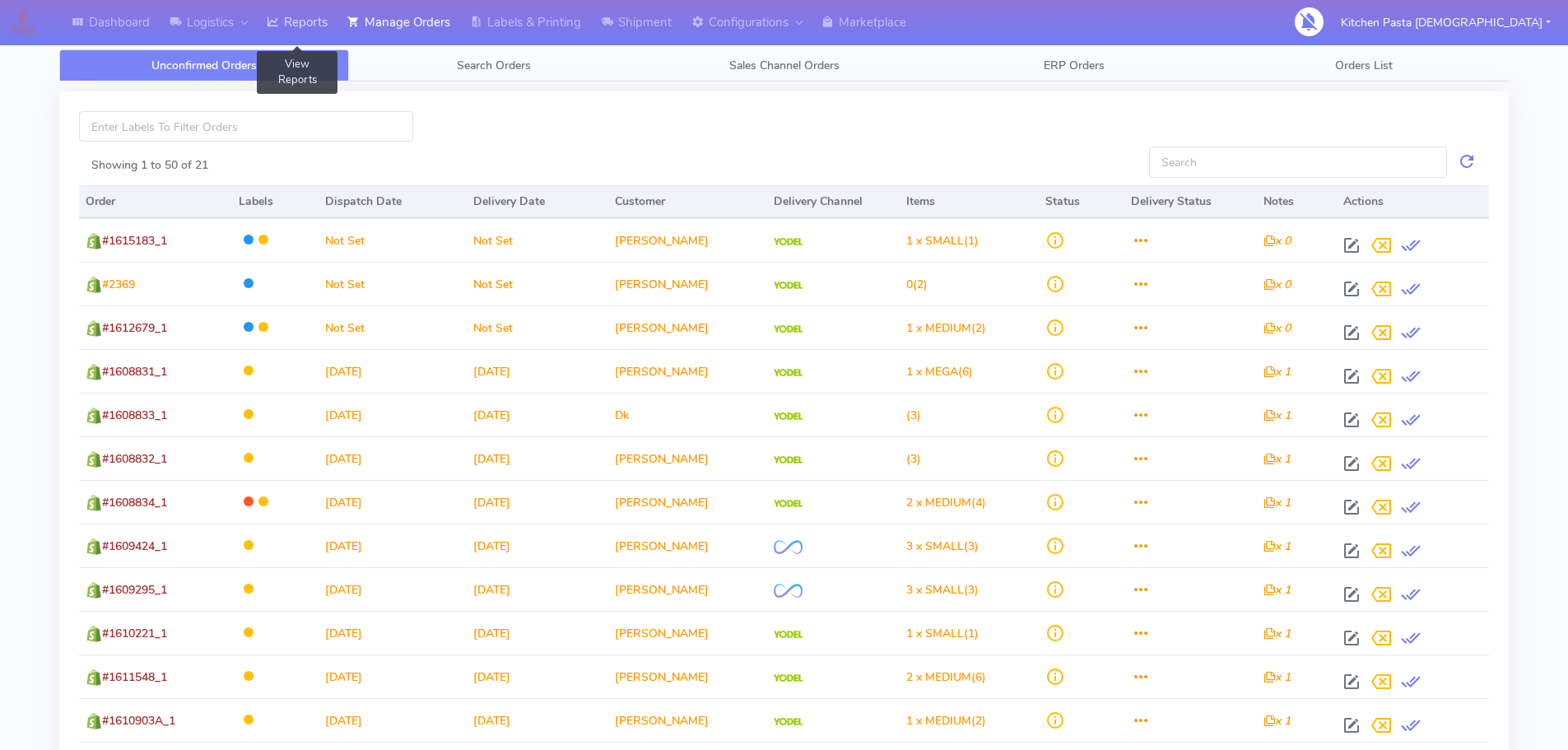
click at [323, 33] on link "Reports" at bounding box center [297, 23] width 80 height 45
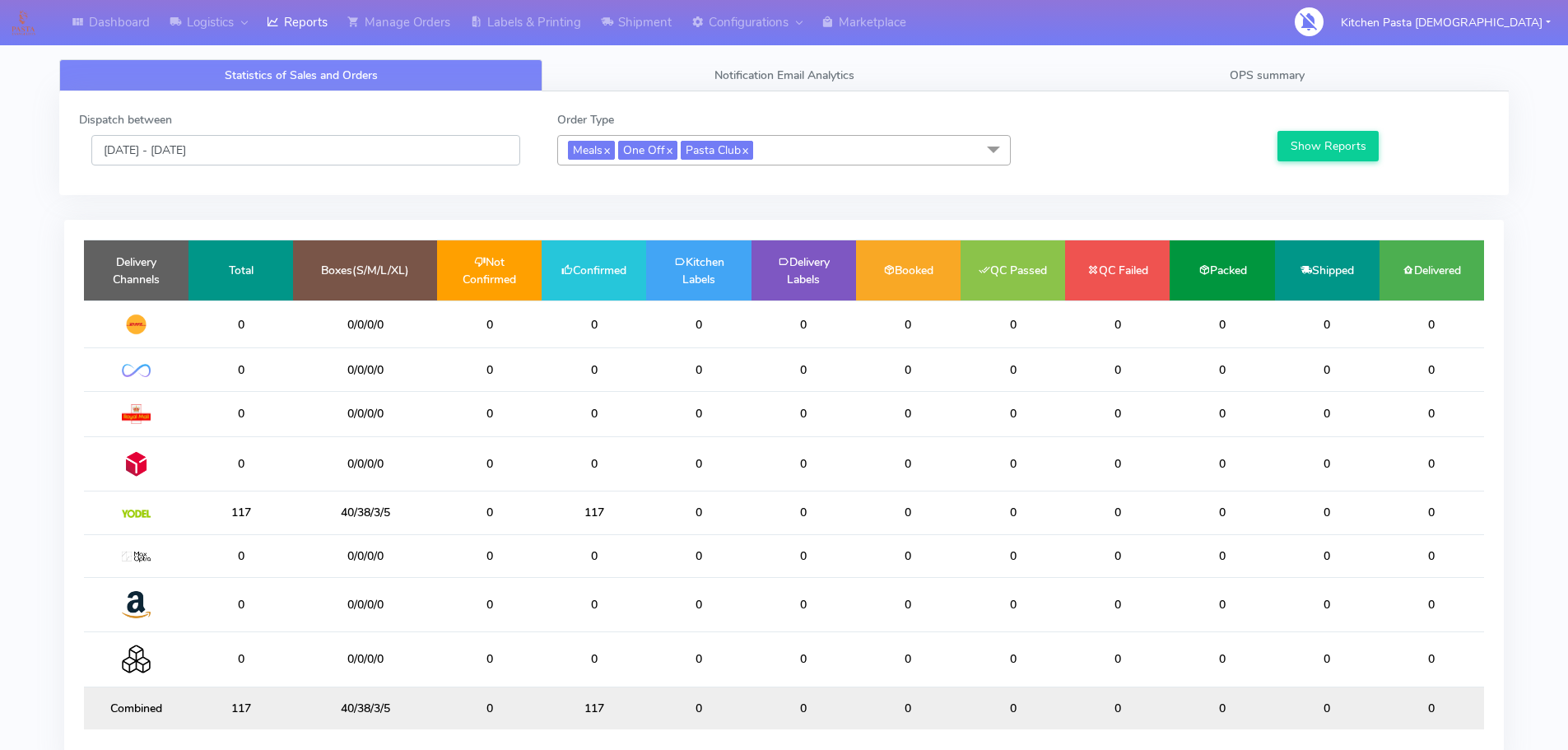
click at [266, 144] on input "[DATE] - [DATE]" at bounding box center [305, 150] width 429 height 30
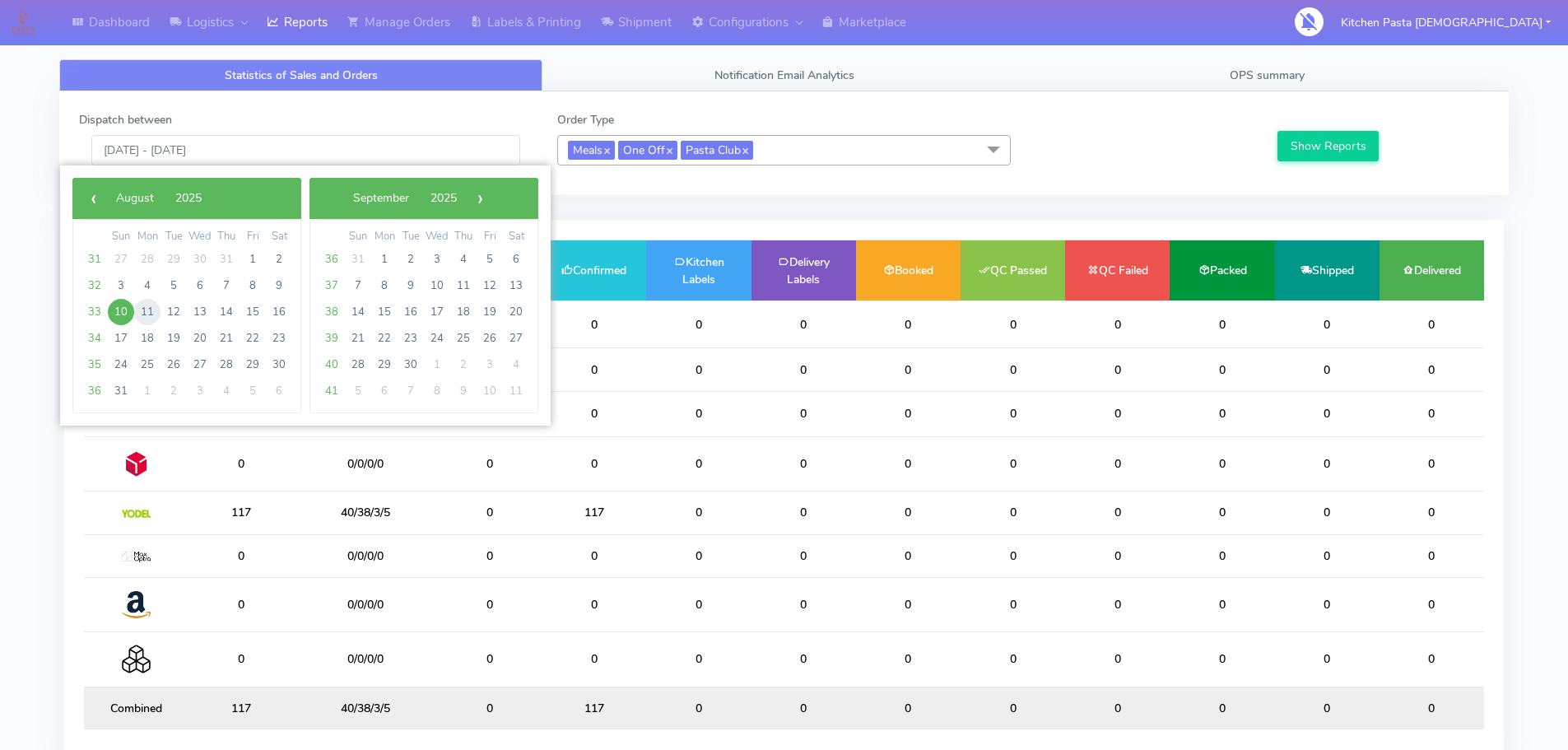
click at [152, 310] on span "11" at bounding box center [147, 311] width 26 height 26
type input "11/08/2025 - 11/08/2025"
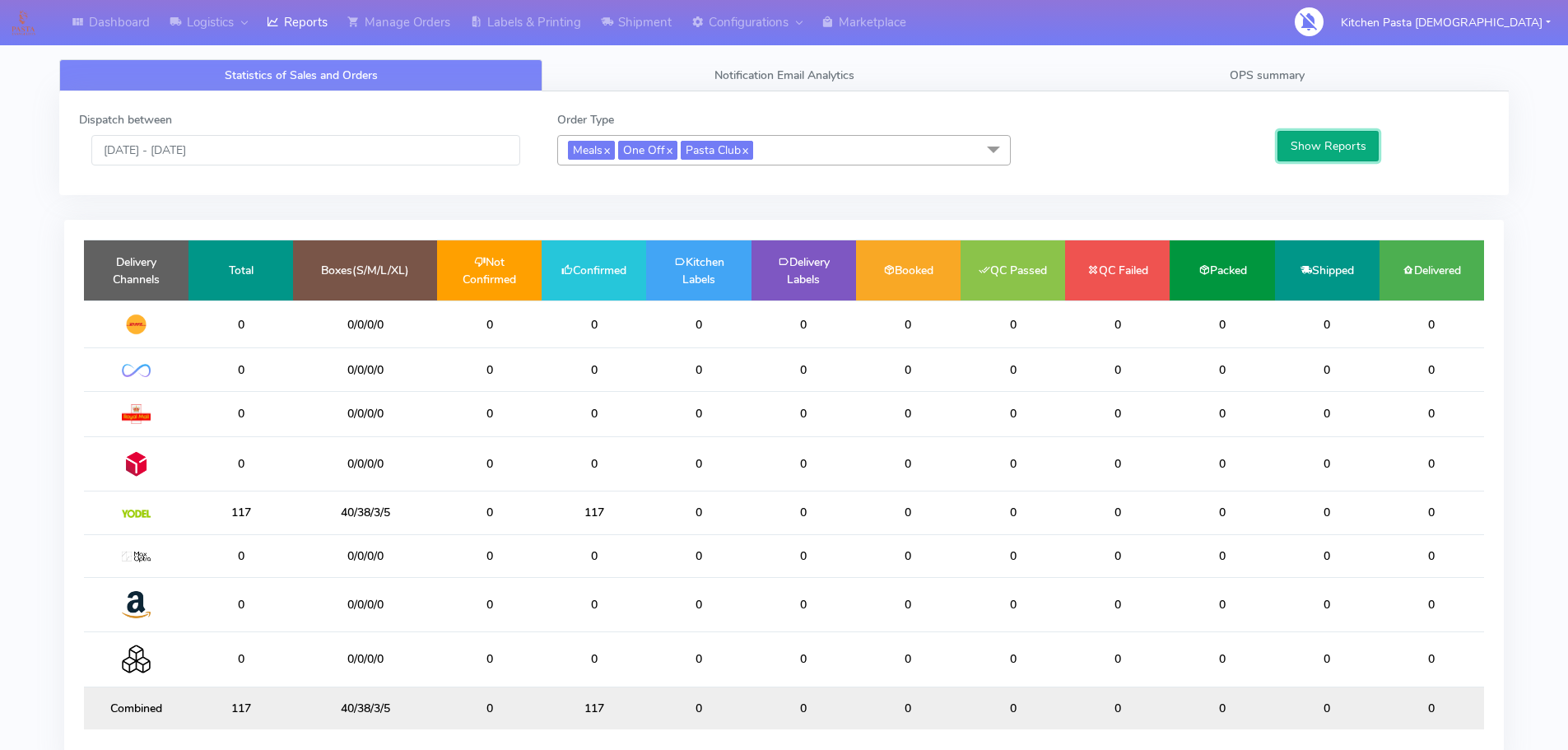
click at [1307, 156] on button "Show Reports" at bounding box center [1327, 146] width 101 height 30
click at [1259, 70] on span "OPS summary" at bounding box center [1267, 75] width 75 height 16
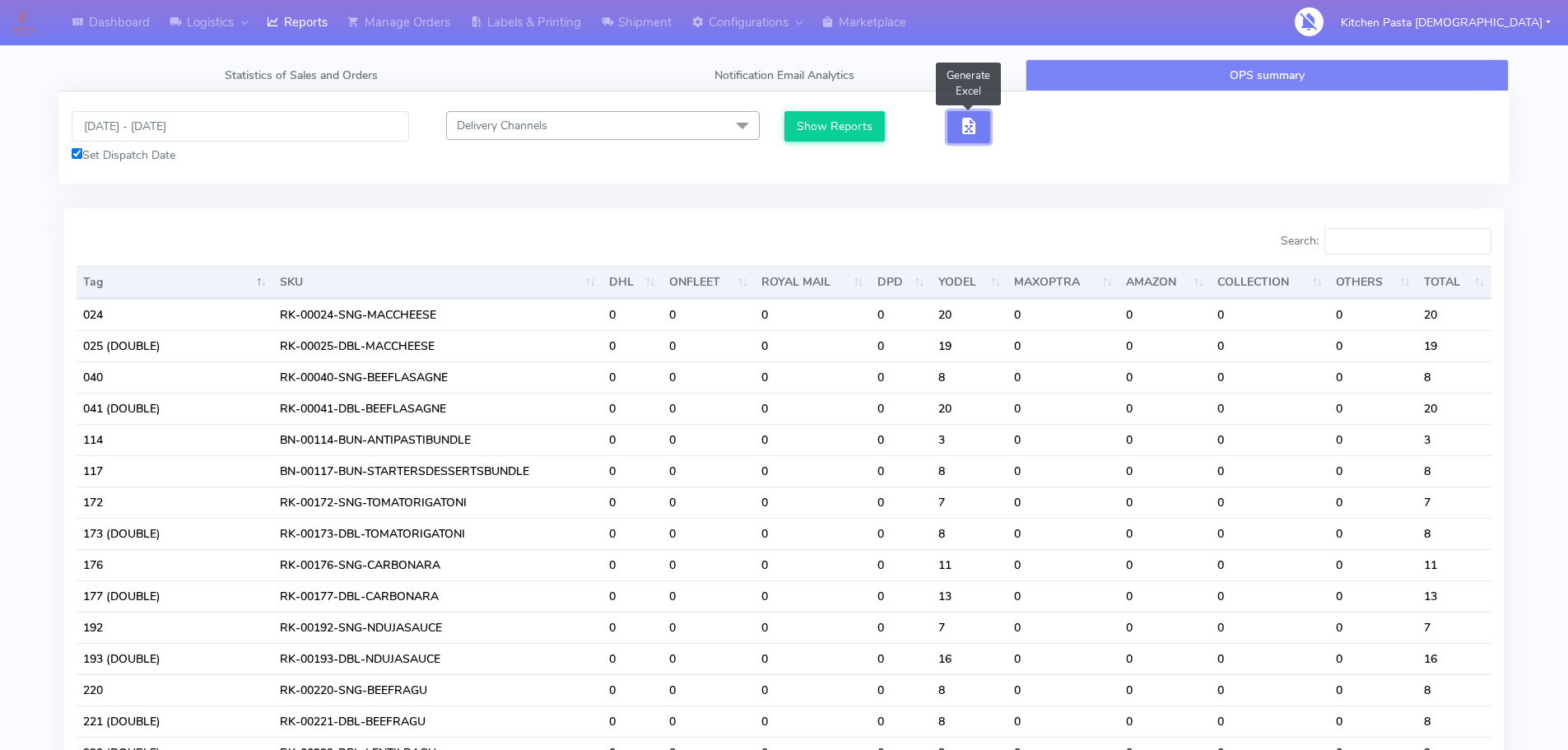
click at [965, 135] on span "button" at bounding box center [969, 129] width 20 height 16
click at [1056, 124] on div "Show Reports" at bounding box center [965, 127] width 362 height 32
click at [1037, 131] on span "button" at bounding box center [1029, 129] width 20 height 16
click at [290, 36] on link "Reports" at bounding box center [297, 23] width 80 height 45
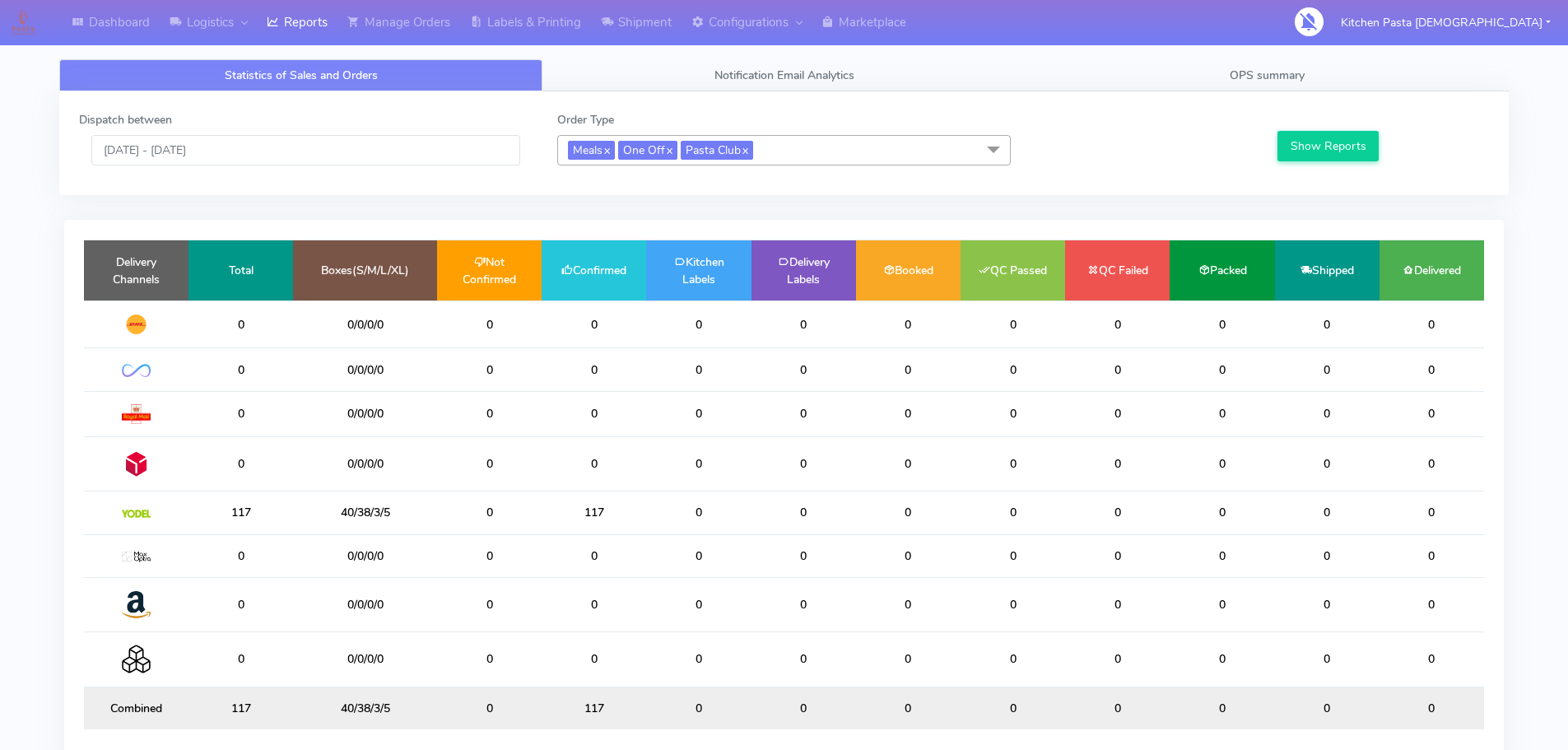
drag, startPoint x: 1204, startPoint y: 649, endPoint x: 1306, endPoint y: 676, distance: 105.5
click at [1235, 654] on td "0" at bounding box center [1222, 659] width 105 height 54
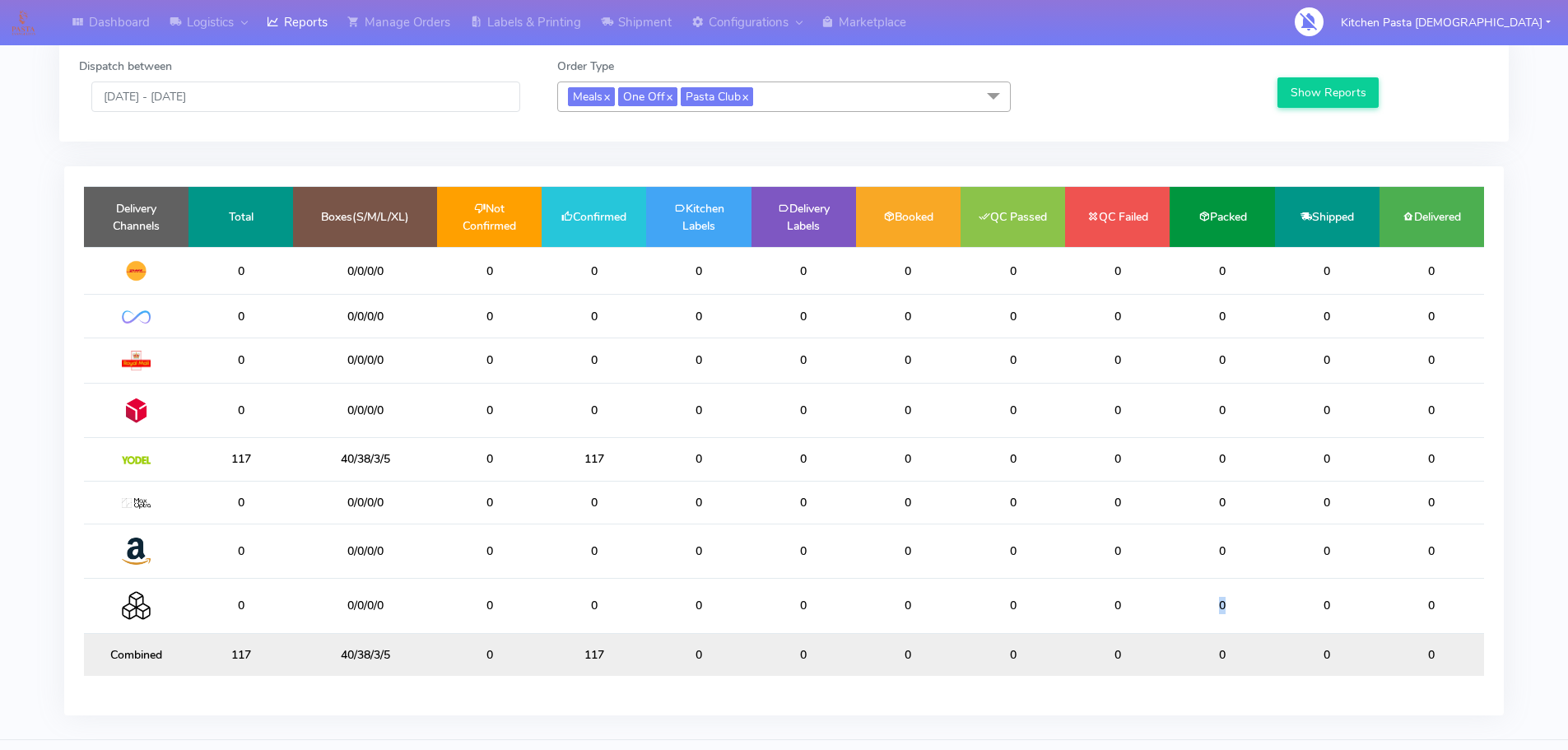
scroll to position [82, 0]
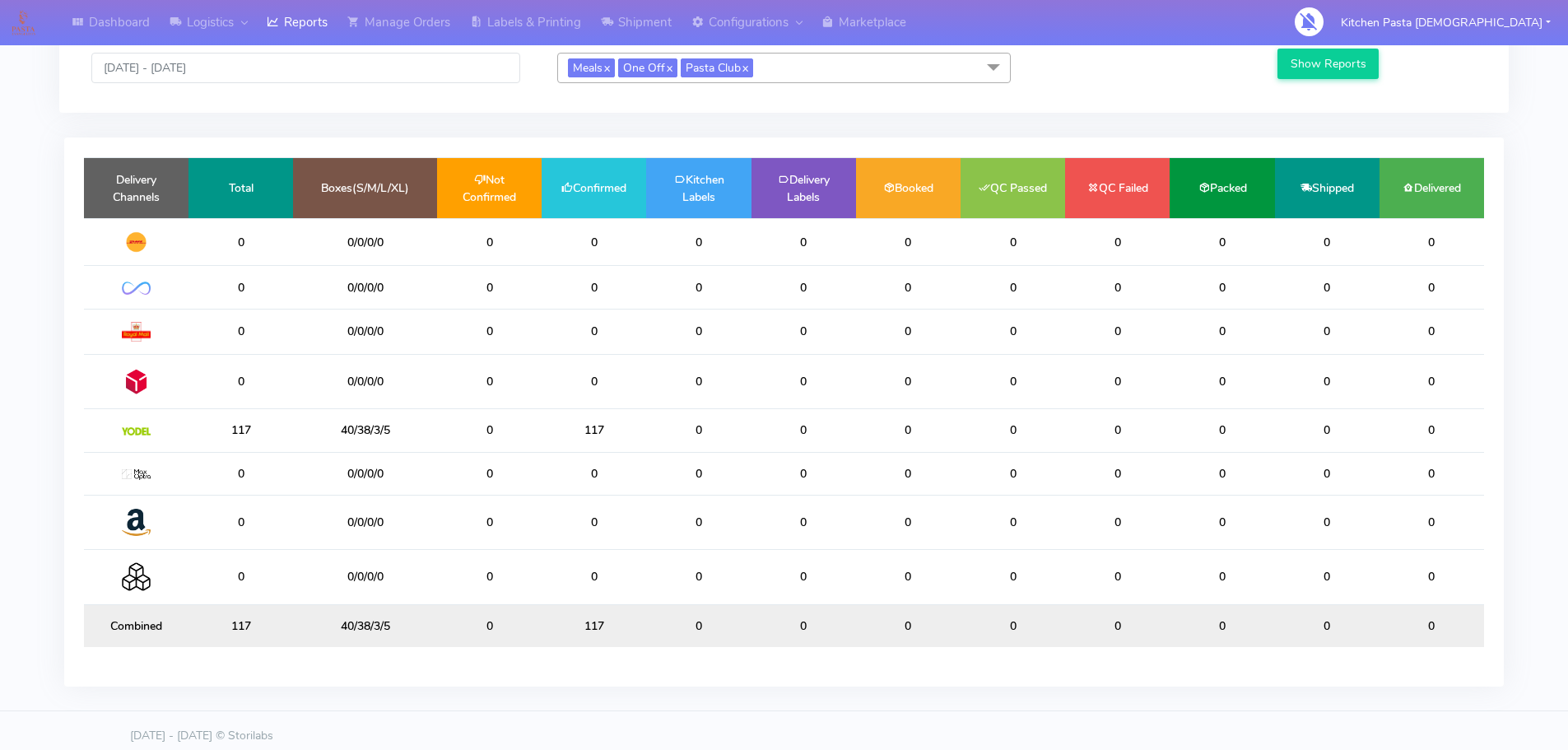
drag, startPoint x: 467, startPoint y: 112, endPoint x: 442, endPoint y: 119, distance: 26.0
click at [467, 110] on div "Dispatch between 10/08/2025 - 10/08/2025 Order Type Meals x One Off x Pasta Clu…" at bounding box center [784, 61] width 1450 height 104
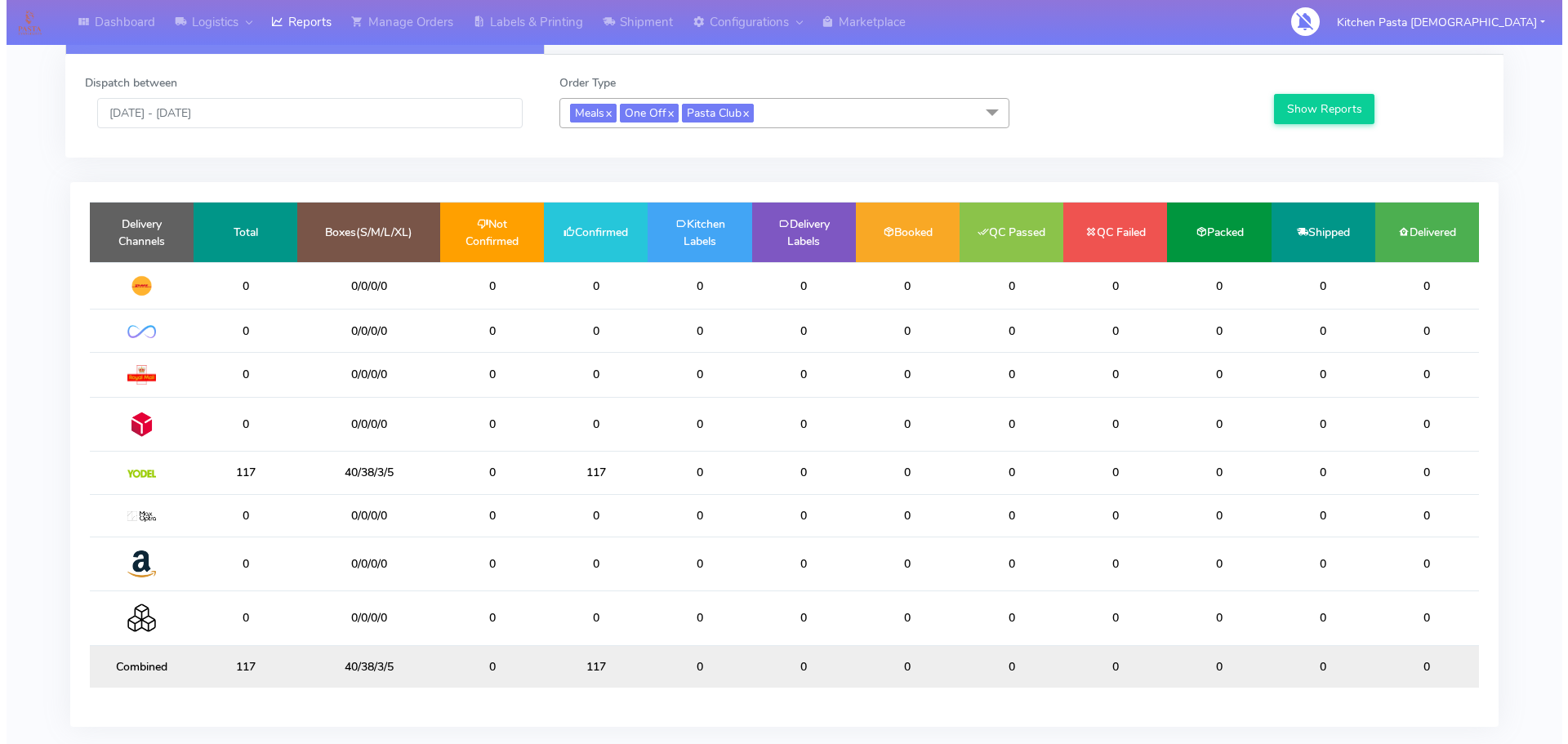
scroll to position [0, 0]
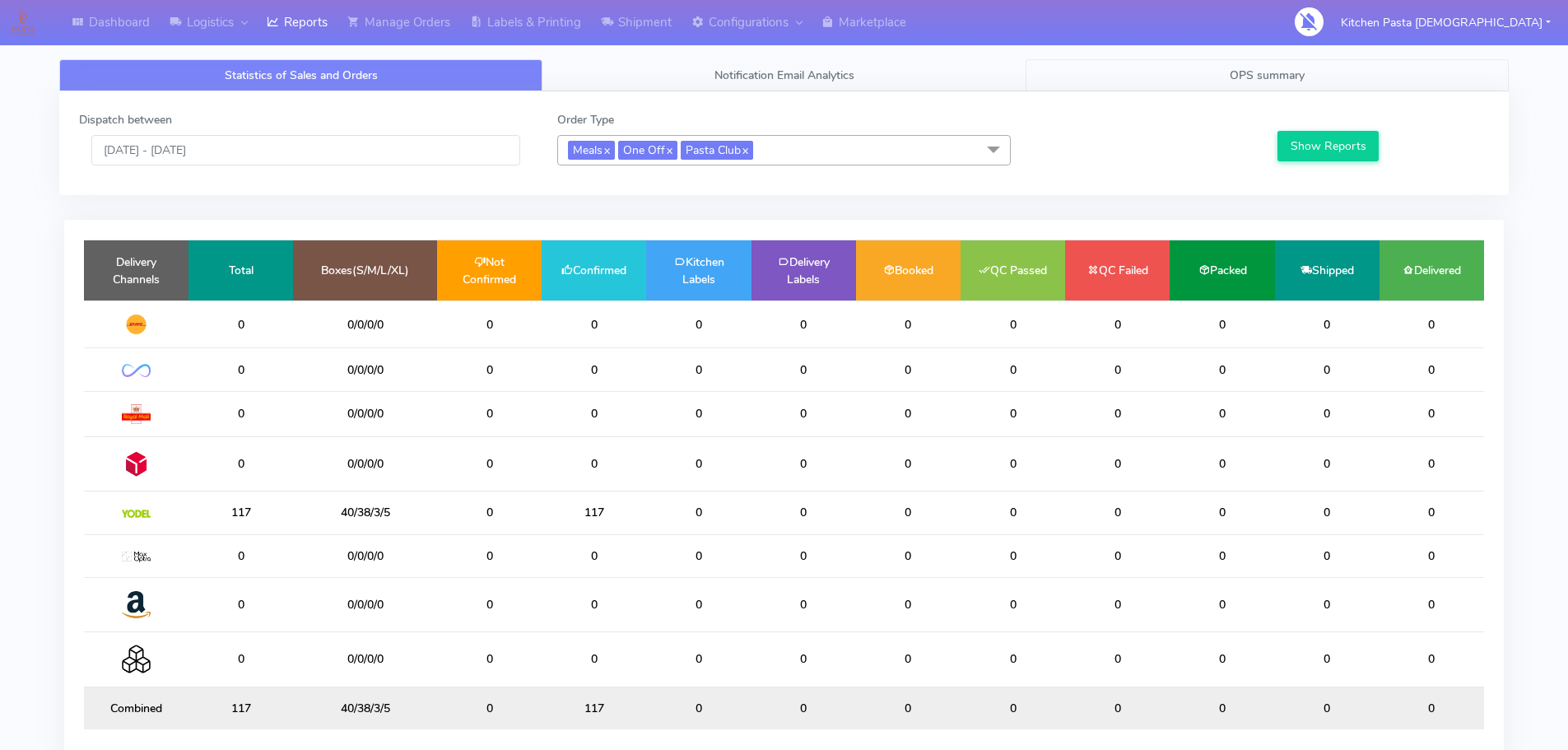
click at [1261, 68] on span "OPS summary" at bounding box center [1267, 75] width 75 height 16
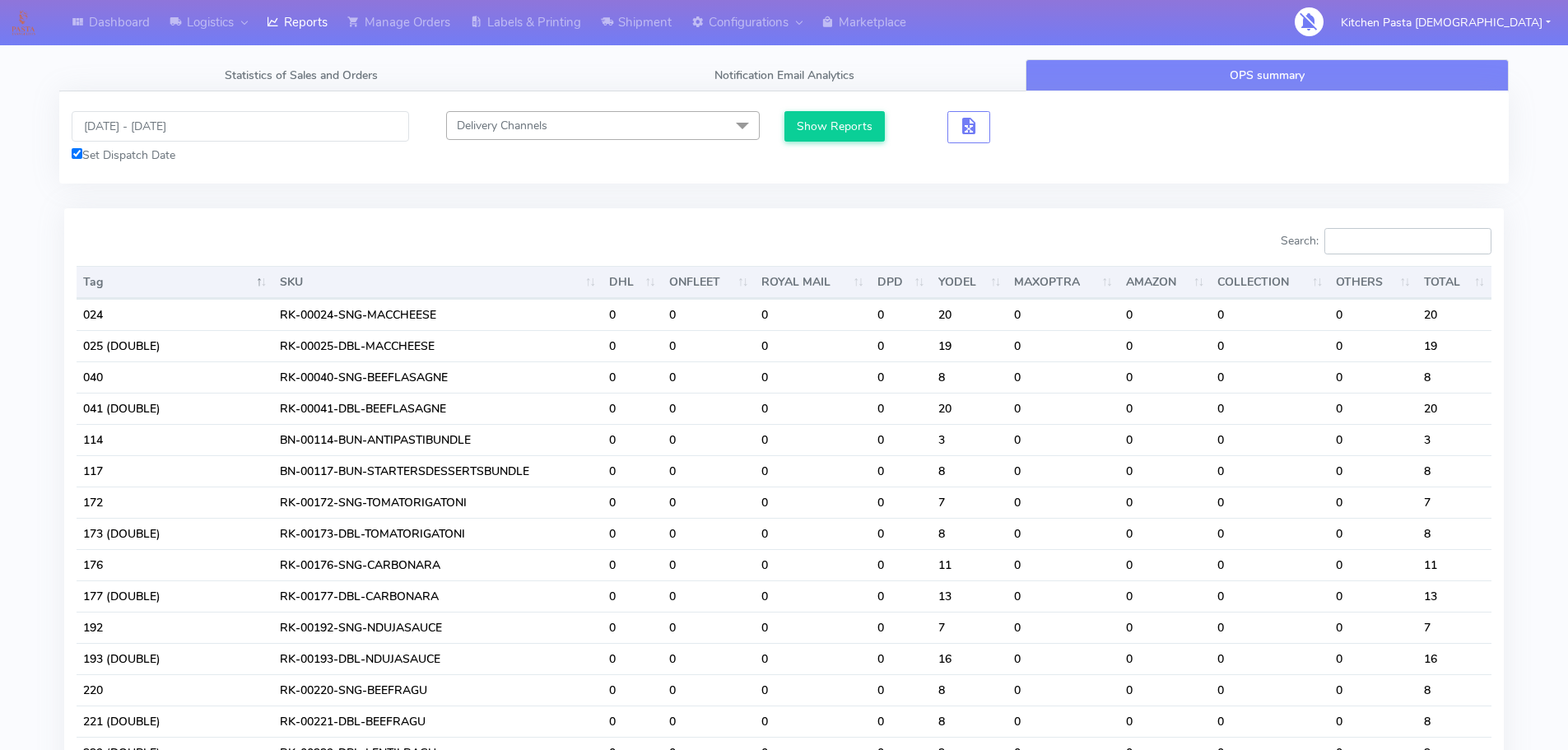
click at [1413, 239] on input "Search:" at bounding box center [1407, 241] width 167 height 26
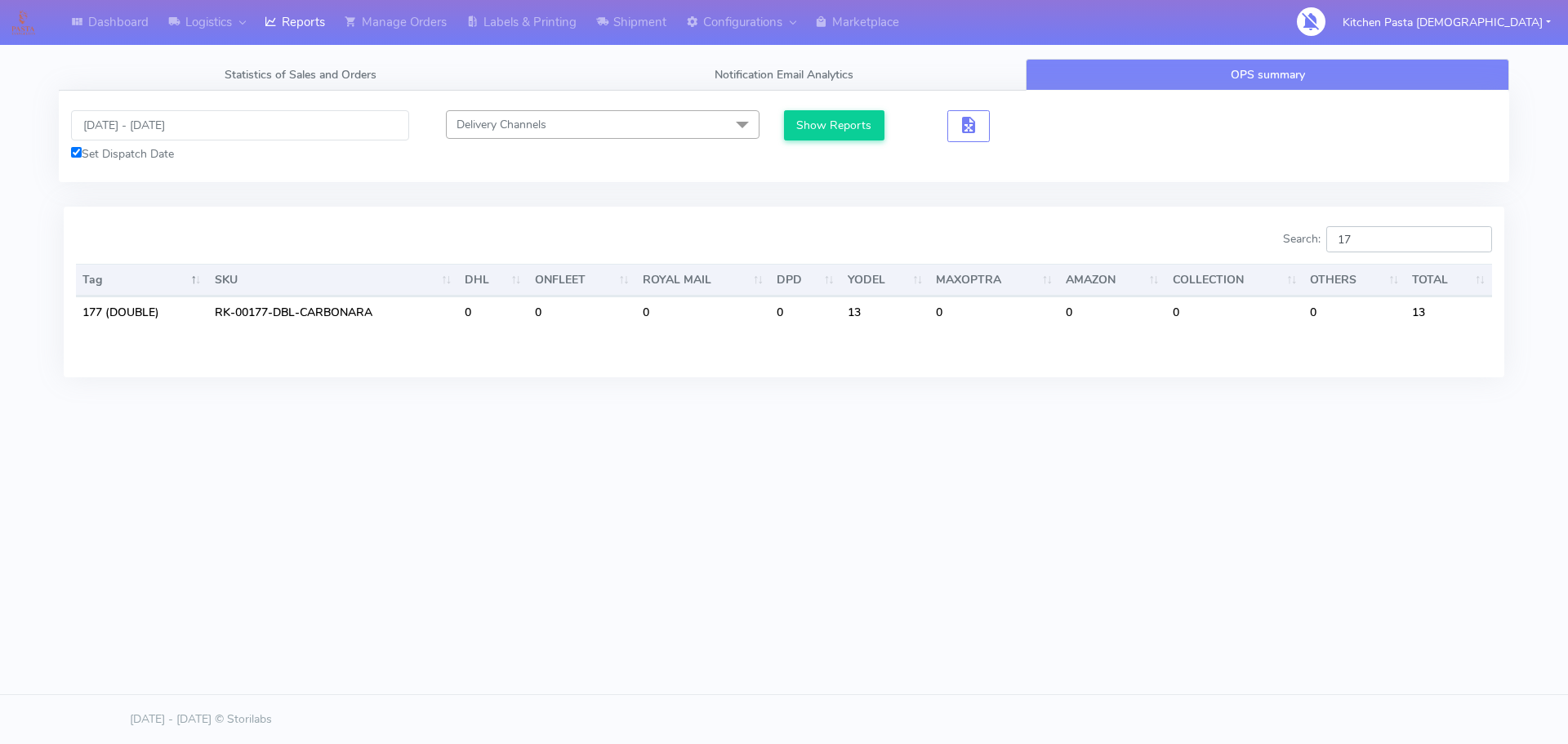
type input "1"
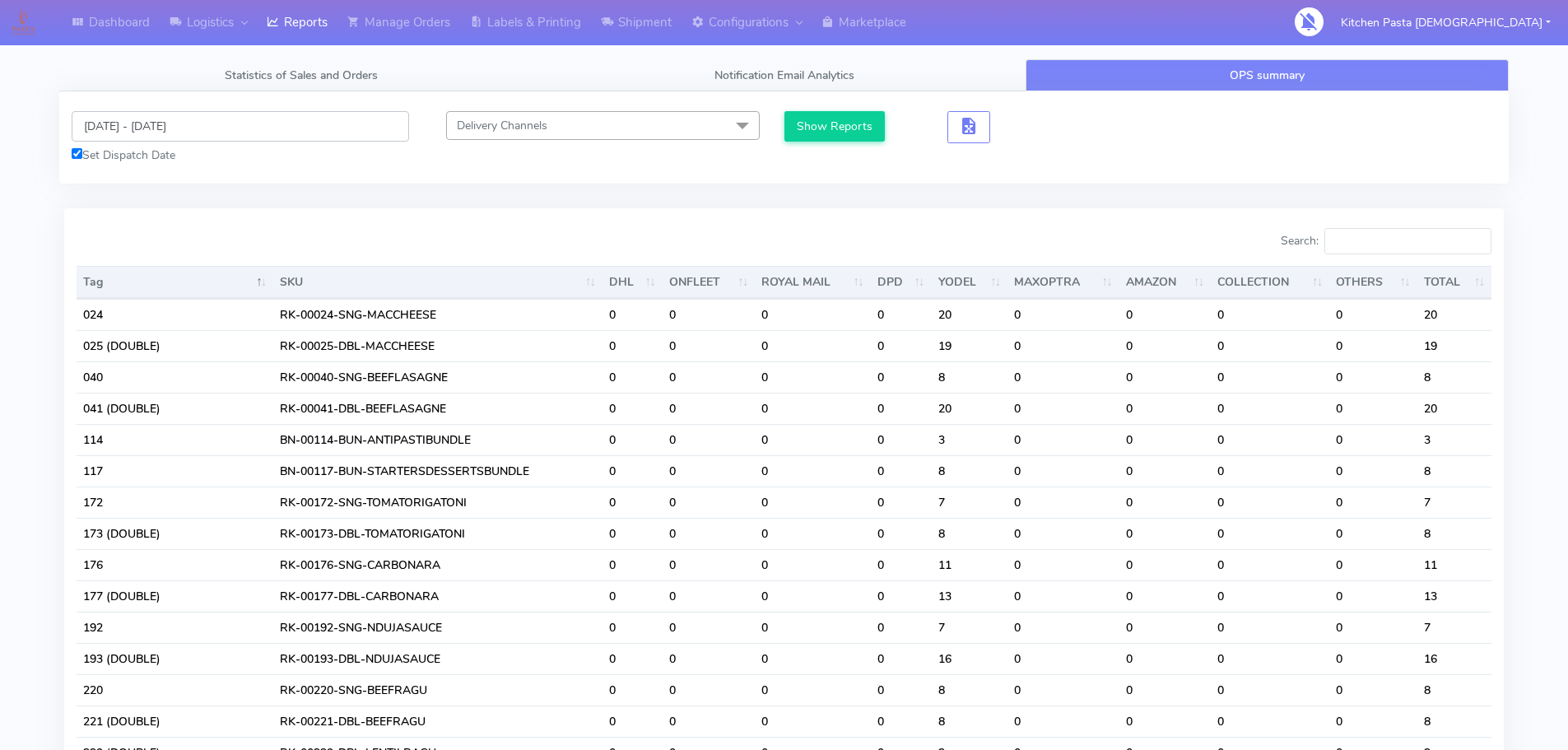
click at [174, 126] on input "[DATE] - [DATE]" at bounding box center [240, 126] width 338 height 30
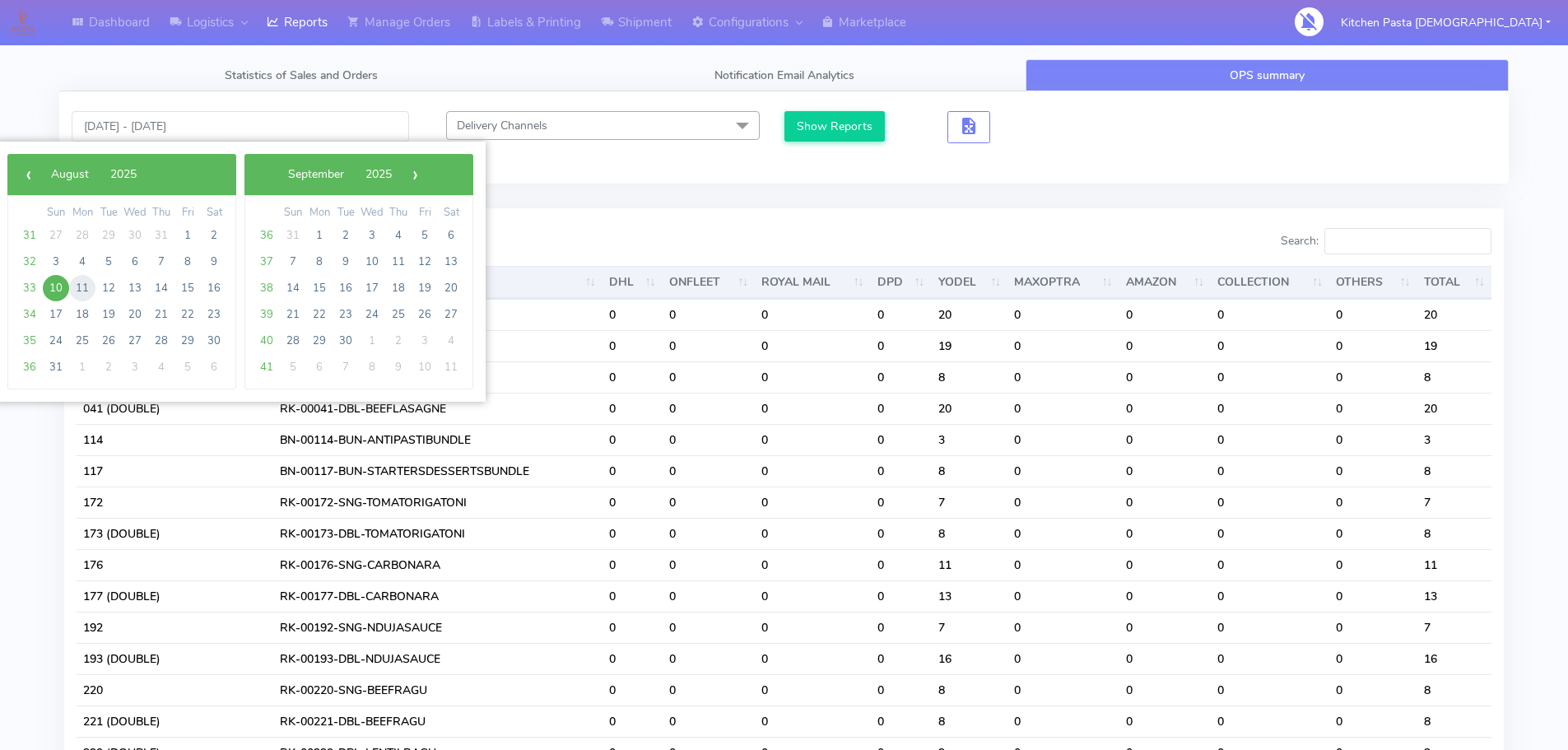
click at [81, 284] on span "11" at bounding box center [82, 288] width 26 height 26
type input "11/08/2025 - 11/08/2025"
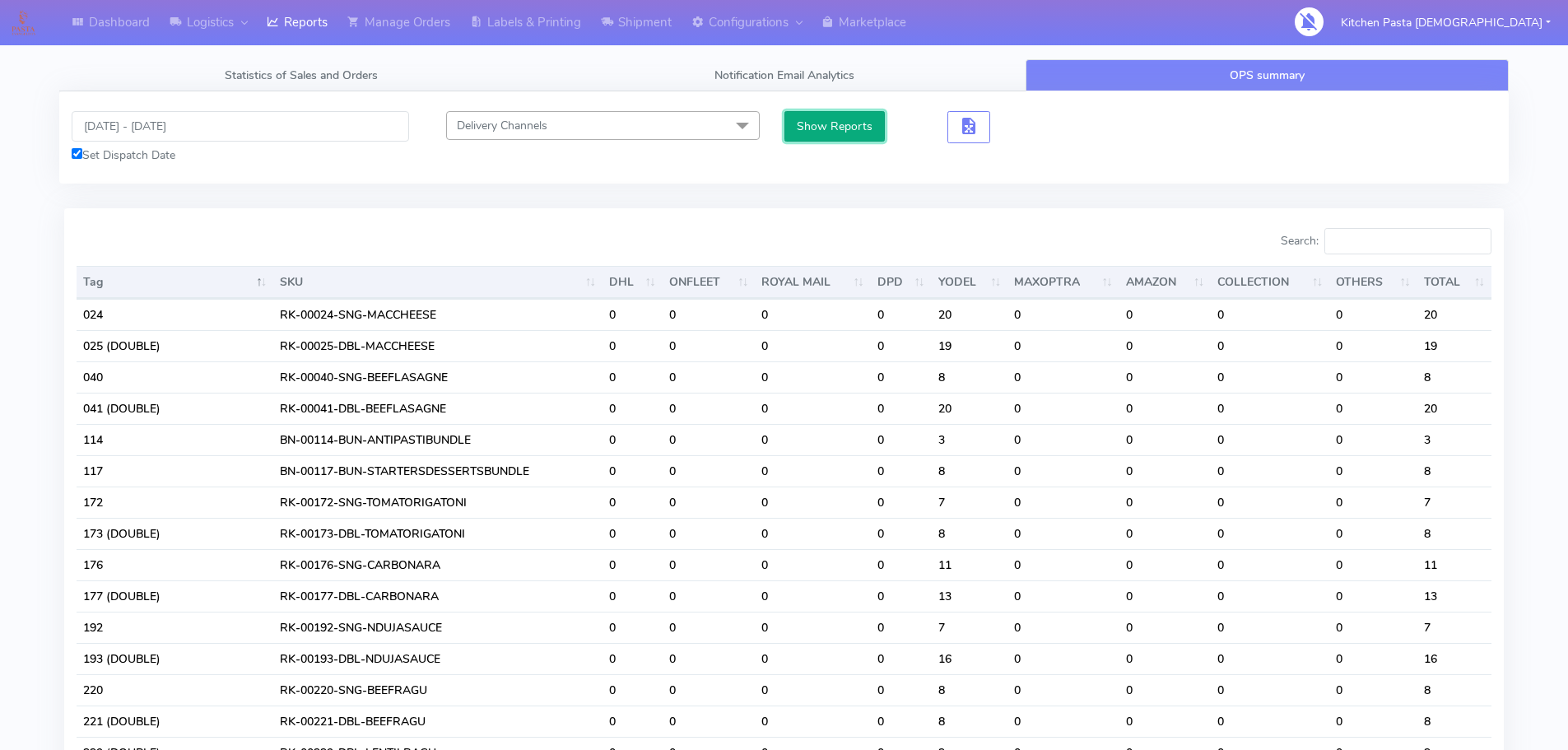
click at [813, 137] on button "Show Reports" at bounding box center [834, 126] width 101 height 30
click at [1401, 246] on input "Search:" at bounding box center [1407, 241] width 167 height 26
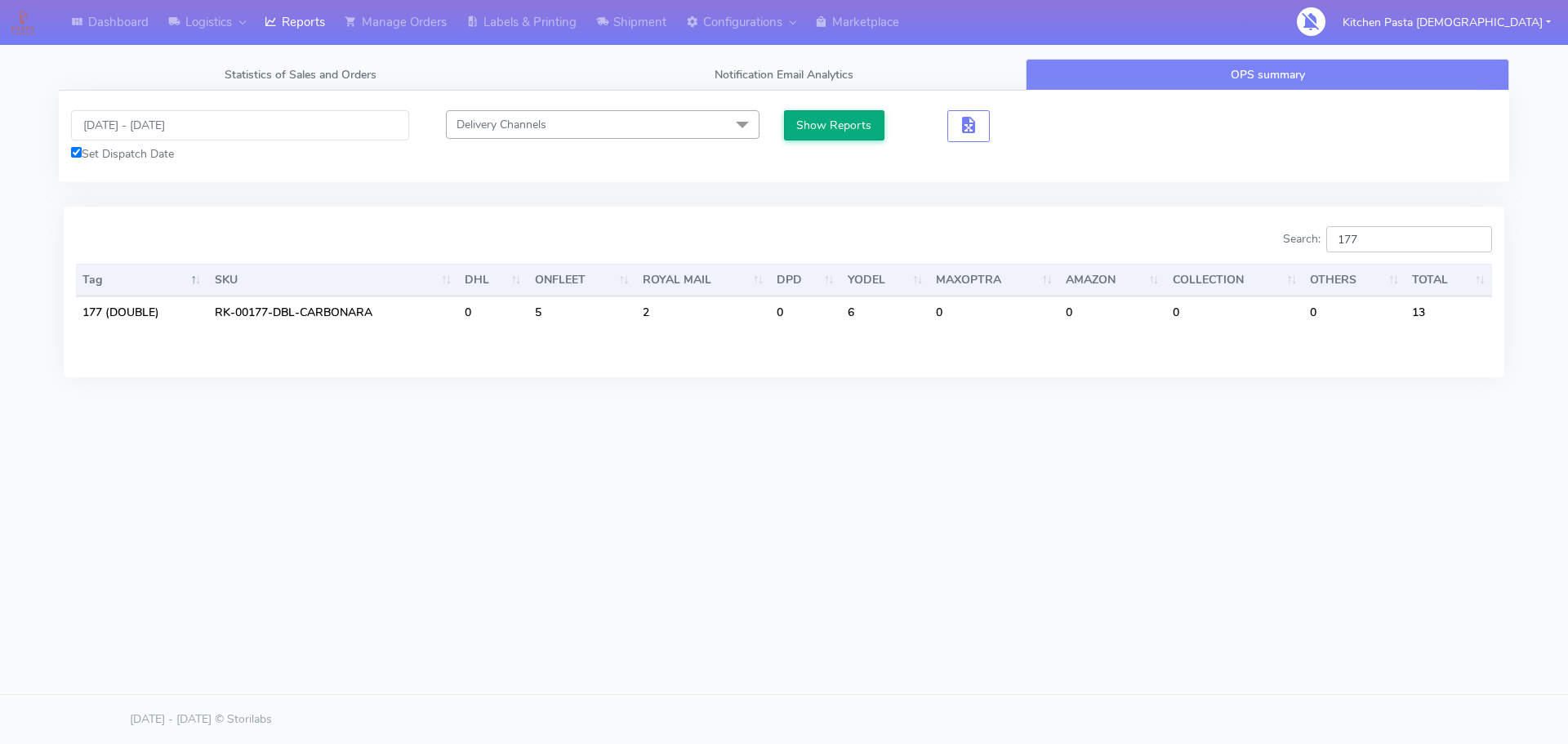
type input "177"
click at [855, 124] on button "Show Reports" at bounding box center [834, 125] width 100 height 30
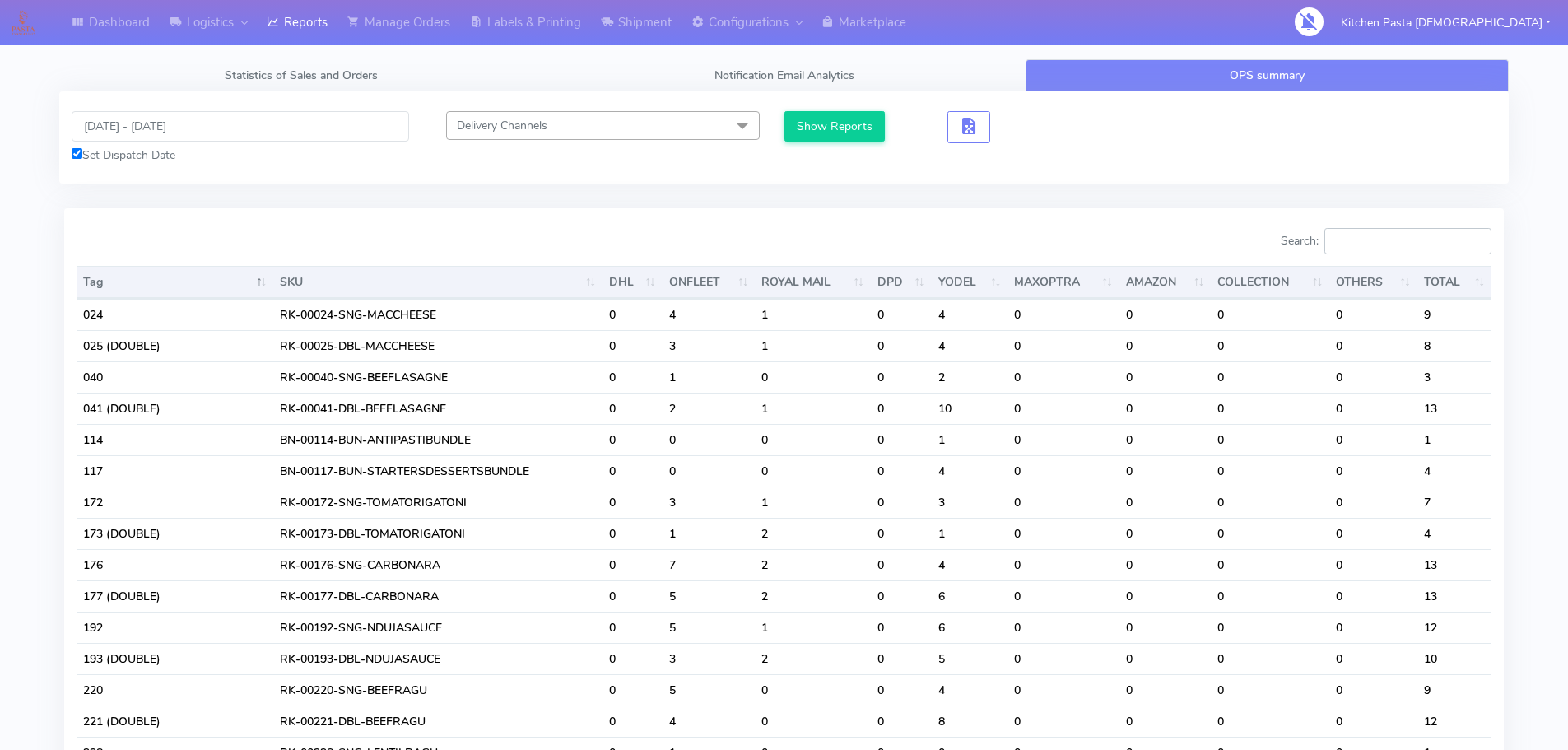
click at [1413, 241] on input "Search:" at bounding box center [1407, 241] width 167 height 26
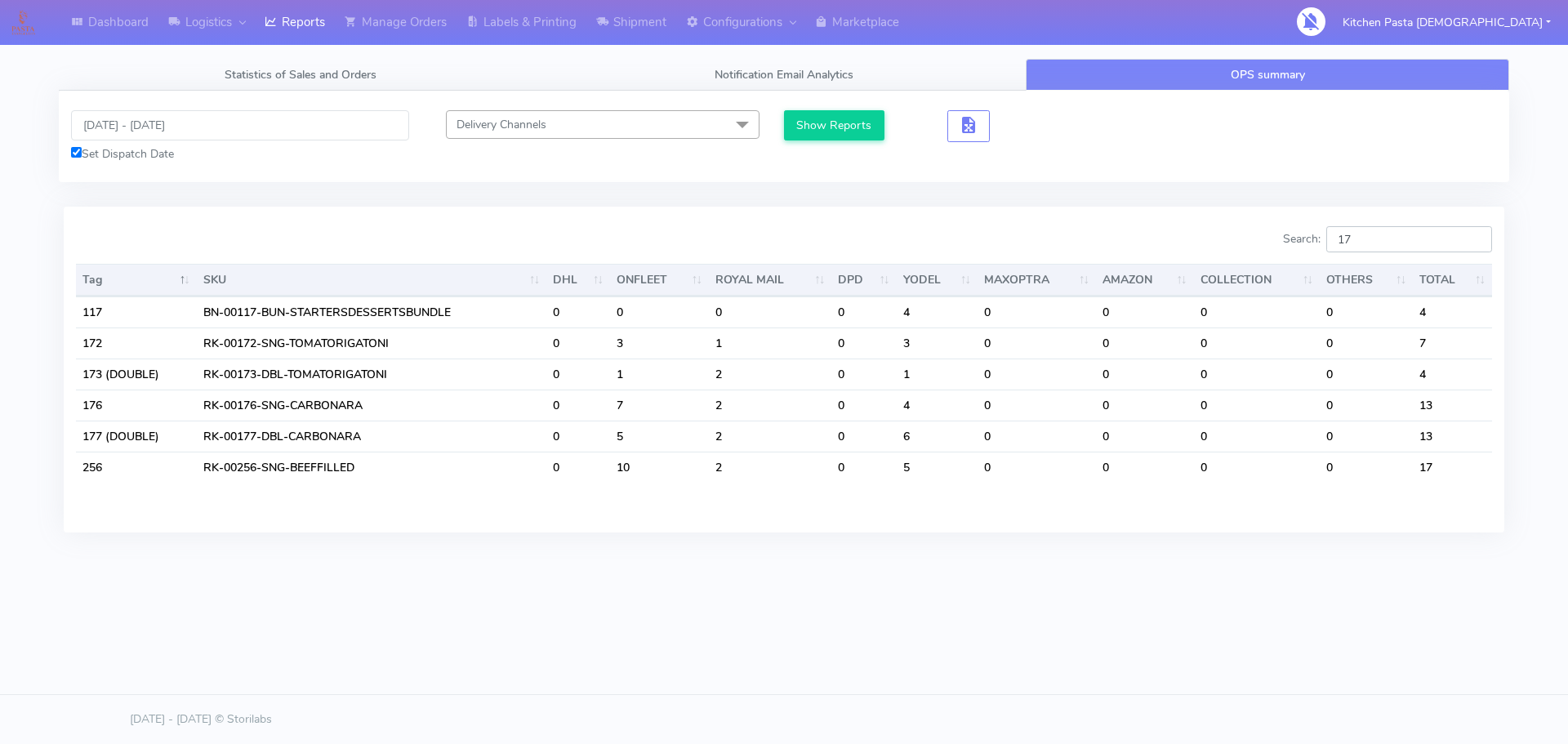
type input "177"
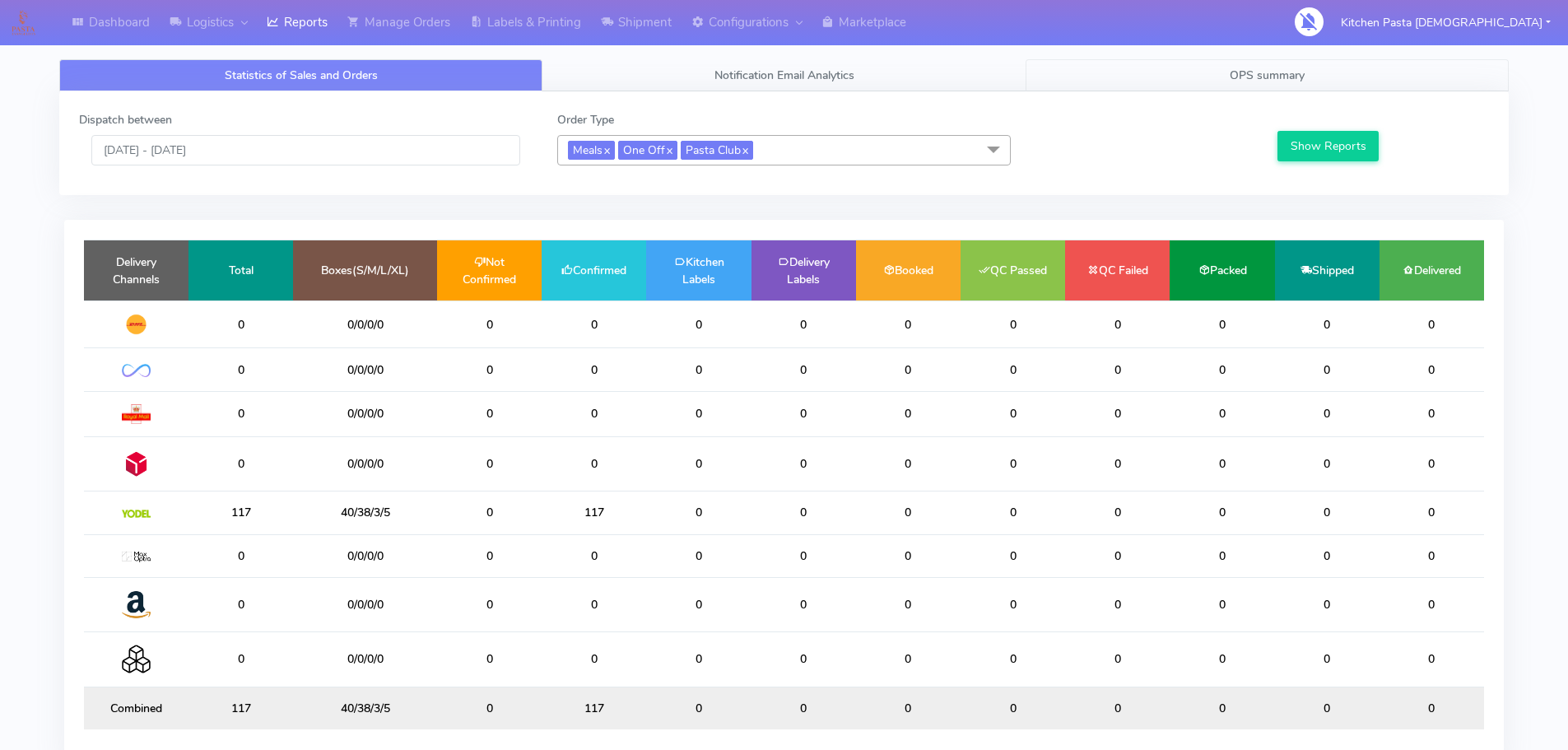
click at [1284, 72] on span "OPS summary" at bounding box center [1267, 75] width 75 height 16
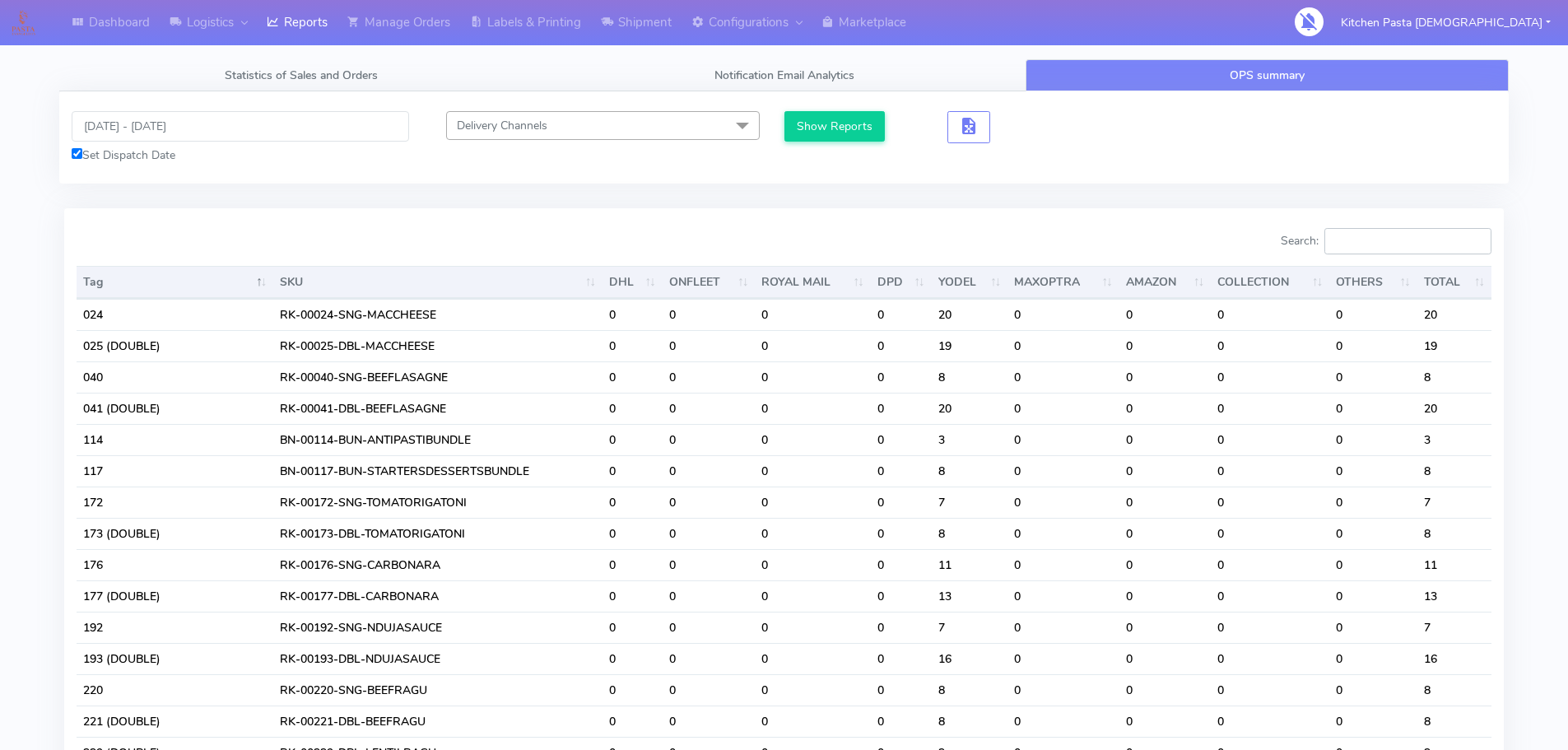
click at [1372, 246] on input "Search:" at bounding box center [1407, 241] width 167 height 26
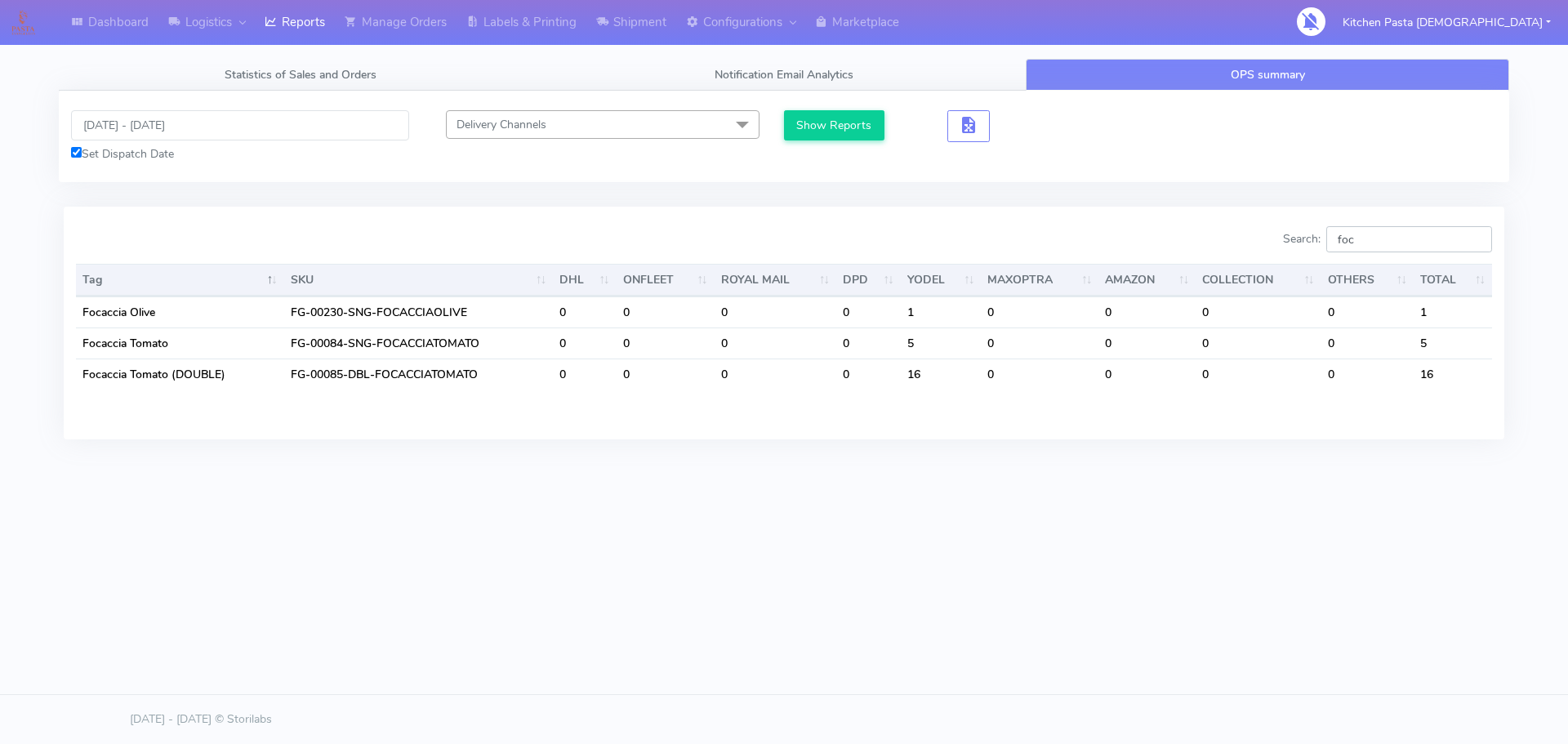
type input "foc"
drag, startPoint x: 1396, startPoint y: 236, endPoint x: 1326, endPoint y: 236, distance: 70.0
click at [1326, 236] on label "Search: foc" at bounding box center [1387, 239] width 209 height 26
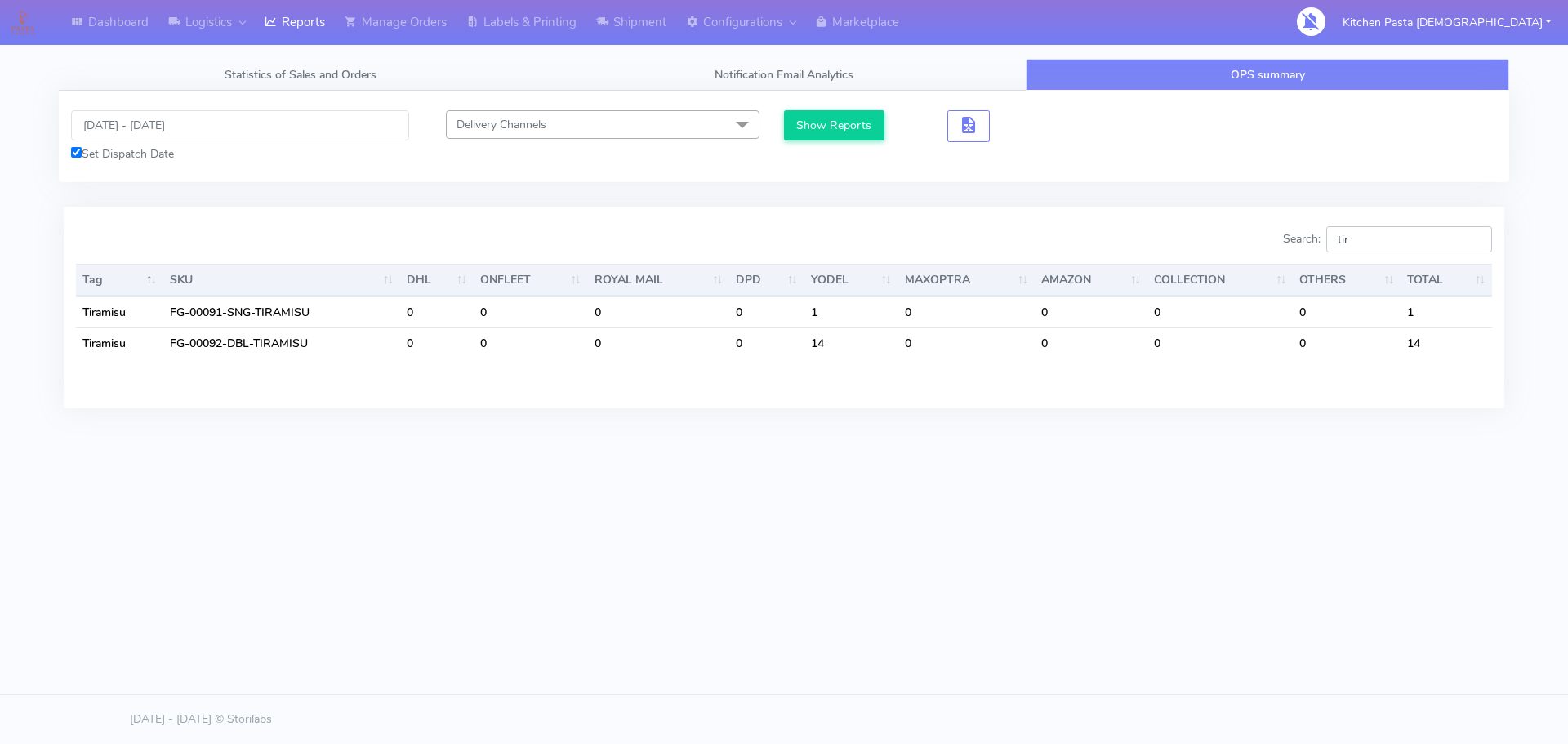
type input "tir"
drag, startPoint x: 1038, startPoint y: 180, endPoint x: 1024, endPoint y: 180, distance: 14.0
click at [1024, 180] on div "10/08/2025 - 10/08/2025 Set Dispatch Date Delivery Channels Select All DHL OnFl…" at bounding box center [784, 136] width 1450 height 91
drag, startPoint x: 1408, startPoint y: 242, endPoint x: 1218, endPoint y: 259, distance: 190.8
click at [1218, 259] on div "Search: tir Tag SKU DHL ONFLEET ROYAL MAIL DPD YODEL MAXOPTRA AMAZON COLLECTION…" at bounding box center [784, 307] width 1416 height 161
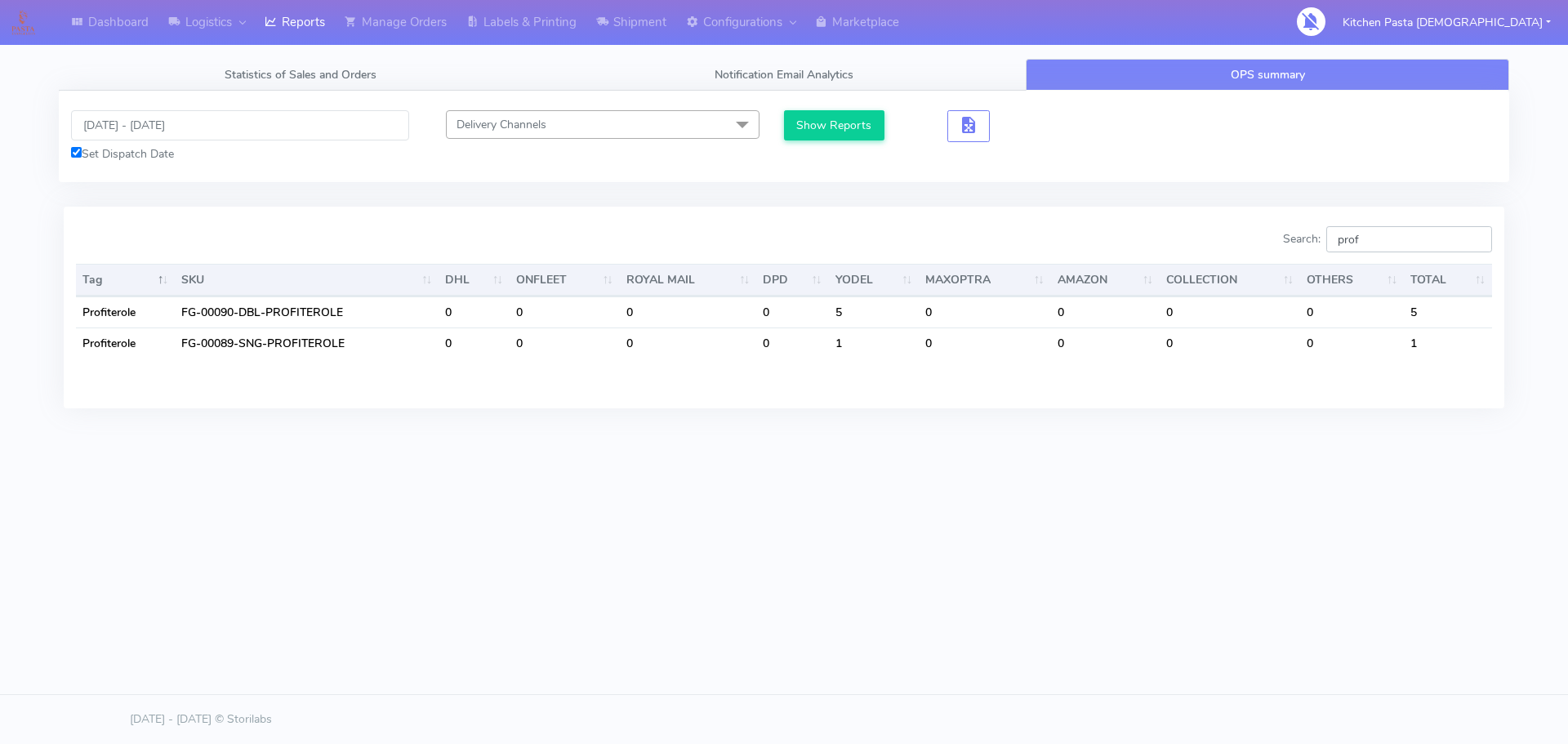
type input "prof"
drag, startPoint x: 1403, startPoint y: 239, endPoint x: 1336, endPoint y: 246, distance: 67.4
click at [1336, 246] on label "Search: prof" at bounding box center [1387, 239] width 209 height 26
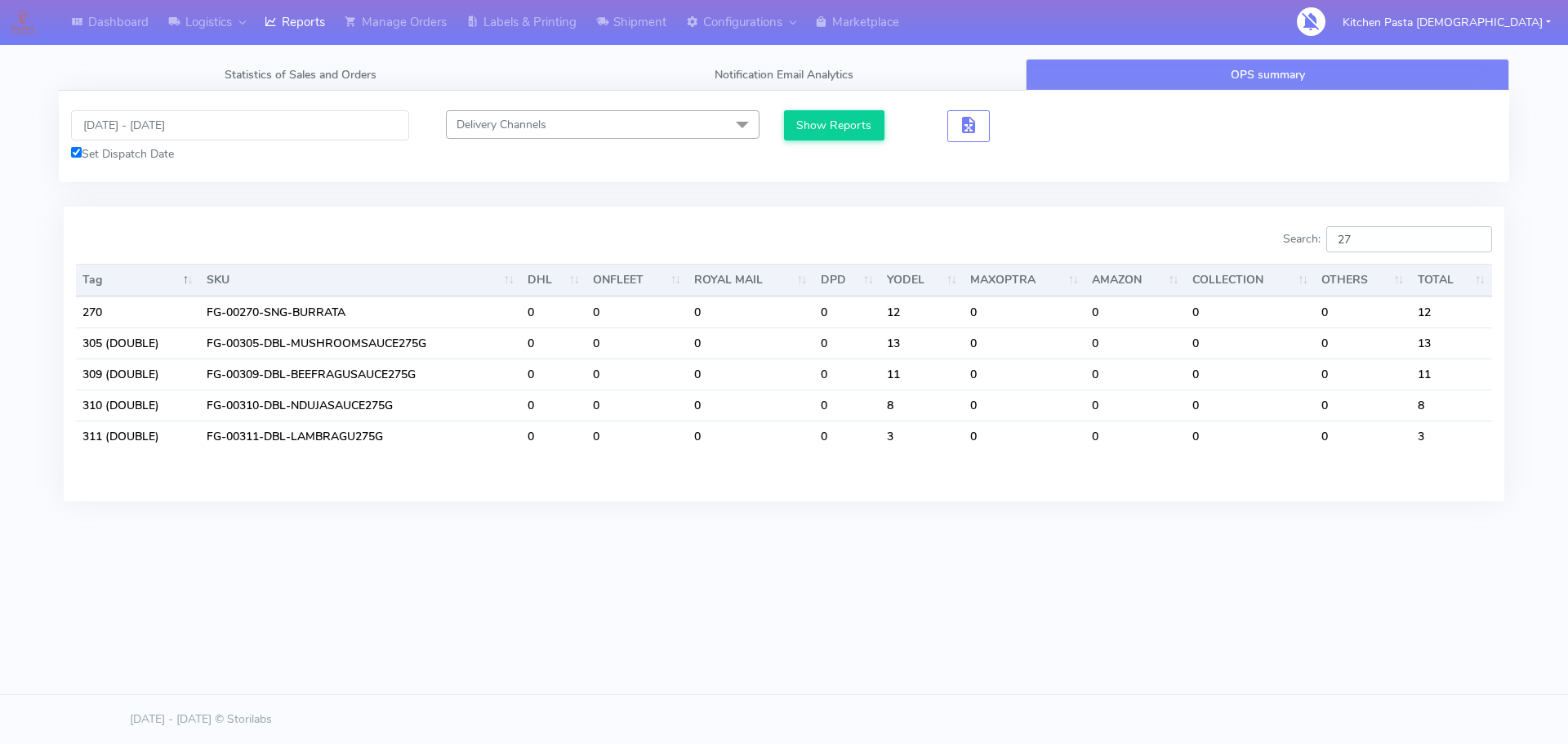
type input "270"
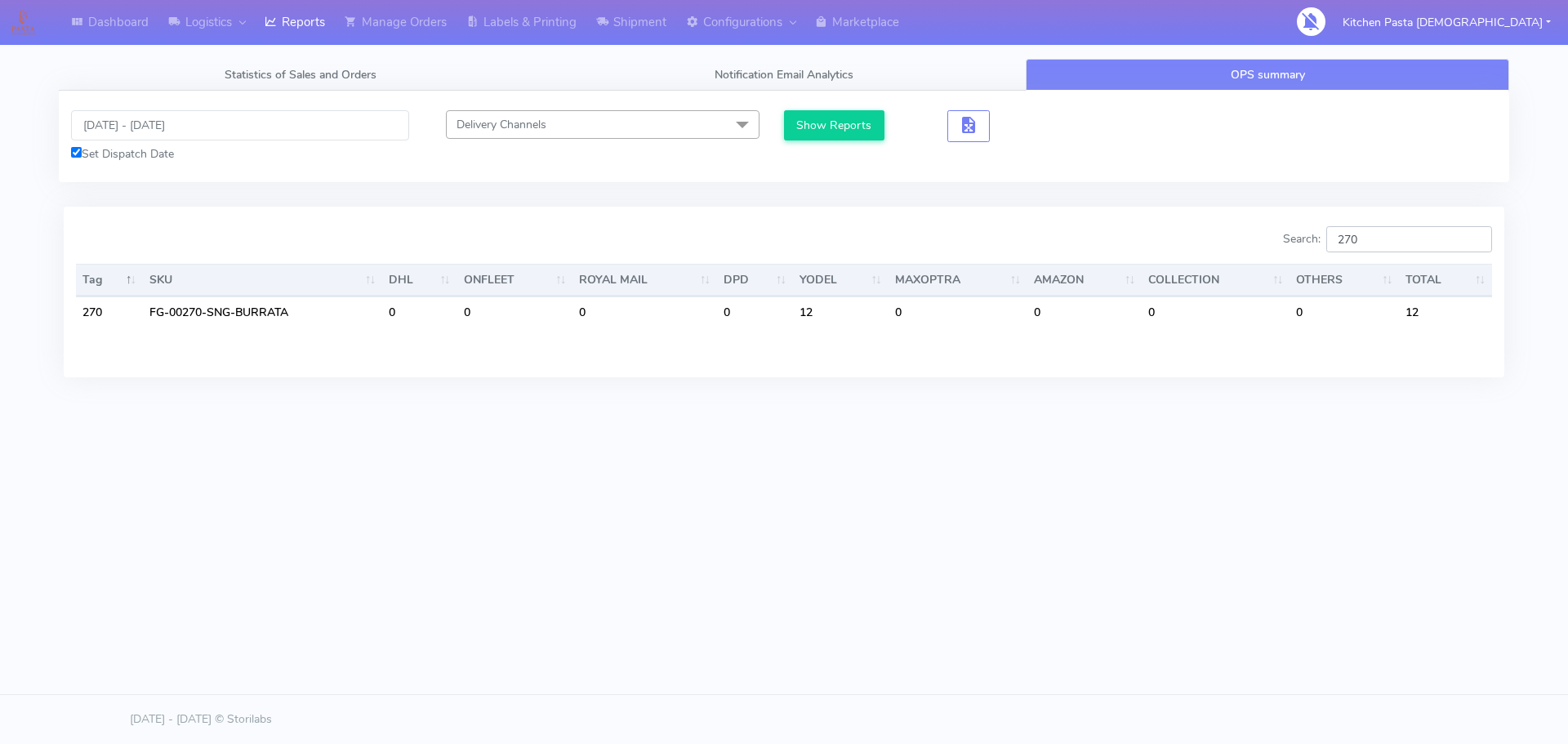
drag, startPoint x: 1375, startPoint y: 235, endPoint x: 1260, endPoint y: 228, distance: 115.2
click at [1265, 228] on div "Search: 270" at bounding box center [1144, 243] width 696 height 33
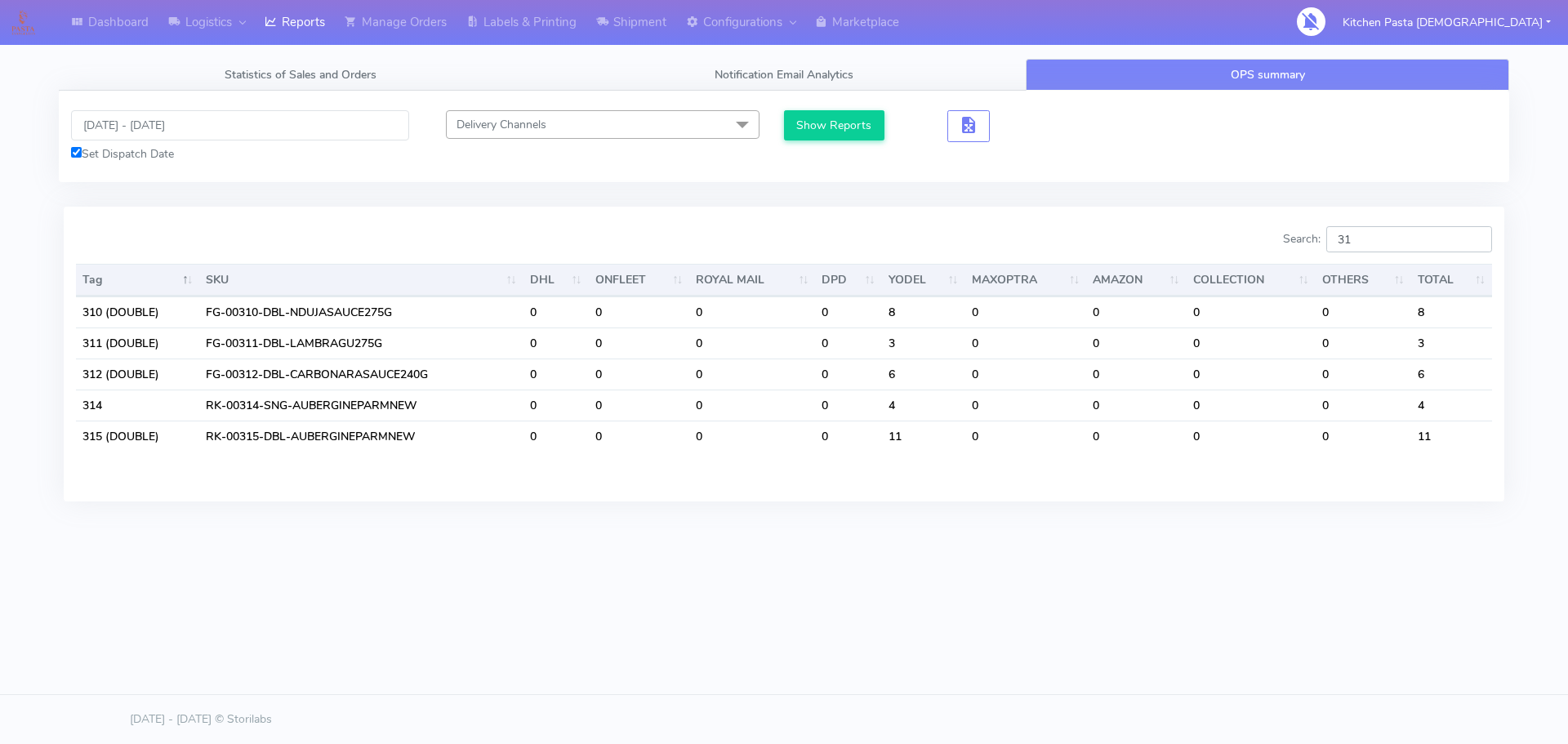
type input "3"
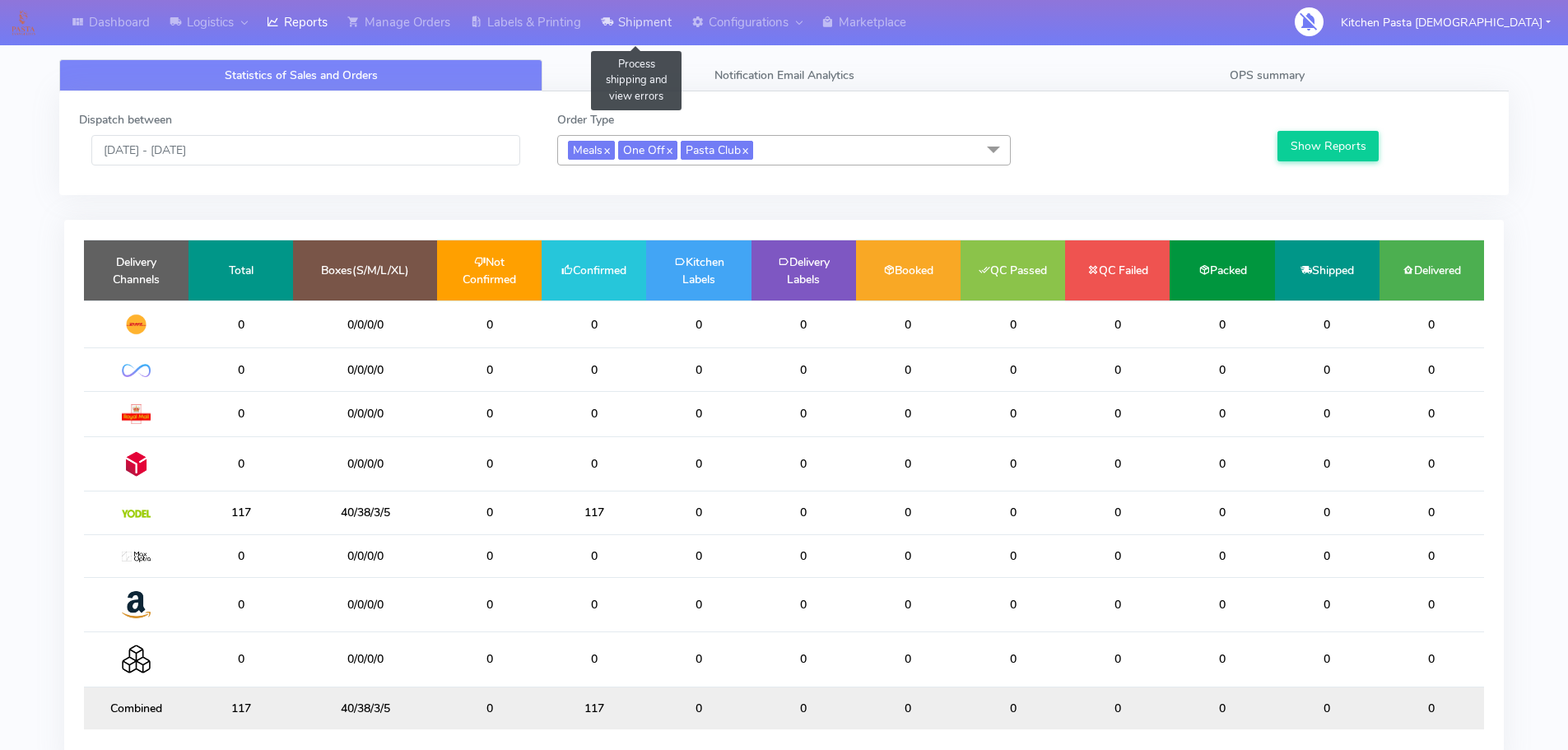
click at [657, 23] on link "Shipment" at bounding box center [636, 23] width 90 height 45
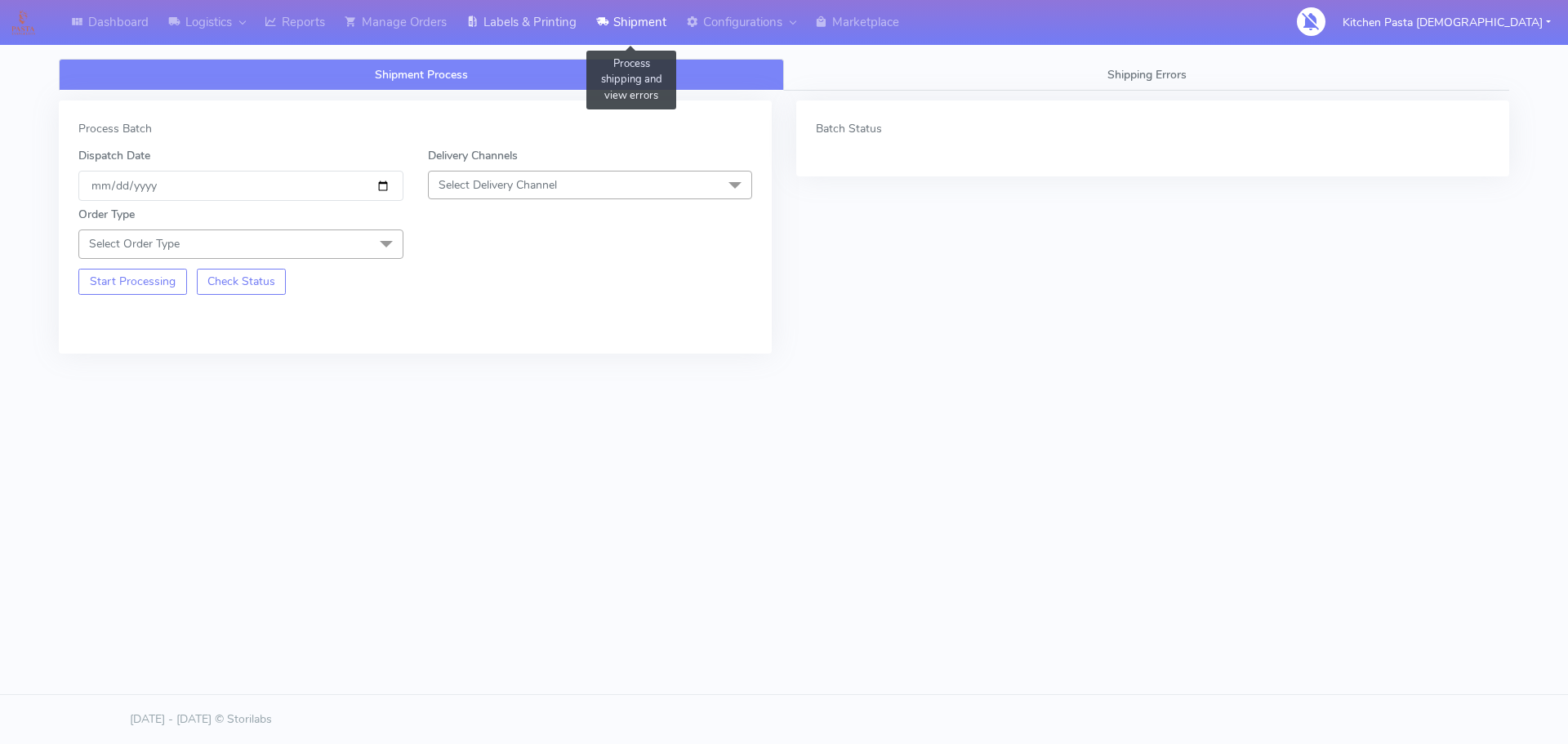
drag, startPoint x: 611, startPoint y: 3, endPoint x: 541, endPoint y: 39, distance: 78.7
click at [611, 5] on link "Shipment" at bounding box center [631, 22] width 89 height 45
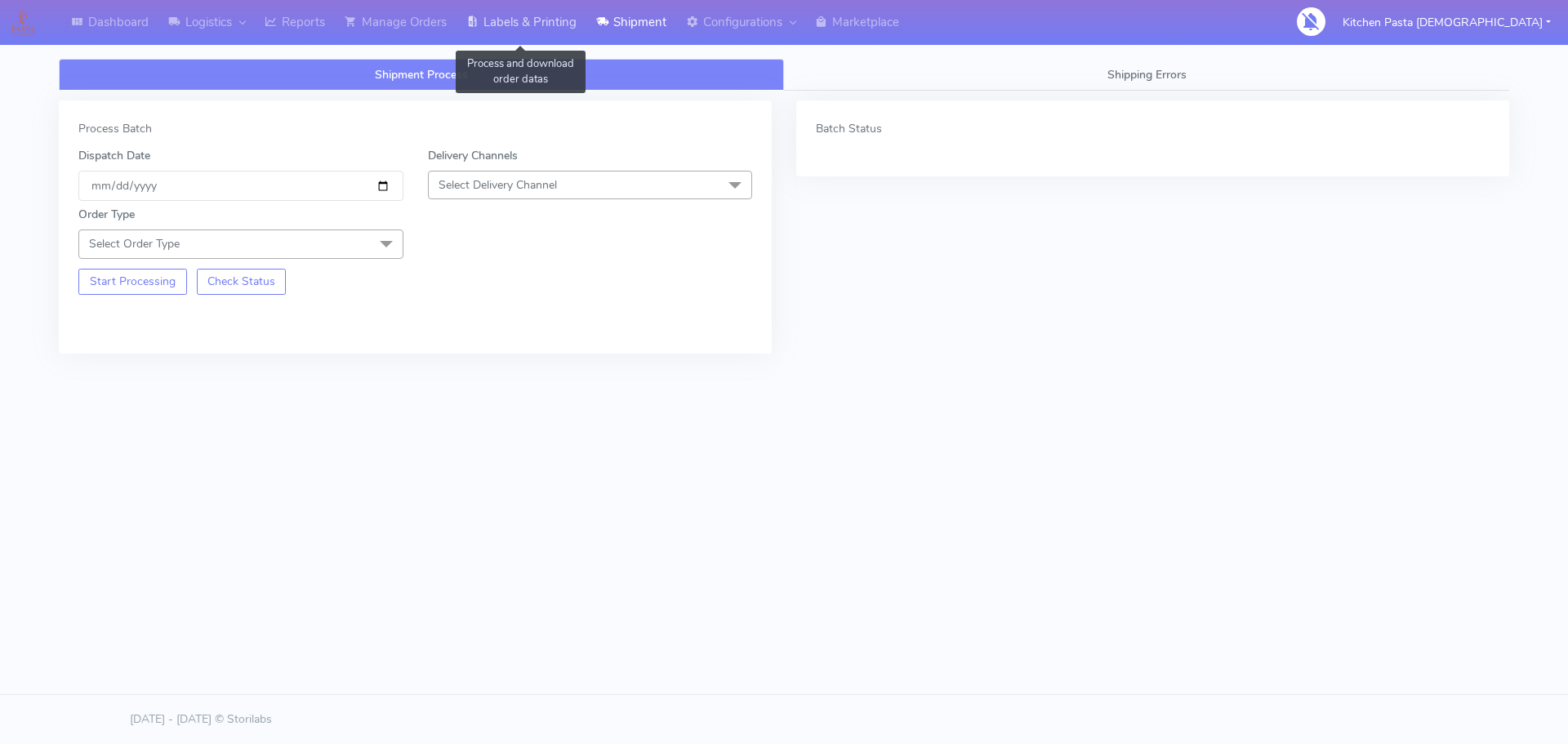
click at [501, 21] on link "Labels & Printing" at bounding box center [522, 22] width 130 height 45
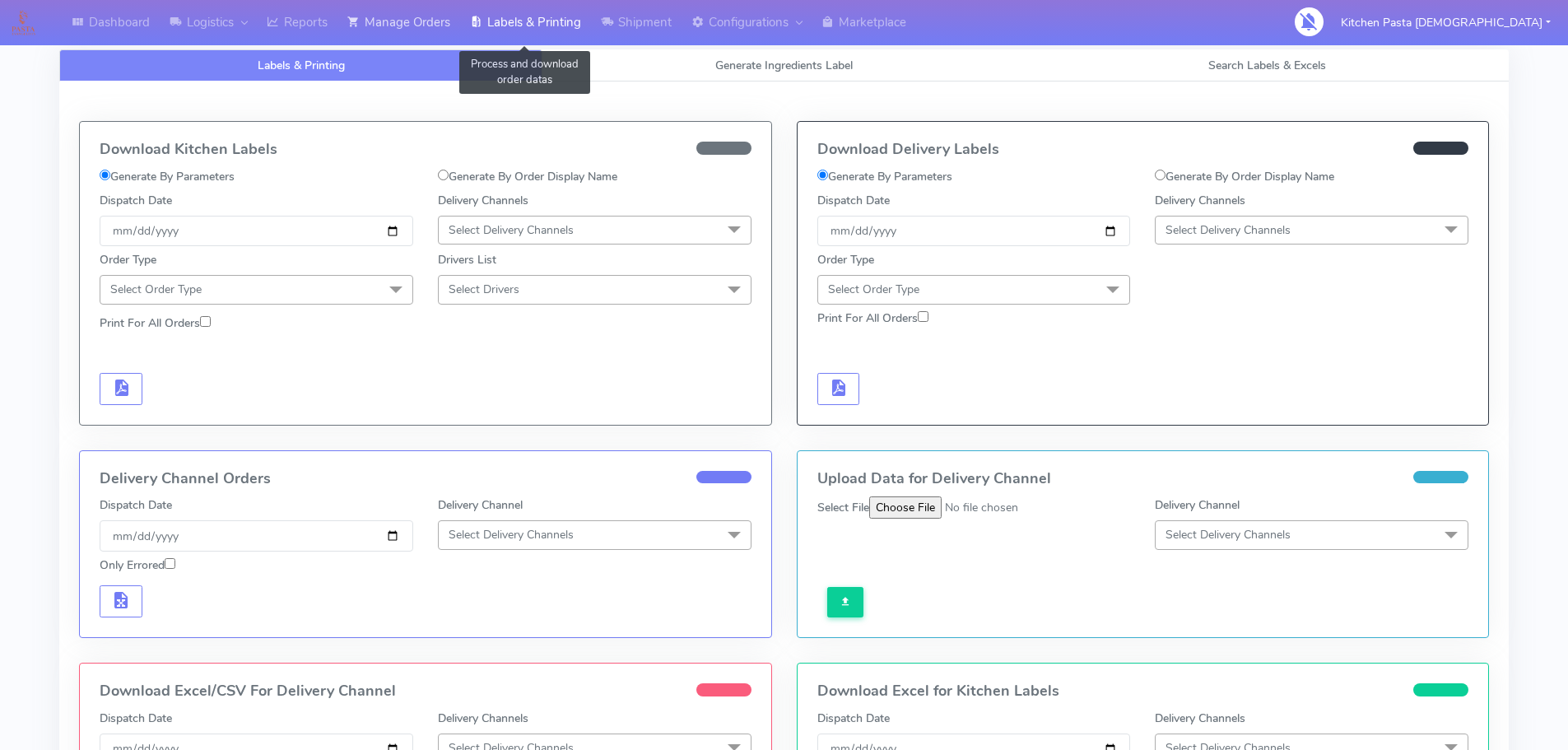
click at [433, 27] on link "Manage Orders" at bounding box center [398, 23] width 122 height 45
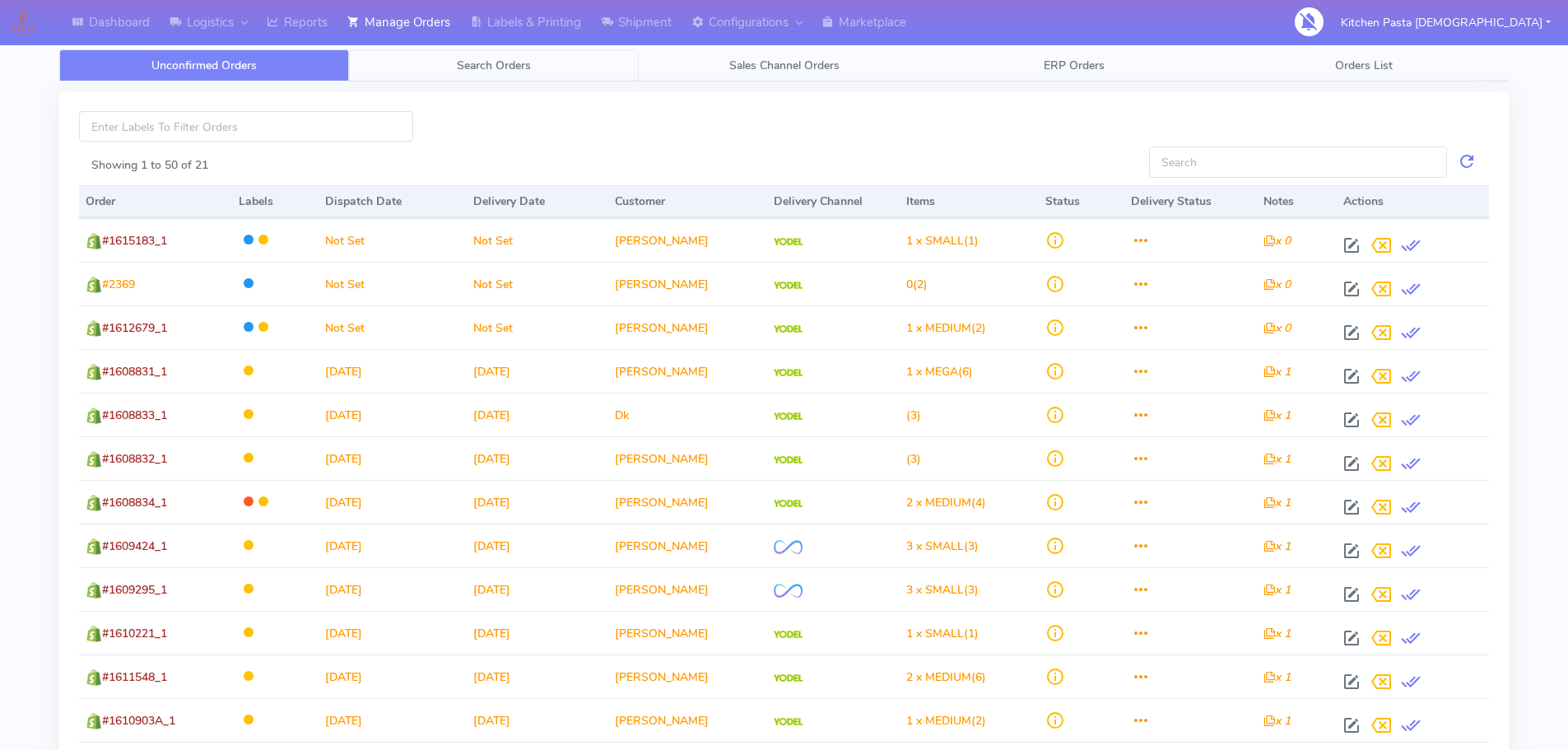
click at [495, 70] on span "Search Orders" at bounding box center [494, 66] width 74 height 16
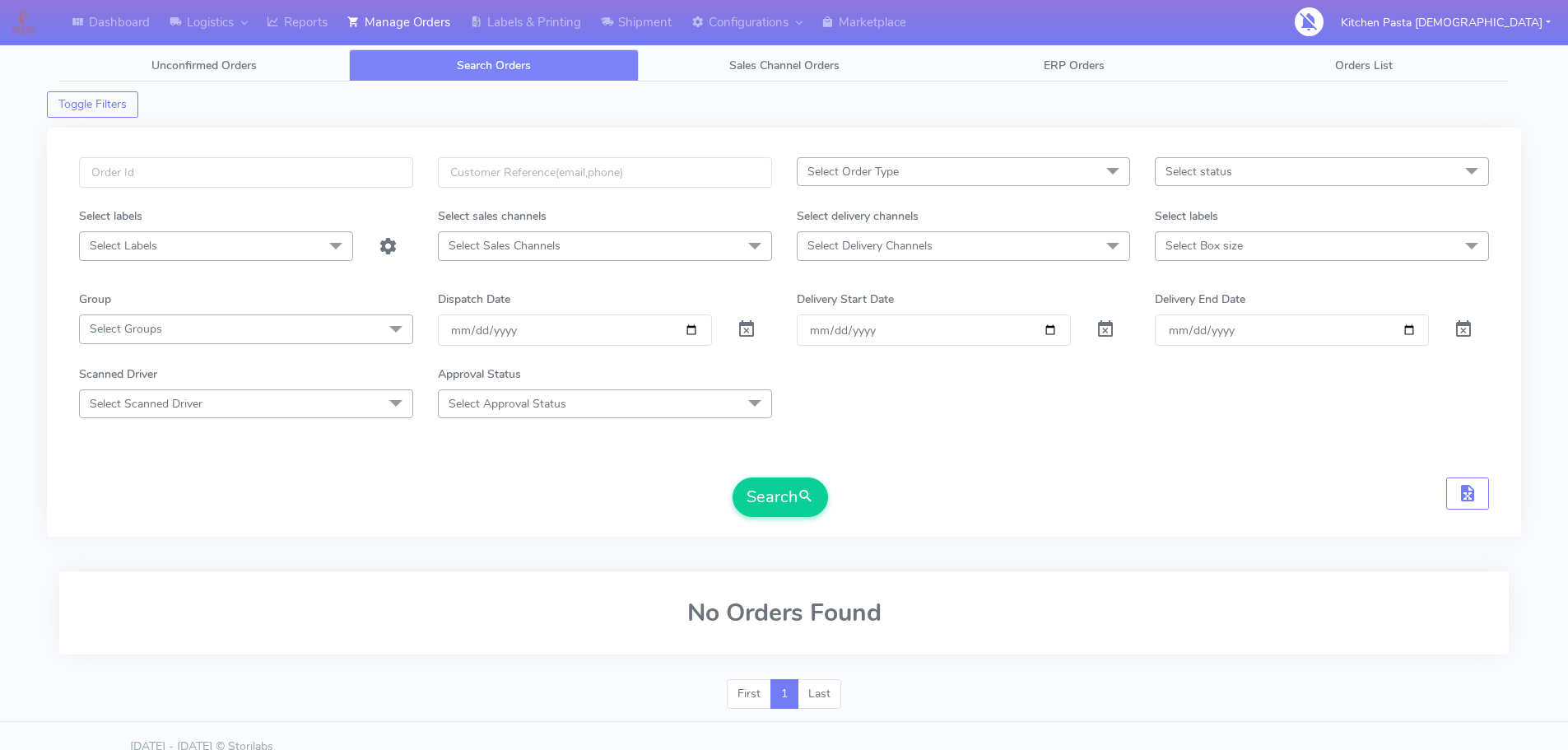
click at [913, 171] on span "Select Order Type" at bounding box center [963, 171] width 334 height 28
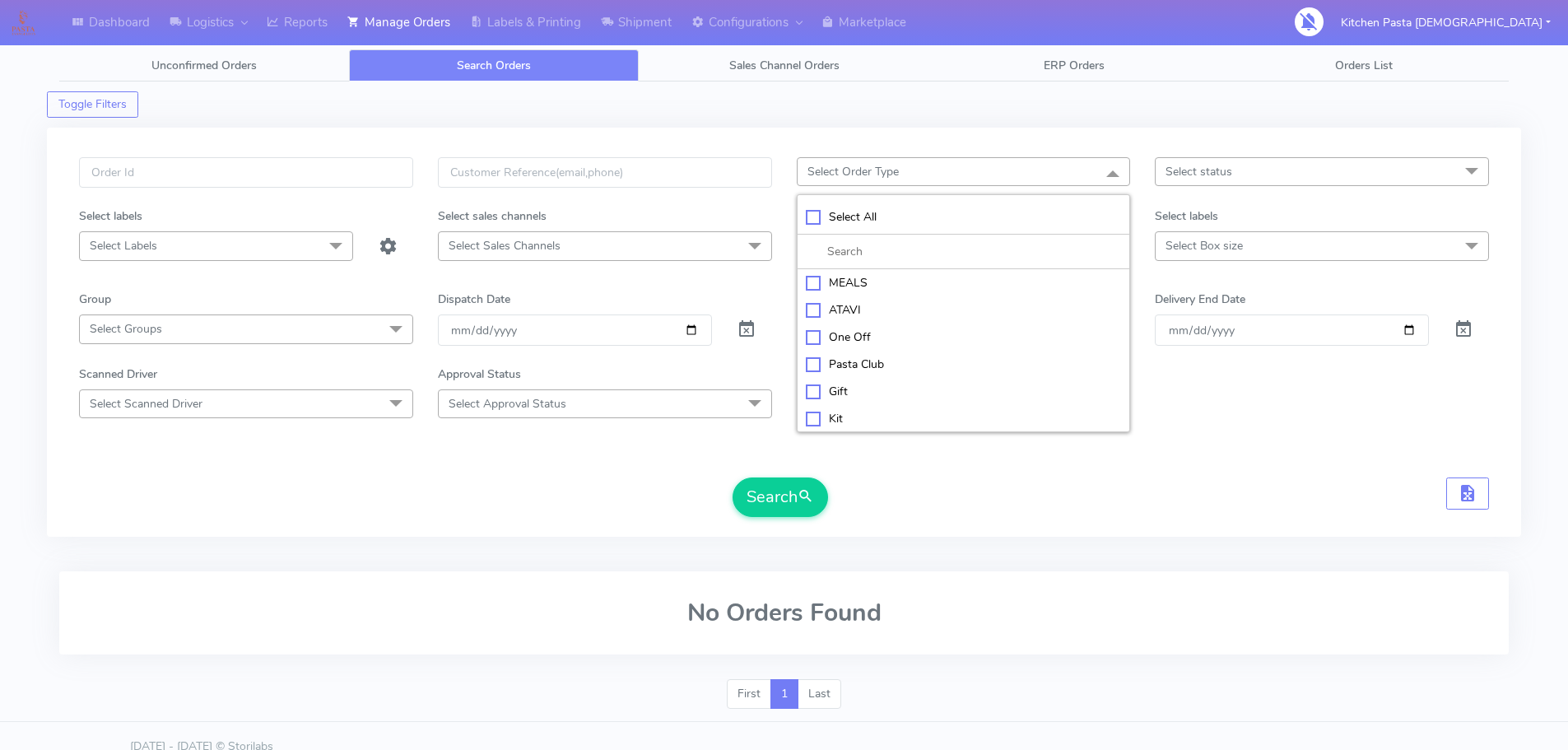
click at [866, 279] on div "MEALS" at bounding box center [963, 283] width 316 height 18
checkbox input "true"
click at [1276, 177] on span "Select status" at bounding box center [1321, 171] width 334 height 28
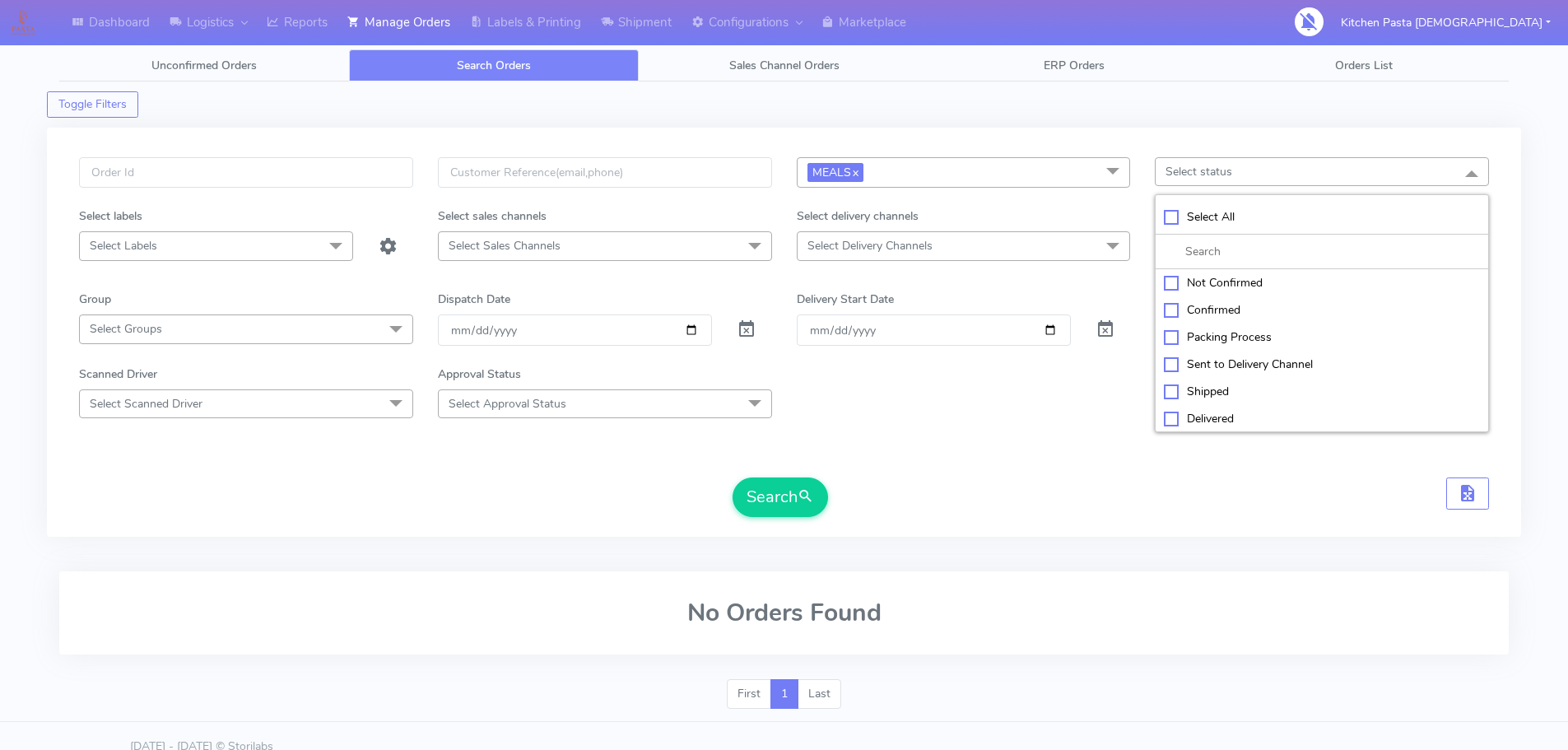
click at [979, 246] on span "Select Delivery Channels" at bounding box center [963, 245] width 334 height 28
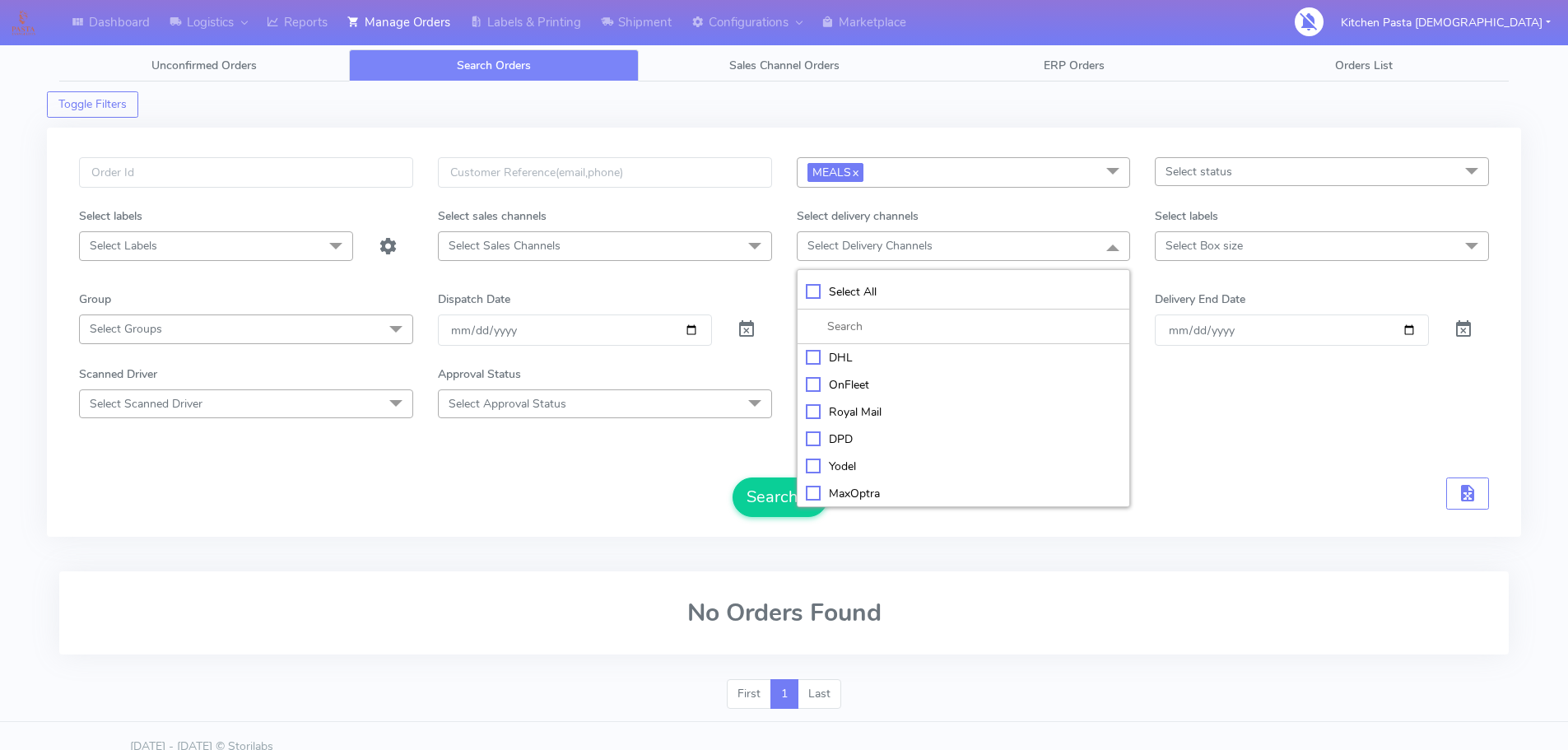
click at [844, 446] on li "DPD" at bounding box center [964, 440] width 333 height 27
click at [845, 437] on div "DPD" at bounding box center [963, 441] width 316 height 18
checkbox input "false"
click at [841, 468] on div "Yodel" at bounding box center [963, 466] width 316 height 18
checkbox input "true"
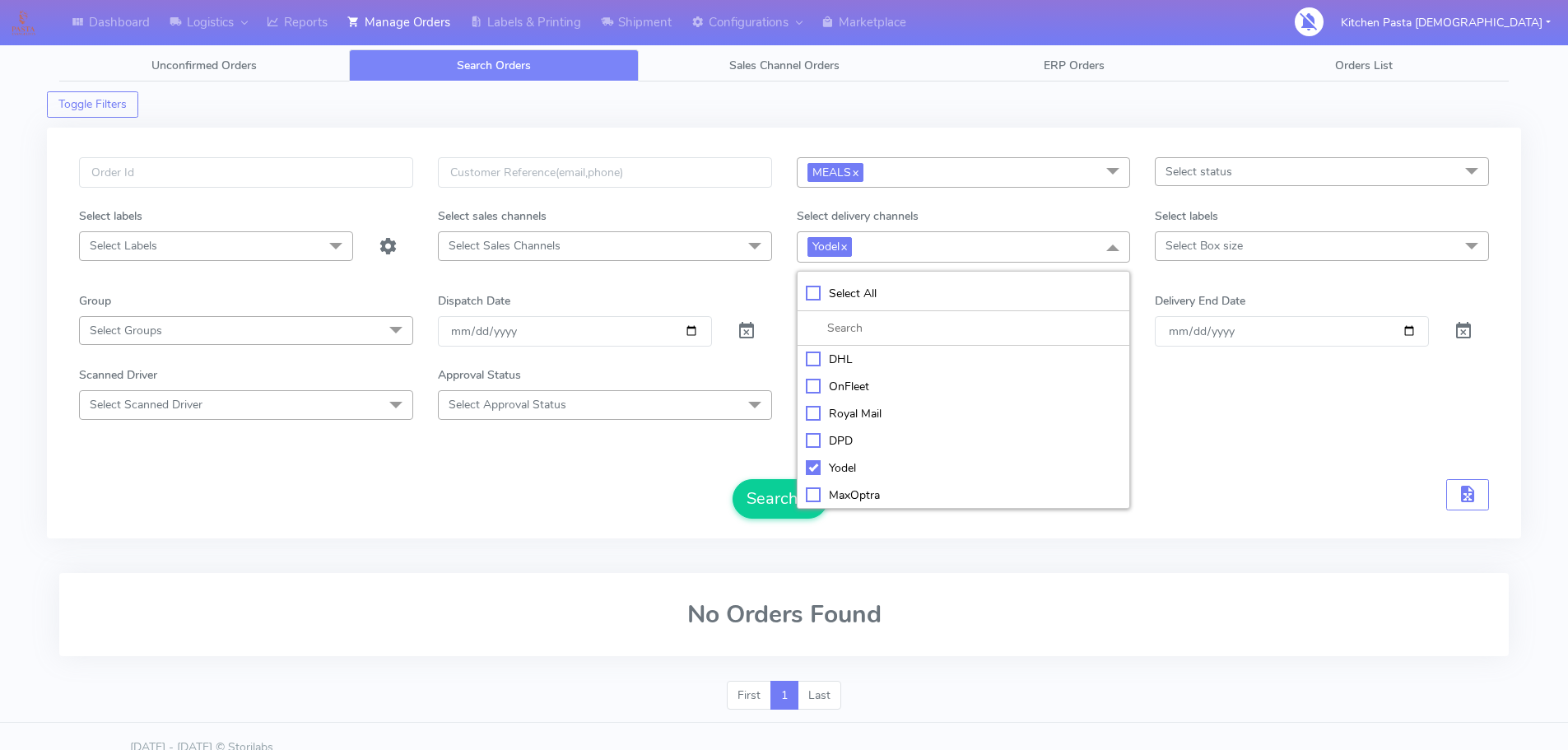
click at [1232, 248] on span "Select Box size" at bounding box center [1204, 246] width 77 height 16
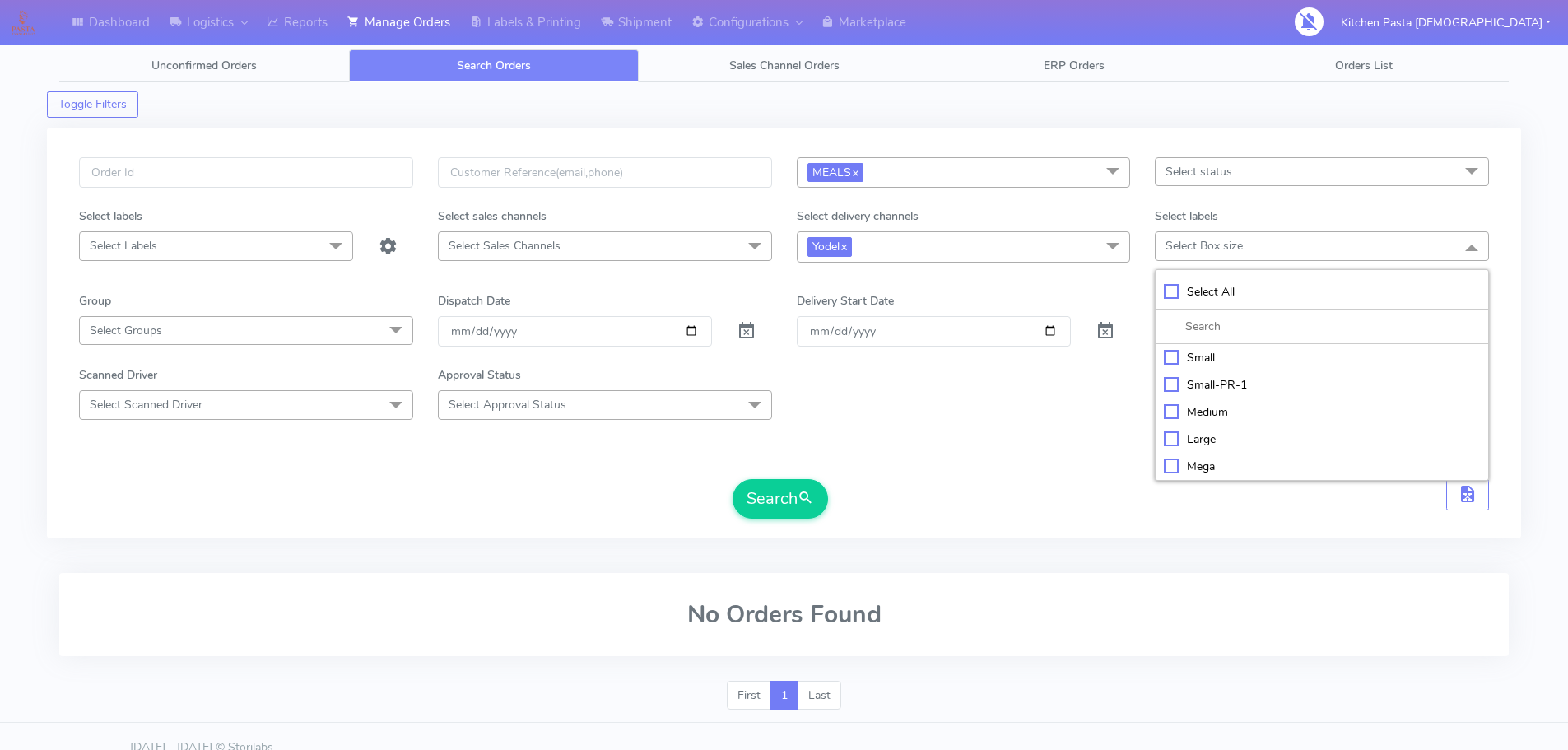
click at [1200, 457] on div "Mega" at bounding box center [1321, 466] width 316 height 18
checkbox input "true"
click at [825, 492] on button "Search" at bounding box center [780, 498] width 96 height 39
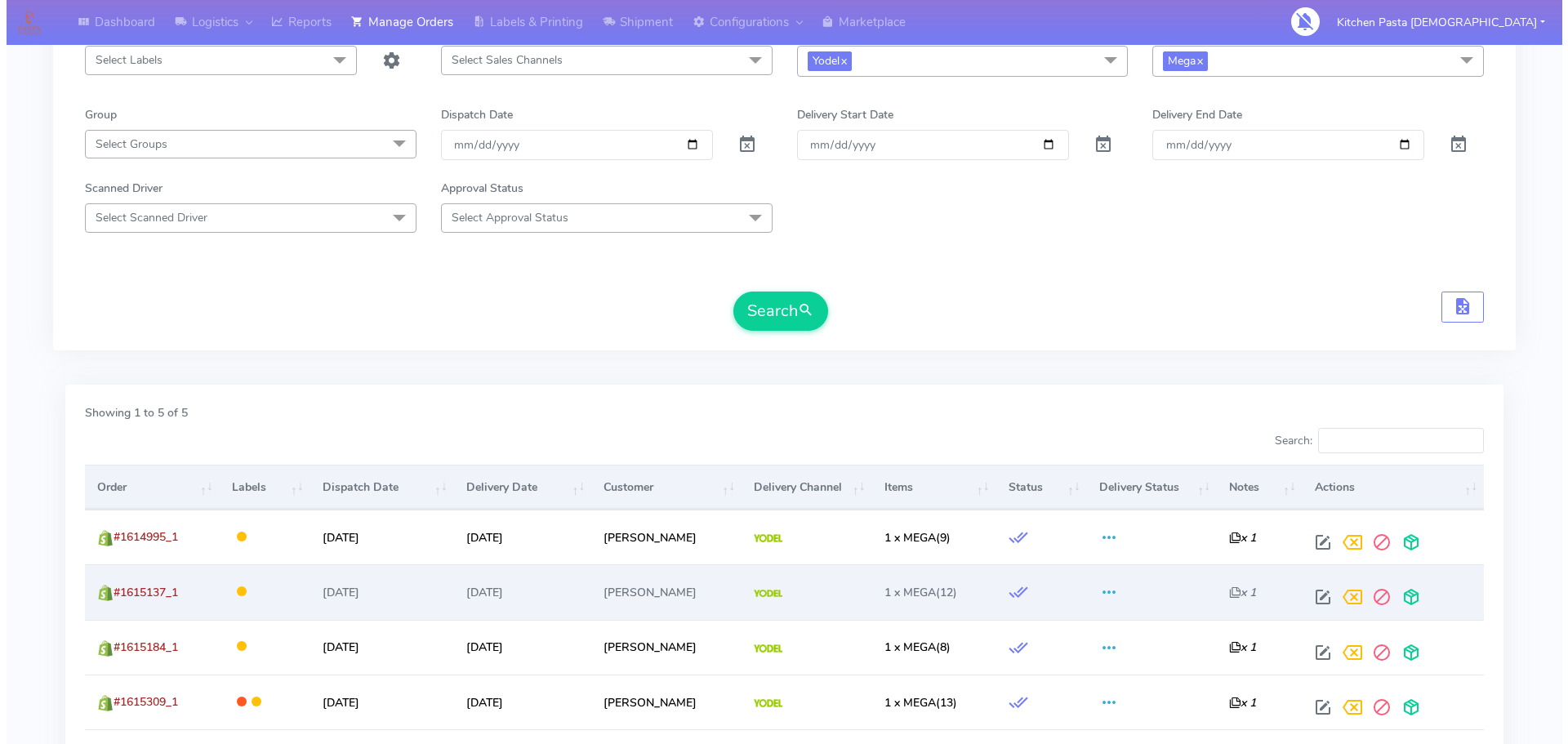
scroll to position [364, 0]
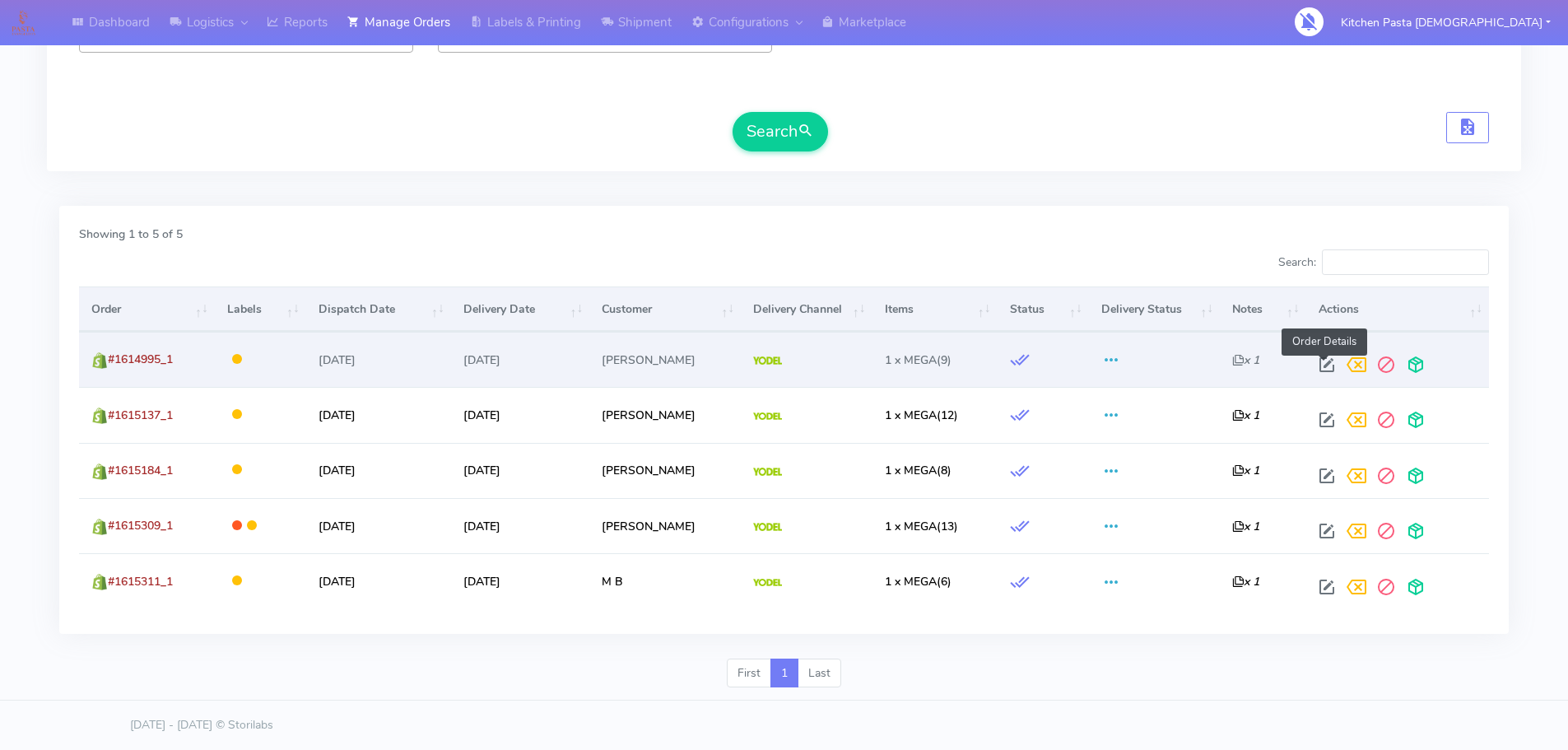
click at [1321, 364] on span at bounding box center [1326, 368] width 29 height 16
select select "5"
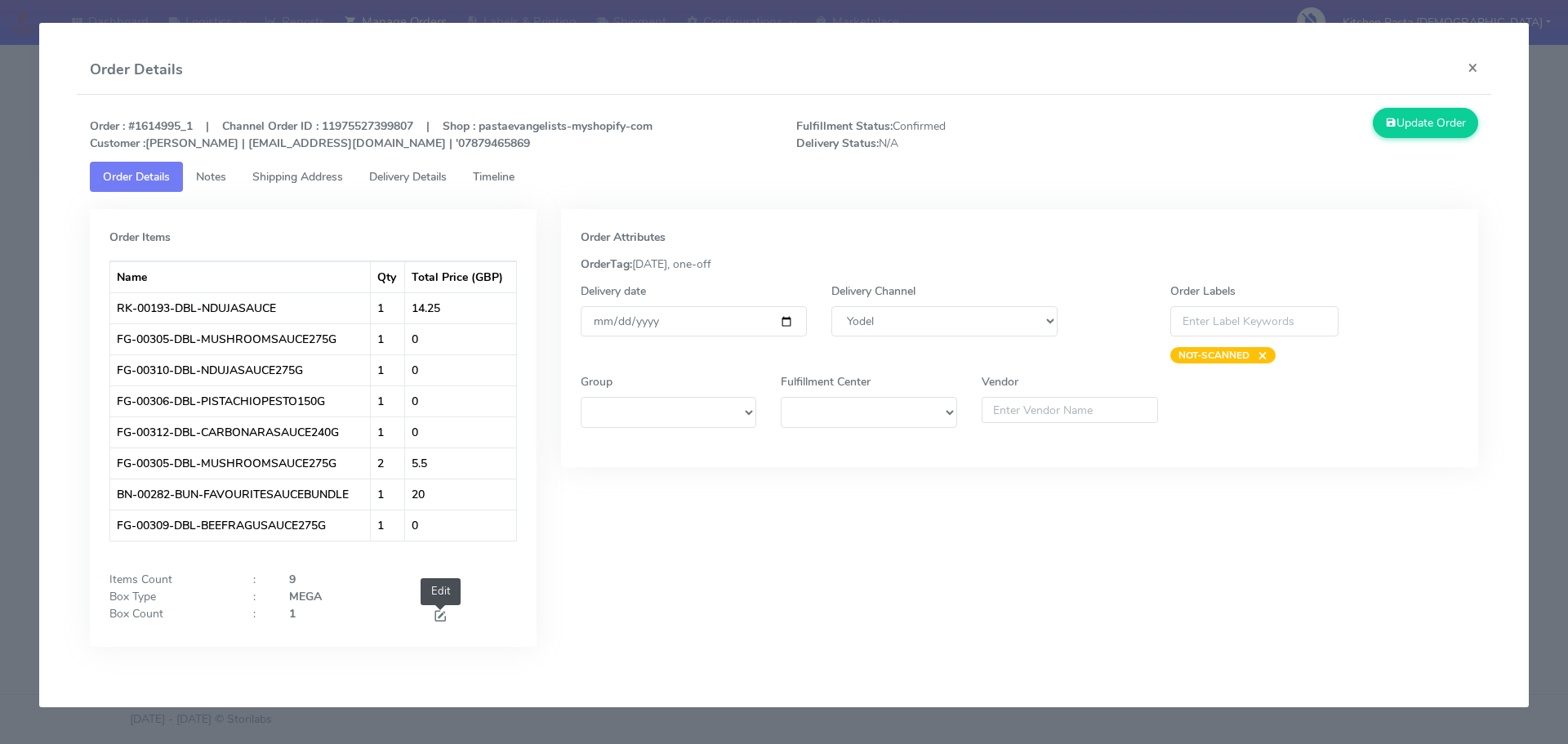
click at [448, 621] on span at bounding box center [440, 618] width 15 height 16
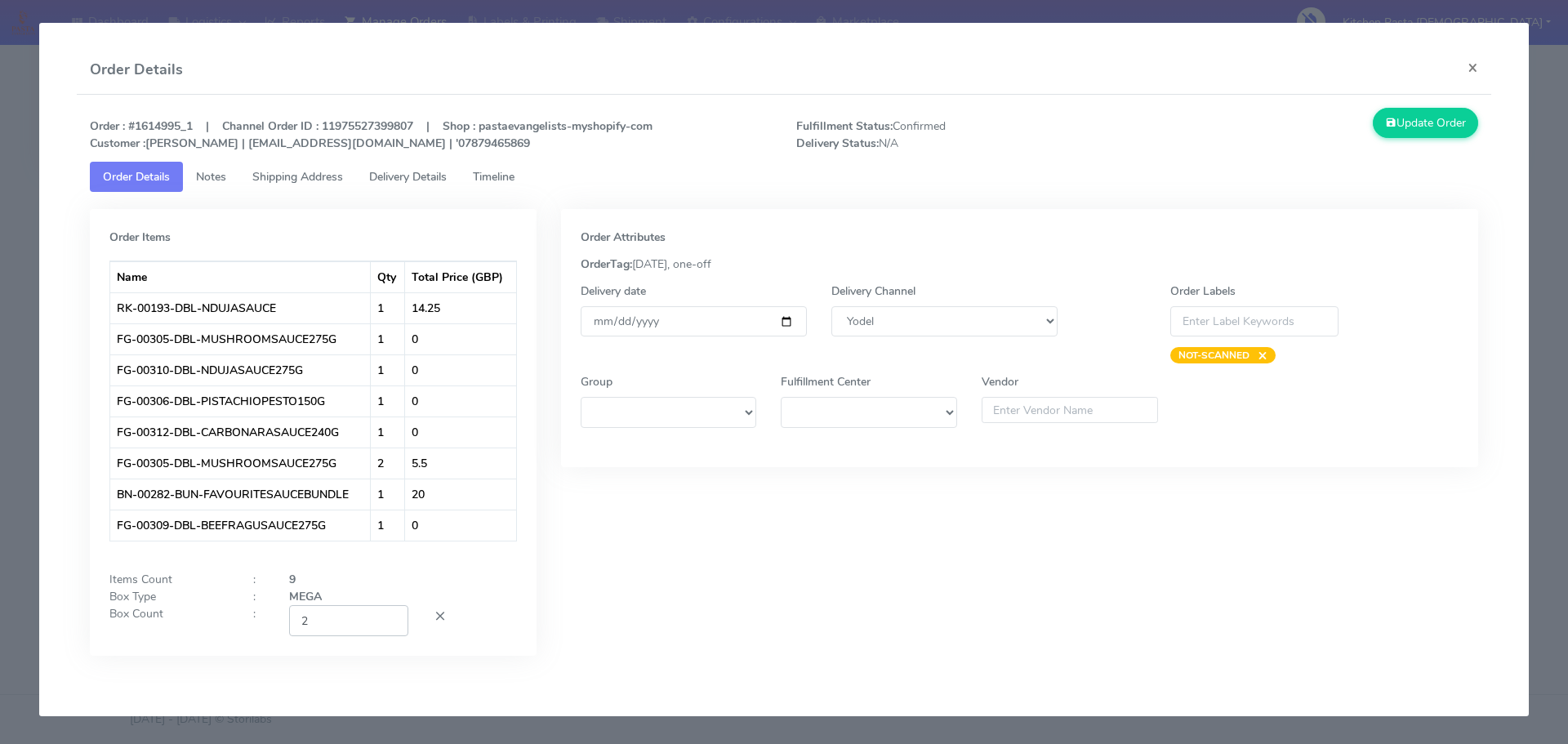
type input "2"
click at [389, 618] on input "2" at bounding box center [349, 620] width 119 height 30
drag, startPoint x: 1422, startPoint y: 127, endPoint x: 850, endPoint y: 59, distance: 576.0
click at [1414, 127] on button "Update Order" at bounding box center [1425, 122] width 106 height 30
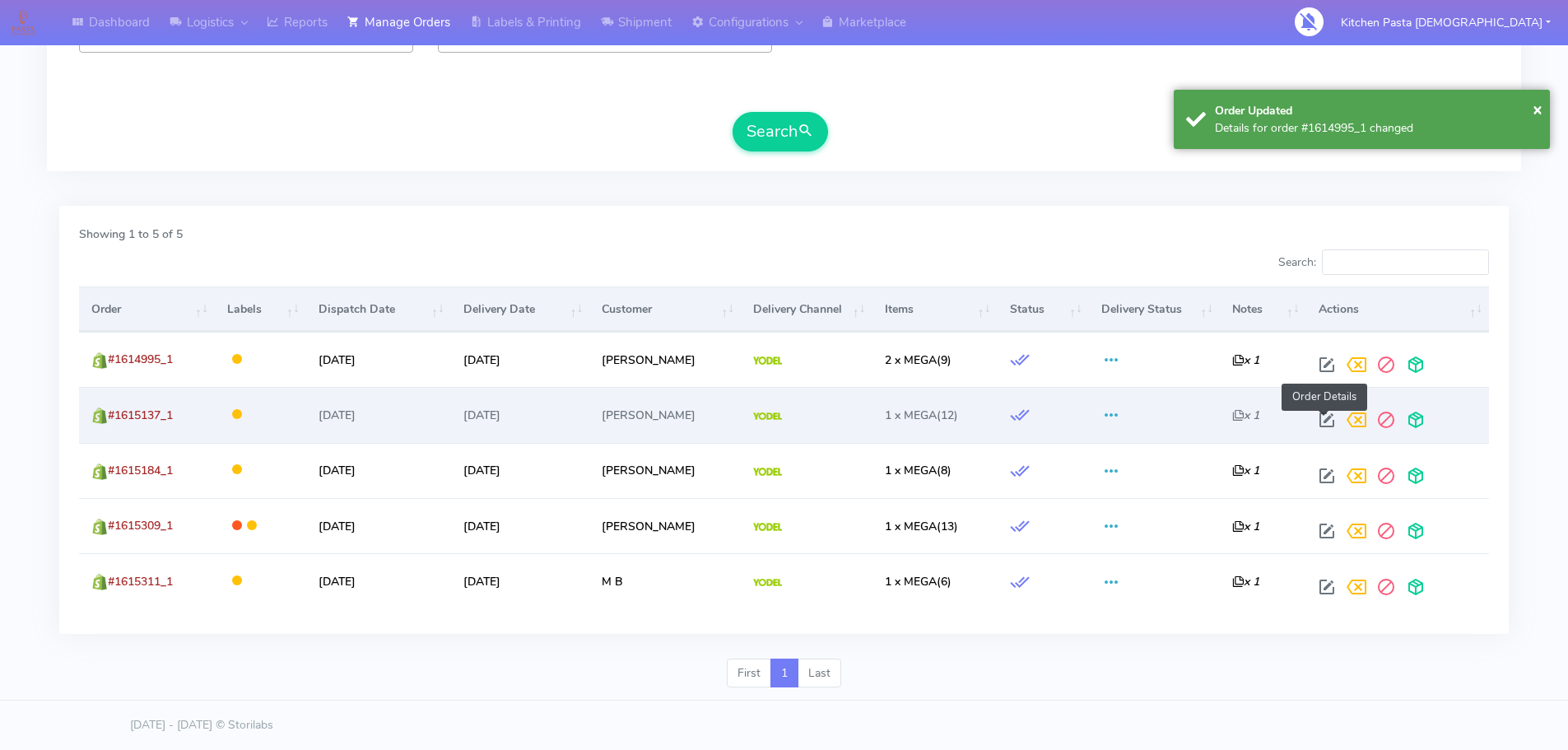
click at [1320, 416] on span at bounding box center [1326, 424] width 29 height 16
select select "5"
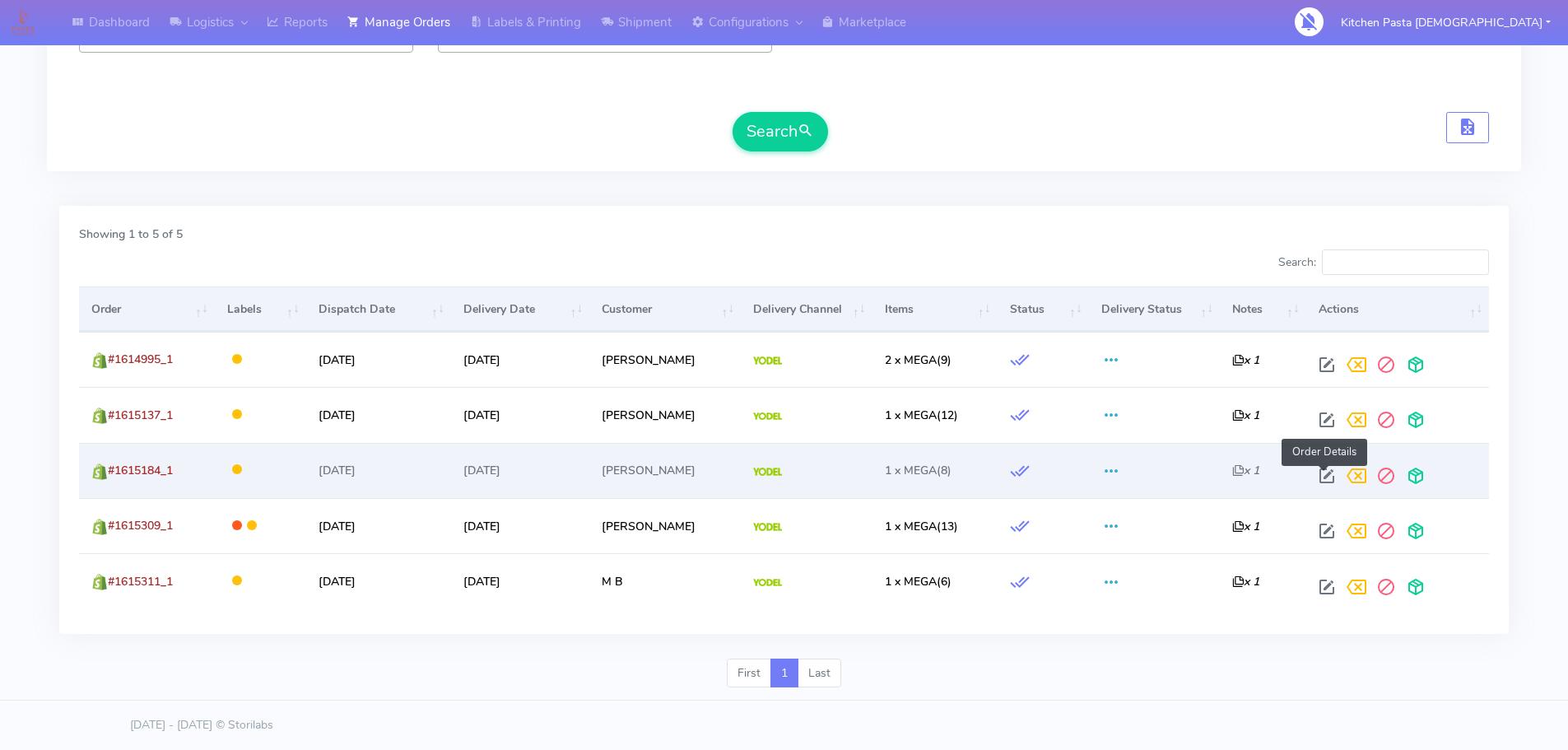
click at [1329, 478] on span at bounding box center [1326, 480] width 29 height 16
select select "5"
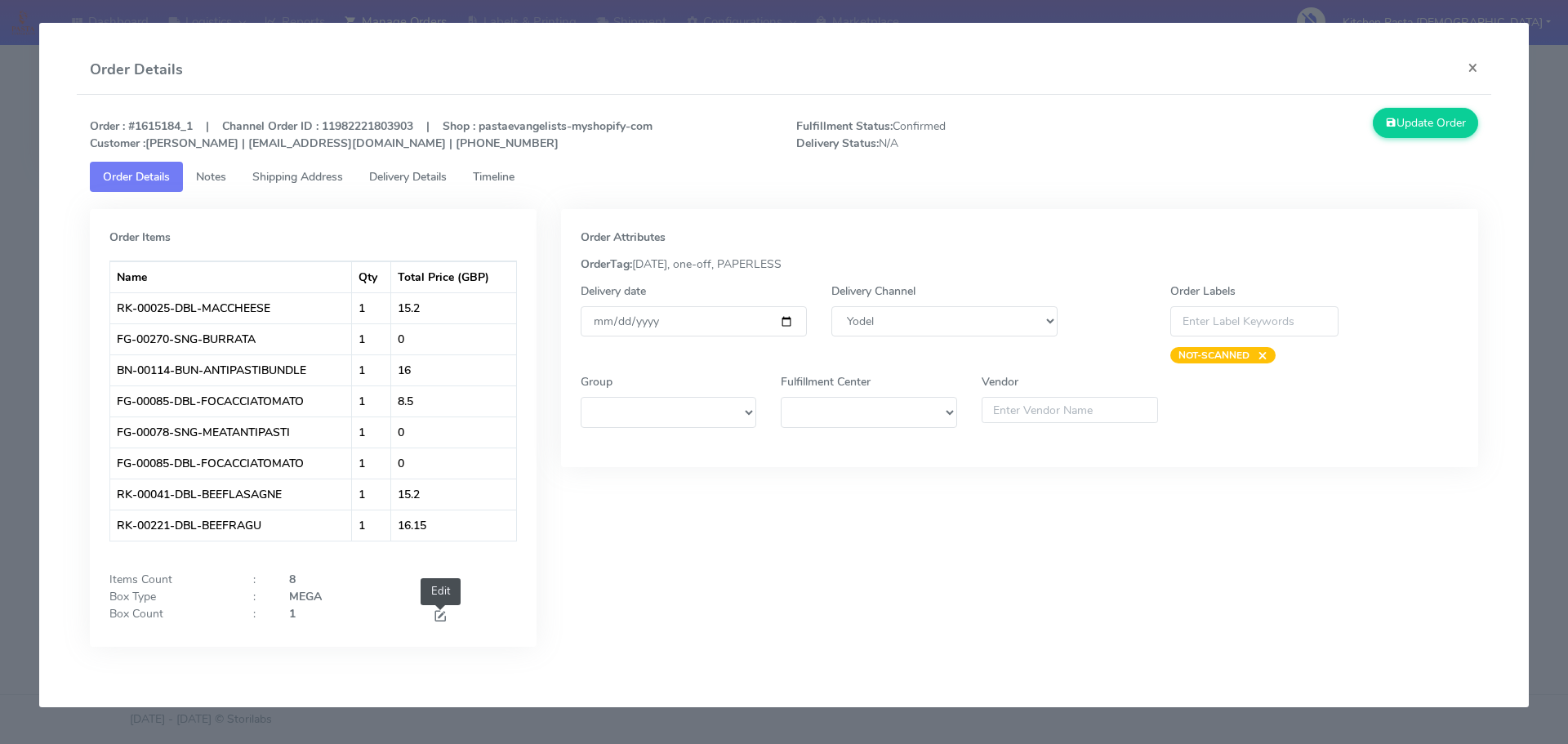
click at [444, 616] on span at bounding box center [440, 618] width 15 height 16
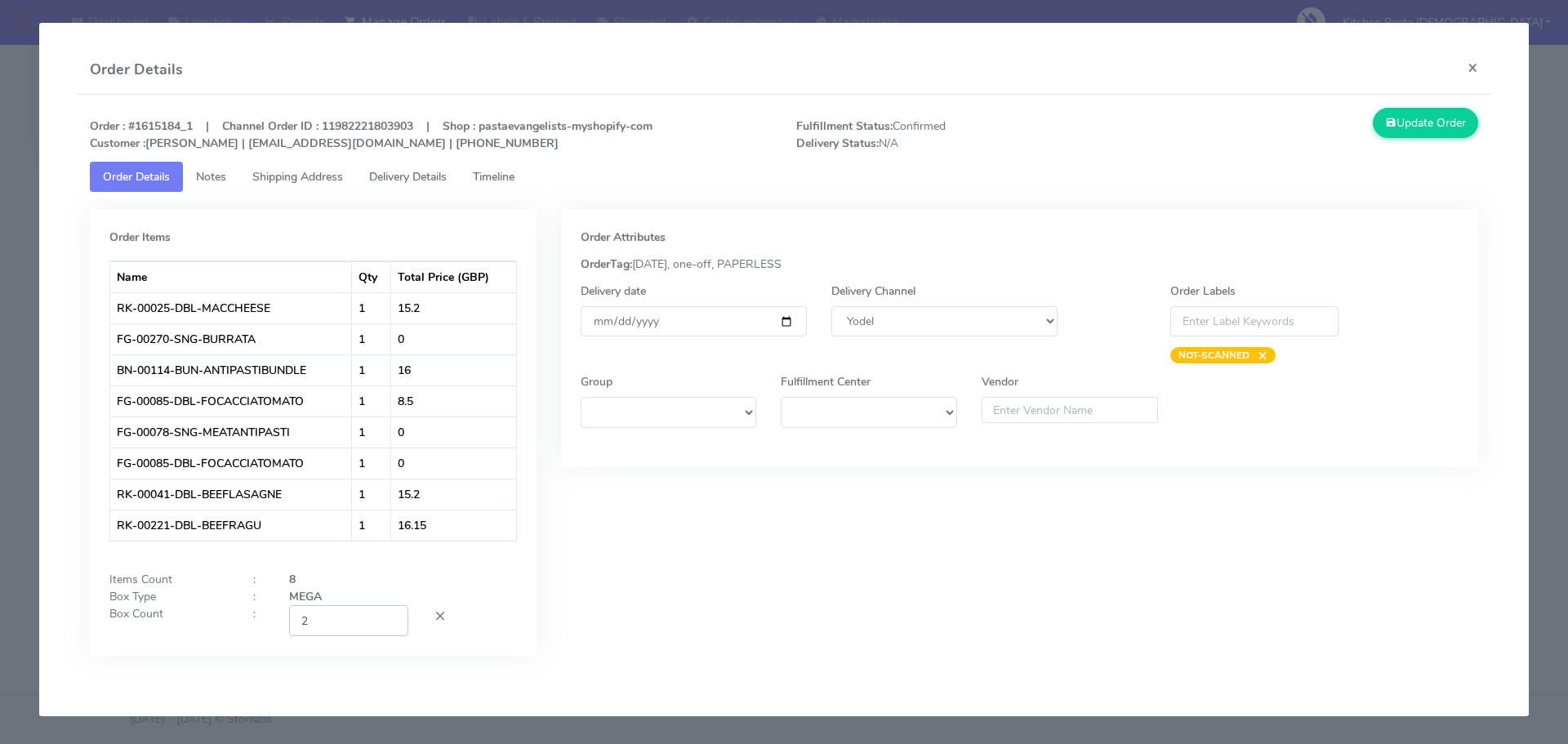
type input "2"
click at [392, 616] on input "2" at bounding box center [349, 620] width 119 height 30
drag, startPoint x: 1440, startPoint y: 134, endPoint x: 869, endPoint y: 60, distance: 575.8
click at [1440, 133] on button "Update Order" at bounding box center [1425, 122] width 106 height 30
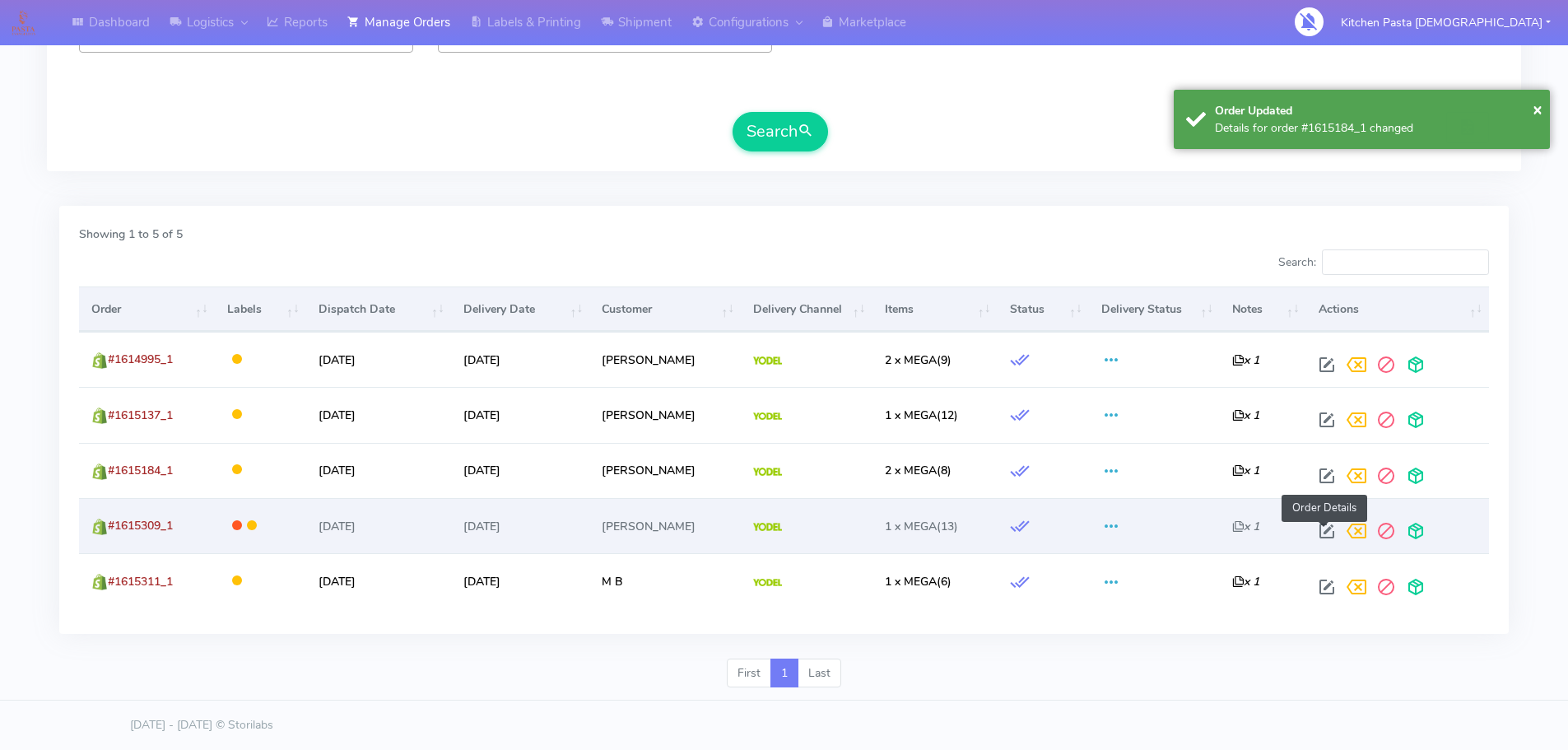
click at [1312, 528] on span at bounding box center [1326, 535] width 29 height 16
select select "5"
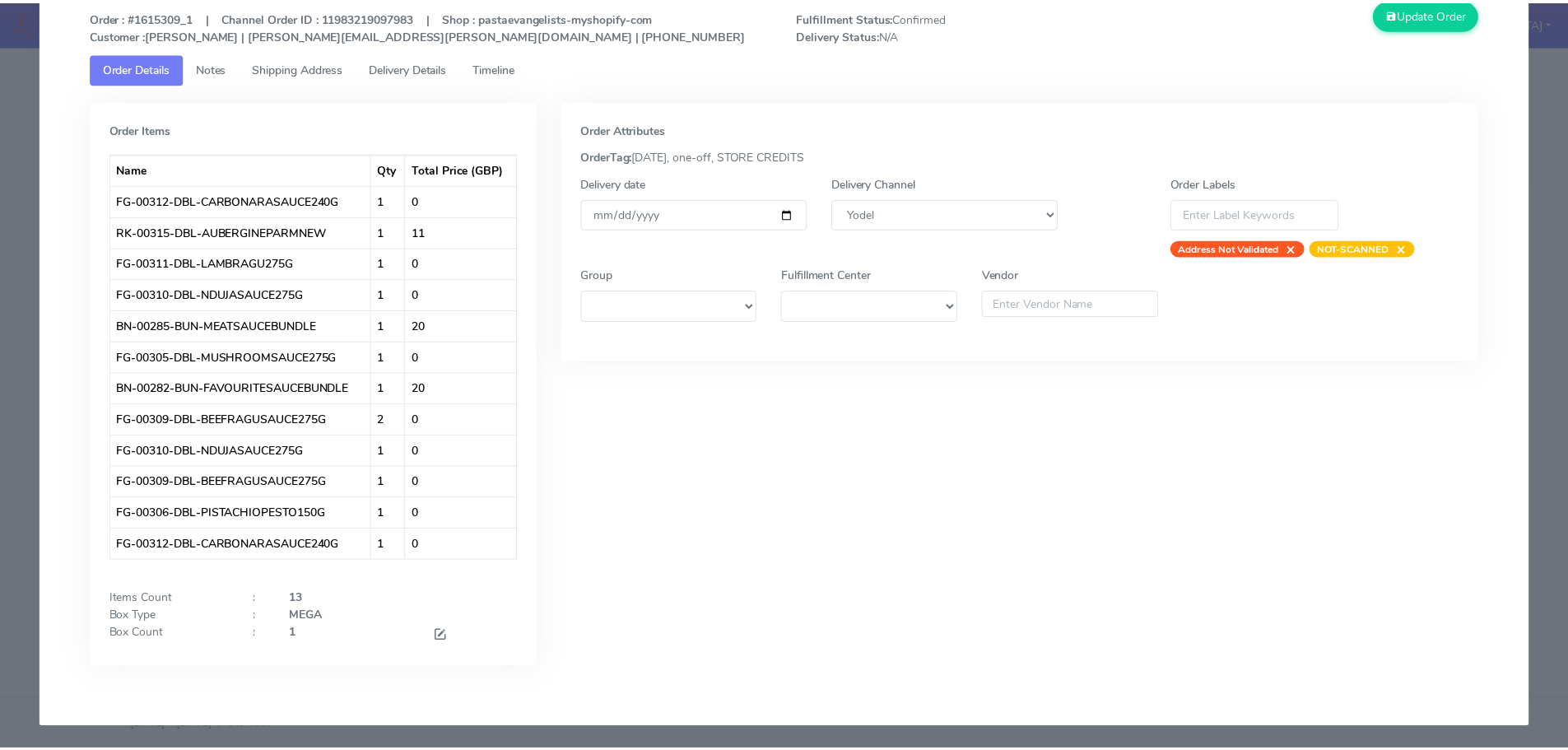
scroll to position [112, 0]
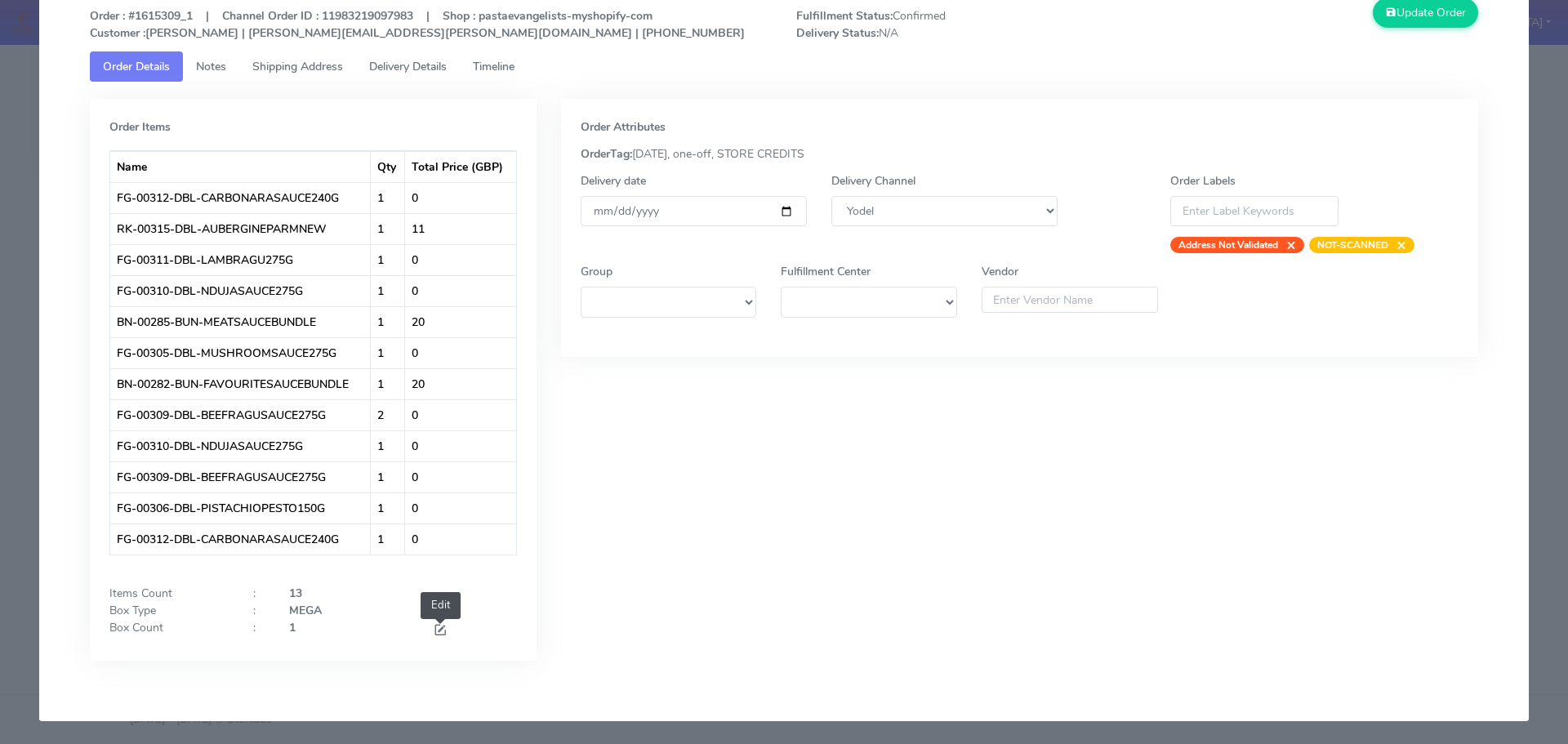
click at [437, 632] on span at bounding box center [440, 631] width 15 height 16
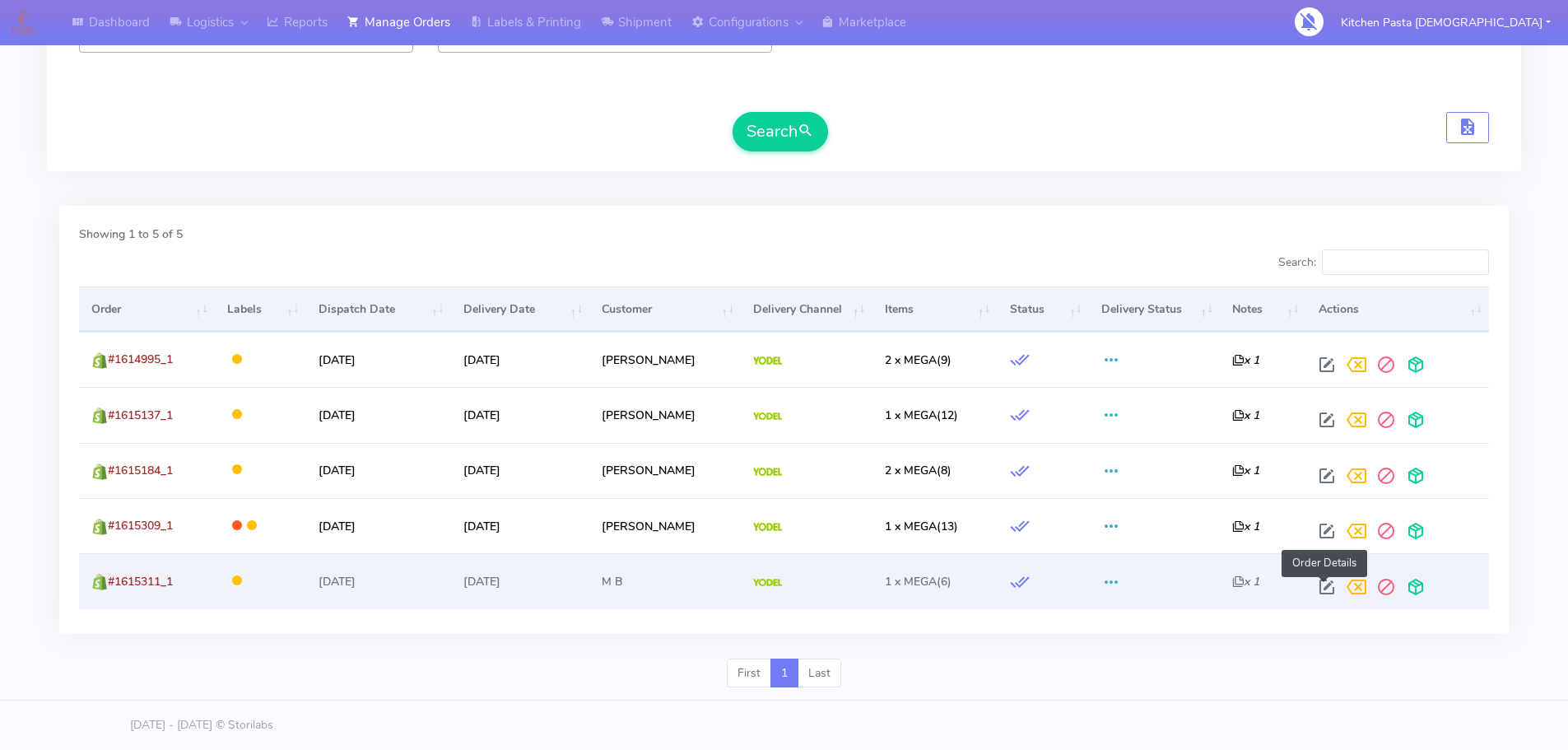
click at [1328, 587] on span at bounding box center [1326, 590] width 29 height 16
select select "5"
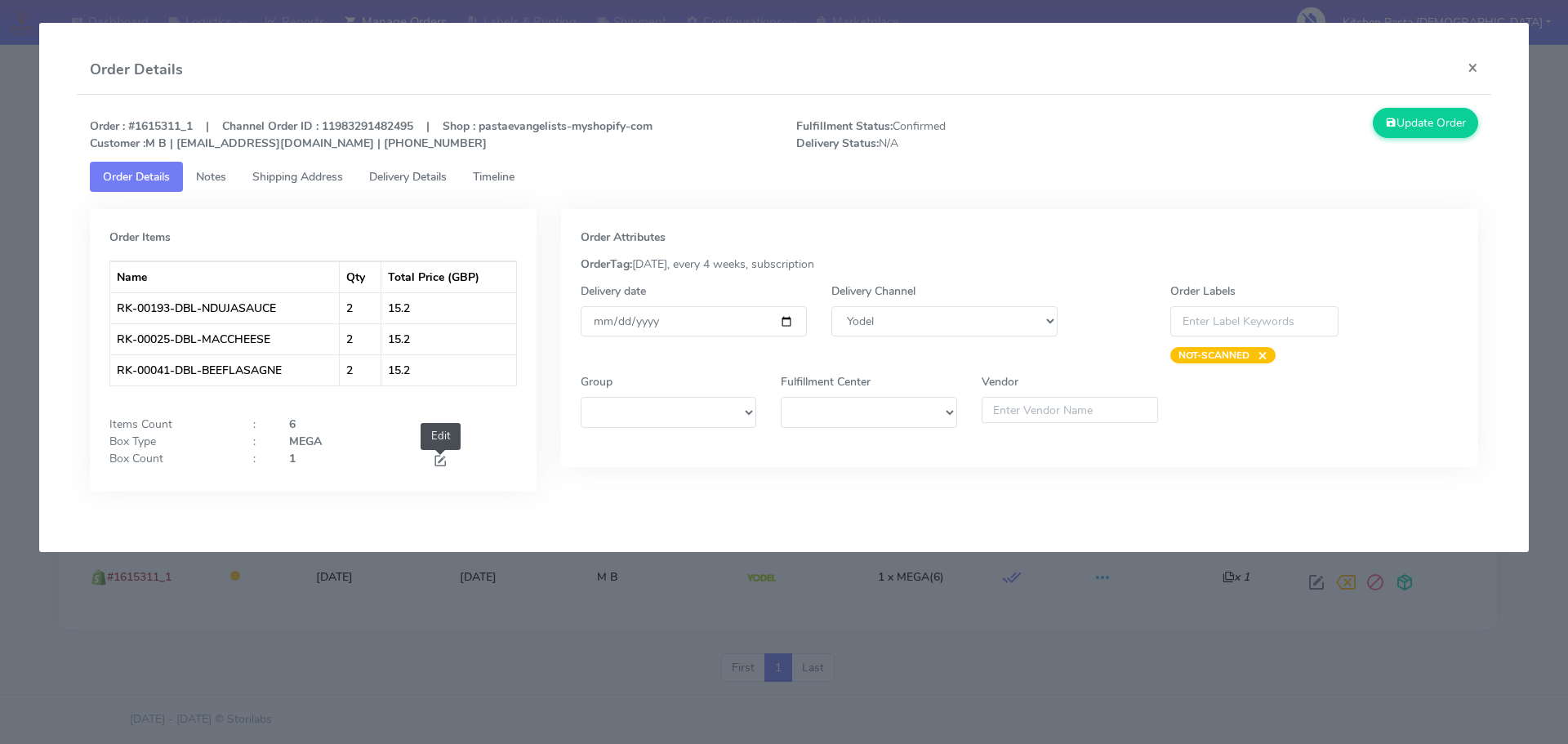
click at [440, 457] on span at bounding box center [440, 462] width 15 height 16
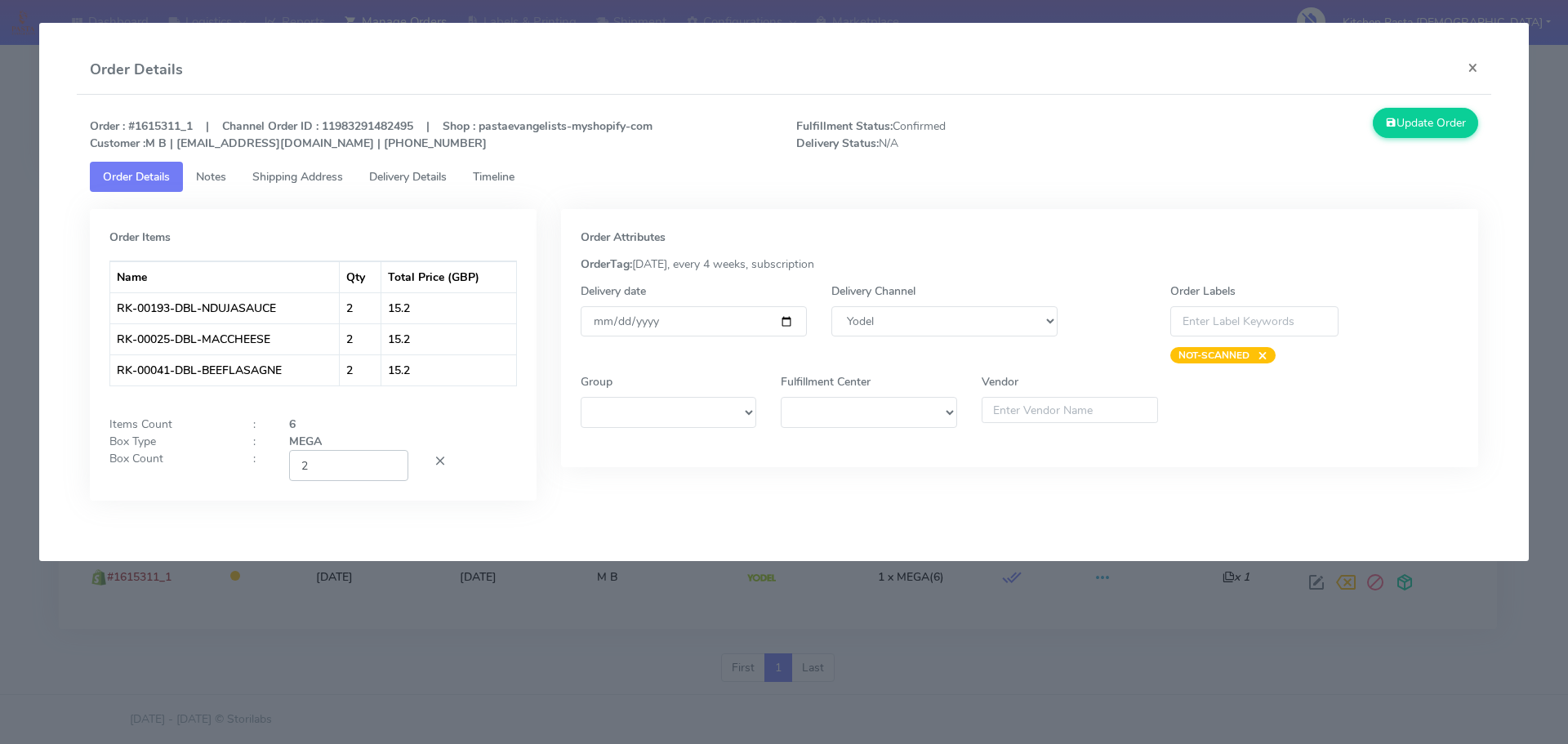
type input "2"
click at [392, 461] on input "2" at bounding box center [349, 464] width 119 height 30
click at [1373, 134] on div "Update Order" at bounding box center [1314, 129] width 354 height 44
click at [1406, 116] on button "Update Order" at bounding box center [1425, 122] width 106 height 30
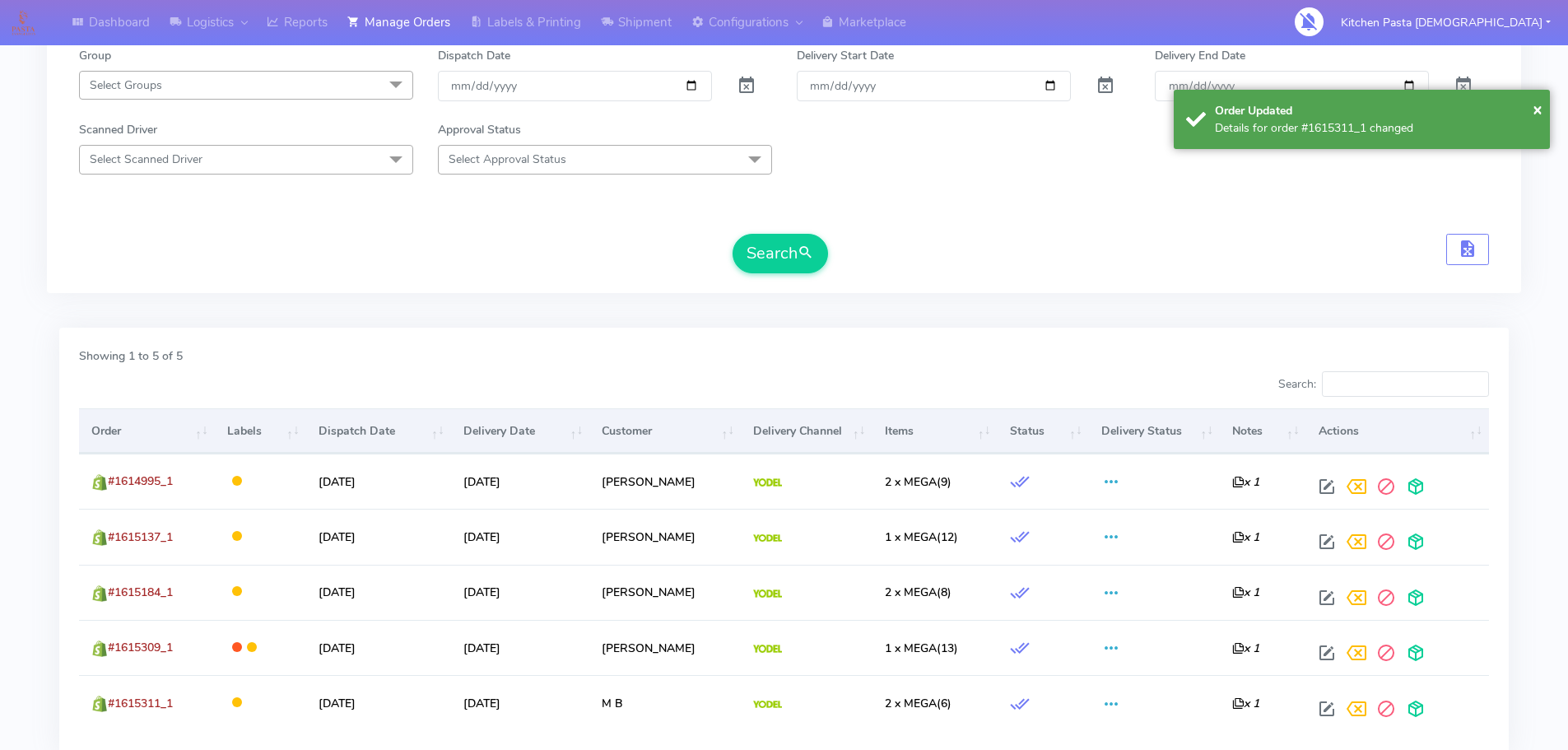
scroll to position [38, 0]
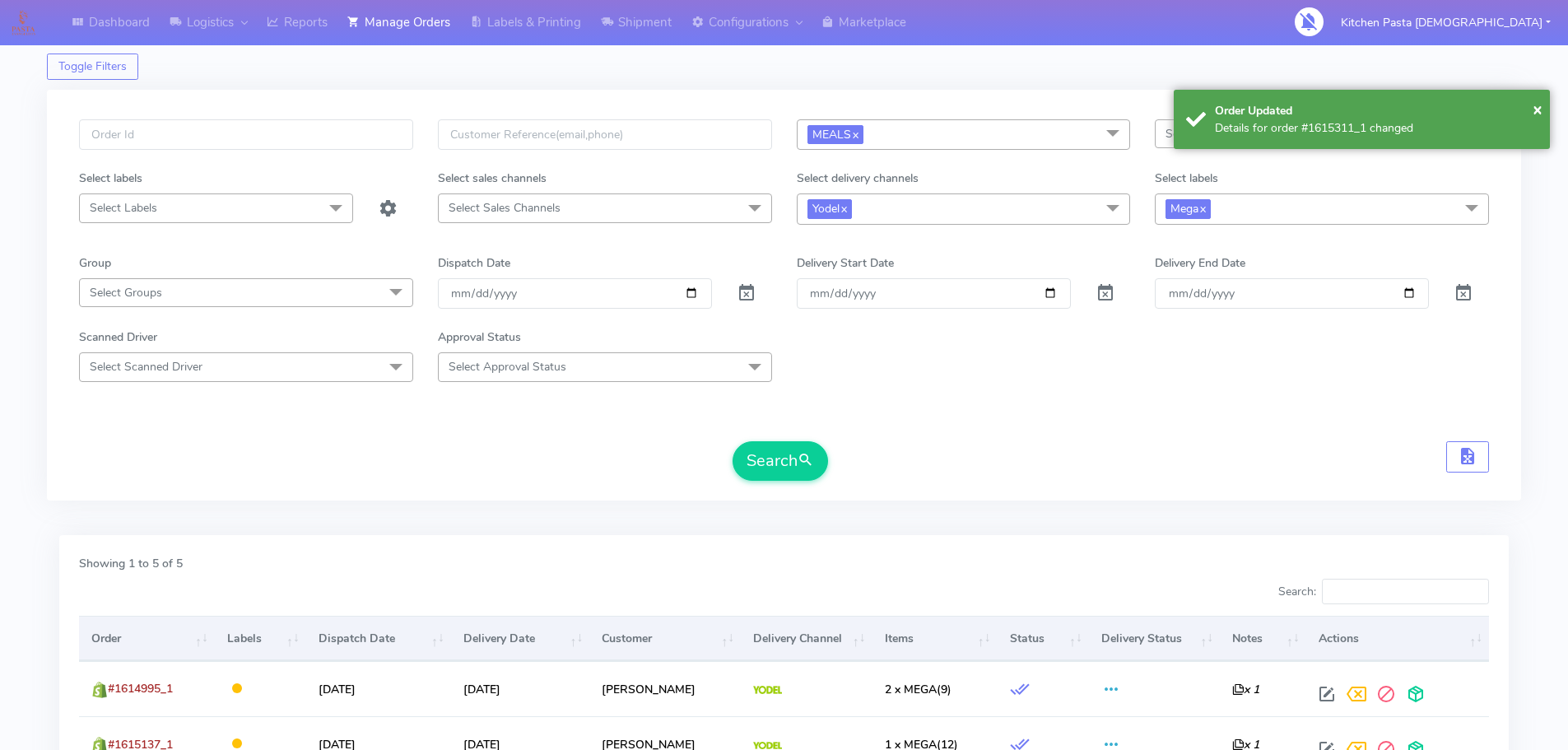
click at [1404, 219] on span "Mega x" at bounding box center [1321, 209] width 334 height 30
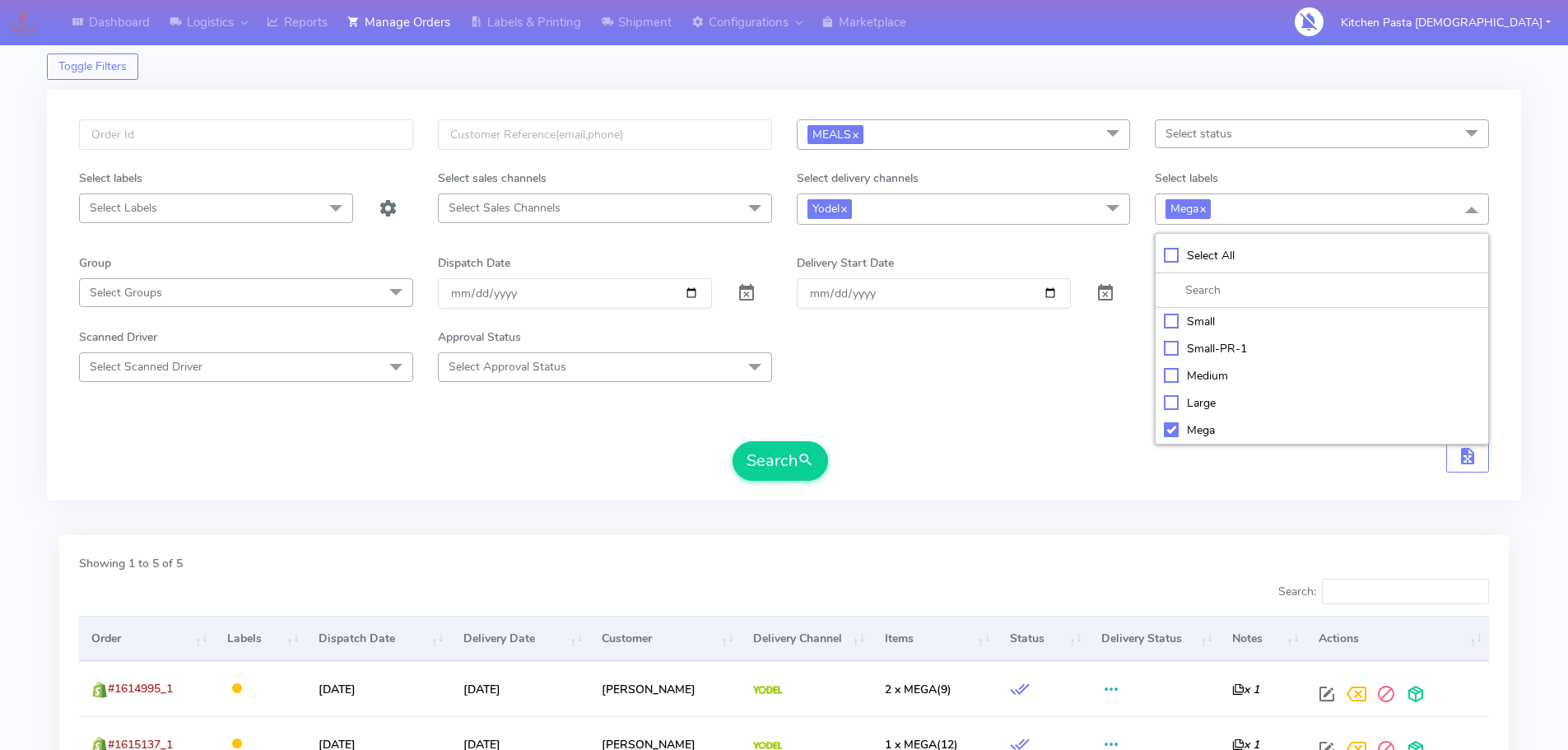
click at [1275, 397] on div "Large" at bounding box center [1321, 403] width 316 height 18
checkbox input "true"
click at [1208, 438] on div "Mega" at bounding box center [1321, 430] width 316 height 18
checkbox input "false"
click at [803, 455] on span "submit" at bounding box center [806, 460] width 17 height 23
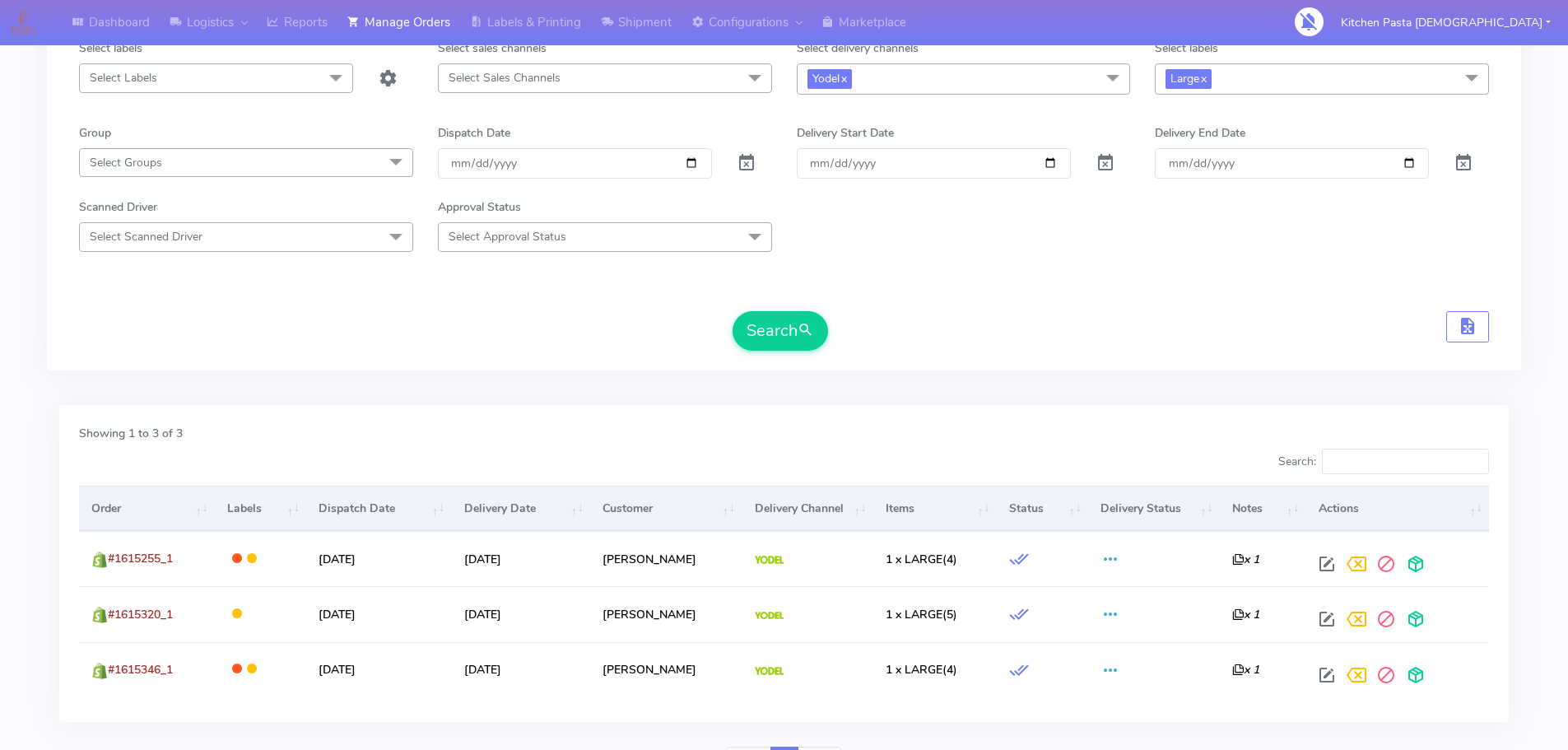
scroll to position [256, 0]
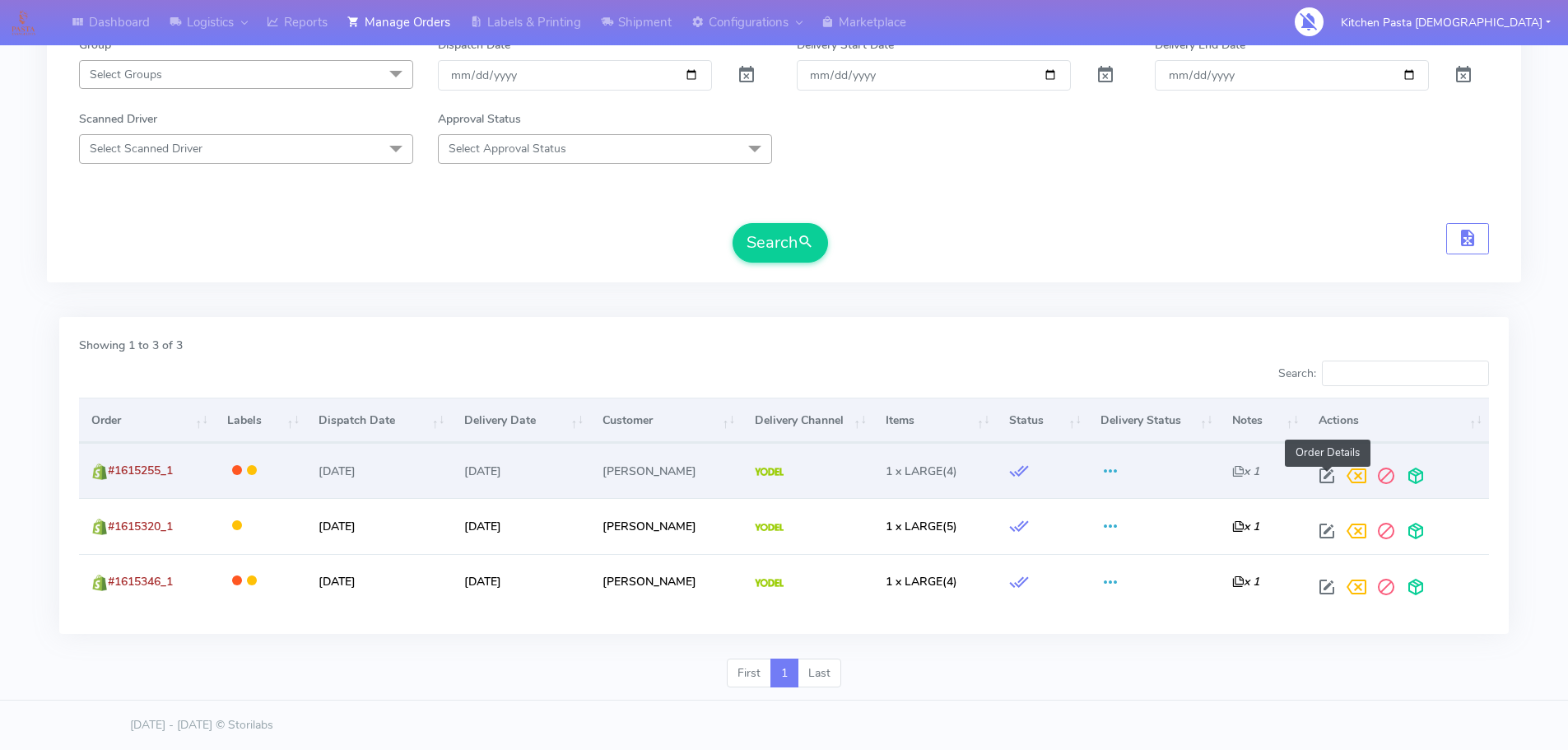
click at [1334, 473] on span at bounding box center [1326, 480] width 29 height 16
select select "5"
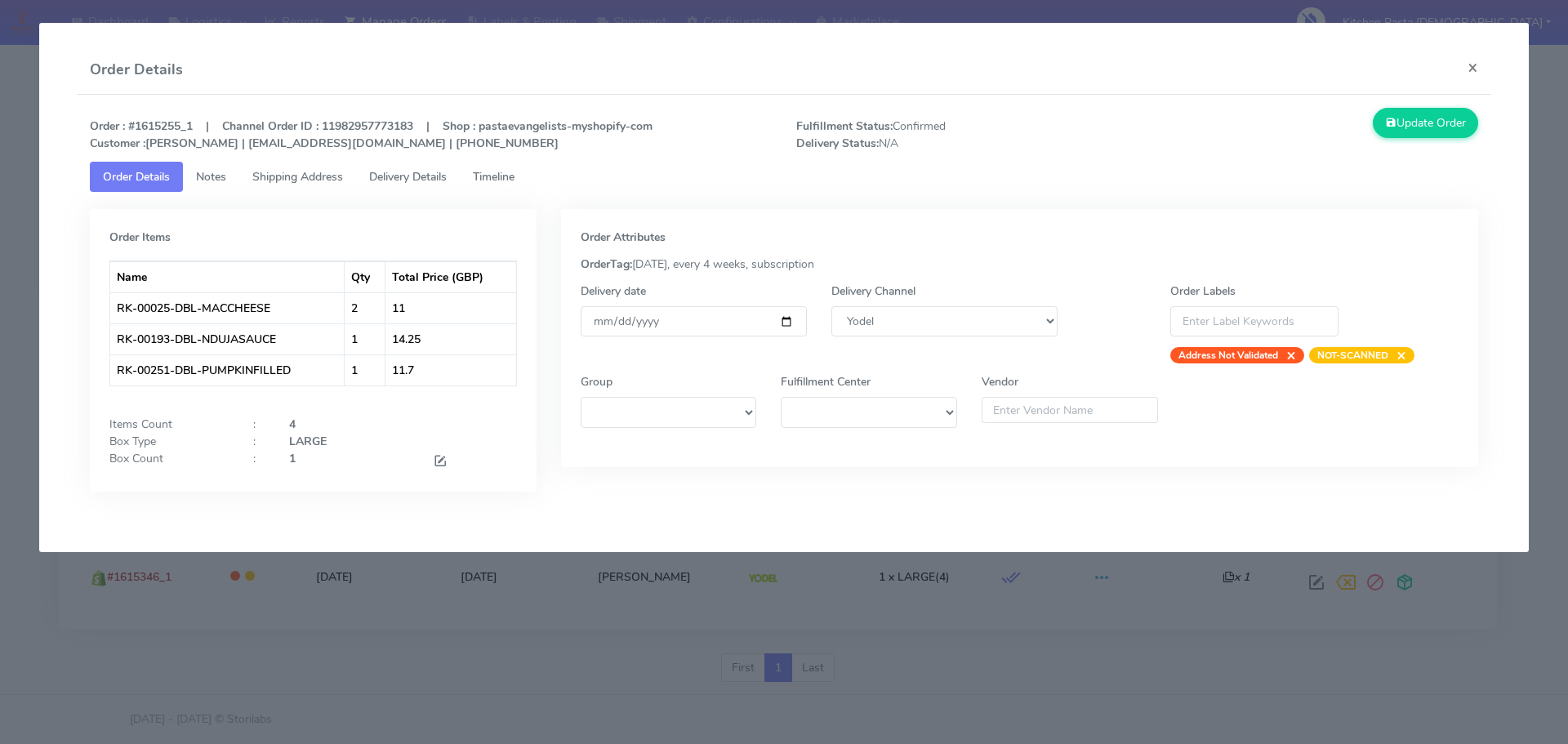
click at [437, 460] on span at bounding box center [440, 462] width 15 height 16
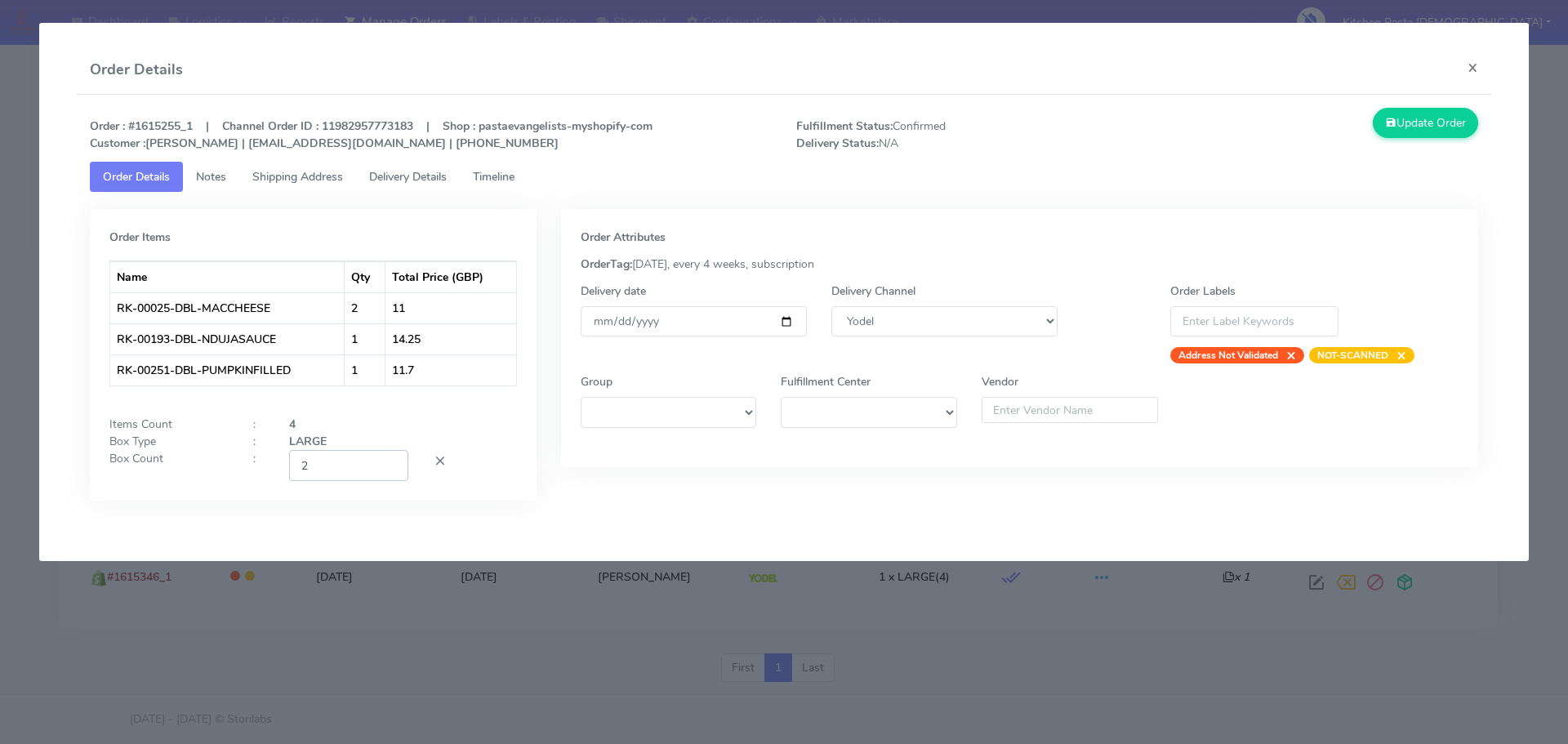
type input "2"
click at [385, 463] on input "2" at bounding box center [349, 464] width 119 height 30
click at [1385, 123] on icon at bounding box center [1391, 123] width 12 height 16
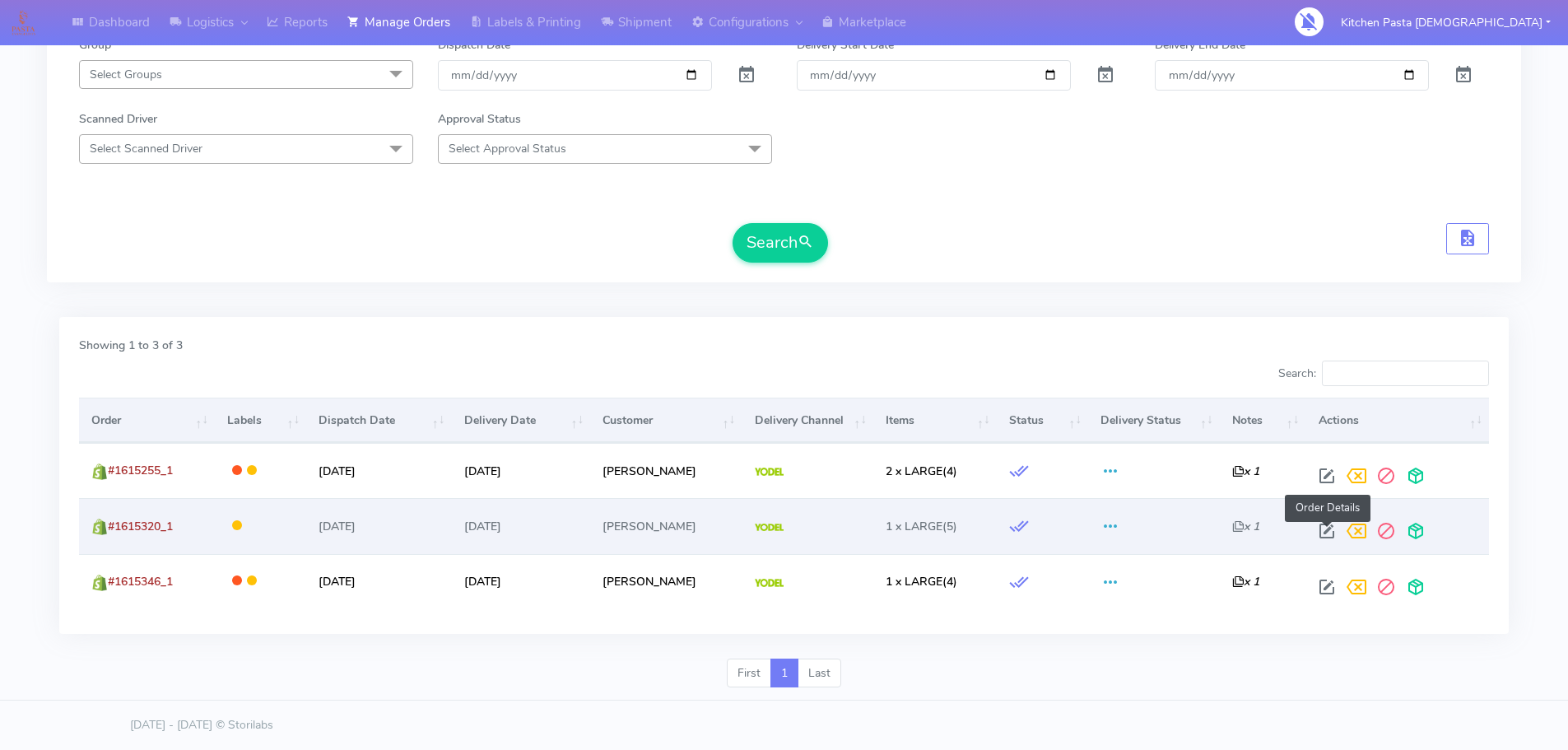
click at [1331, 536] on span at bounding box center [1326, 535] width 29 height 16
select select "5"
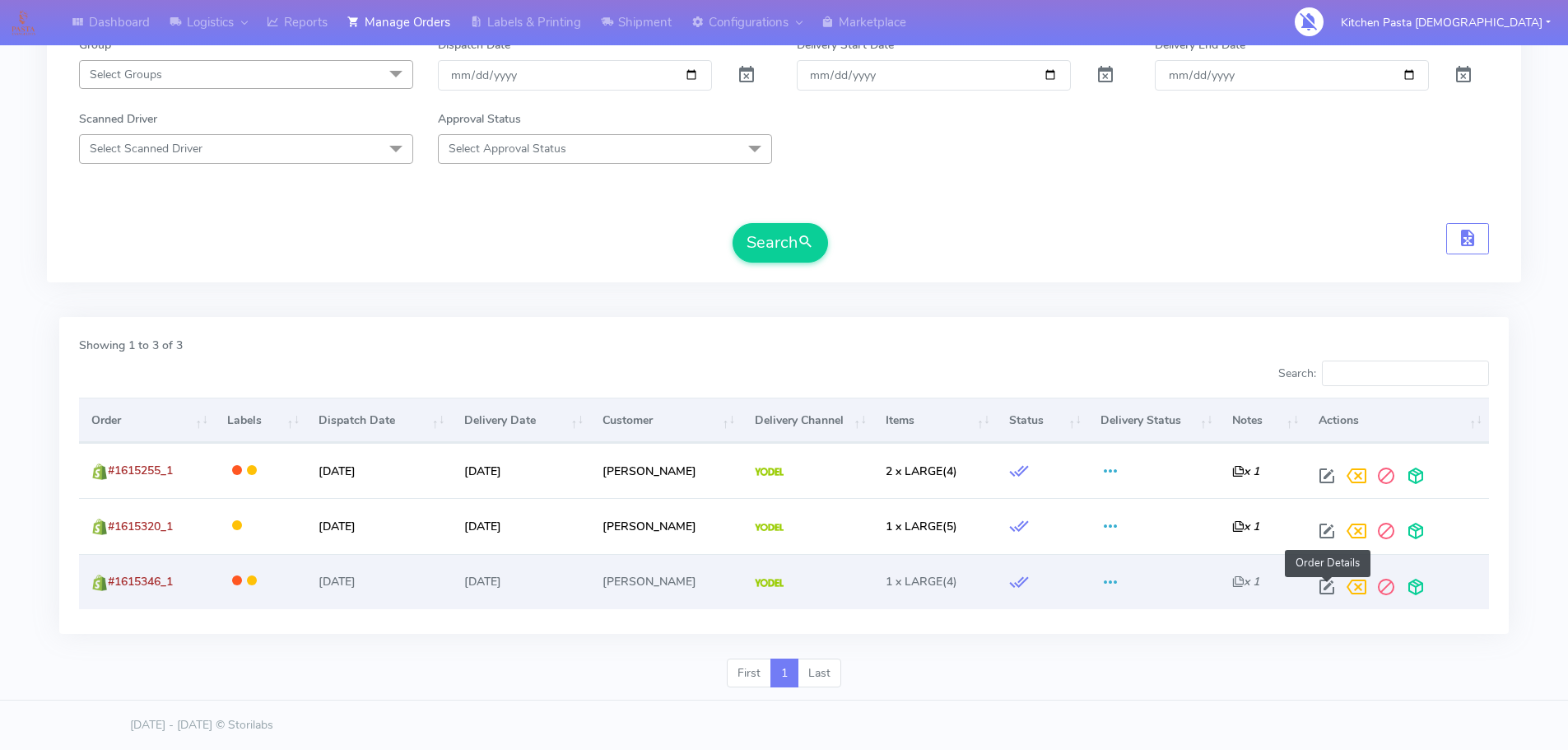
click at [1336, 591] on span at bounding box center [1326, 590] width 29 height 16
select select "5"
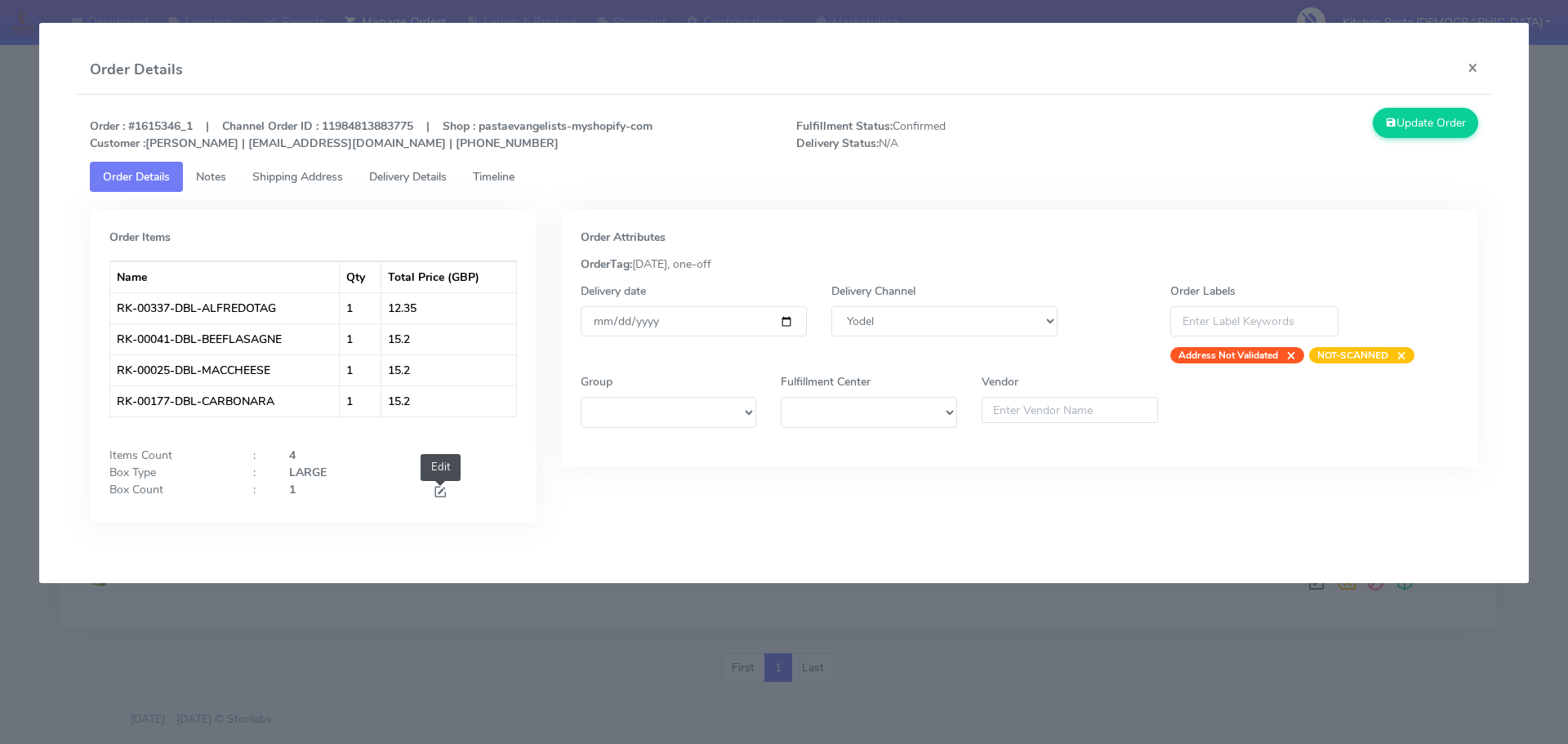
click at [442, 490] on span at bounding box center [440, 493] width 15 height 16
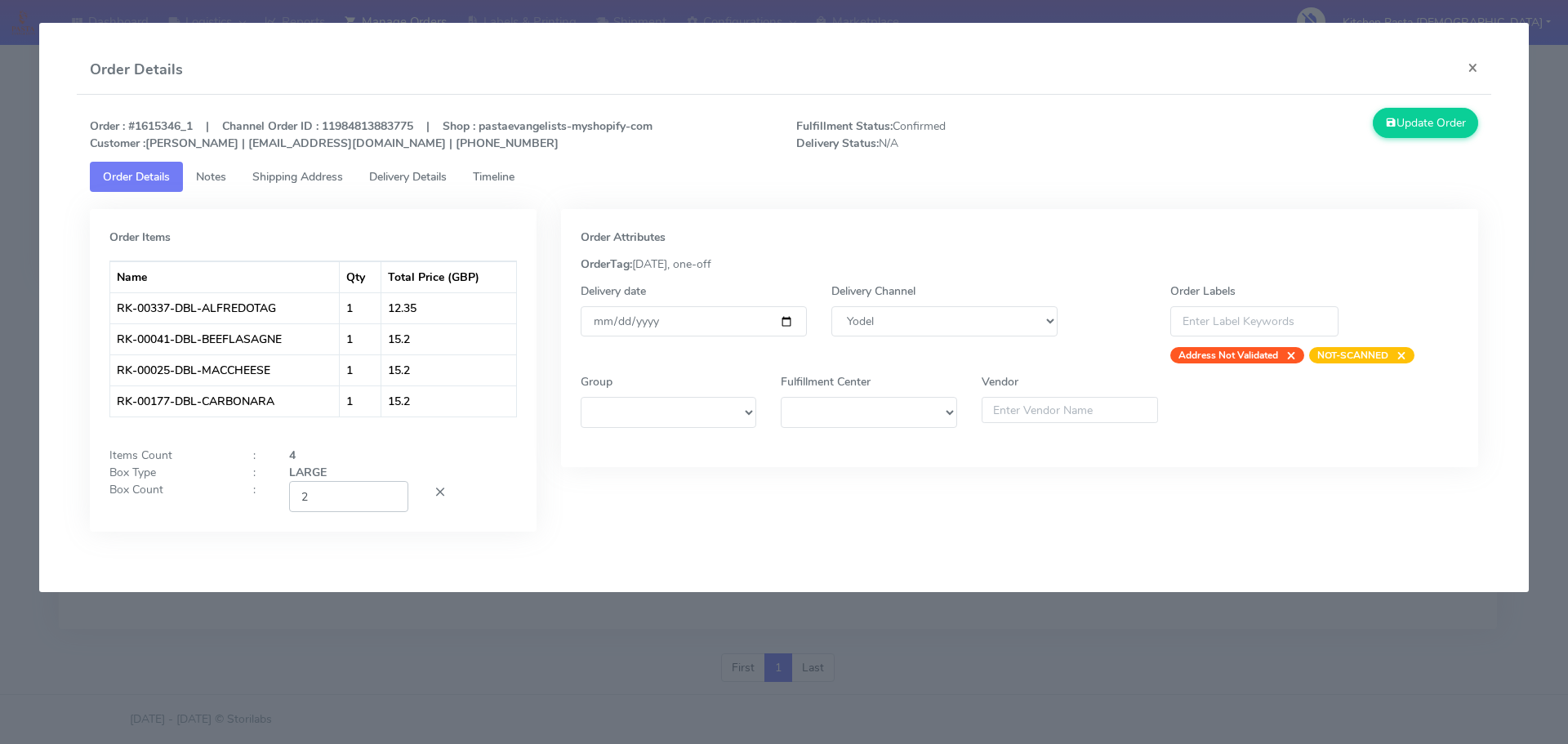
type input "2"
click at [391, 491] on input "2" at bounding box center [349, 495] width 119 height 30
click at [1395, 136] on button "Update Order" at bounding box center [1425, 122] width 106 height 30
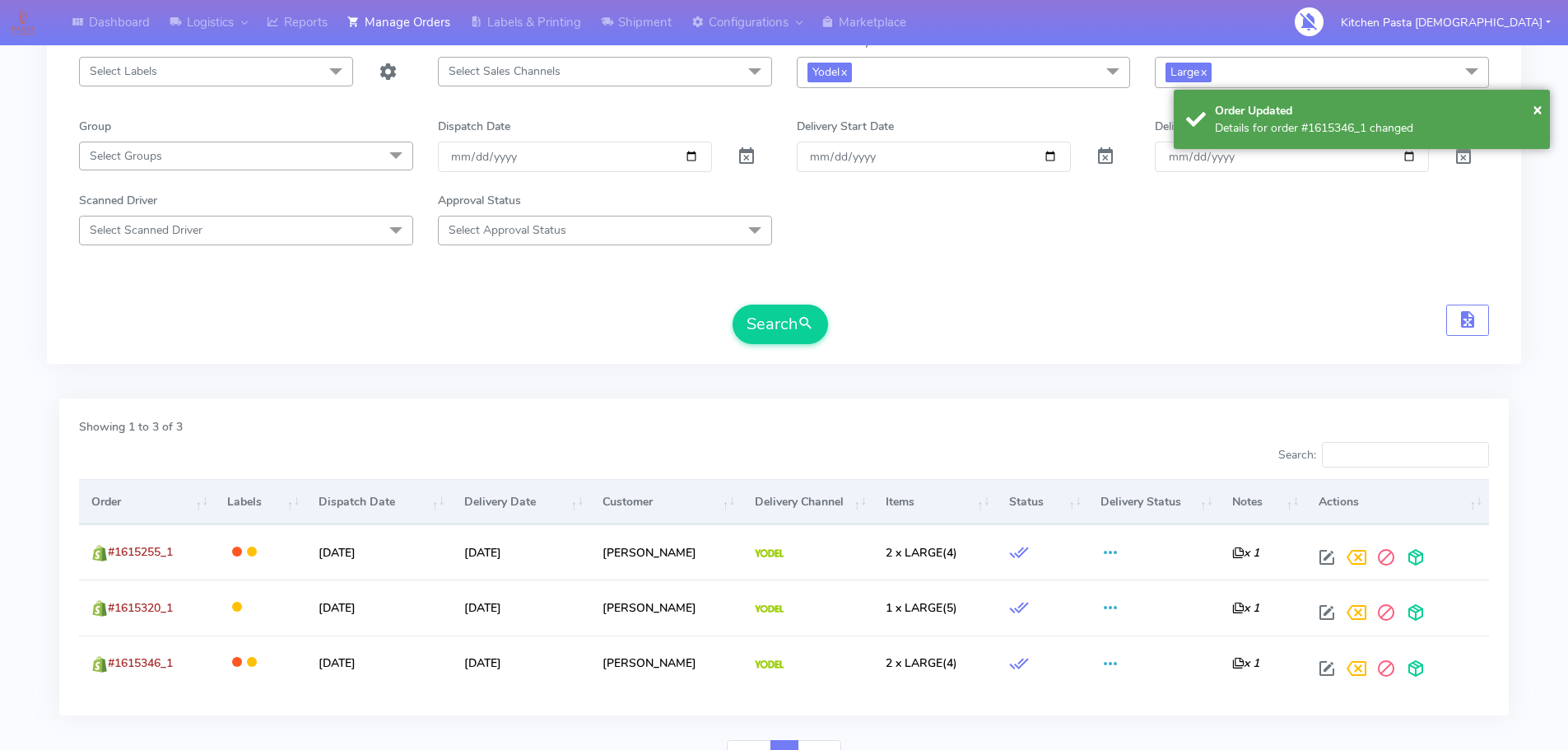
scroll to position [173, 0]
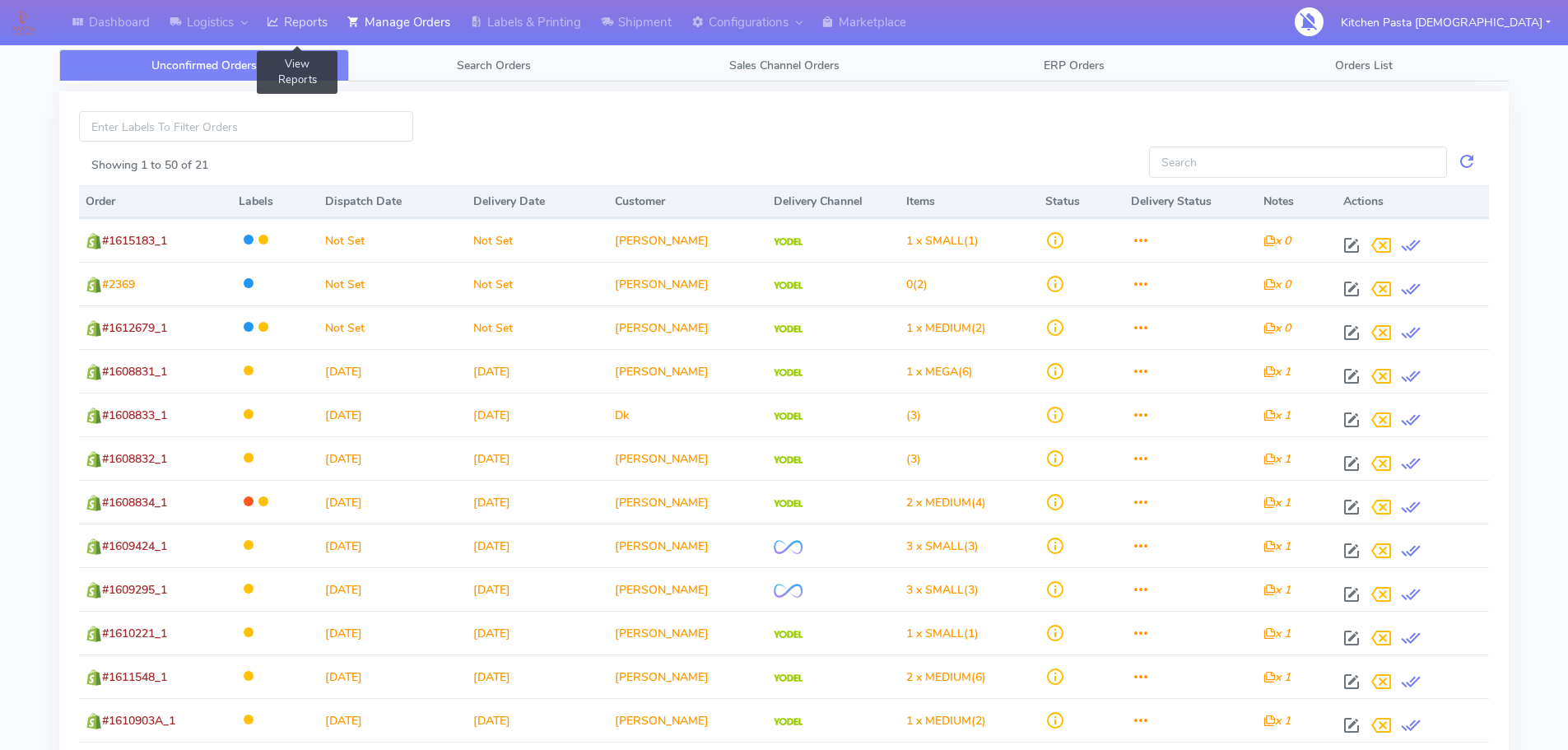
click at [310, 21] on link "Reports" at bounding box center [297, 23] width 80 height 45
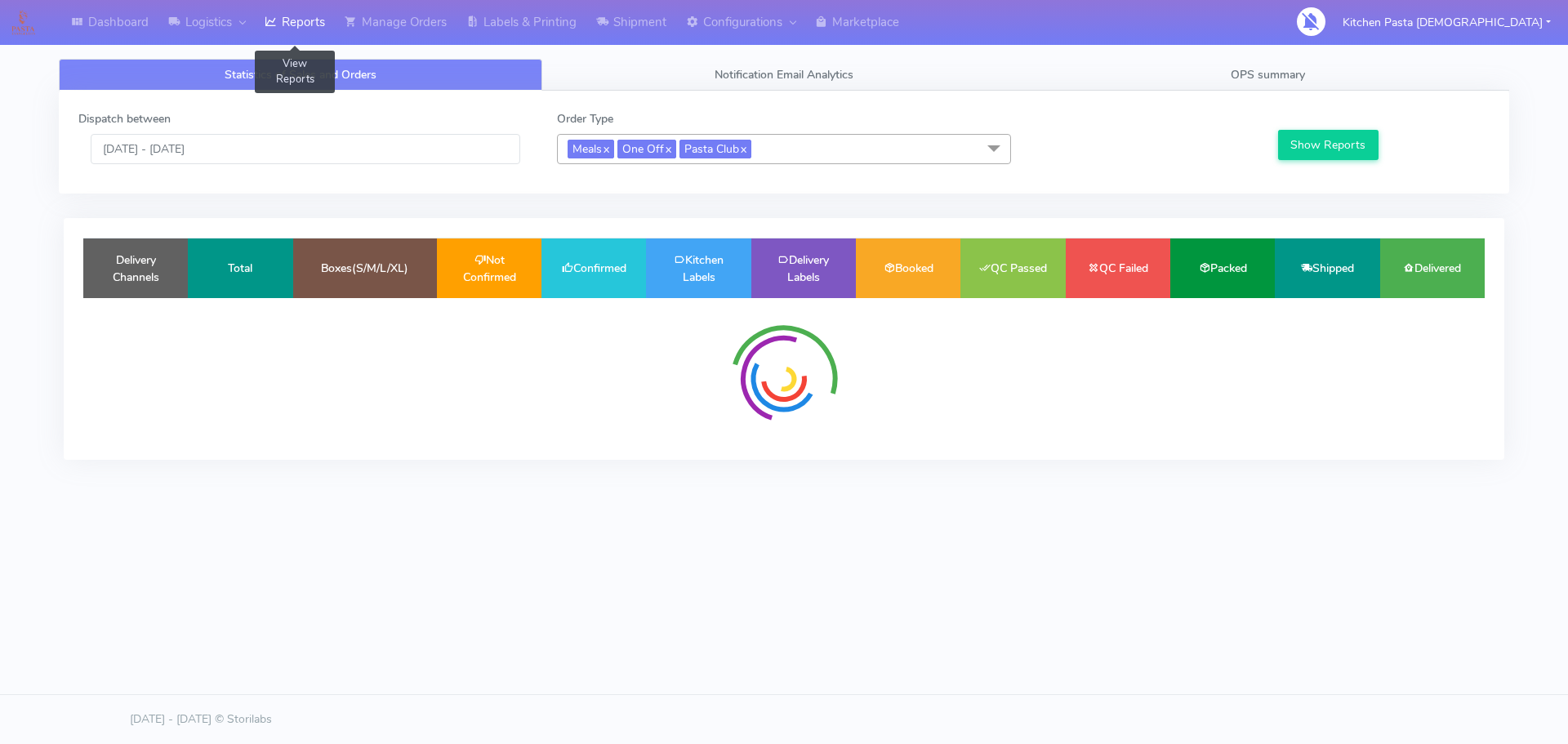
drag, startPoint x: 309, startPoint y: 20, endPoint x: 316, endPoint y: 54, distance: 34.7
click at [312, 27] on link "Reports" at bounding box center [294, 22] width 80 height 45
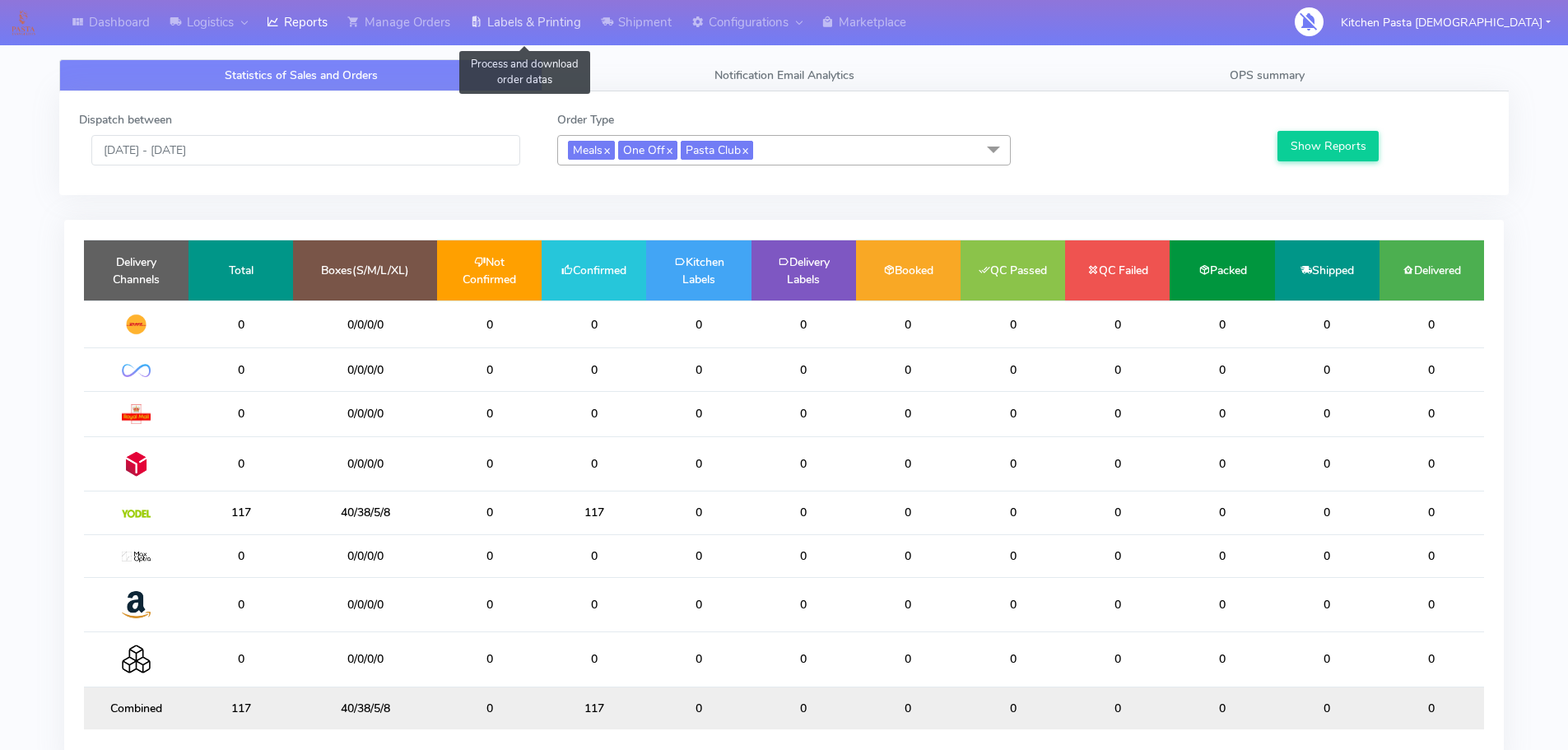
click at [530, 26] on link "Labels & Printing" at bounding box center [526, 23] width 131 height 45
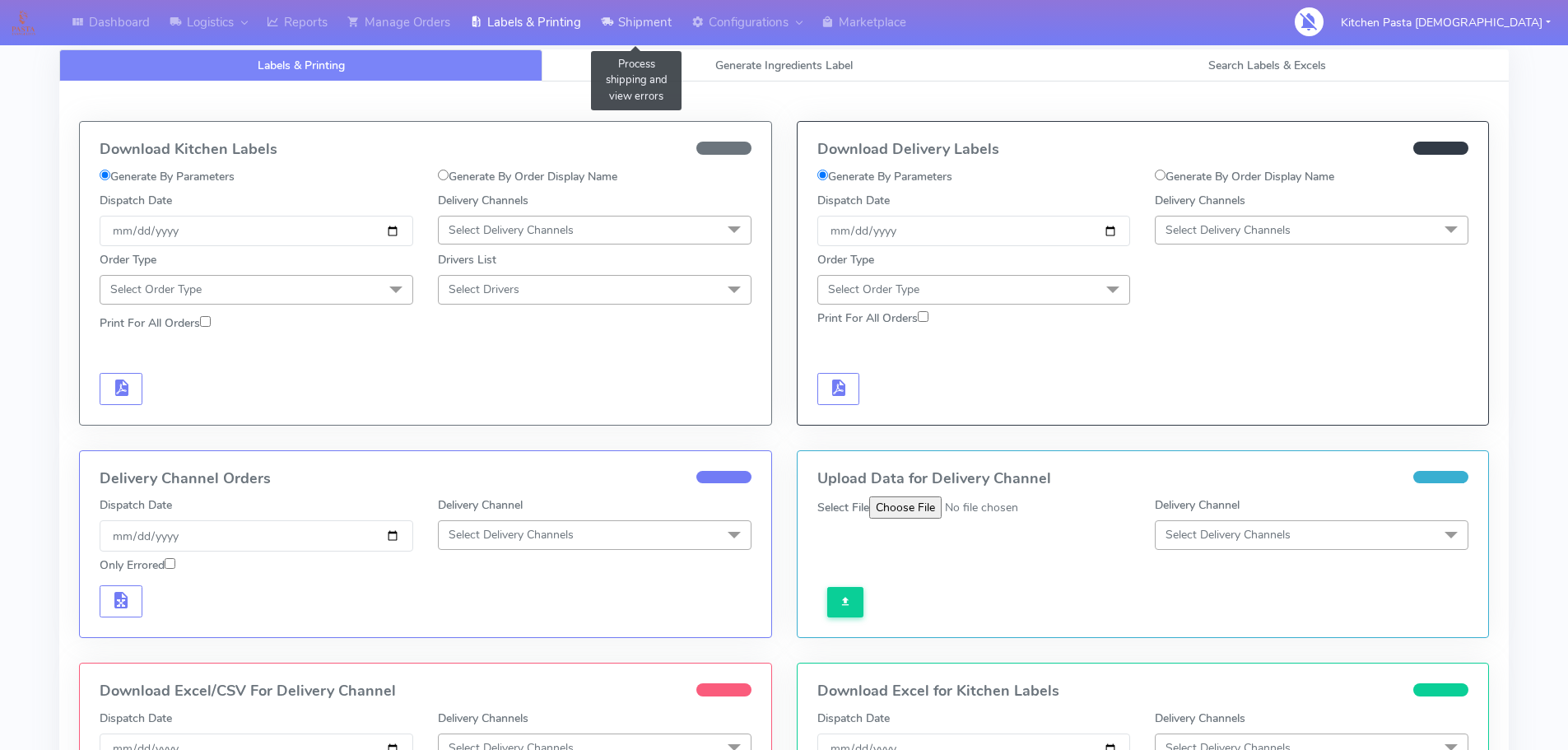
click at [635, 26] on link "Shipment" at bounding box center [636, 23] width 90 height 45
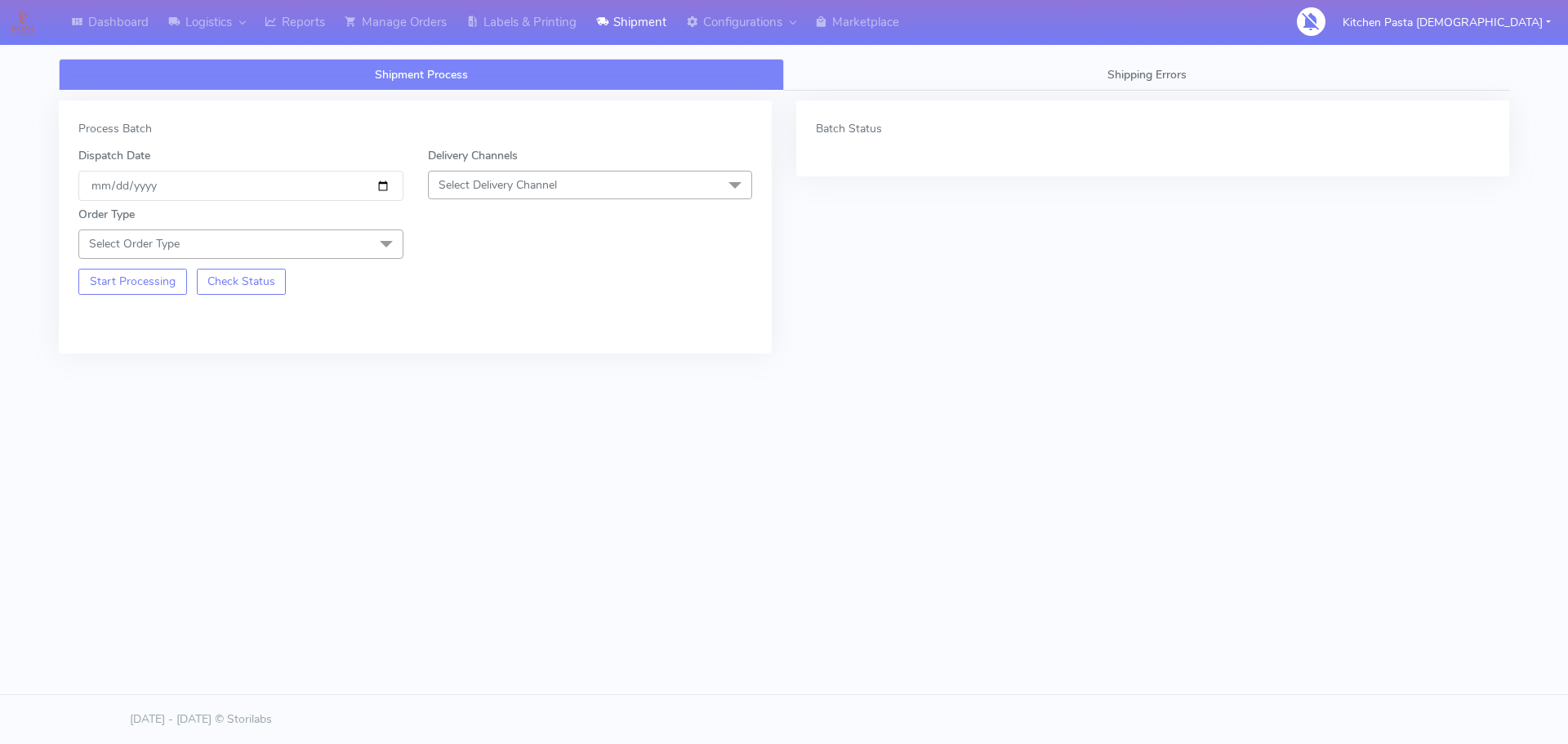
click at [569, 183] on span "Select Delivery Channel" at bounding box center [591, 185] width 325 height 28
click at [483, 369] on div "Yodel" at bounding box center [591, 369] width 307 height 17
click at [378, 238] on span at bounding box center [387, 245] width 33 height 31
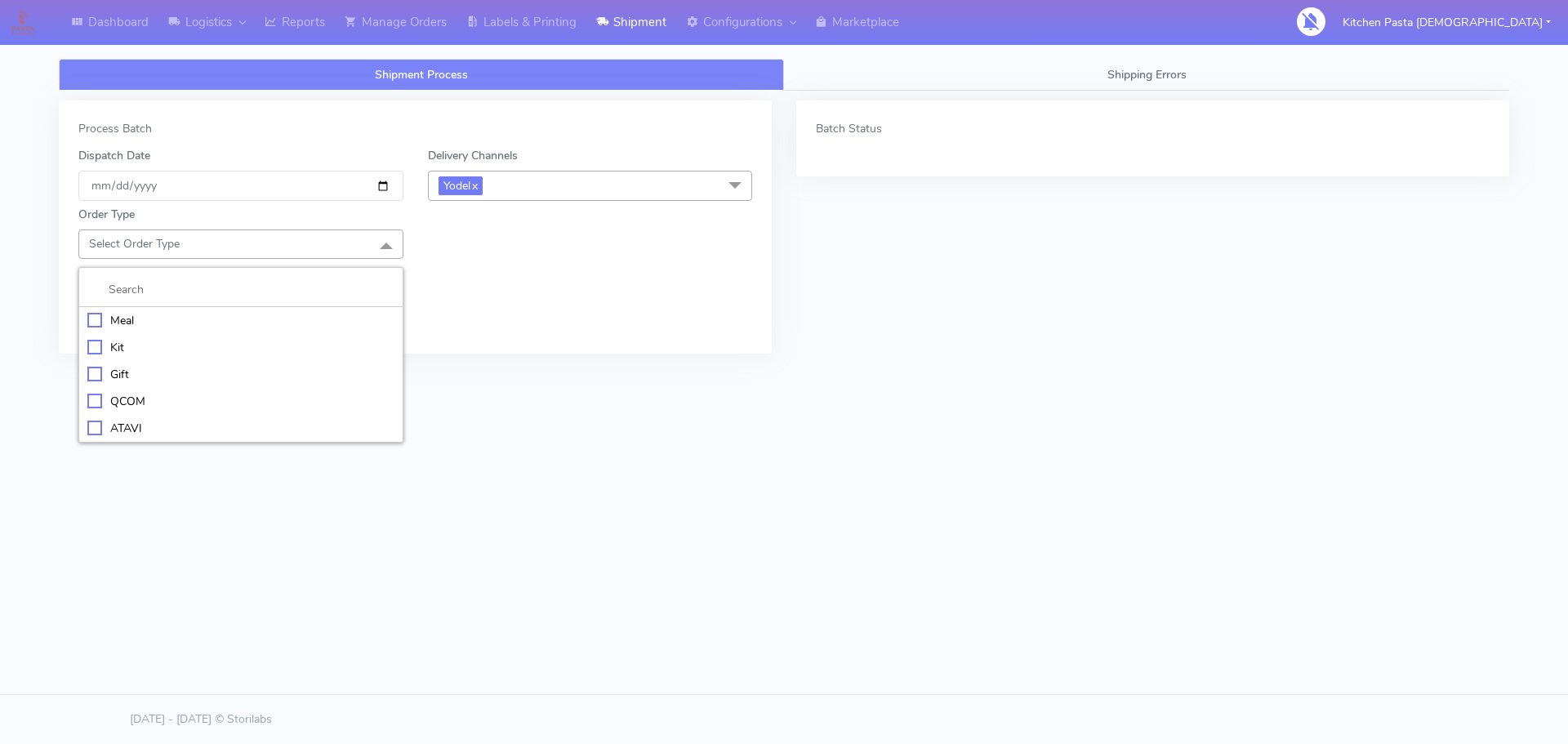
click at [294, 316] on div "Meal" at bounding box center [241, 321] width 307 height 17
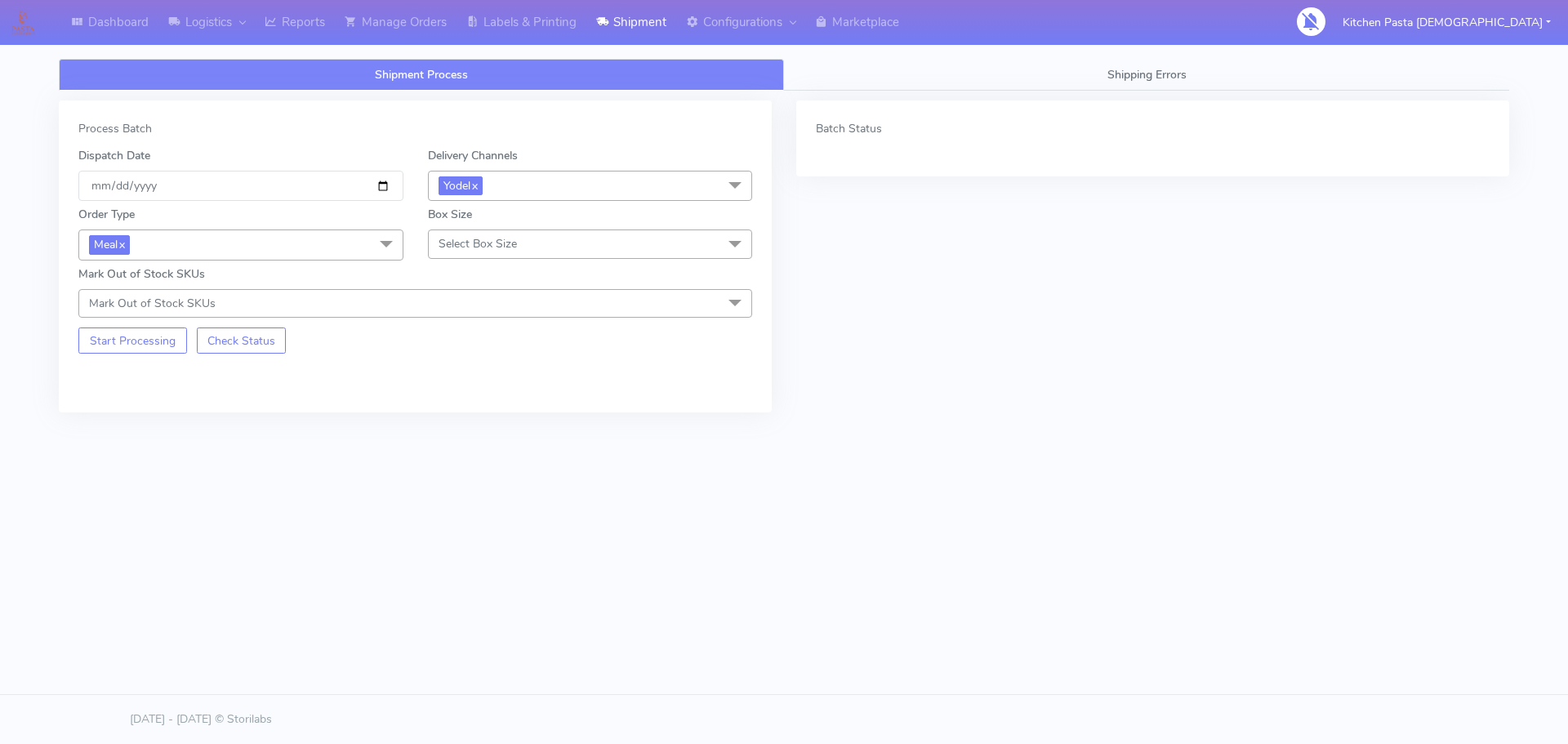
click at [486, 234] on span "Select Box Size" at bounding box center [591, 243] width 325 height 28
drag, startPoint x: 475, startPoint y: 420, endPoint x: 465, endPoint y: 422, distance: 10.2
click at [474, 420] on div "Mega" at bounding box center [591, 428] width 307 height 17
click at [169, 352] on button "Start Processing" at bounding box center [133, 340] width 109 height 26
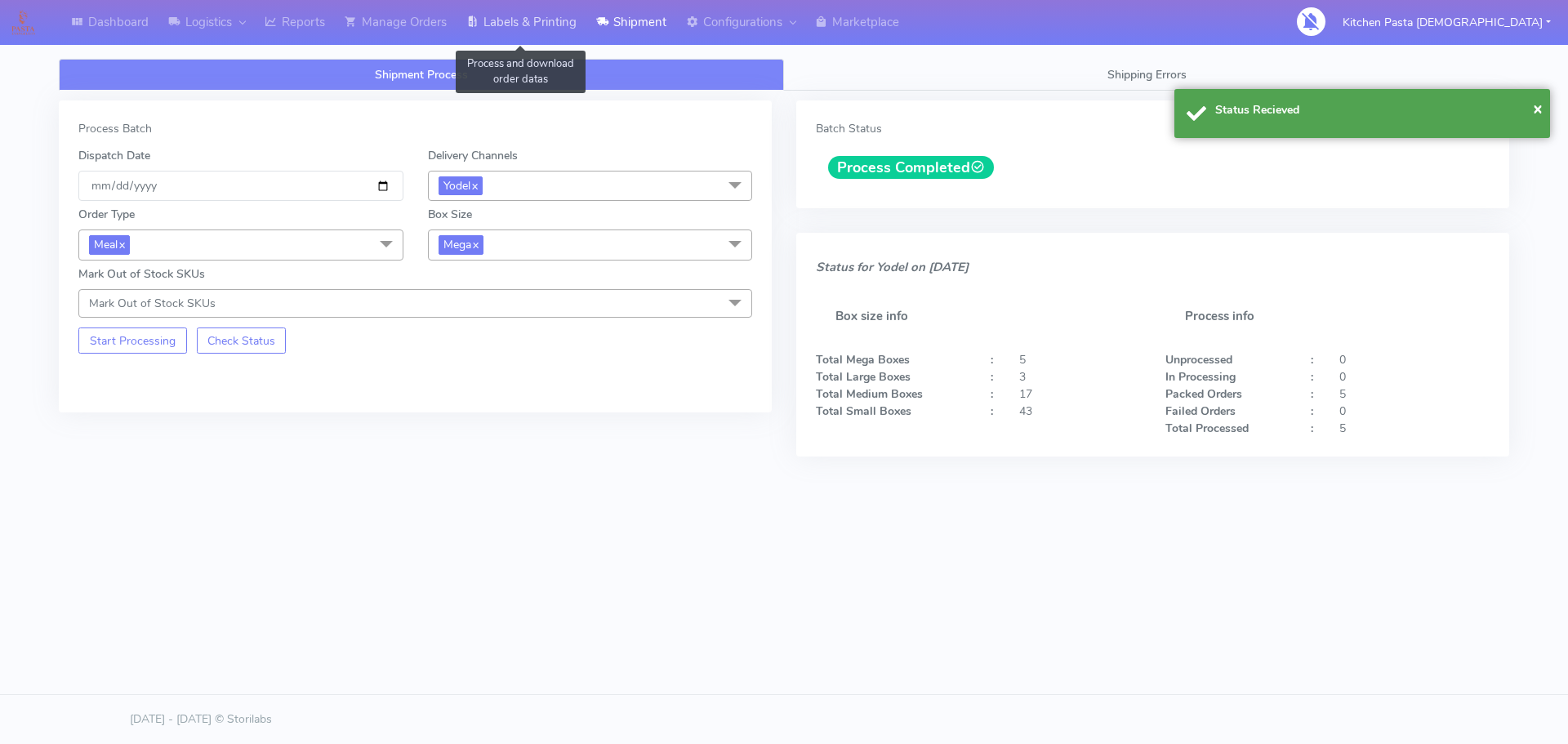
click at [511, 17] on link "Labels & Printing" at bounding box center [522, 22] width 130 height 45
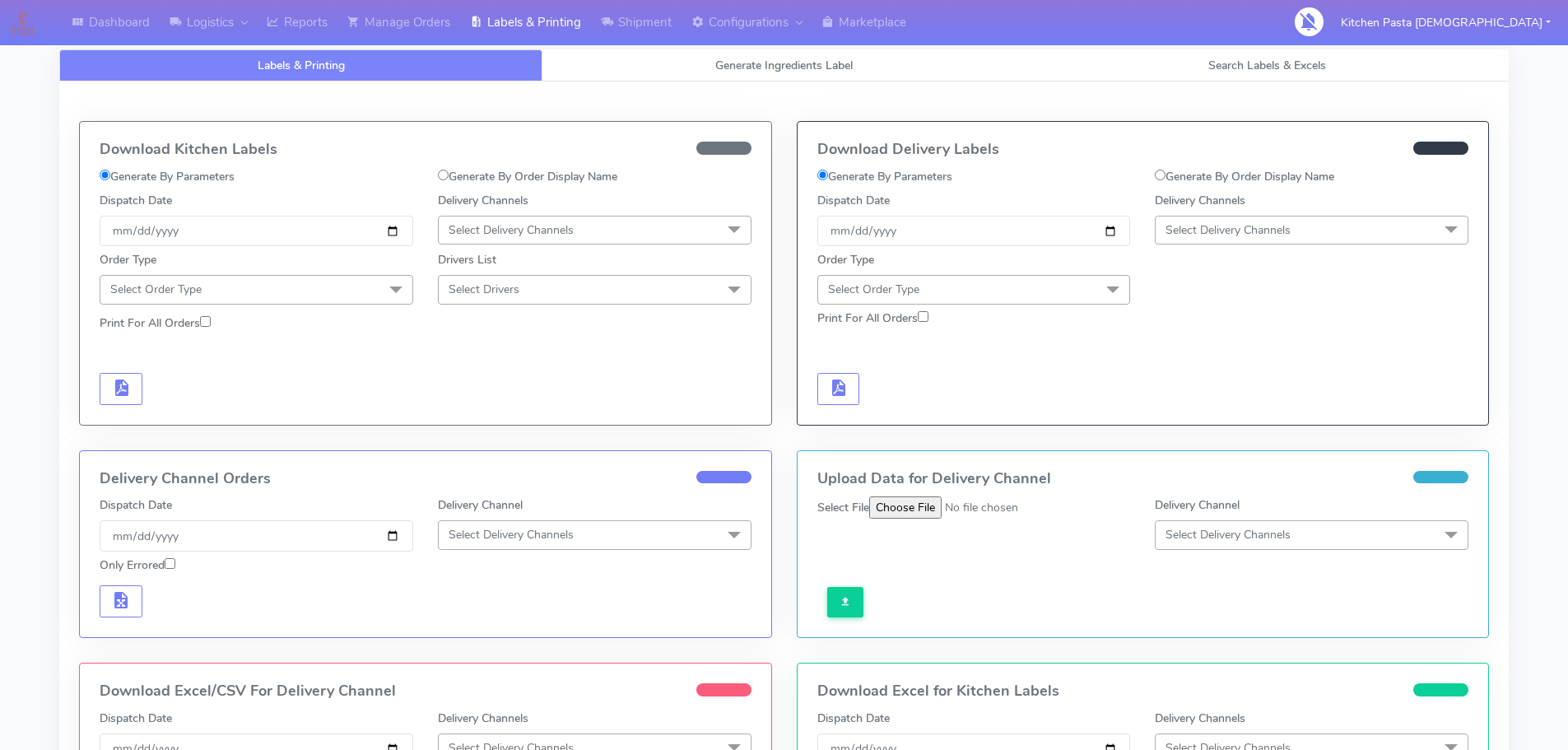
click at [1191, 223] on span "Select Delivery Channels" at bounding box center [1228, 230] width 125 height 16
click at [1191, 416] on div "Yodel" at bounding box center [1312, 415] width 296 height 18
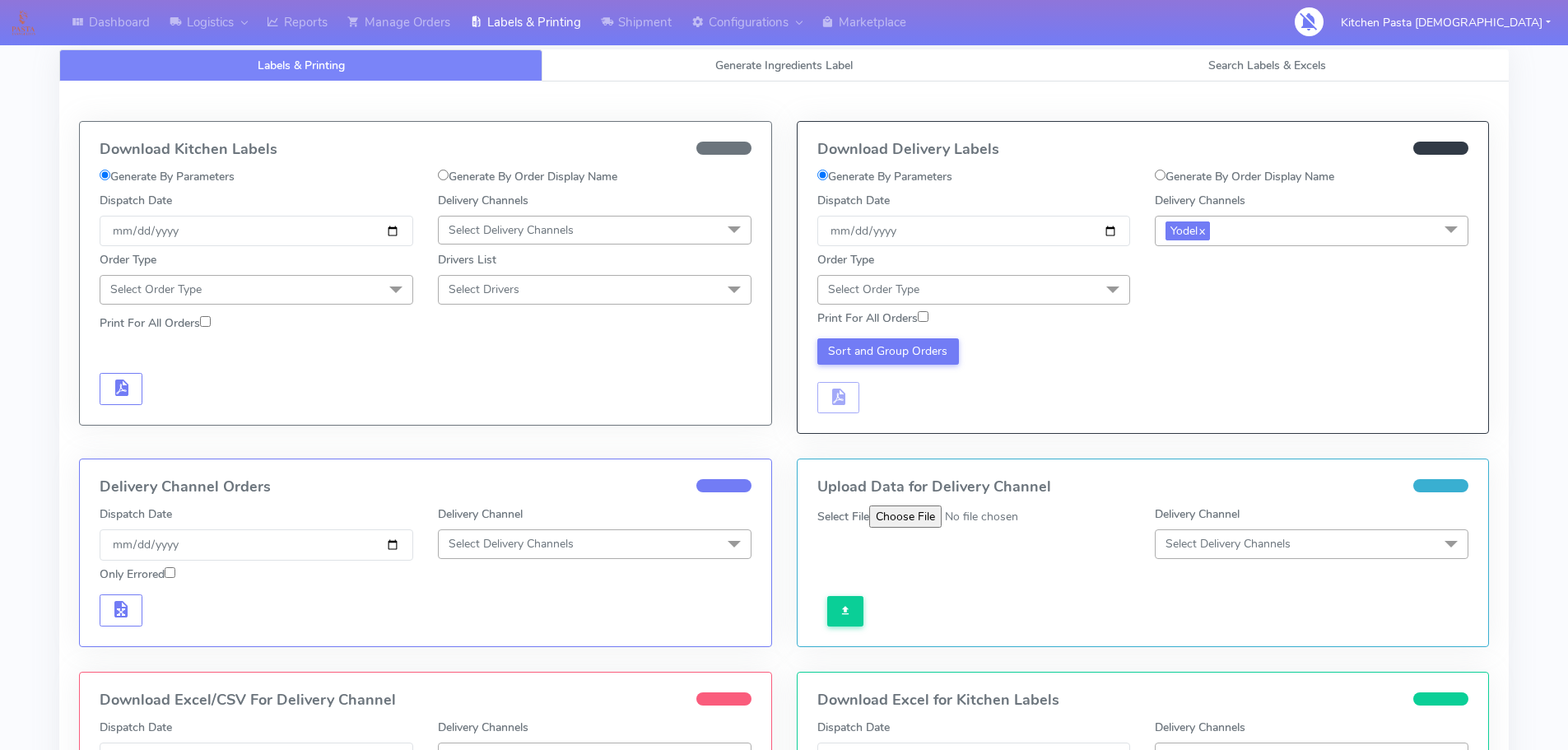
click at [1096, 289] on span at bounding box center [1113, 291] width 33 height 31
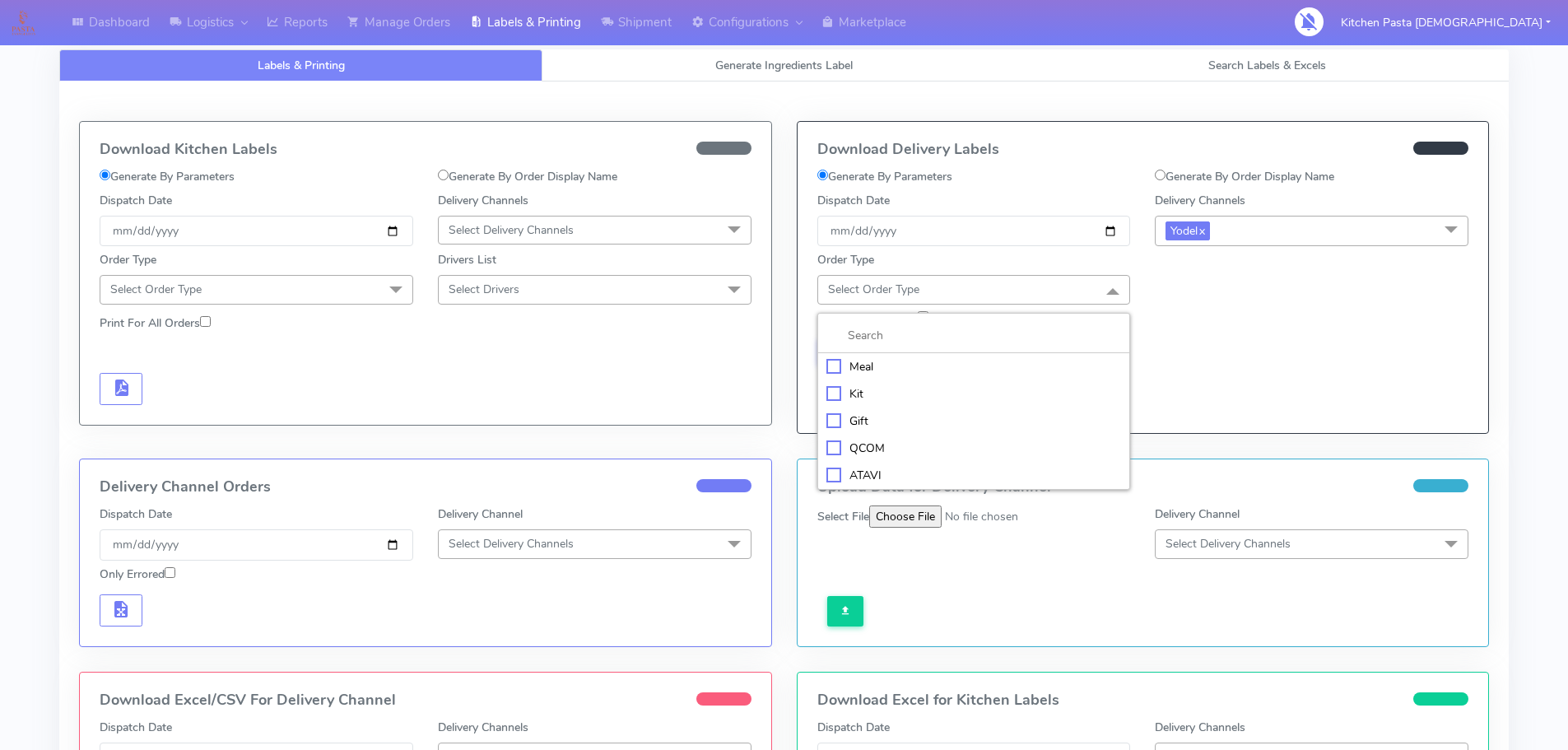
click at [1007, 370] on div "Meal" at bounding box center [974, 367] width 296 height 18
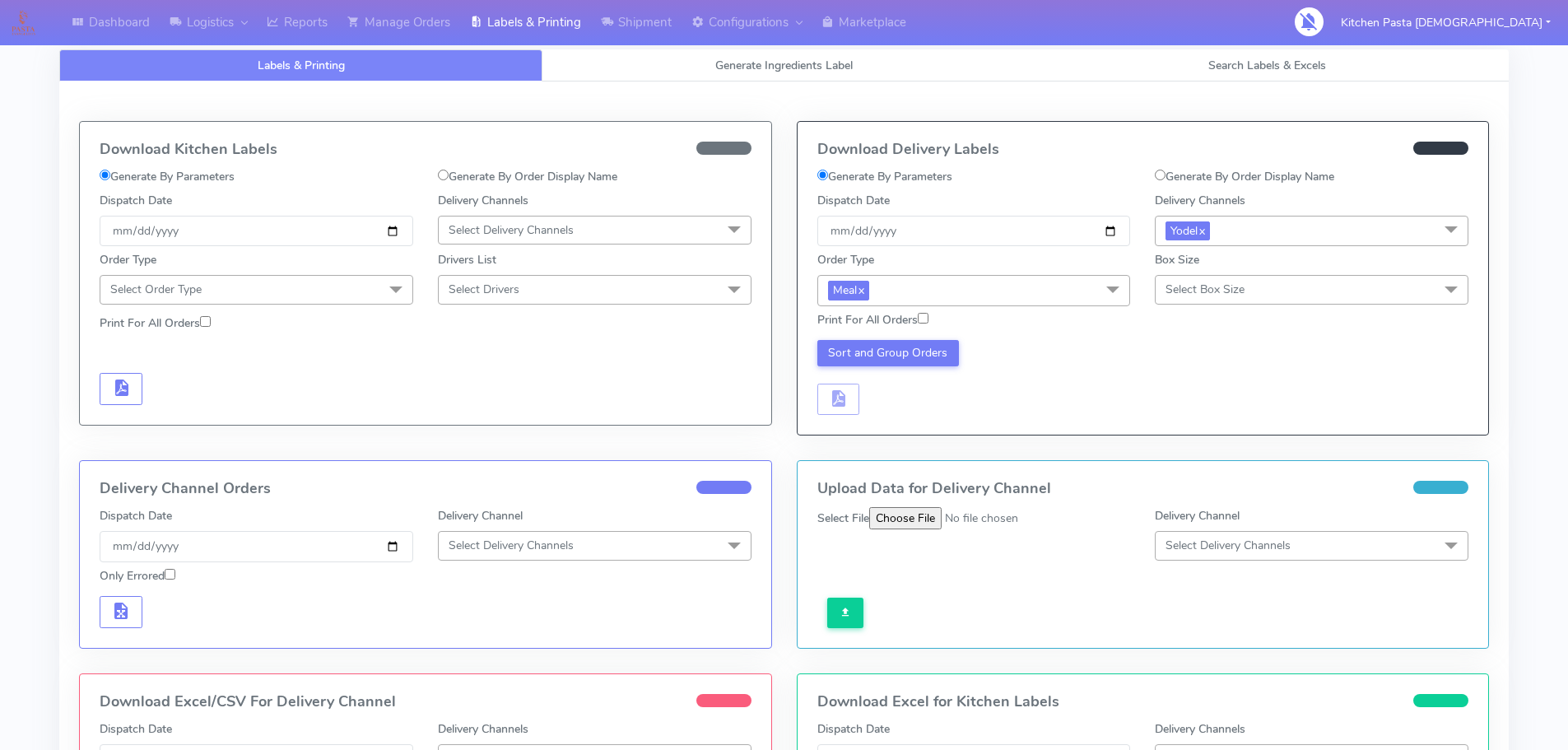
click at [1192, 269] on div "Box Size Select Box Size Small Small-PR-1 Medium Large Mega" at bounding box center [1312, 277] width 313 height 53
click at [1194, 280] on span "Select Box Size" at bounding box center [1312, 289] width 313 height 28
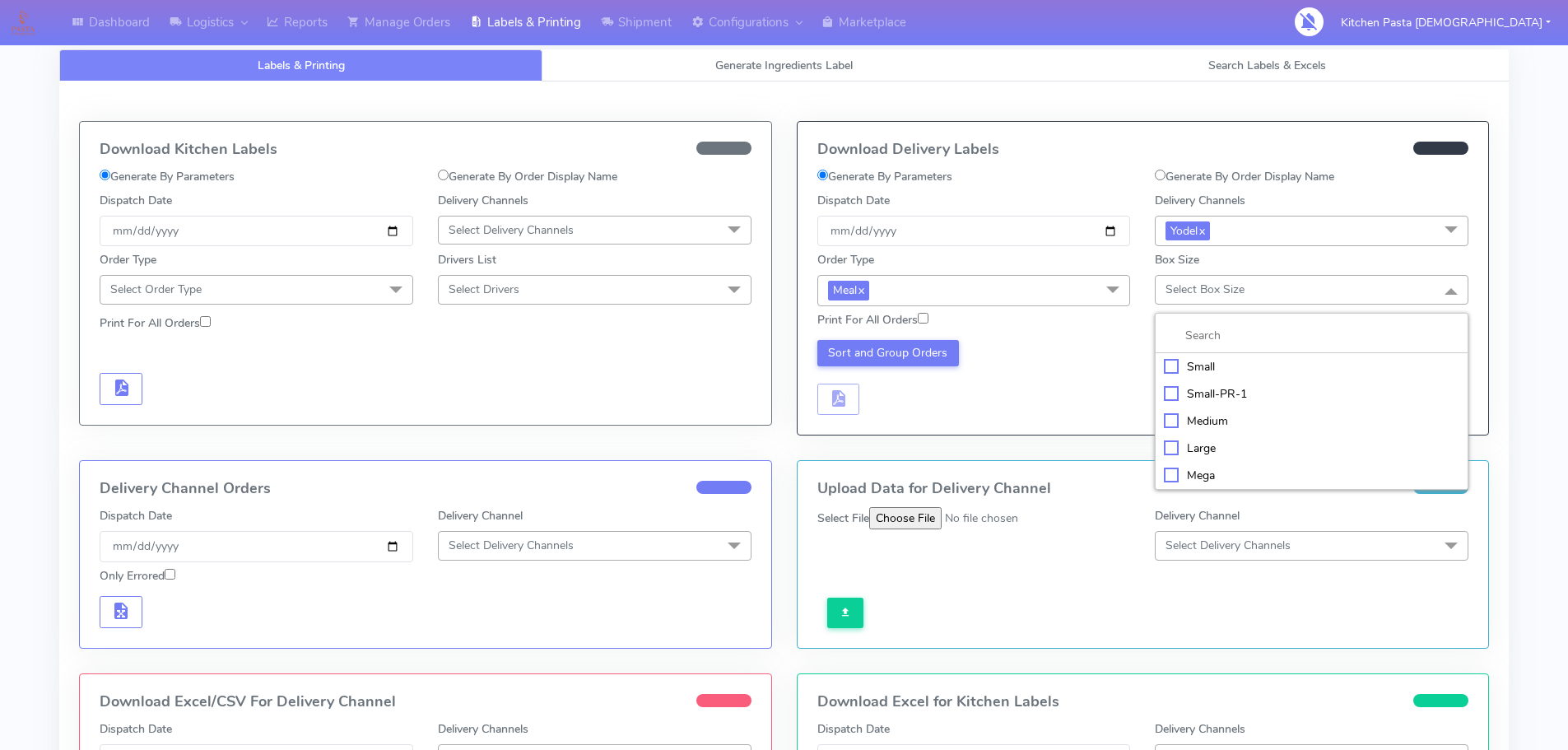
click at [1181, 465] on li "Mega" at bounding box center [1311, 476] width 312 height 27
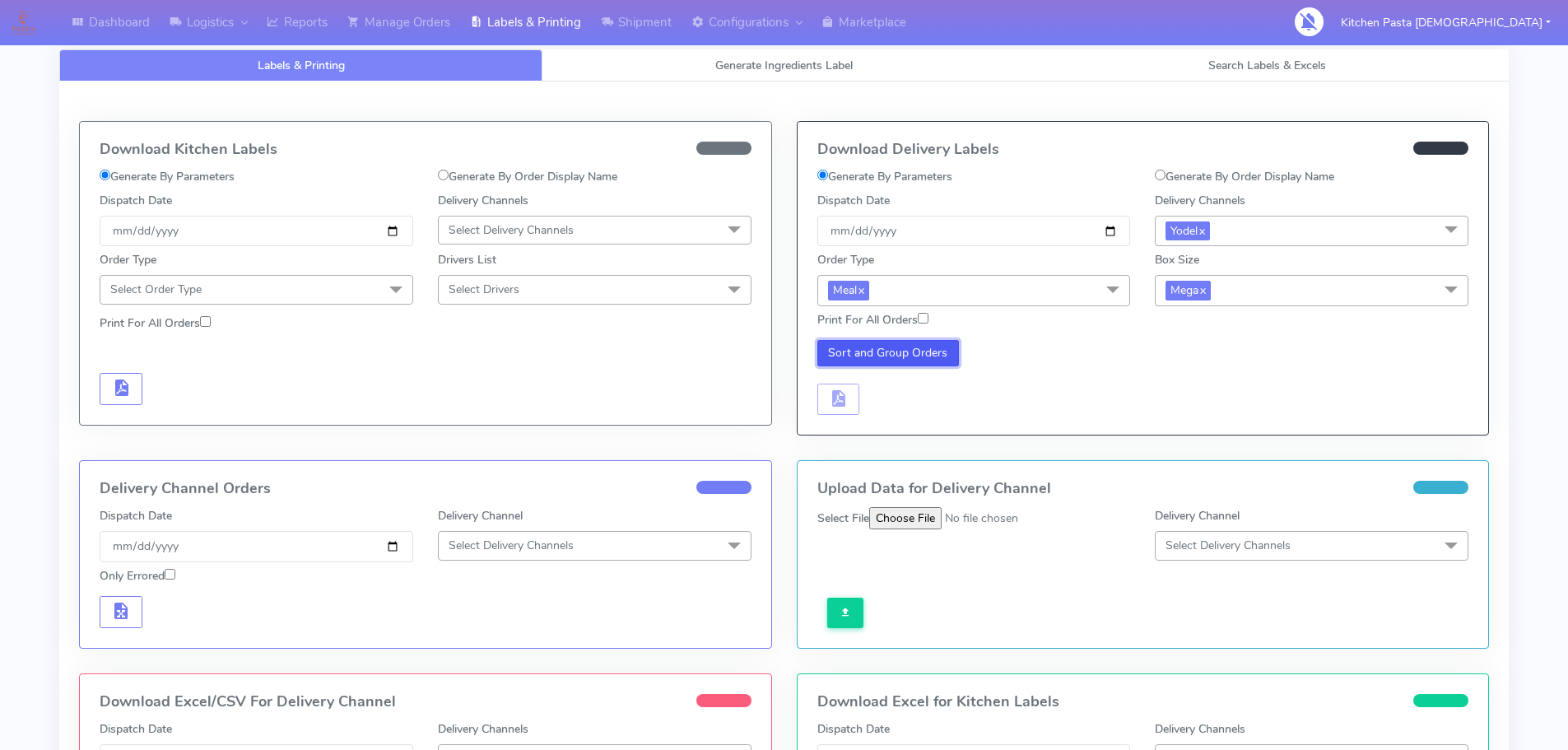
click at [920, 343] on button "Sort and Group Orders" at bounding box center [888, 352] width 142 height 26
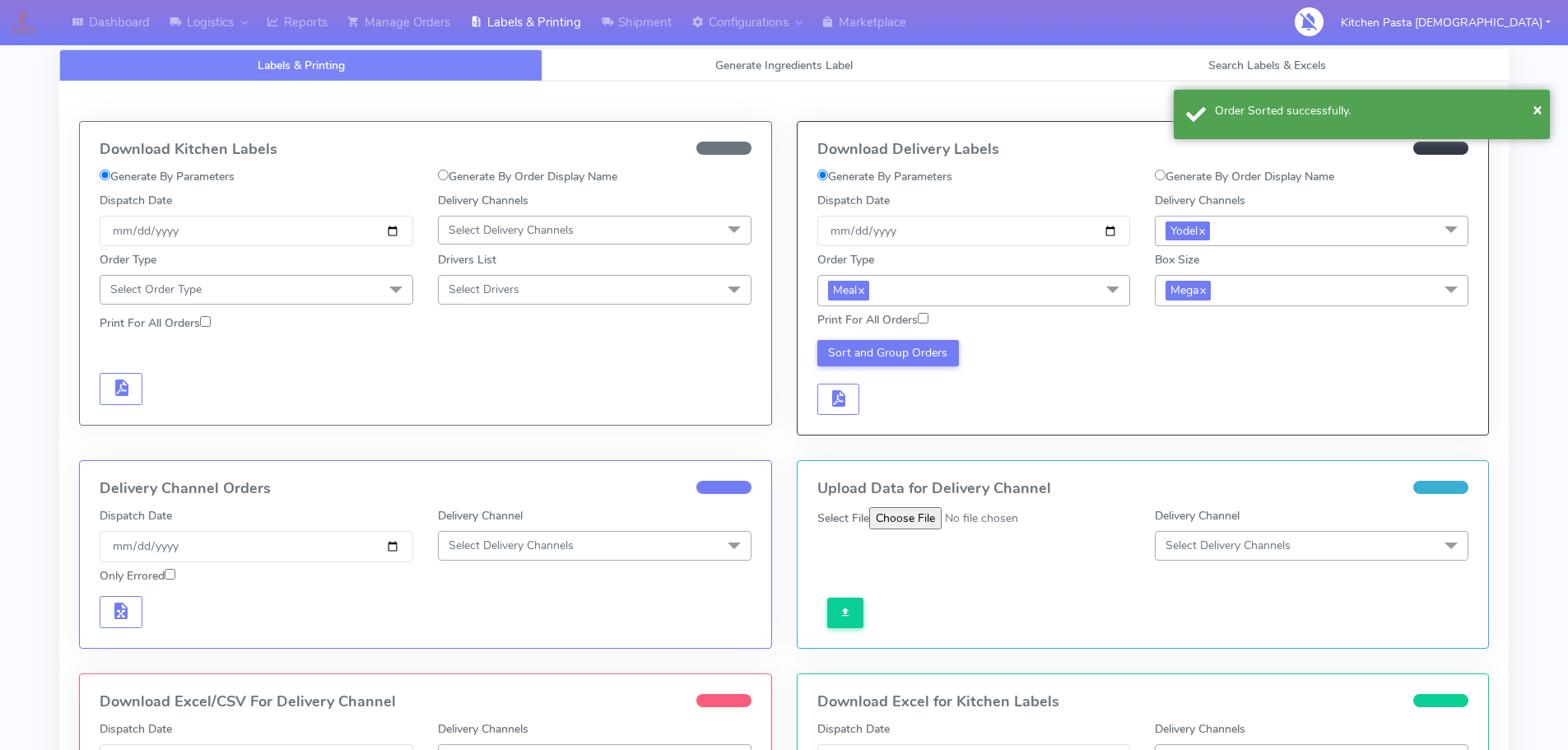
click at [854, 416] on div "Download Delivery Labels Generate By Parameters Generate By Order Display Name …" at bounding box center [1143, 277] width 691 height 312
drag, startPoint x: 854, startPoint y: 412, endPoint x: 868, endPoint y: 411, distance: 14.0
click at [856, 411] on button "button" at bounding box center [839, 399] width 43 height 32
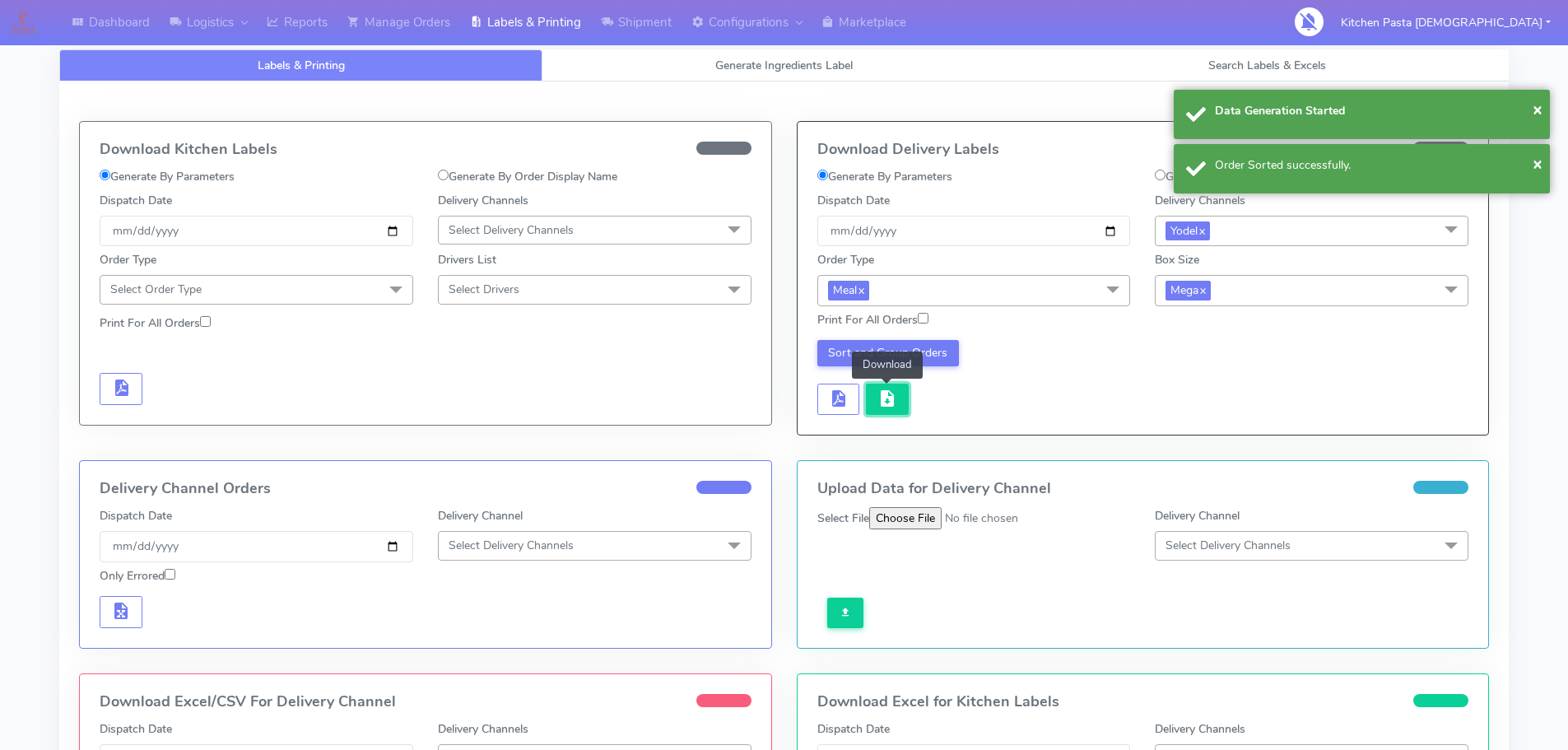
click at [874, 409] on button "button" at bounding box center [888, 399] width 43 height 32
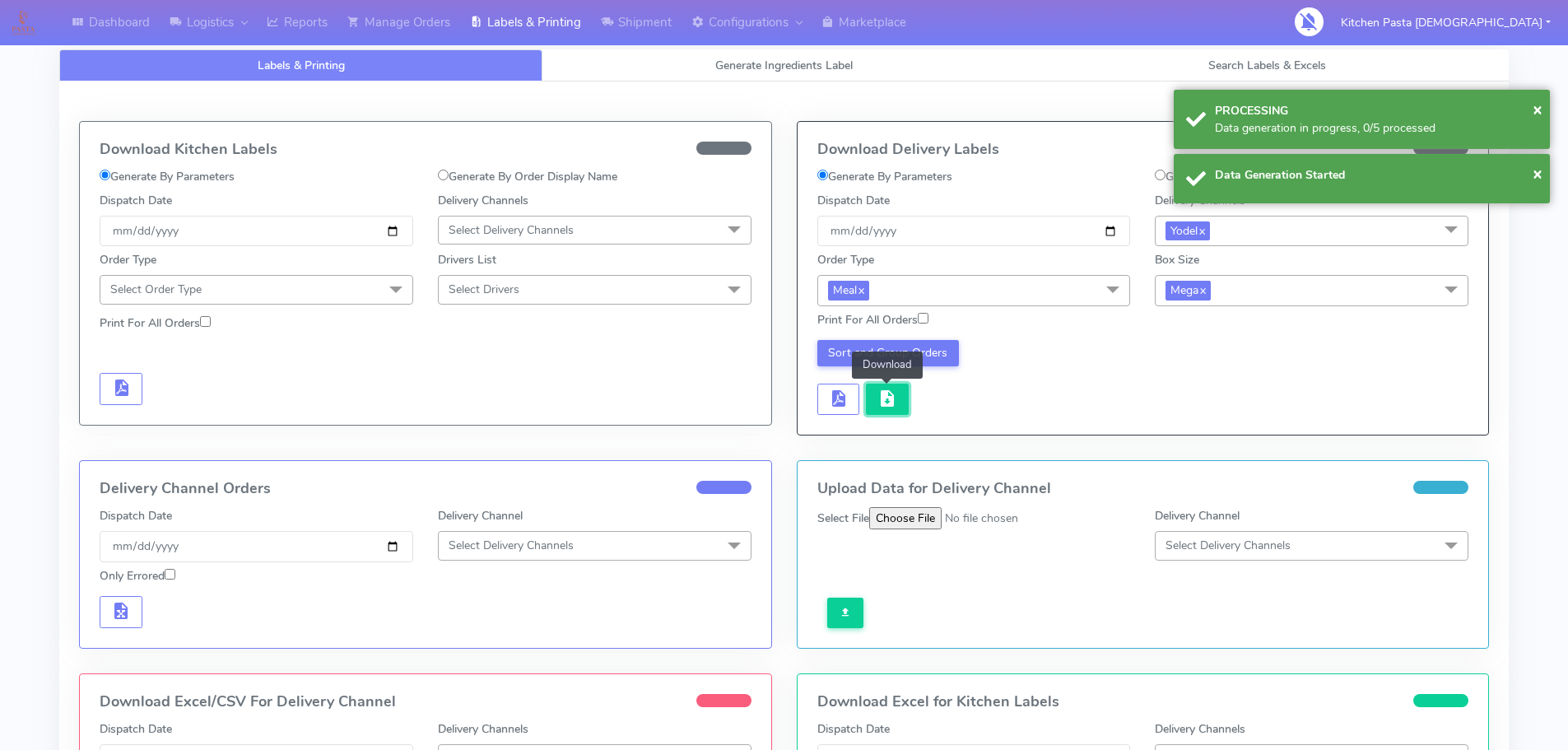
click at [890, 396] on span "button" at bounding box center [887, 402] width 20 height 16
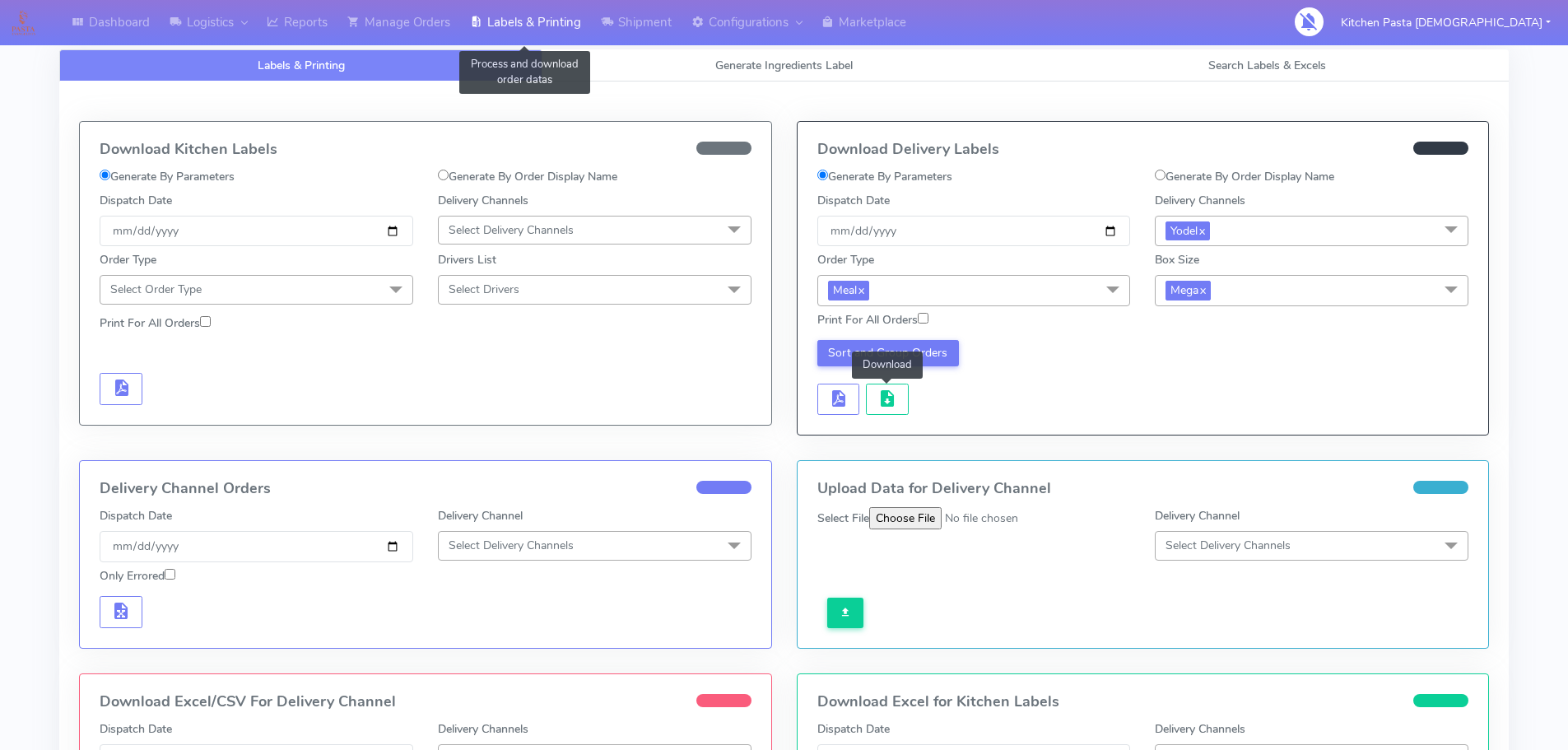
click at [470, 22] on link "Labels & Printing" at bounding box center [526, 23] width 131 height 45
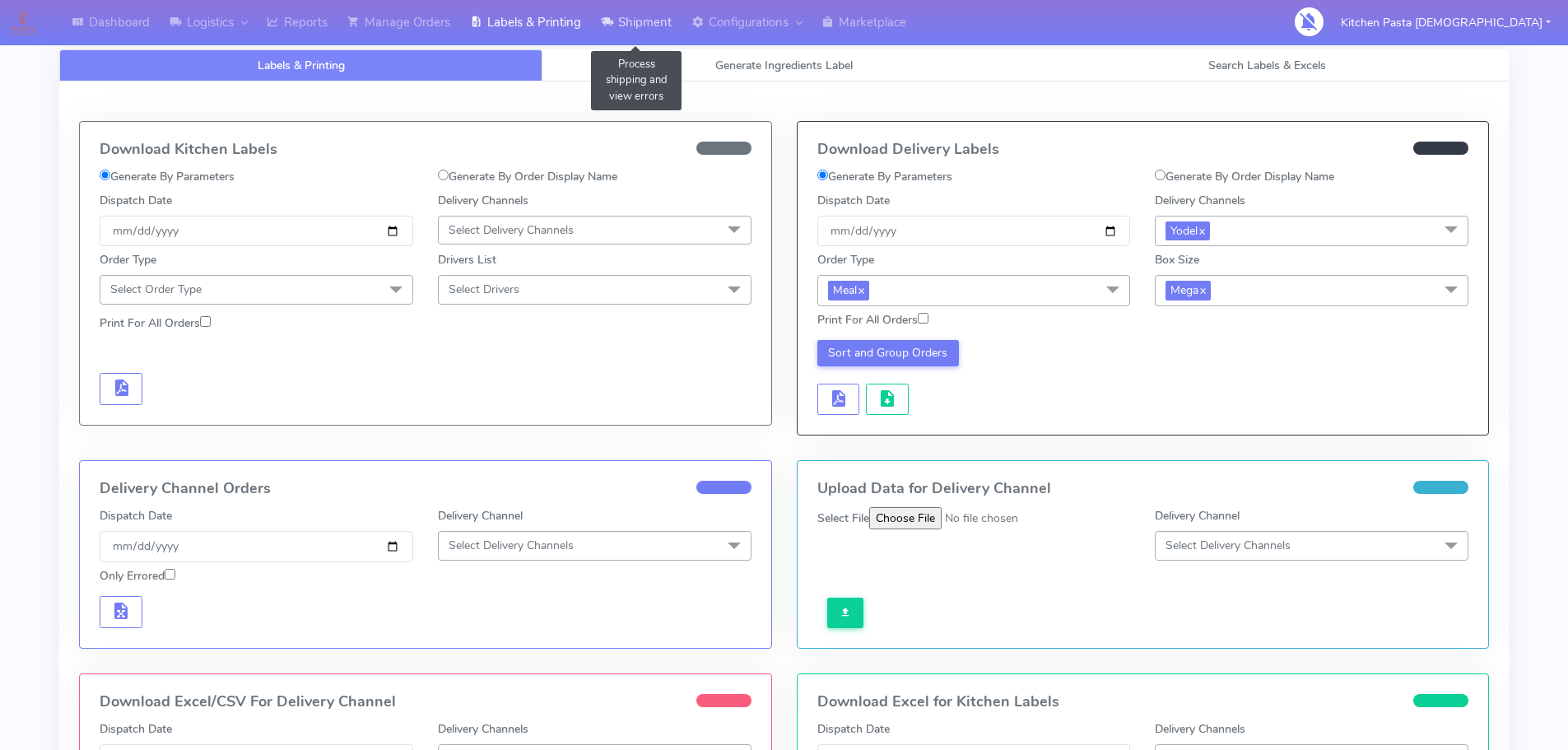
click at [633, 13] on link "Shipment" at bounding box center [636, 23] width 90 height 45
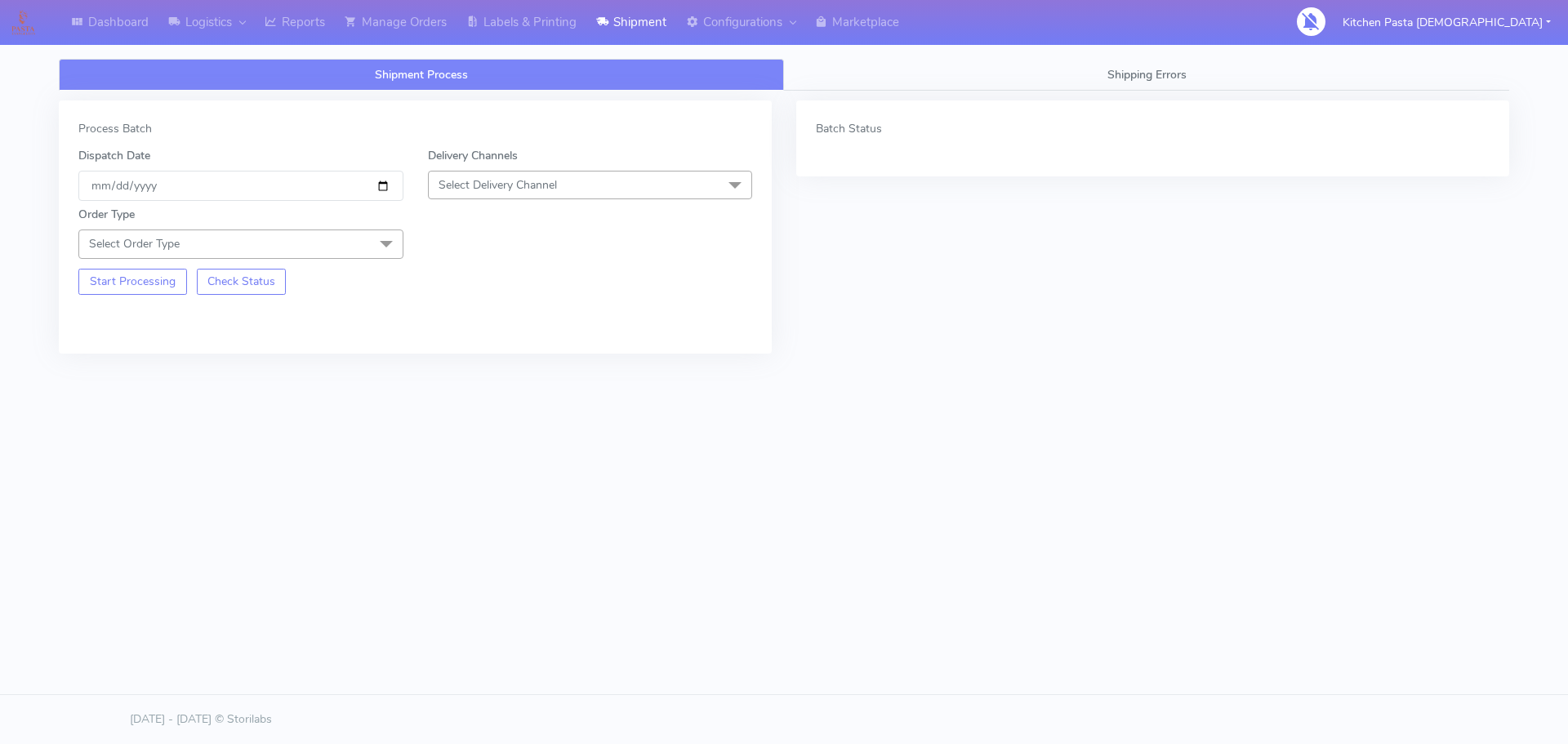
click at [536, 180] on span "Select Delivery Channel" at bounding box center [498, 185] width 119 height 16
click at [476, 365] on div "Yodel" at bounding box center [591, 369] width 307 height 17
click at [372, 264] on div "Start Processing Check Status" at bounding box center [241, 277] width 350 height 36
drag, startPoint x: 318, startPoint y: 247, endPoint x: 289, endPoint y: 281, distance: 44.7
click at [321, 250] on span "Select Order Type" at bounding box center [241, 243] width 325 height 28
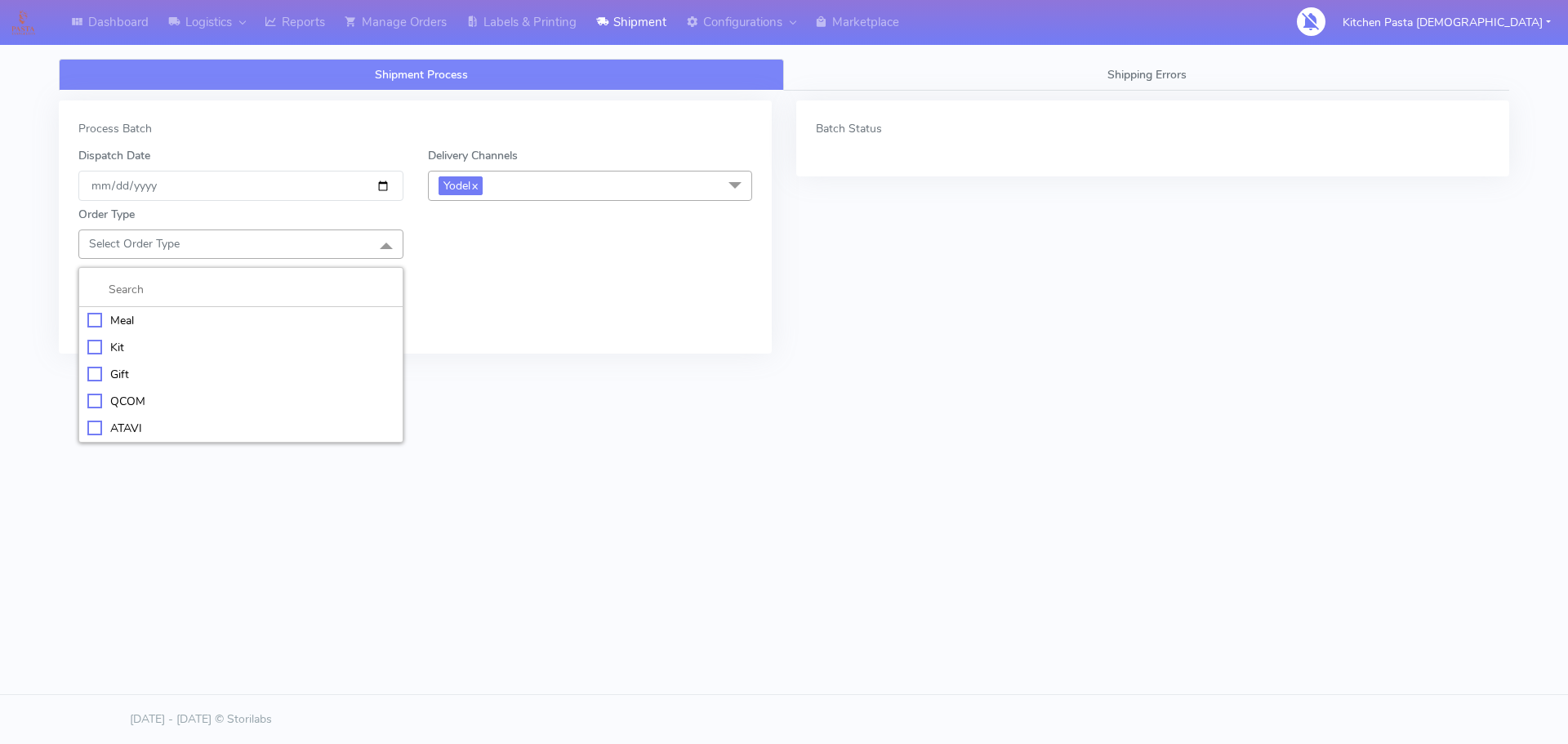
click at [228, 314] on div "Meal" at bounding box center [241, 321] width 307 height 17
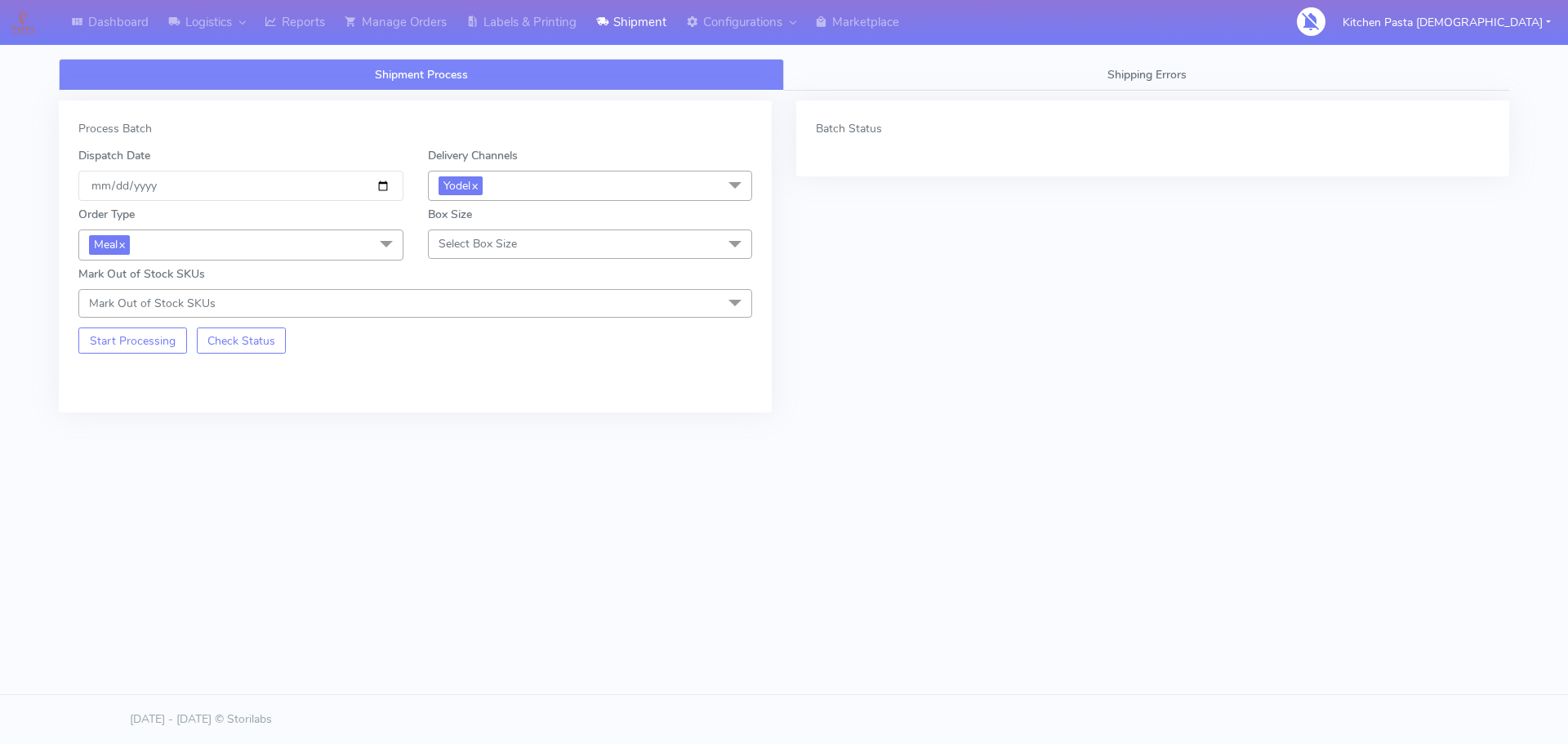
click at [449, 250] on span "Select Box Size" at bounding box center [478, 244] width 79 height 16
click at [487, 407] on div "Large" at bounding box center [591, 401] width 307 height 17
click at [172, 350] on button "Start Processing" at bounding box center [133, 340] width 109 height 26
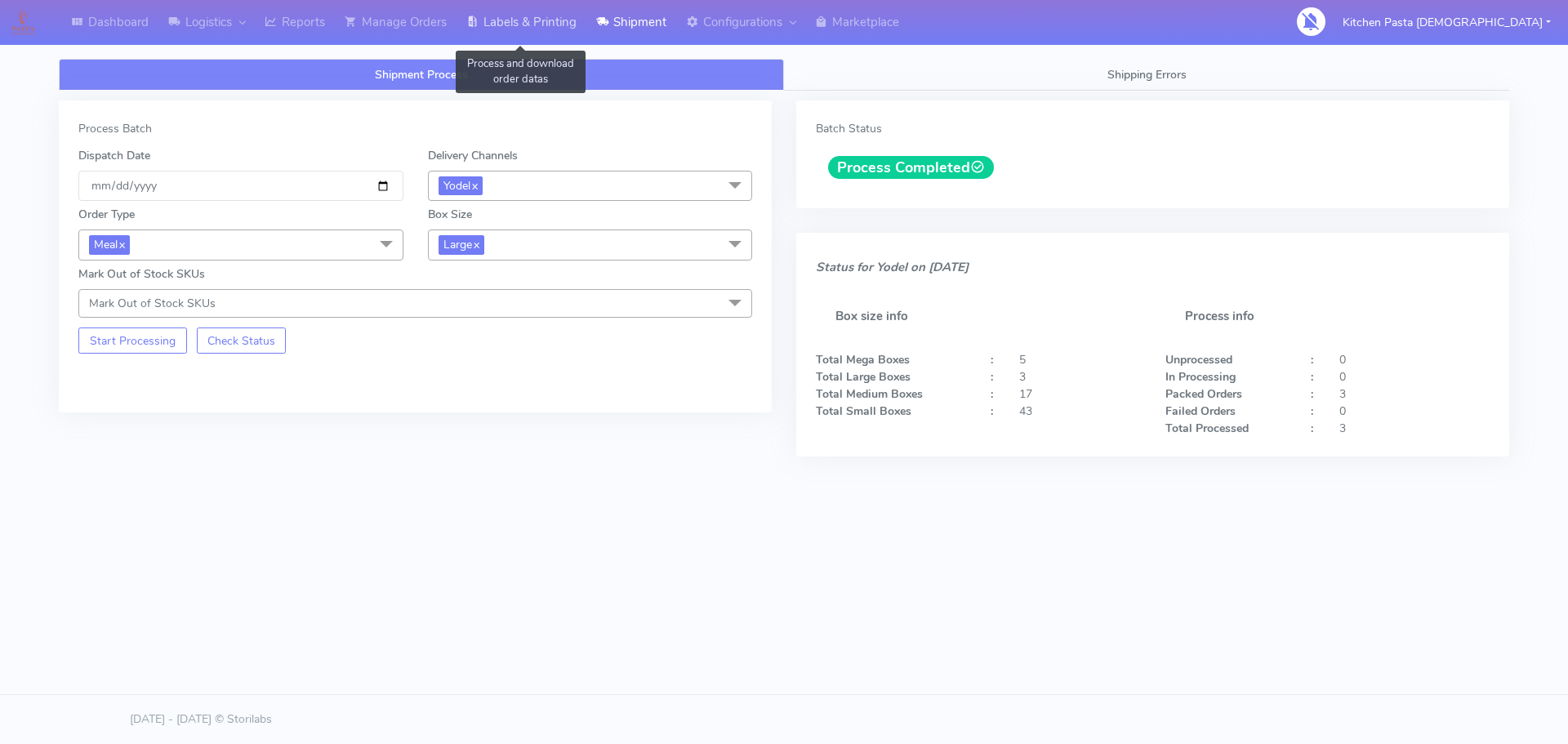
click at [562, 33] on link "Labels & Printing" at bounding box center [522, 22] width 130 height 45
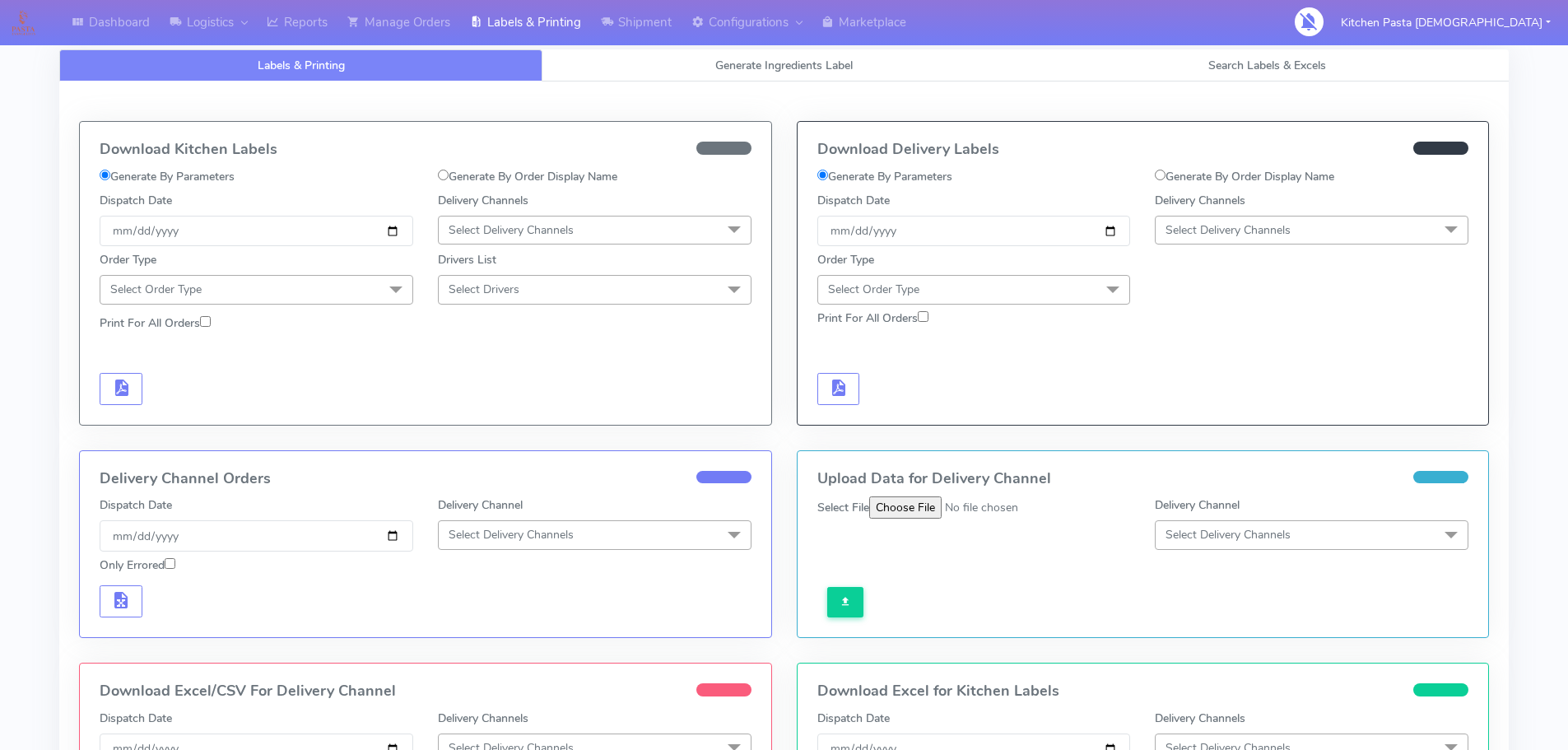
click at [1173, 228] on span "Select Delivery Channels" at bounding box center [1228, 230] width 125 height 16
click at [1202, 416] on div "Yodel" at bounding box center [1312, 415] width 296 height 18
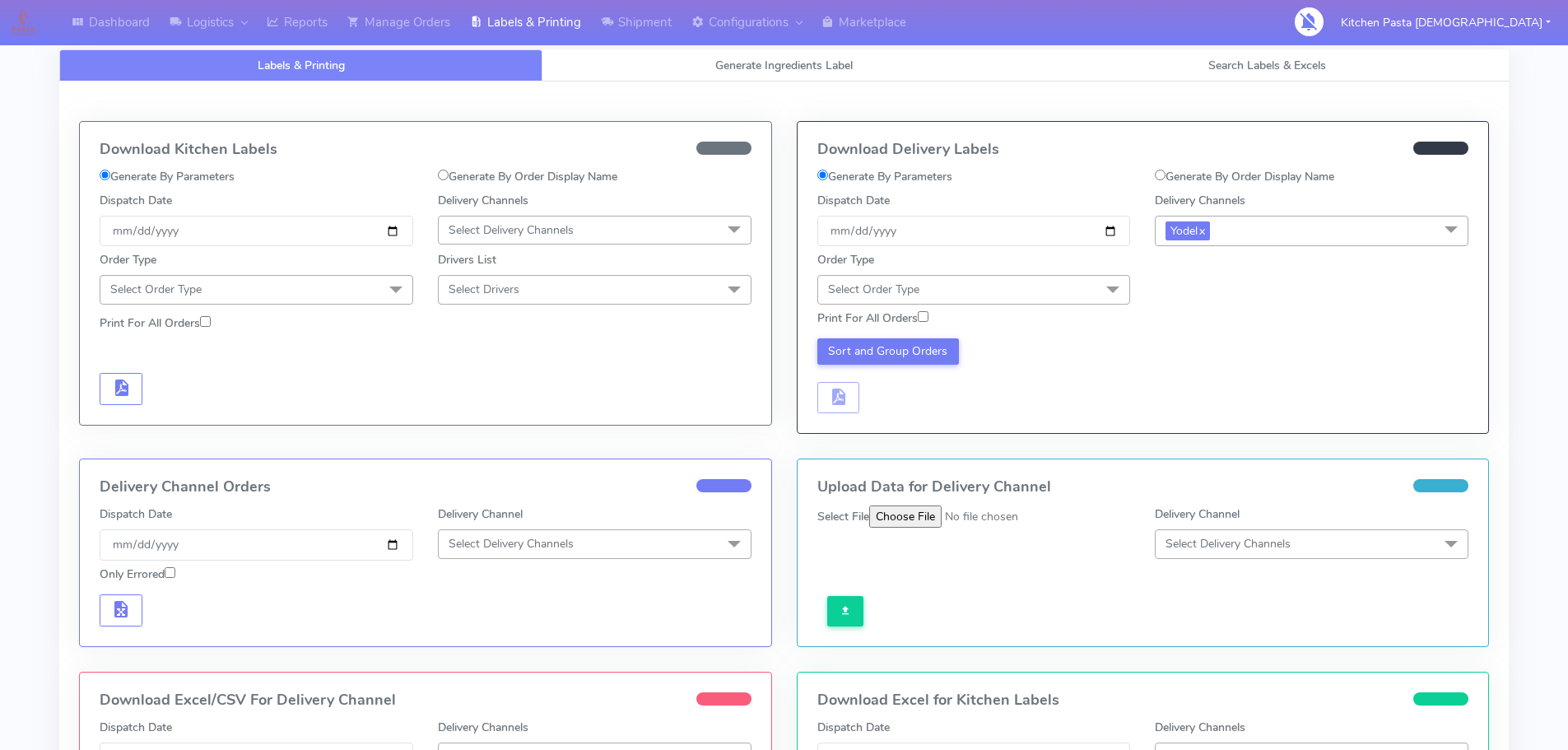
click at [1087, 288] on span "Select Order Type" at bounding box center [974, 289] width 313 height 28
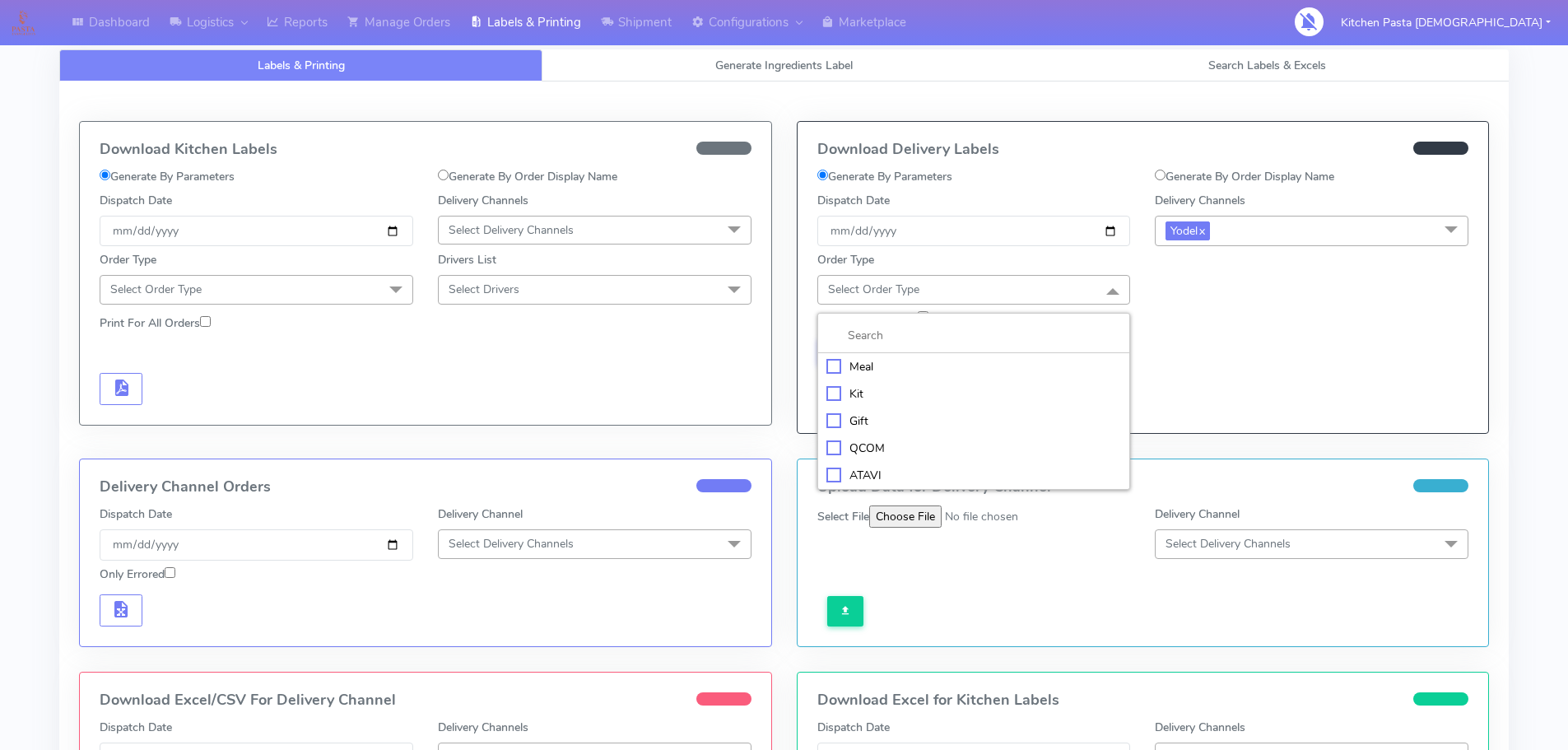
click at [978, 358] on div "Meal" at bounding box center [974, 367] width 296 height 18
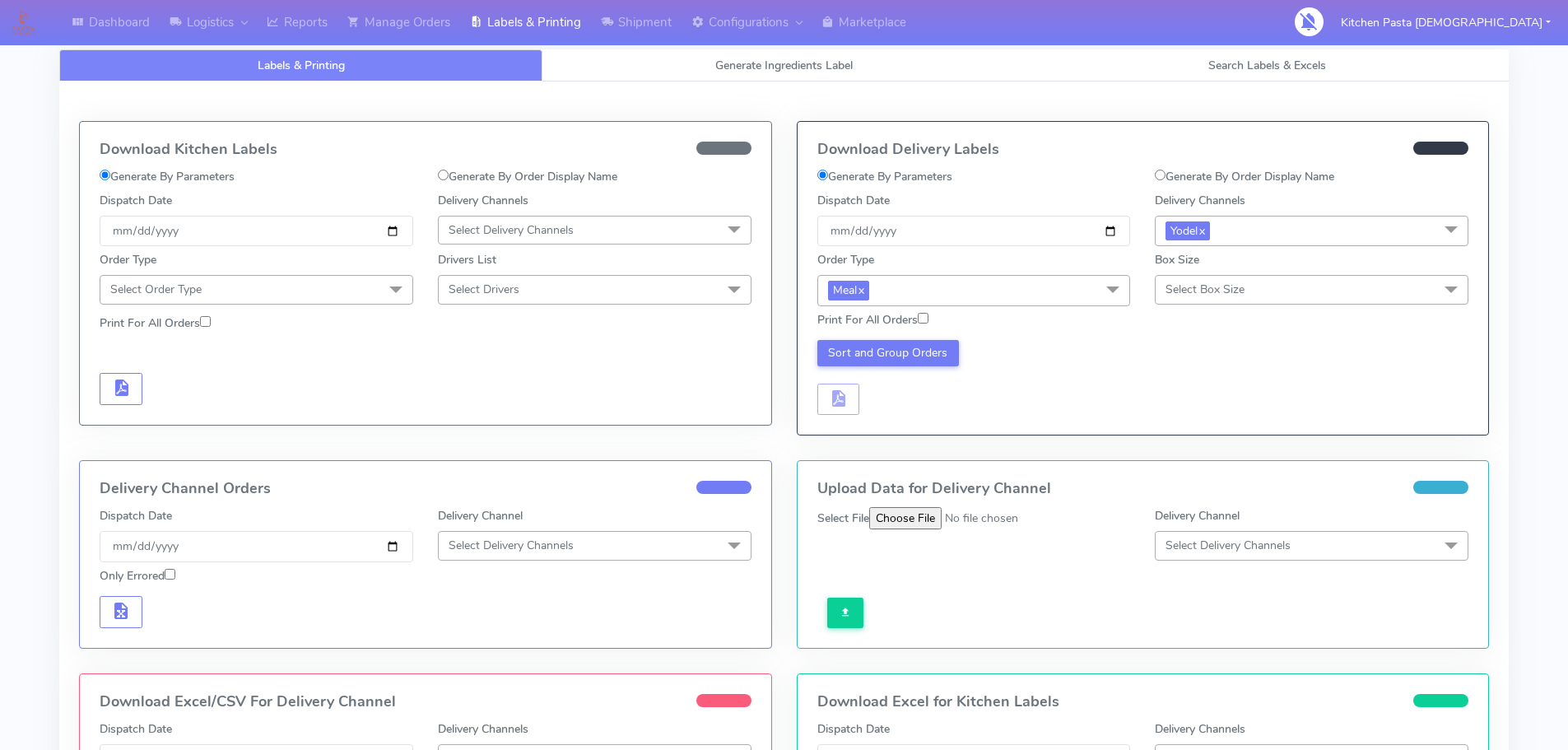
click at [1230, 282] on span "Select Box Size" at bounding box center [1205, 290] width 79 height 16
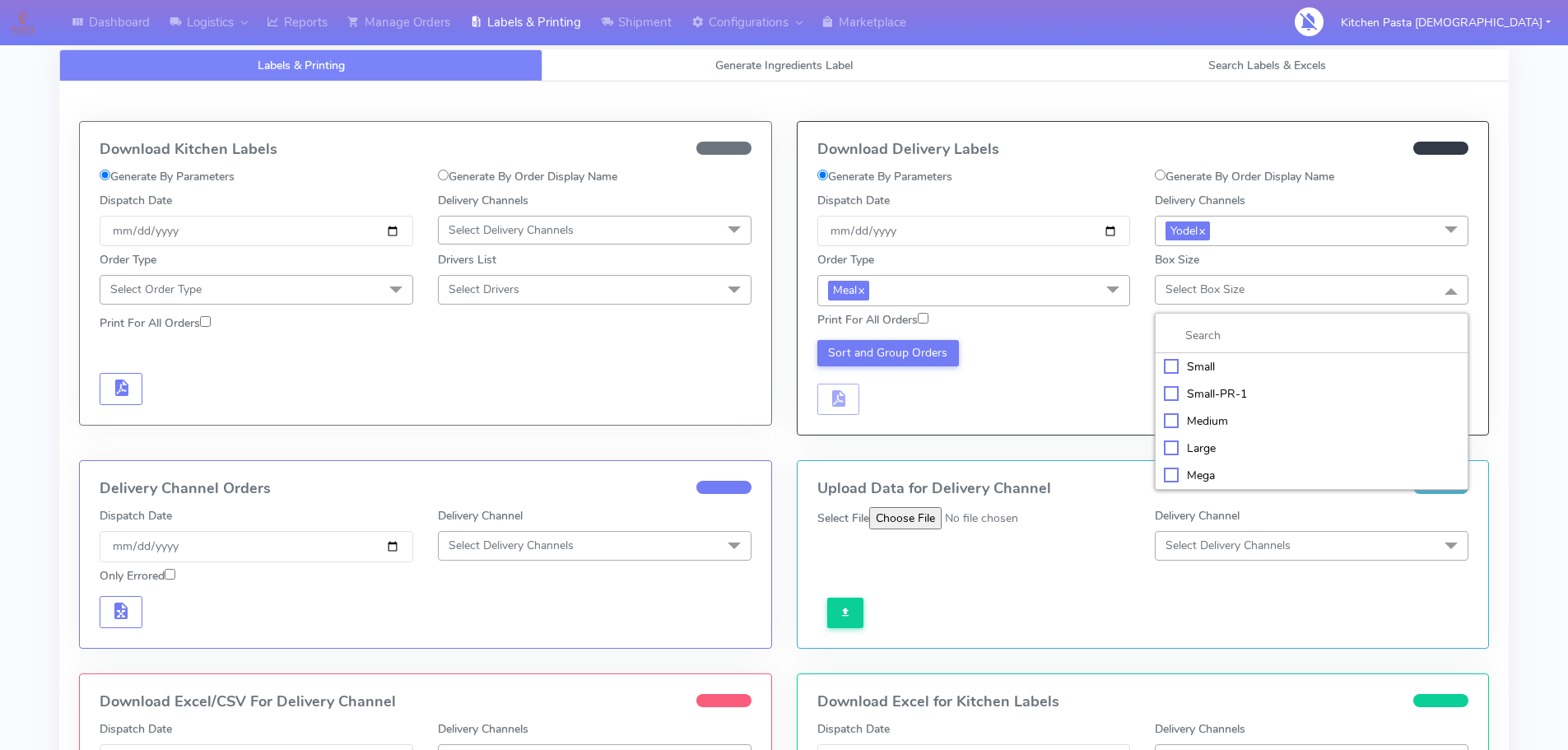
click at [1196, 445] on div "Large" at bounding box center [1312, 448] width 296 height 18
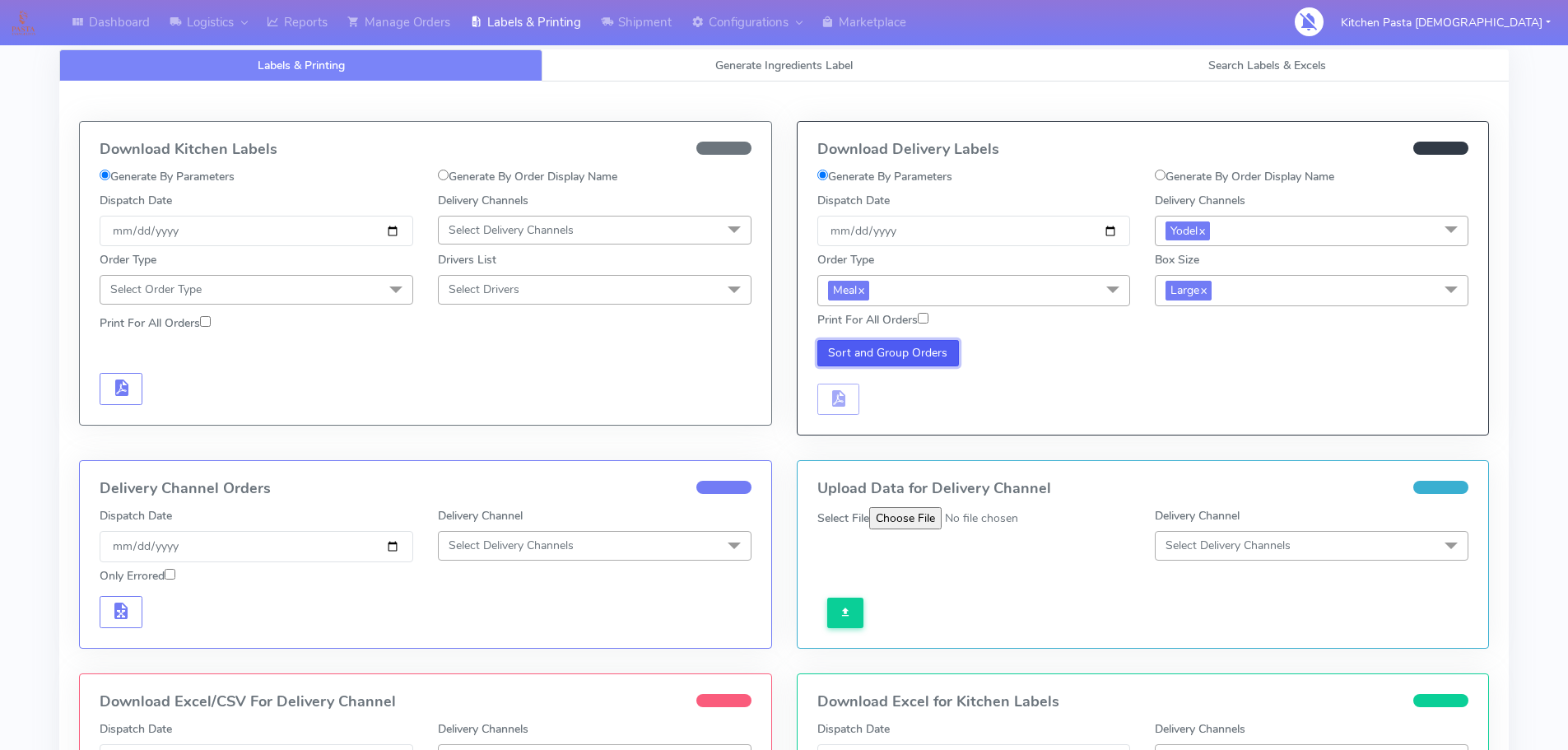
click at [926, 356] on button "Sort and Group Orders" at bounding box center [888, 352] width 142 height 26
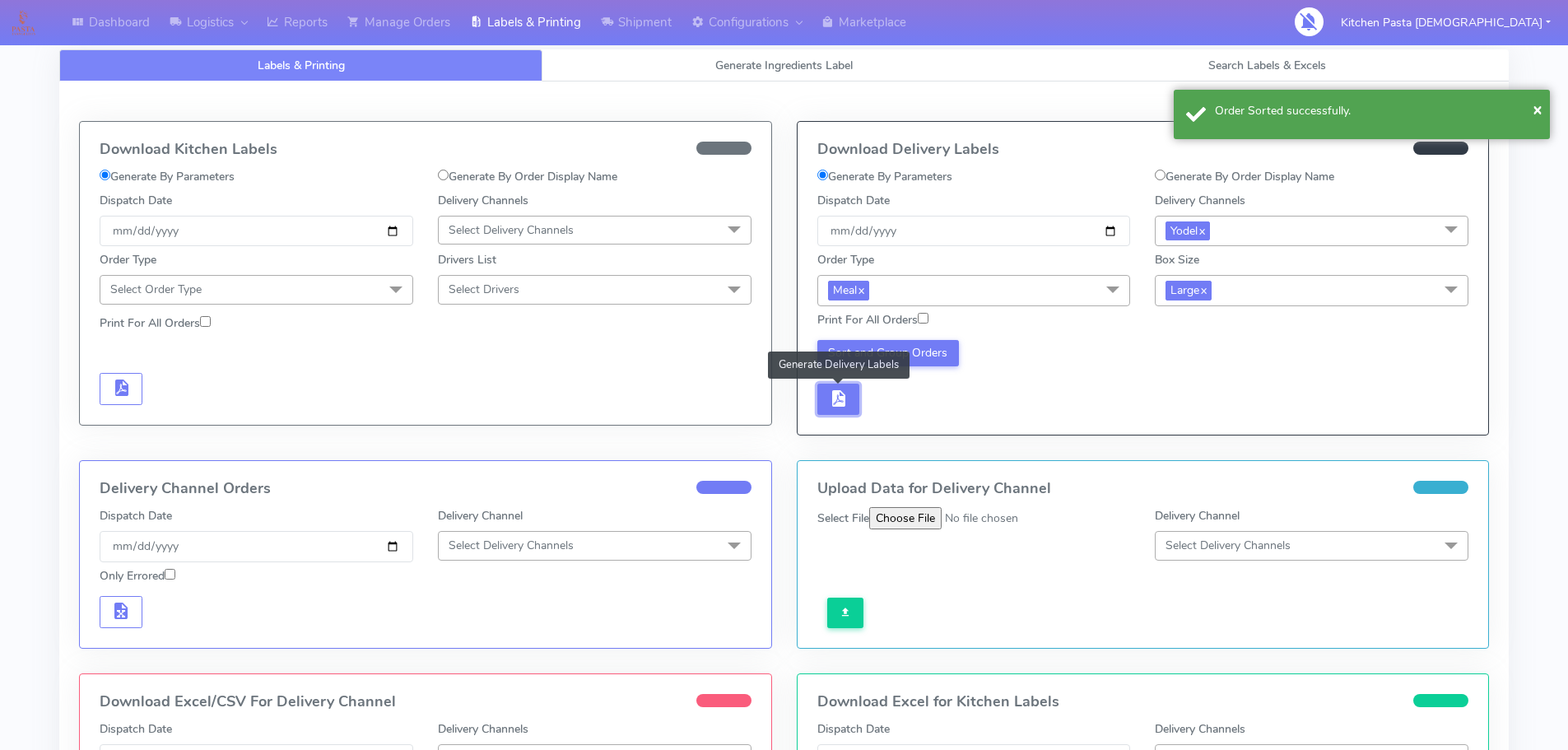
click at [846, 396] on span "button" at bounding box center [838, 402] width 20 height 16
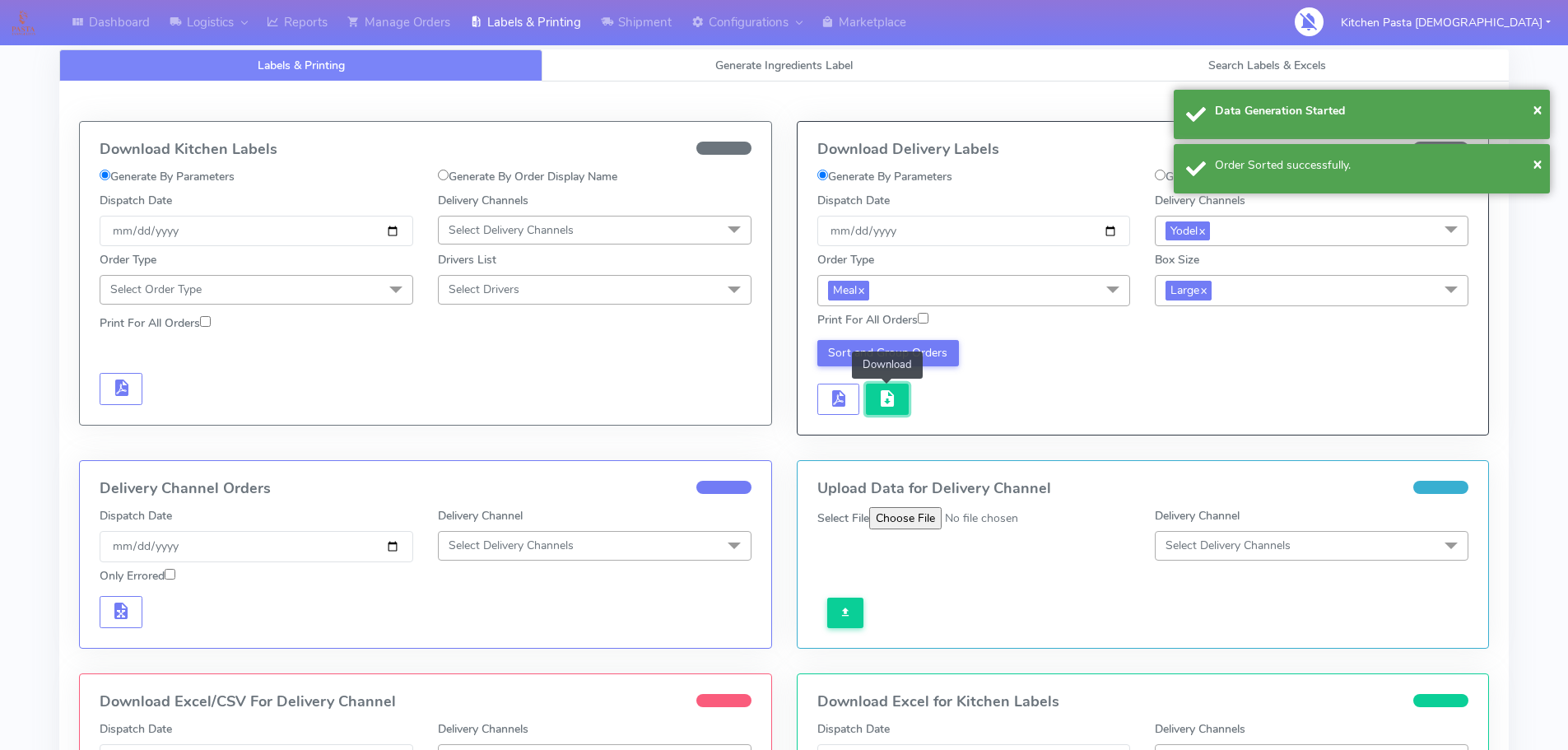
click at [877, 395] on span "button" at bounding box center [887, 402] width 20 height 16
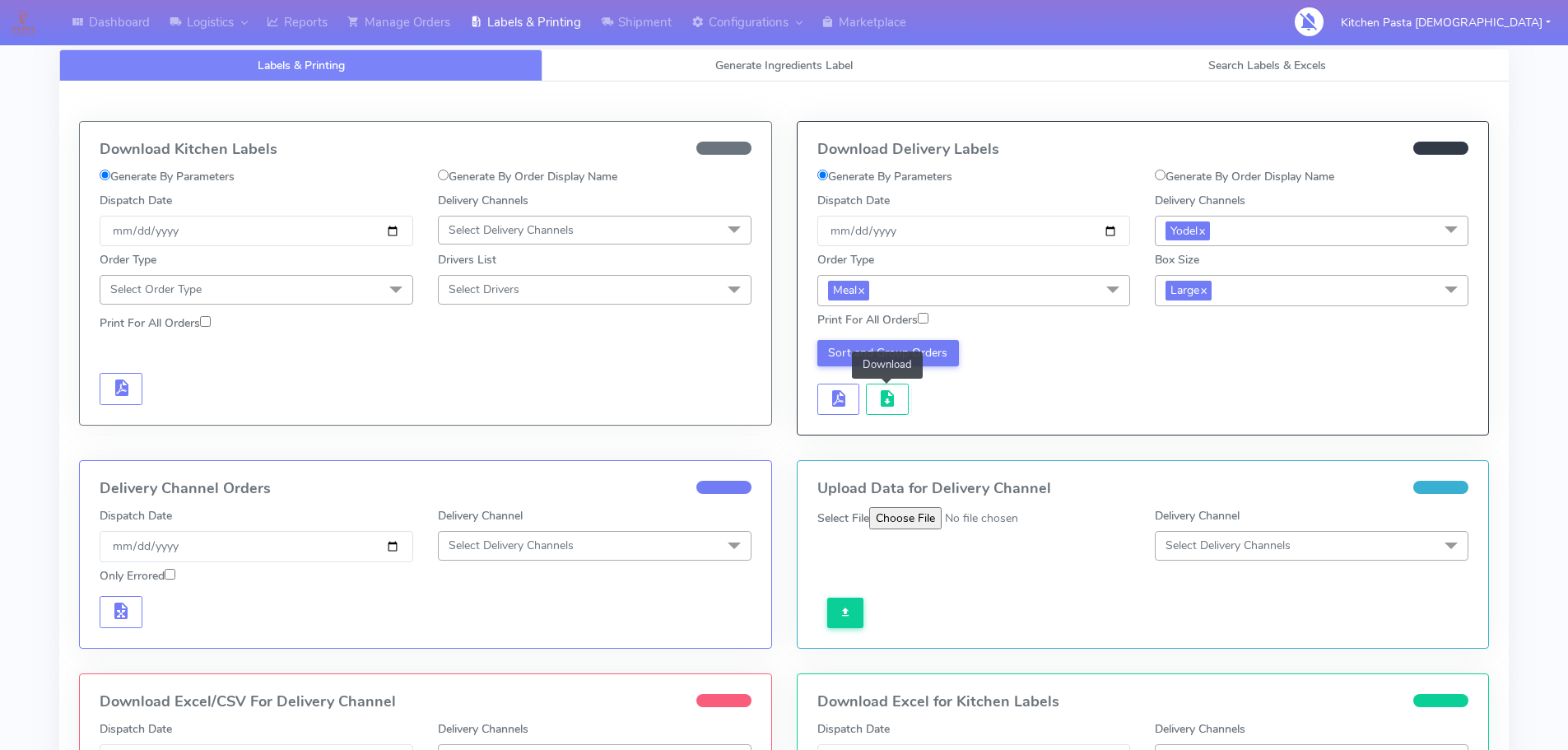
click at [334, 49] on link "Labels & Printing" at bounding box center [301, 65] width 484 height 32
click at [334, 44] on link "Reports" at bounding box center [297, 23] width 80 height 45
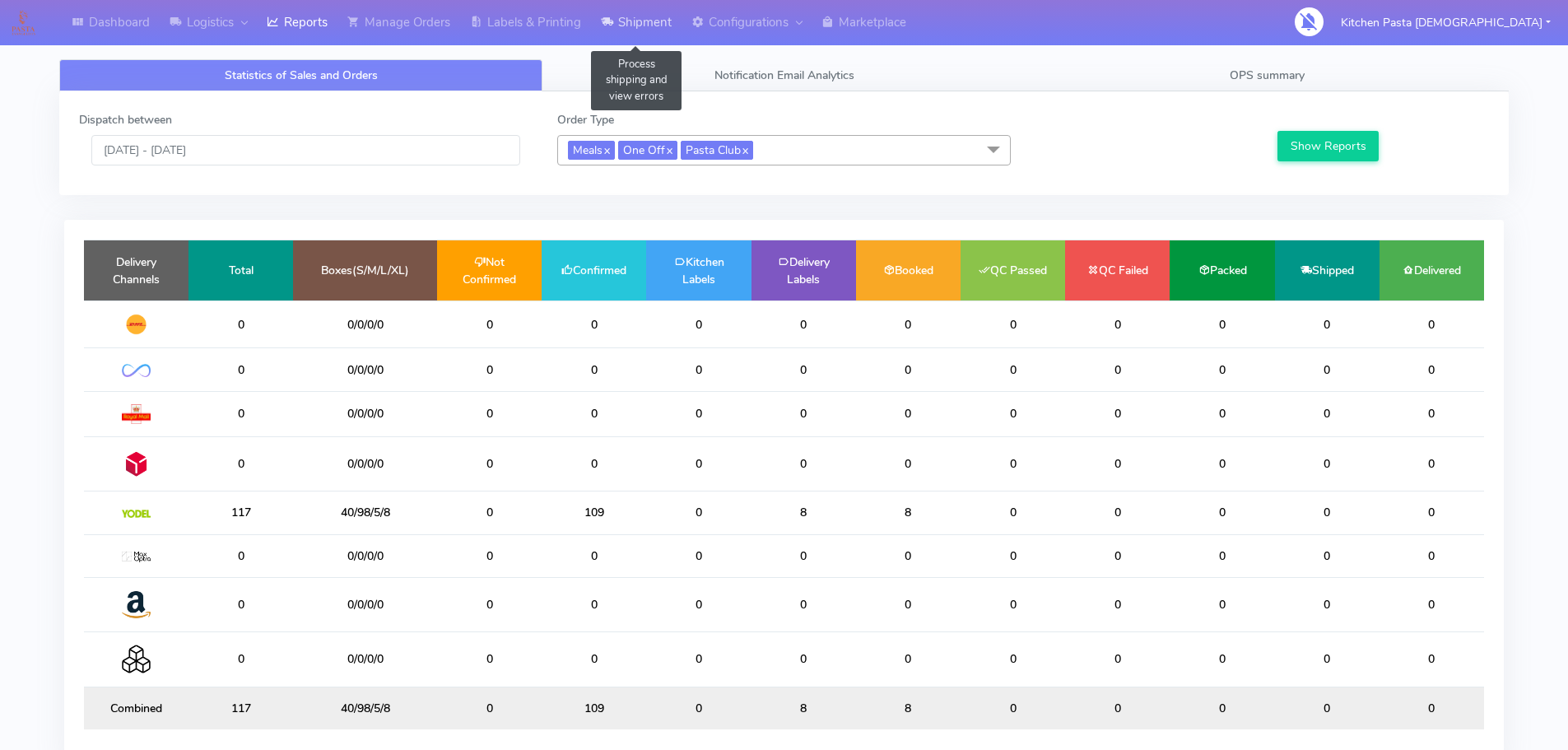
click at [636, 19] on link "Shipment" at bounding box center [636, 23] width 90 height 45
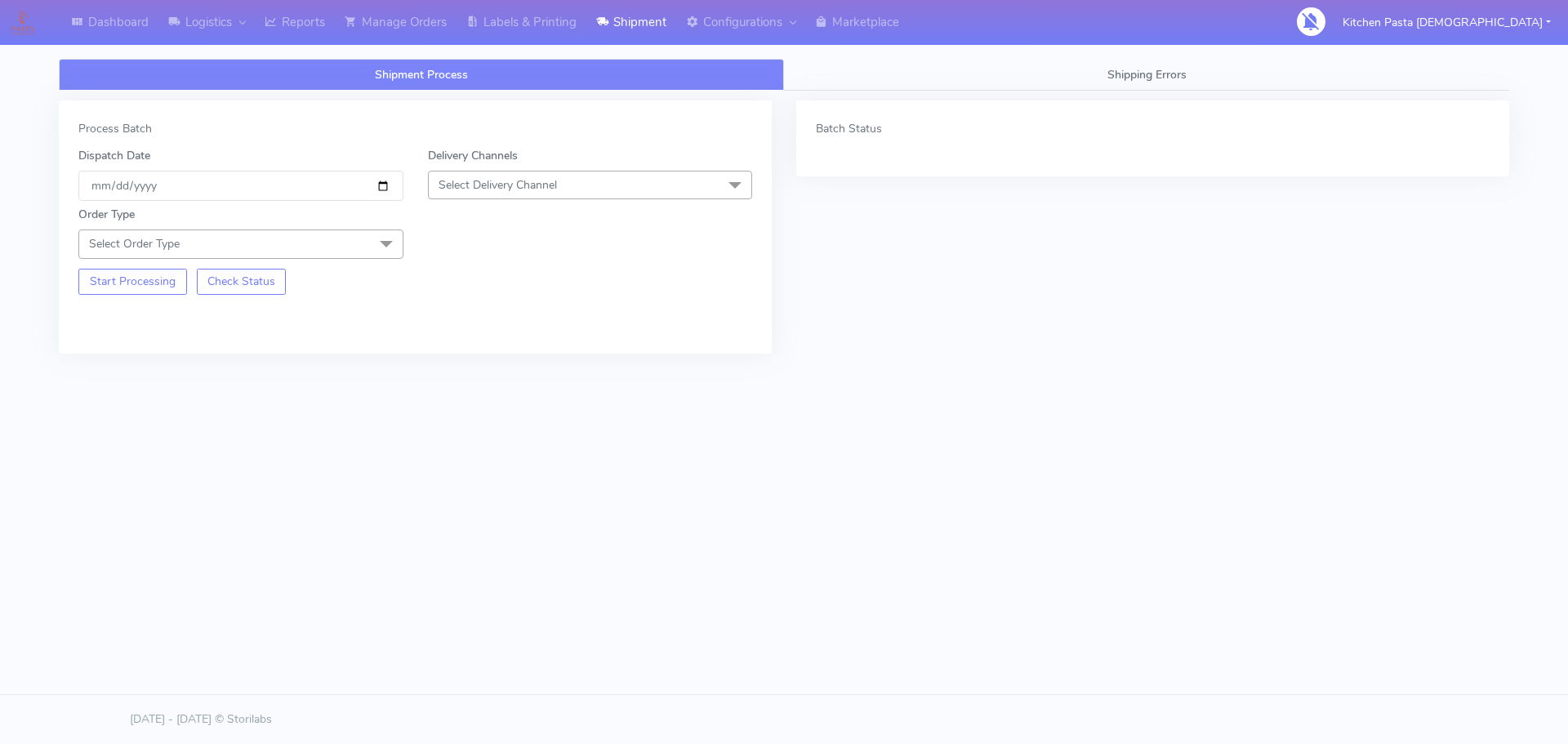
click at [577, 190] on span "Select Delivery Channel" at bounding box center [591, 185] width 325 height 28
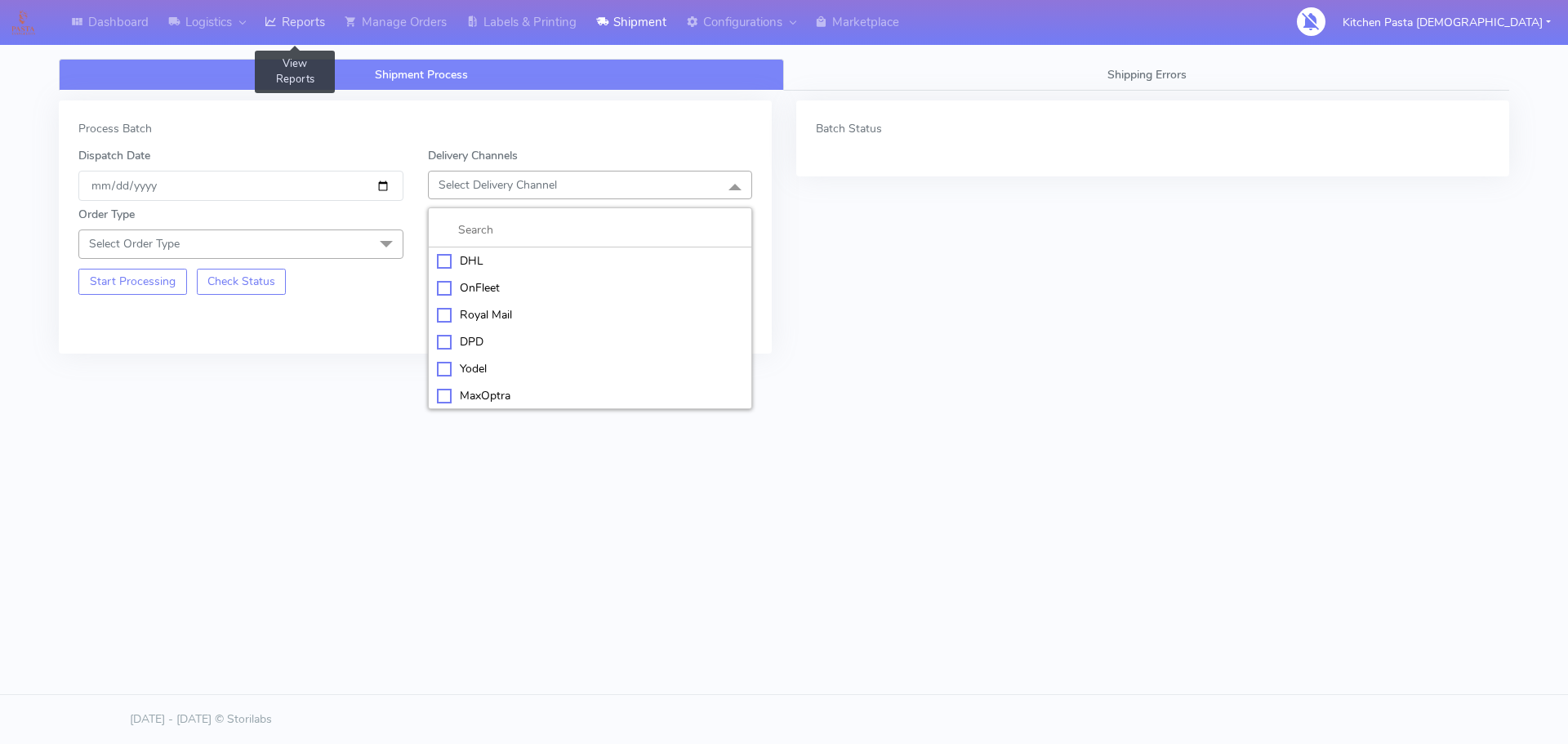
click at [300, 30] on link "Reports" at bounding box center [294, 22] width 80 height 45
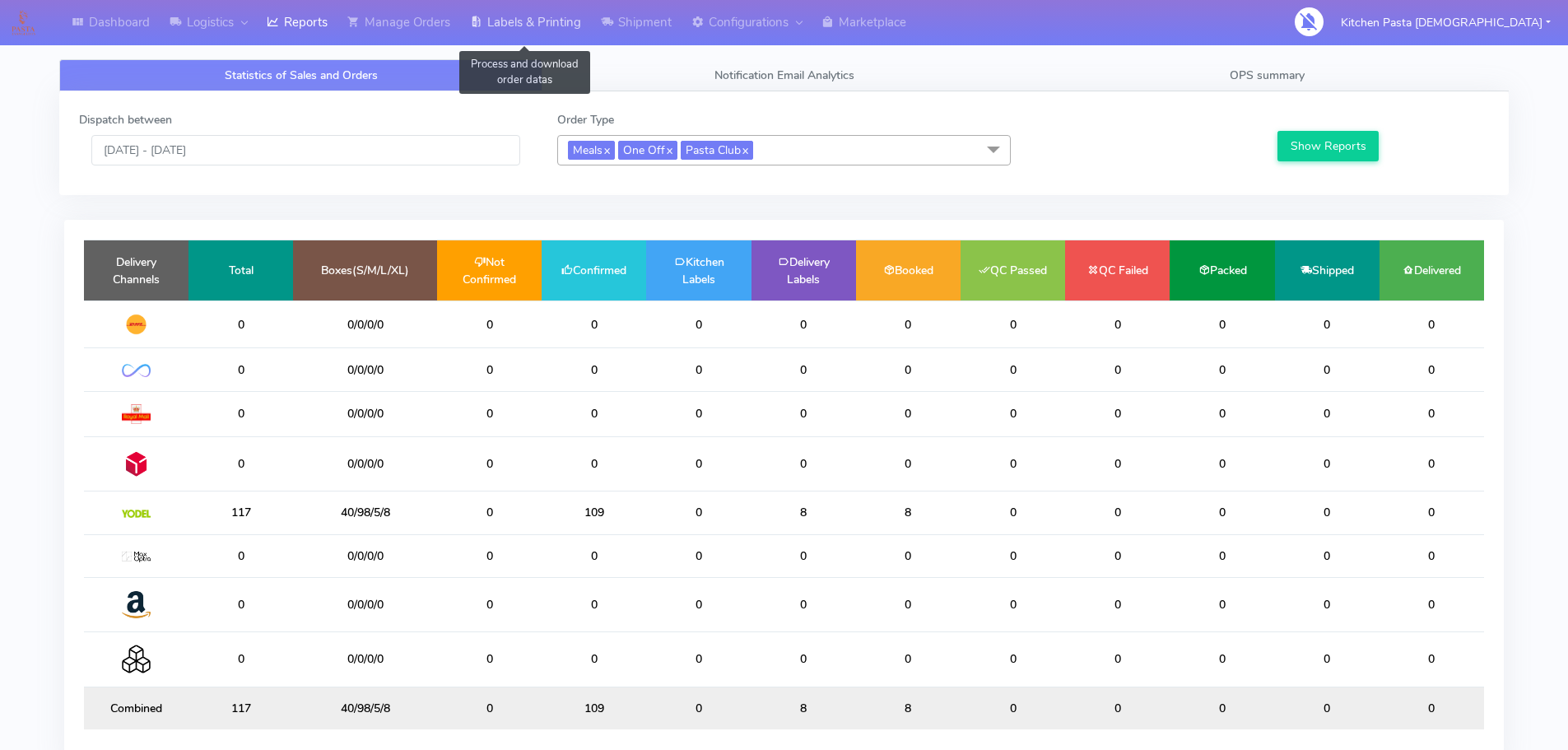
click at [530, 20] on link "Labels & Printing" at bounding box center [526, 23] width 131 height 45
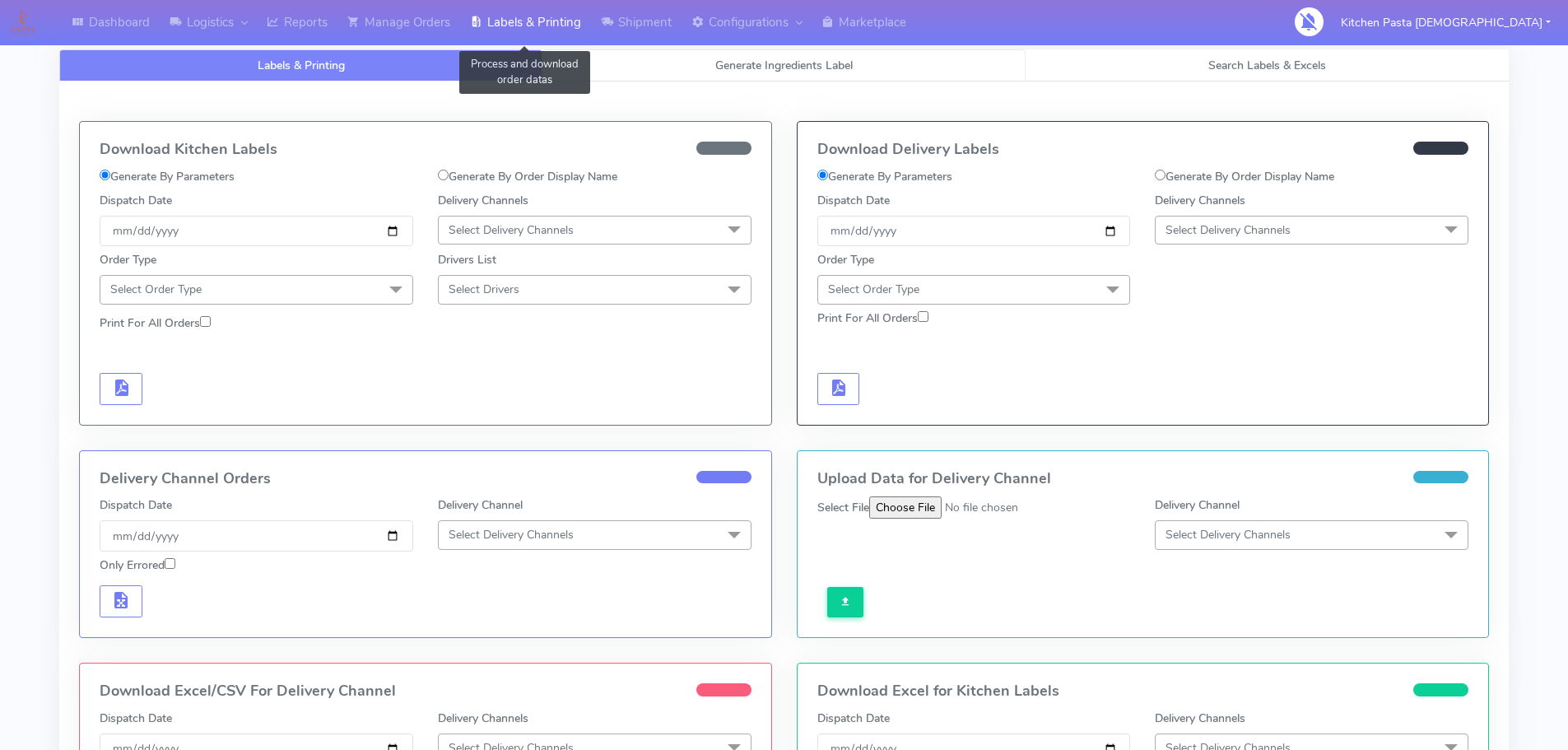
select select
click at [718, 60] on span "Generate Ingredients Label" at bounding box center [784, 66] width 137 height 16
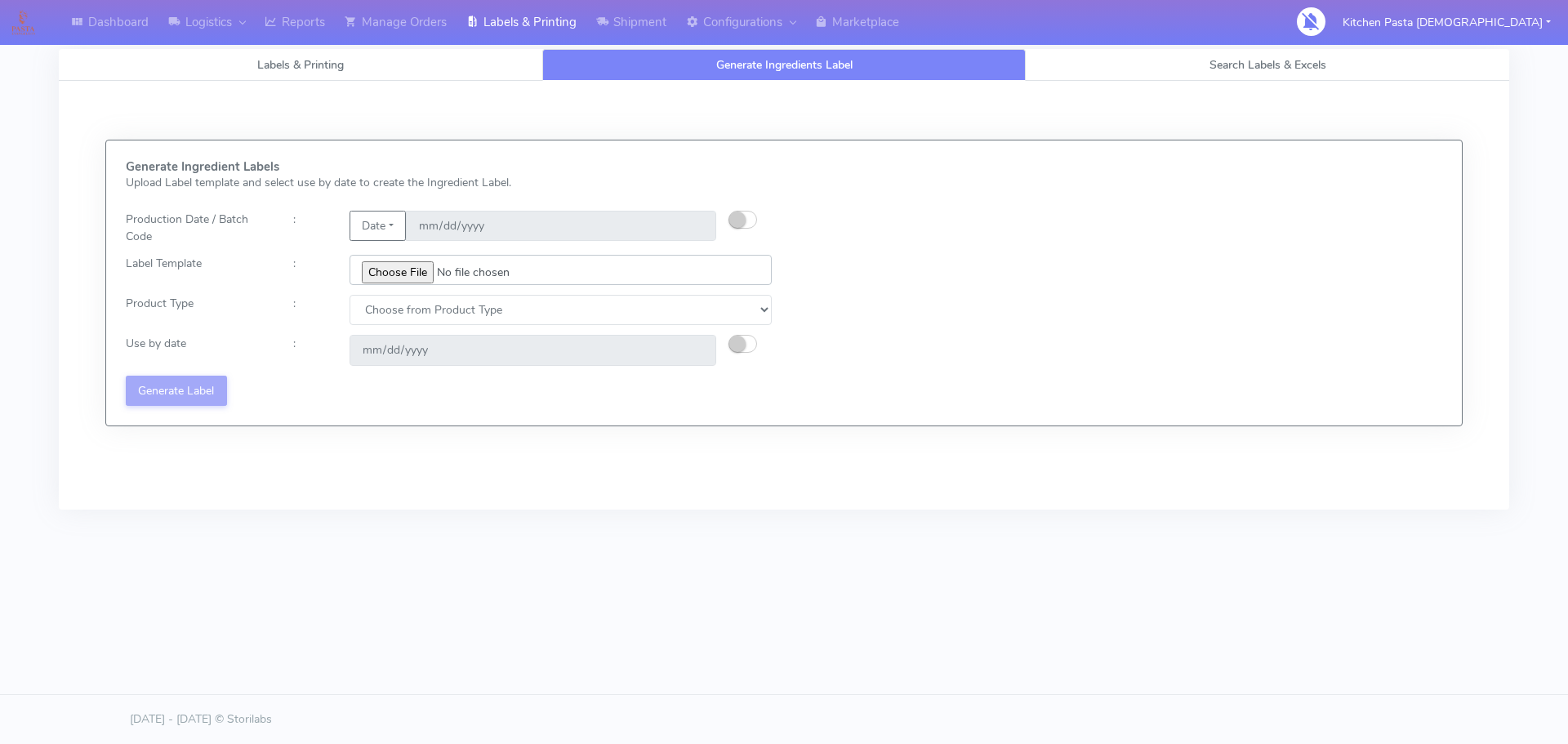
click at [415, 273] on input "file" at bounding box center [561, 269] width 423 height 30
click at [420, 275] on input "file" at bounding box center [561, 269] width 423 height 30
type input "C:\fakepath\Classic Tiramisu V1.jpg"
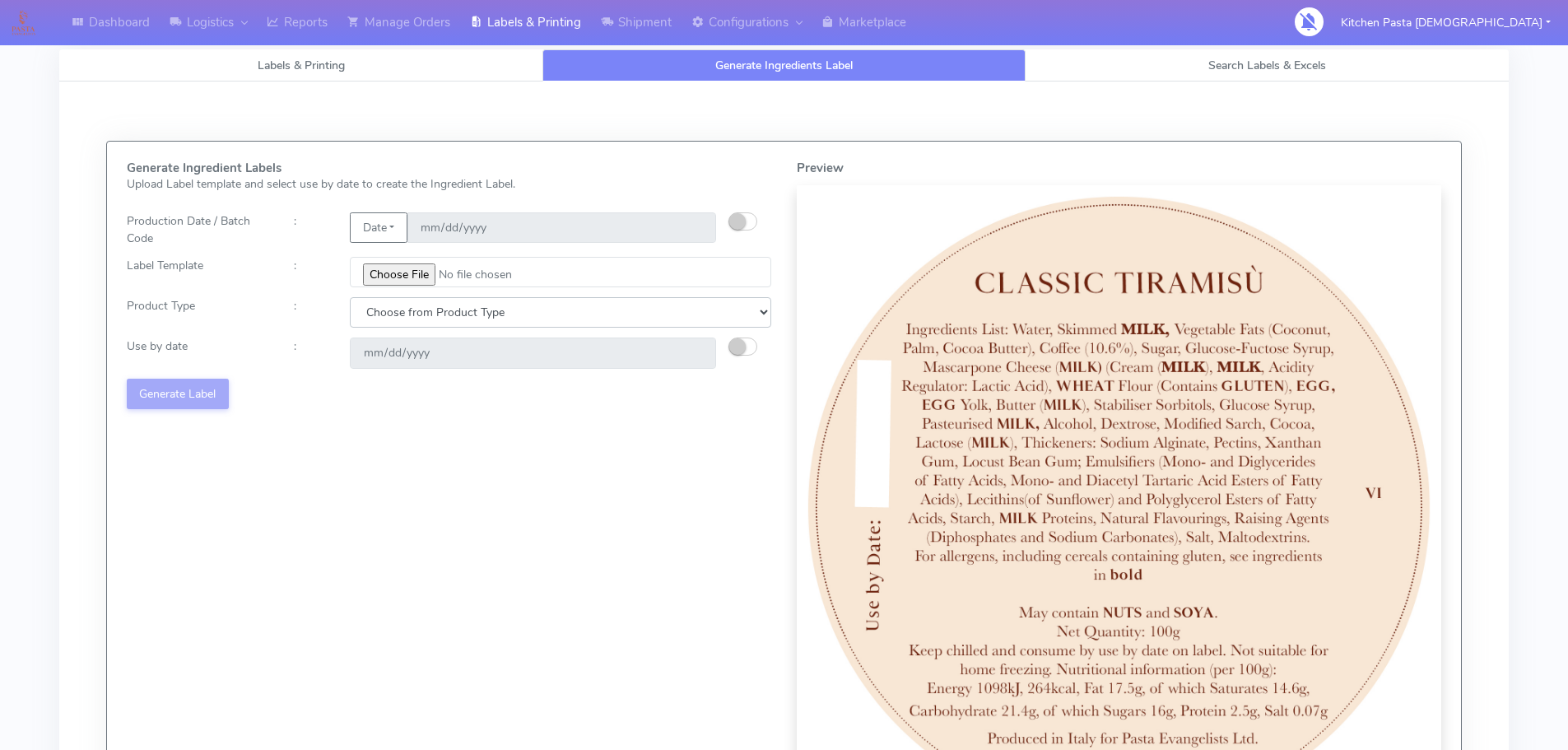
click at [457, 321] on select "Choose from Product Type ECOM ERETAIL CIRCULAR CIRC_DESERTS LASAGNE" at bounding box center [560, 312] width 421 height 30
select select "3"
click at [349, 298] on select "Choose from Product Type ECOM ERETAIL CIRCULAR CIRC_DESERTS LASAGNE" at bounding box center [560, 312] width 421 height 30
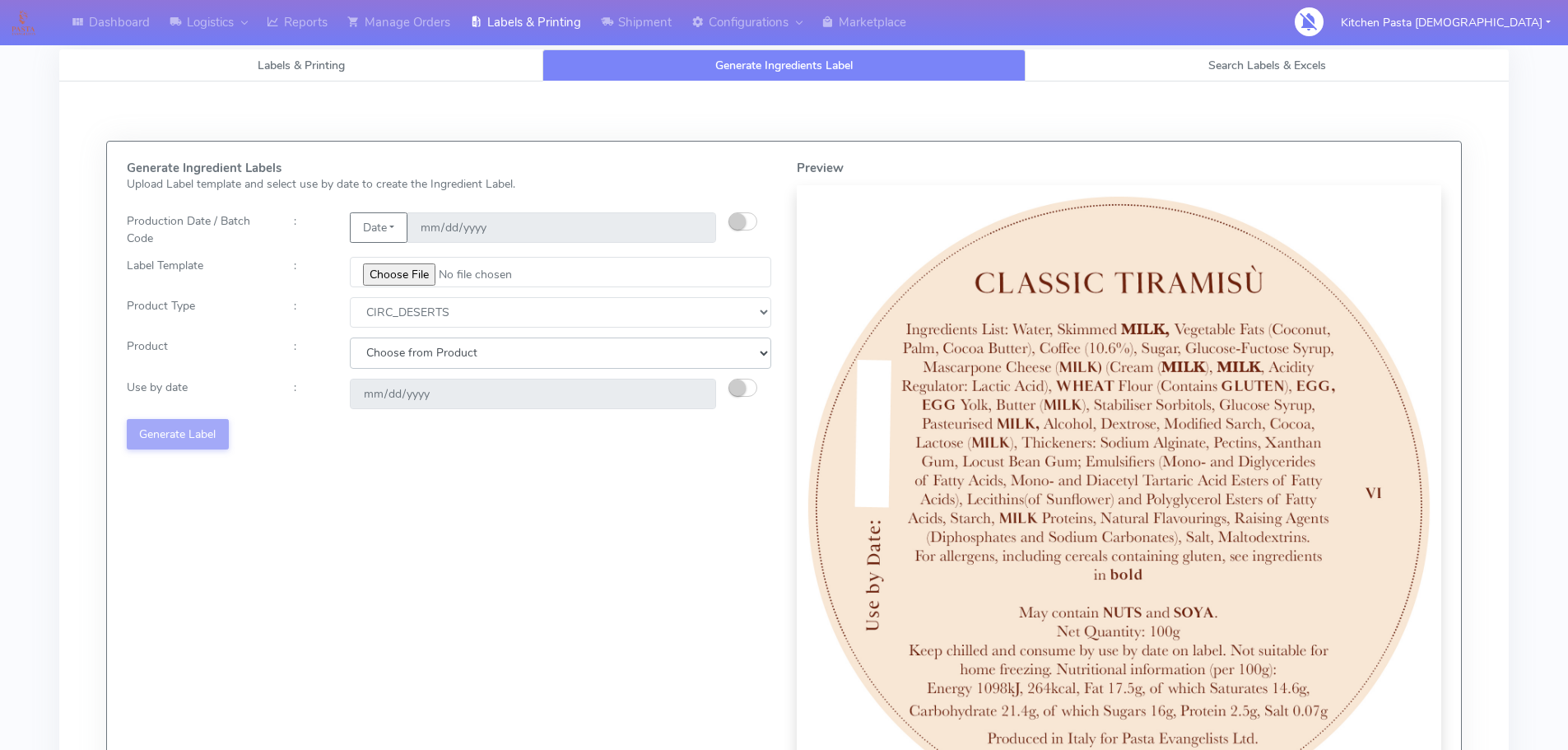
click at [483, 344] on select "Choose from Product CLASSIC_TIRAMISU CREMA_AMARENA PROFITEROLES" at bounding box center [560, 352] width 421 height 30
select select "0"
click at [349, 338] on select "Choose from Product CLASSIC_TIRAMISU CREMA_AMARENA PROFITEROLES" at bounding box center [560, 352] width 421 height 30
type input "2025-08-13"
click at [201, 420] on button "Generate Label" at bounding box center [177, 434] width 102 height 30
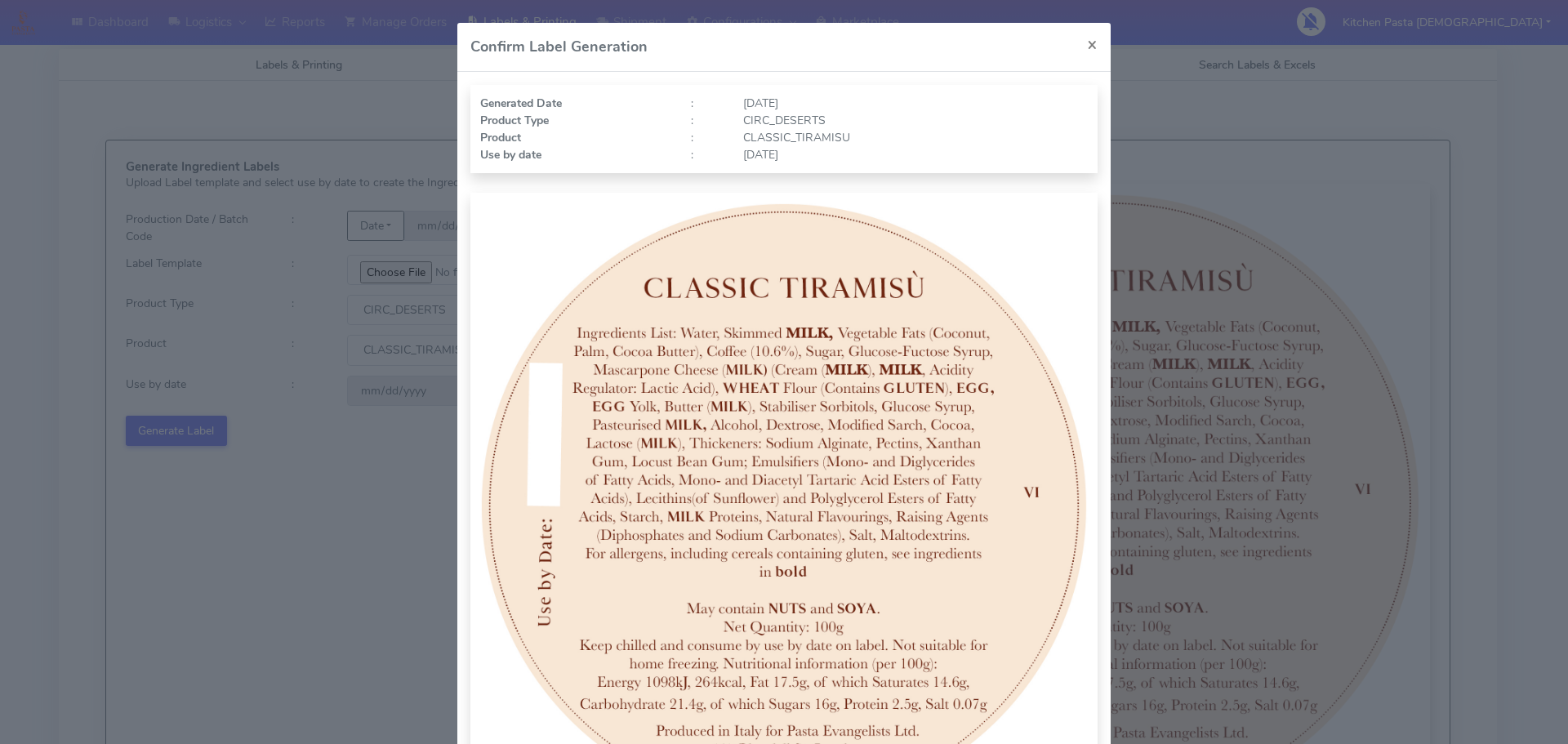
scroll to position [169, 0]
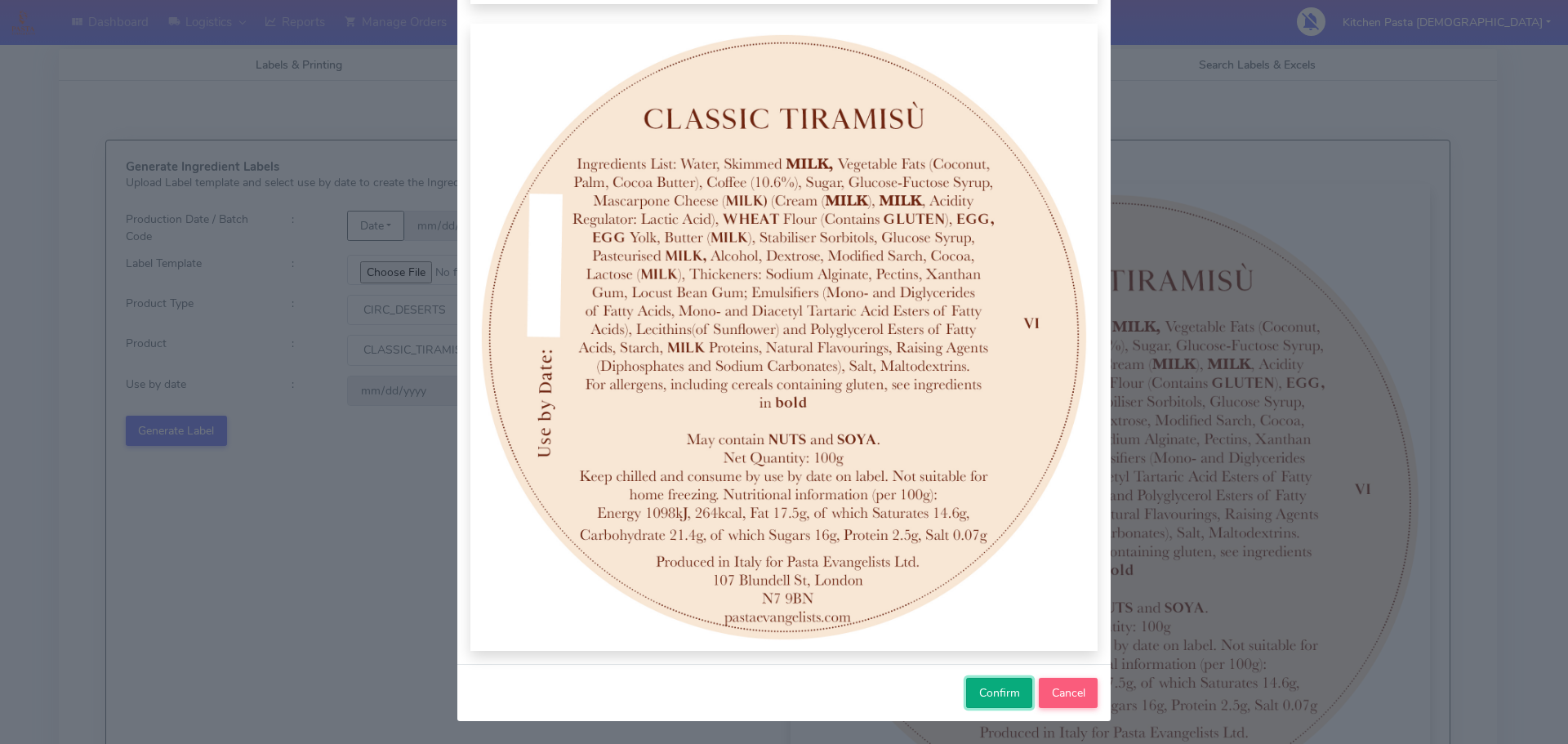
click at [993, 699] on span "Confirm" at bounding box center [1000, 693] width 41 height 16
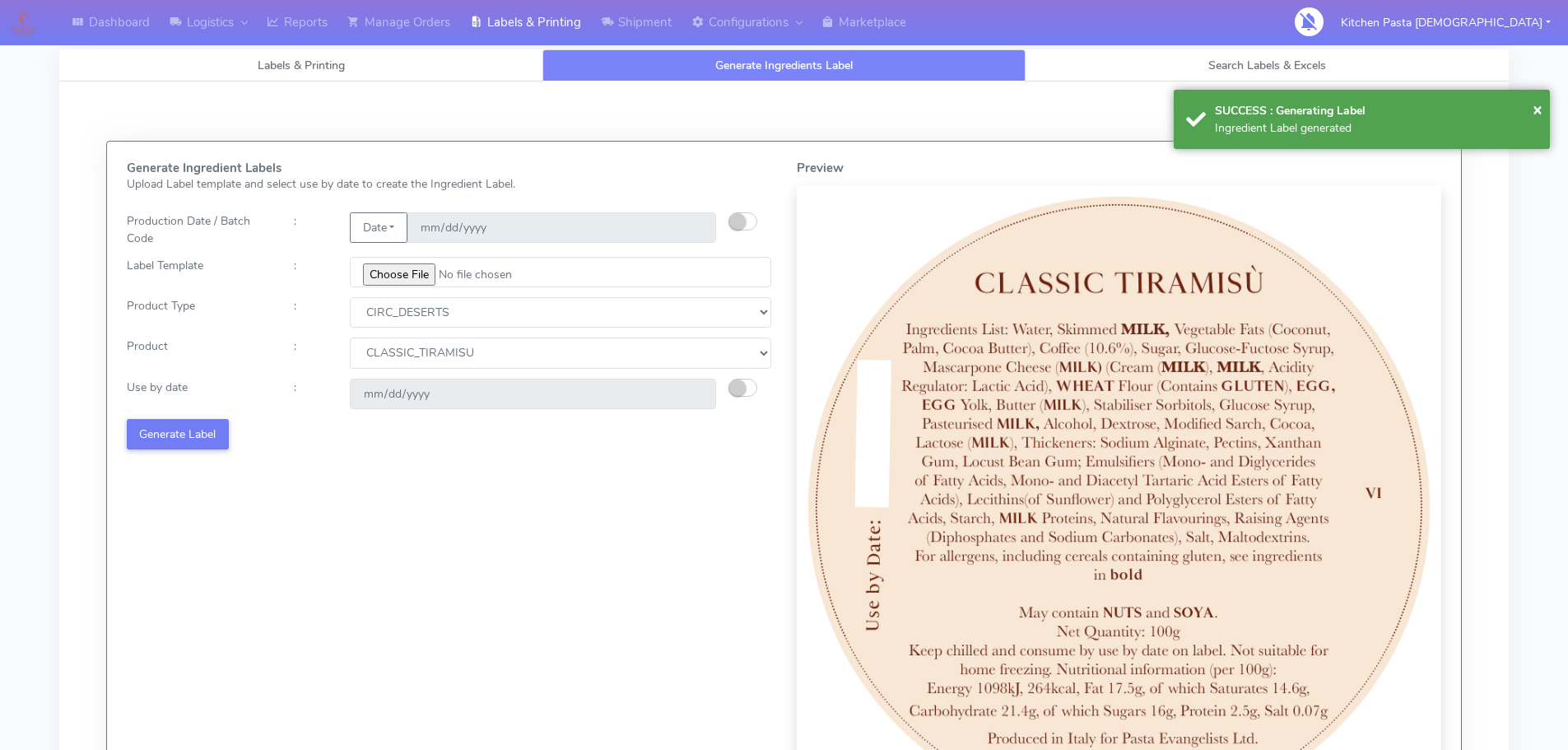
select select
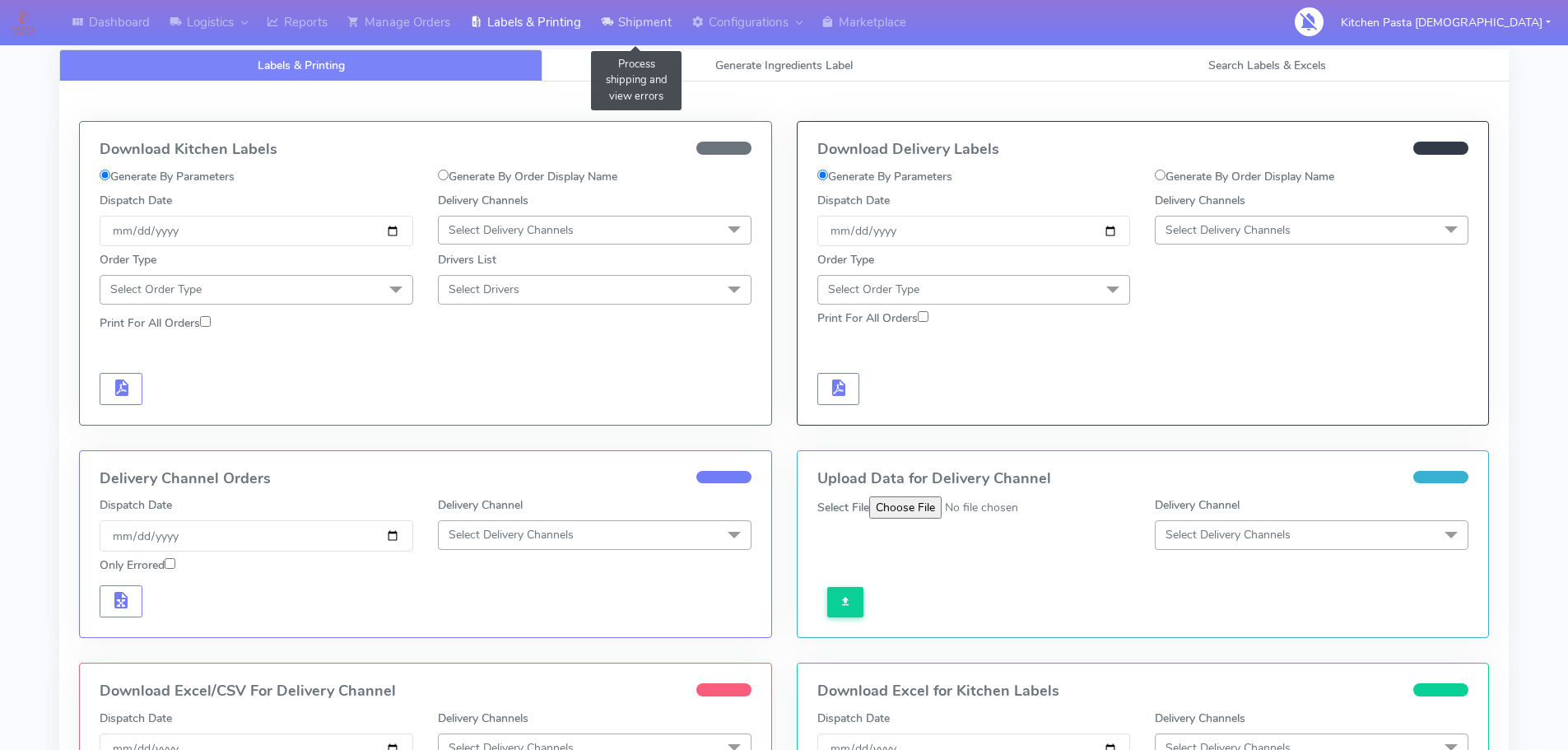
click at [597, 20] on link "Shipment" at bounding box center [636, 23] width 90 height 45
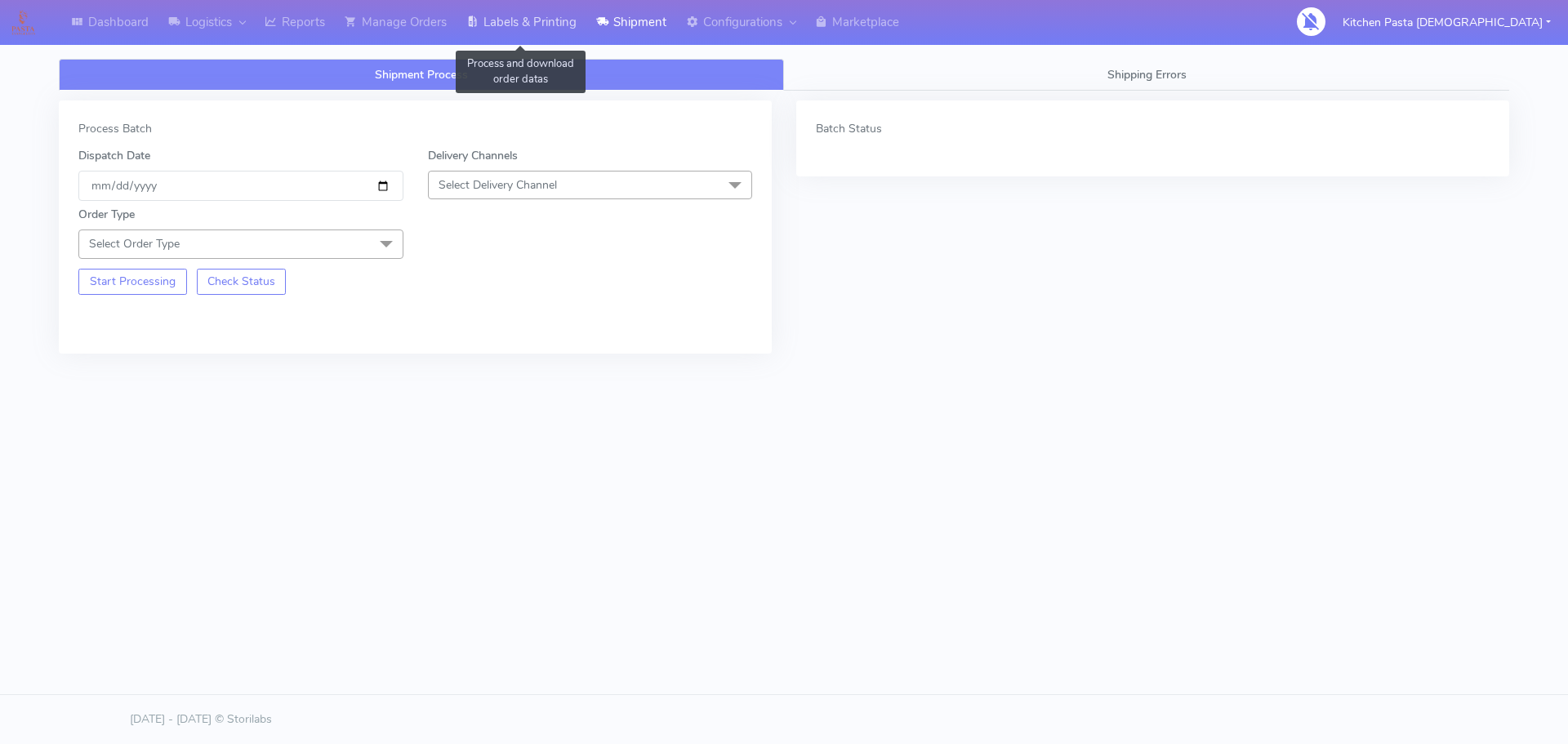
click at [531, 31] on link "Labels & Printing" at bounding box center [522, 22] width 130 height 45
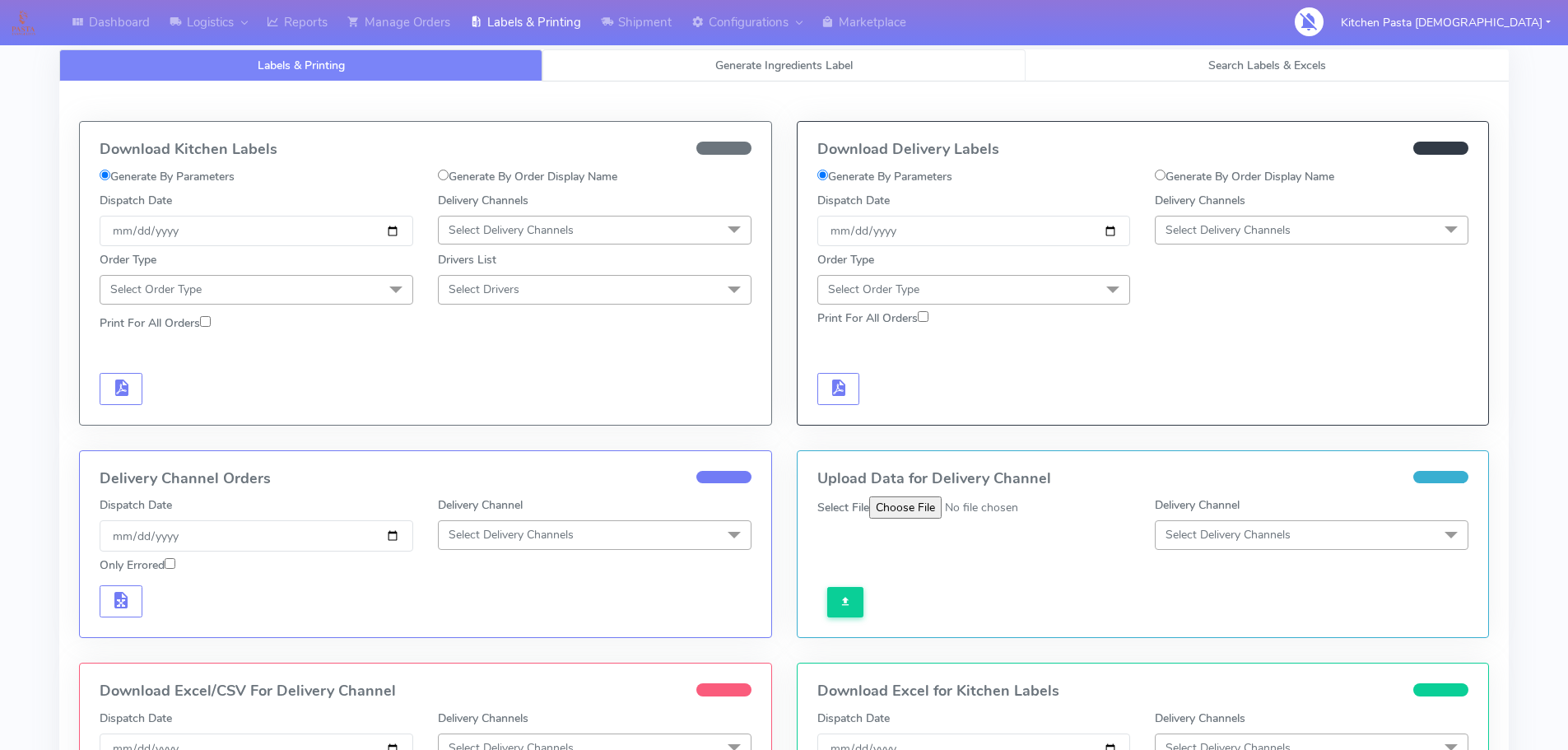
click at [744, 71] on span "Generate Ingredients Label" at bounding box center [784, 66] width 137 height 16
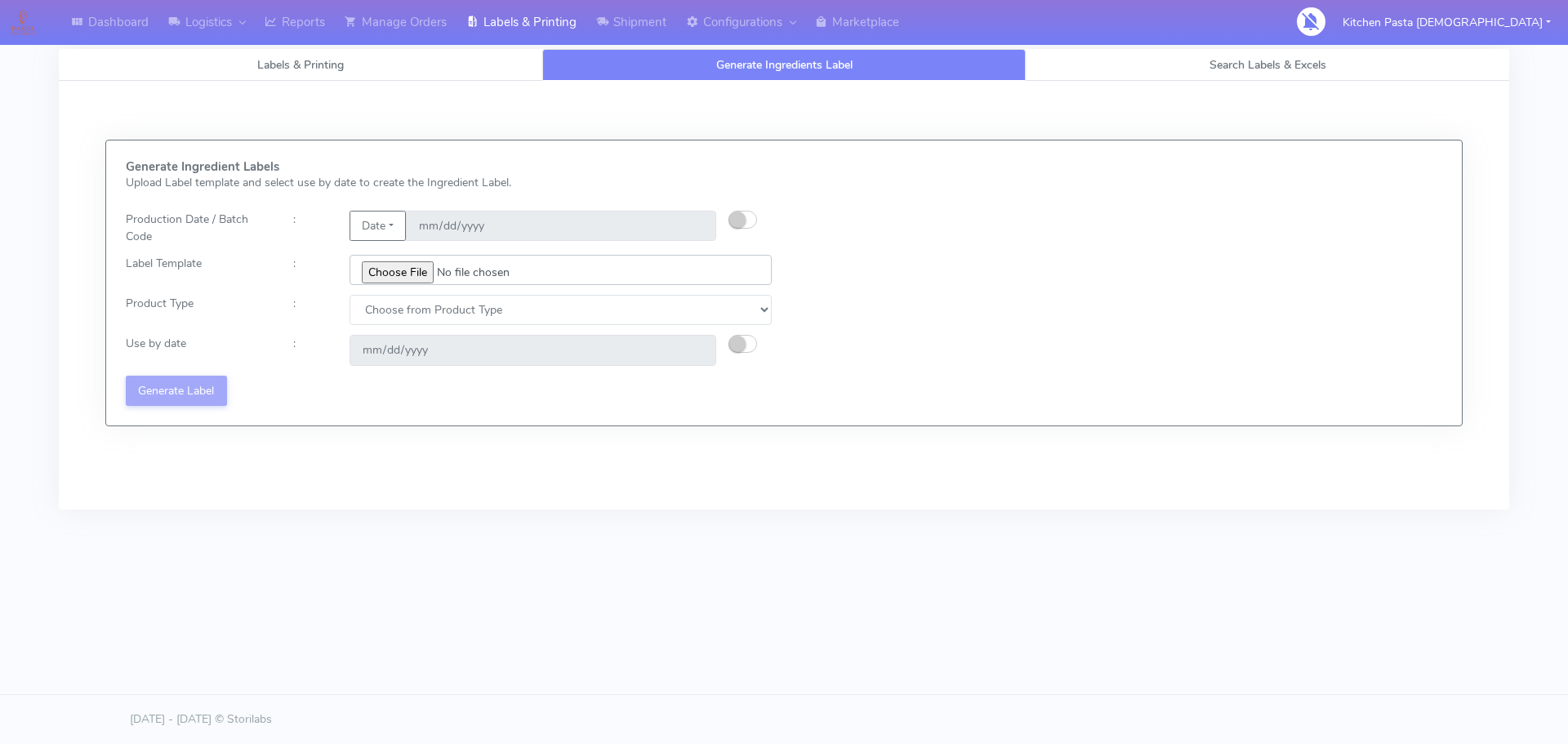
click at [439, 271] on input "file" at bounding box center [561, 269] width 423 height 30
type input "C:\fakepath\Profiteroles V1.jpg"
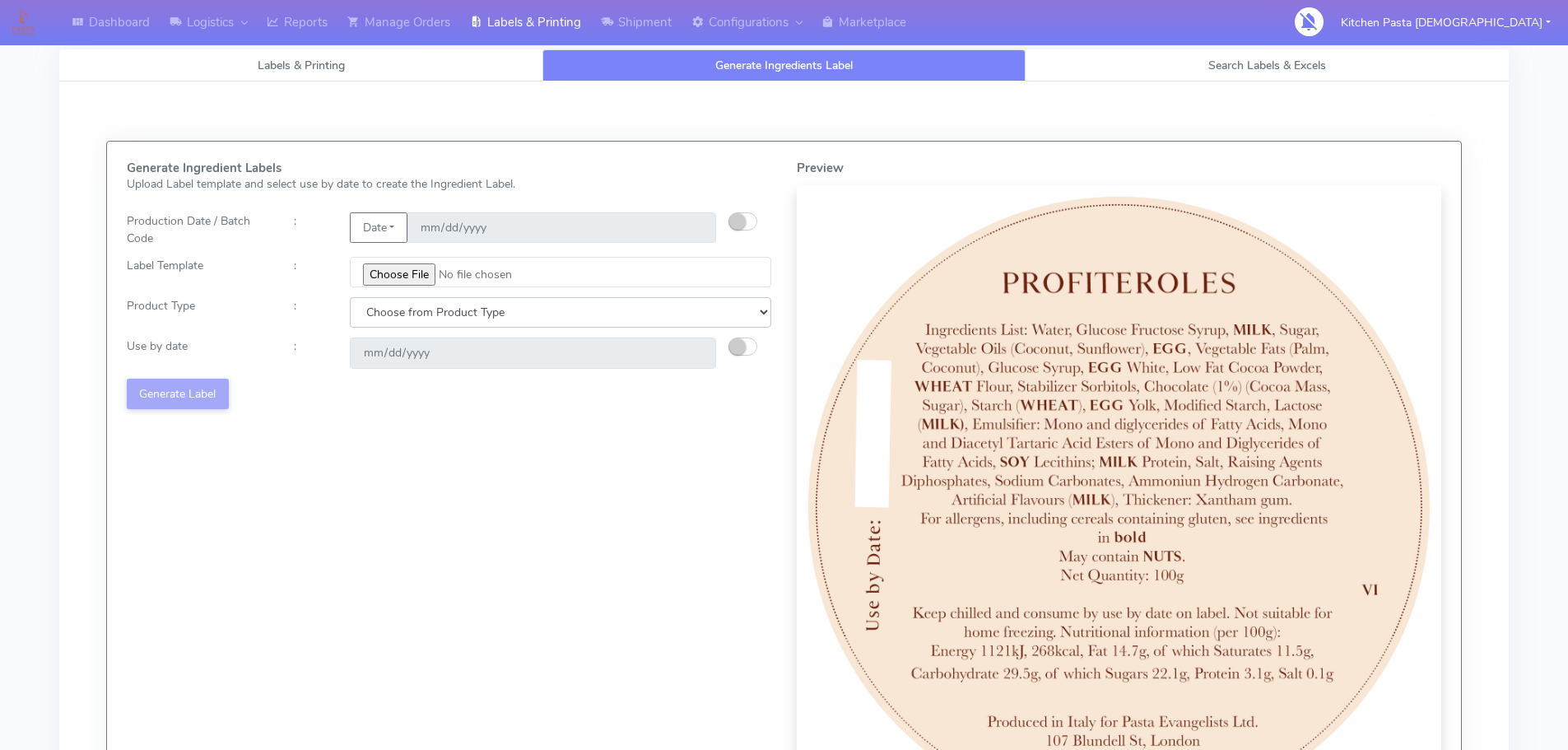
drag, startPoint x: 521, startPoint y: 324, endPoint x: 501, endPoint y: 324, distance: 20.0
click at [509, 324] on select "Choose from Product Type ECOM ERETAIL CIRCULAR CIRC_DESERTS LASAGNE" at bounding box center [560, 312] width 421 height 30
select select "3"
click at [349, 298] on select "Choose from Product Type ECOM ERETAIL CIRCULAR CIRC_DESERTS LASAGNE" at bounding box center [560, 312] width 421 height 30
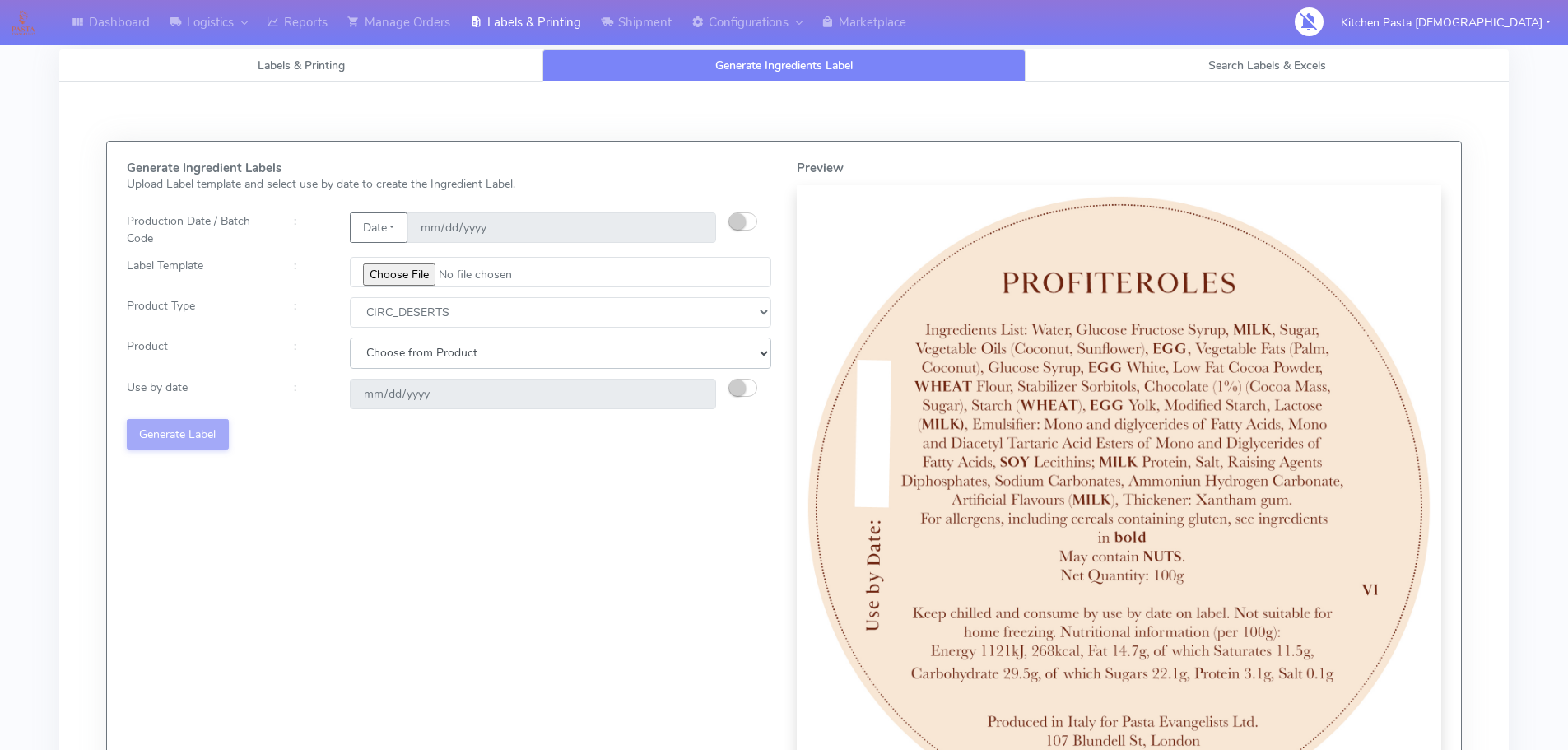
click at [447, 362] on select "Choose from Product CLASSIC_TIRAMISU CREMA_AMARENA PROFITEROLES" at bounding box center [560, 352] width 421 height 30
select select "2"
click at [349, 338] on select "Choose from Product CLASSIC_TIRAMISU CREMA_AMARENA PROFITEROLES" at bounding box center [560, 352] width 421 height 30
type input "[DATE]"
click at [177, 438] on button "Generate Label" at bounding box center [177, 434] width 102 height 30
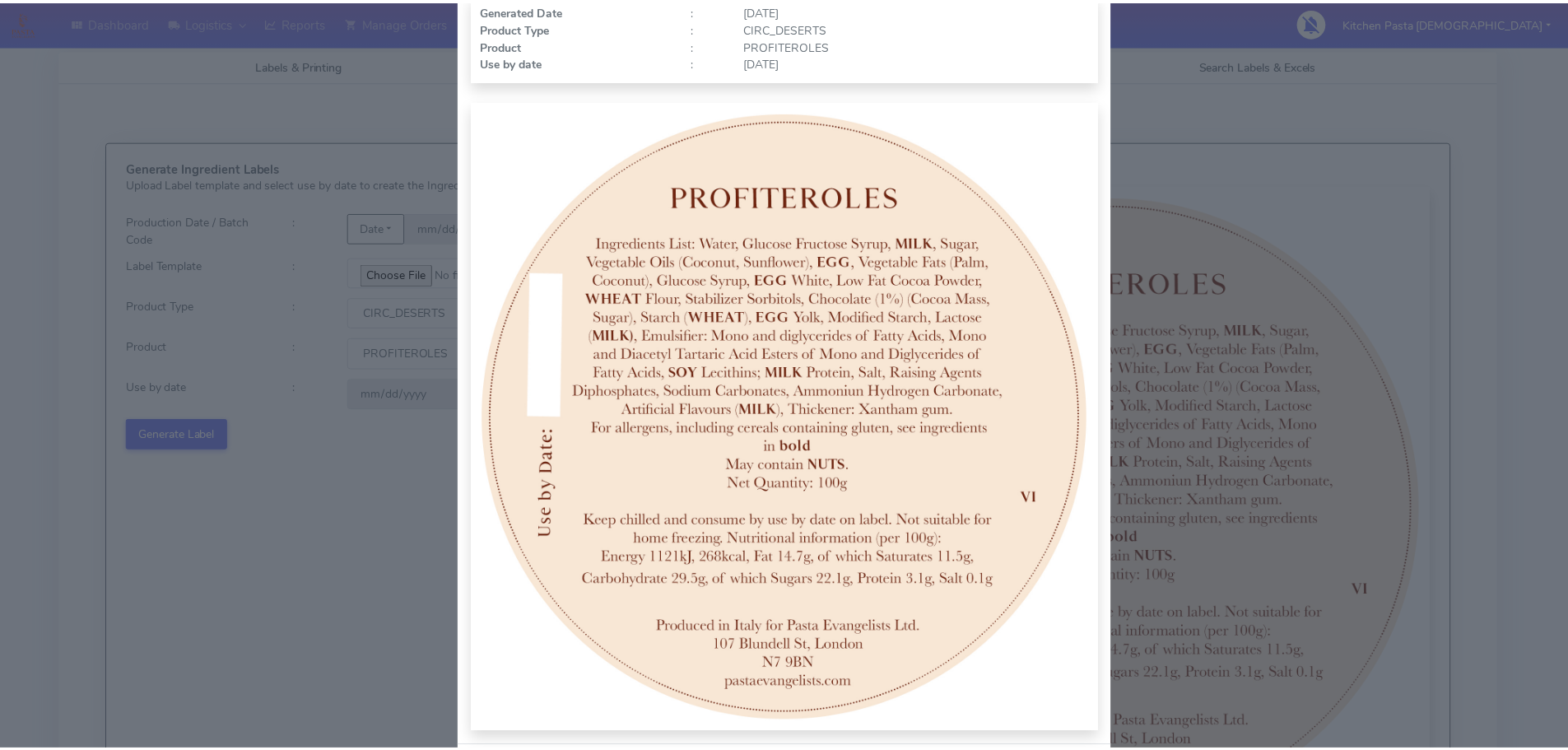
scroll to position [170, 0]
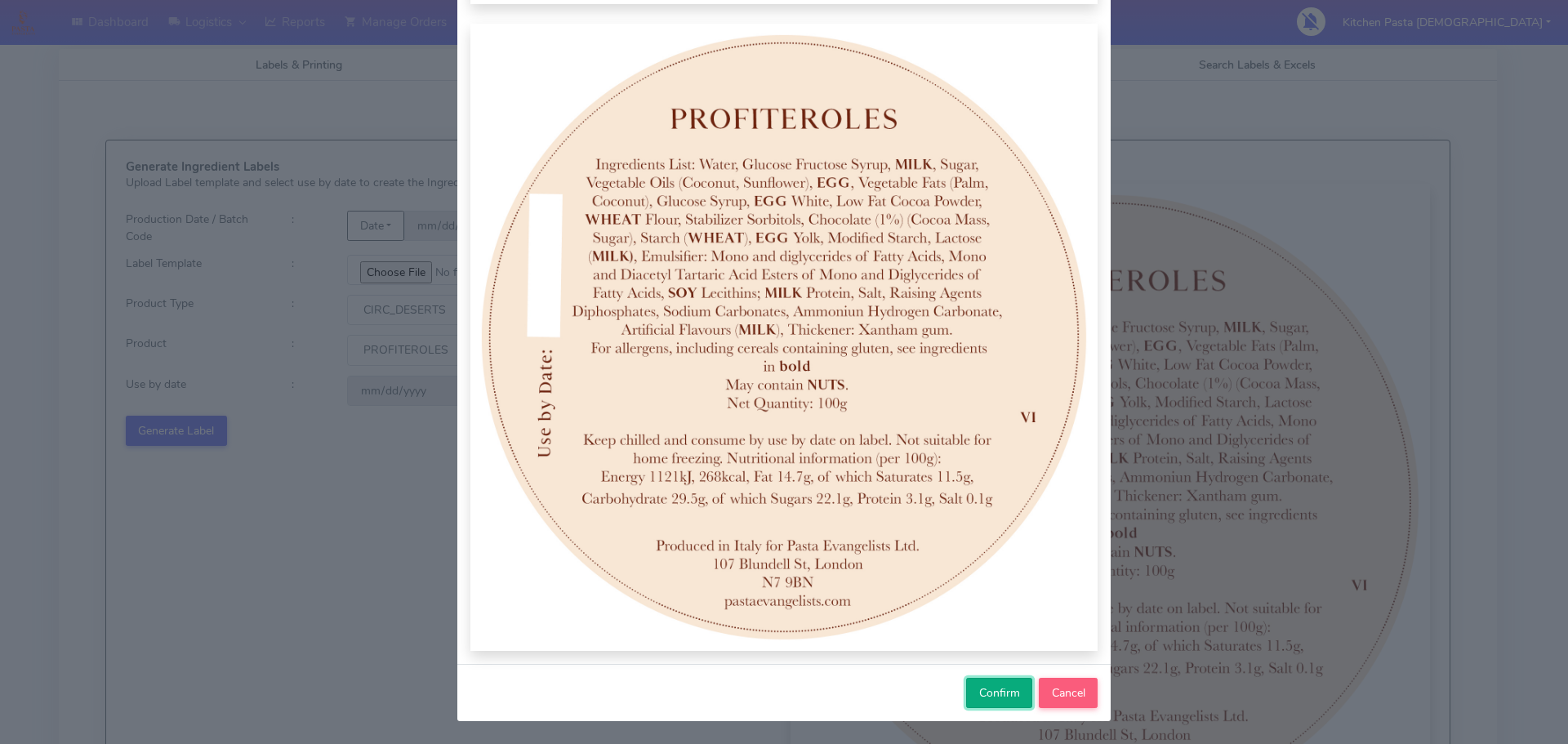
click at [1012, 692] on span "Confirm" at bounding box center [1000, 693] width 41 height 16
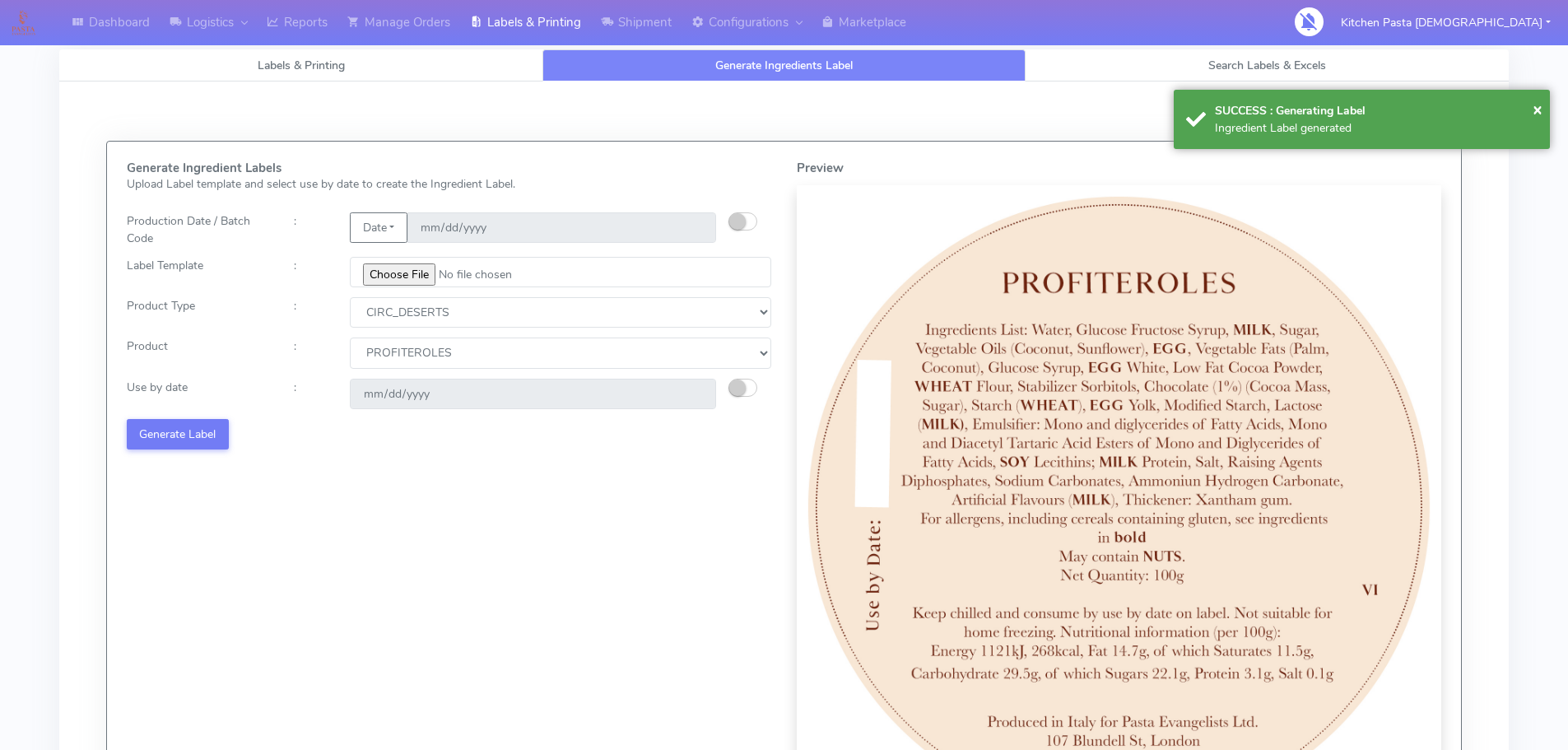
select select
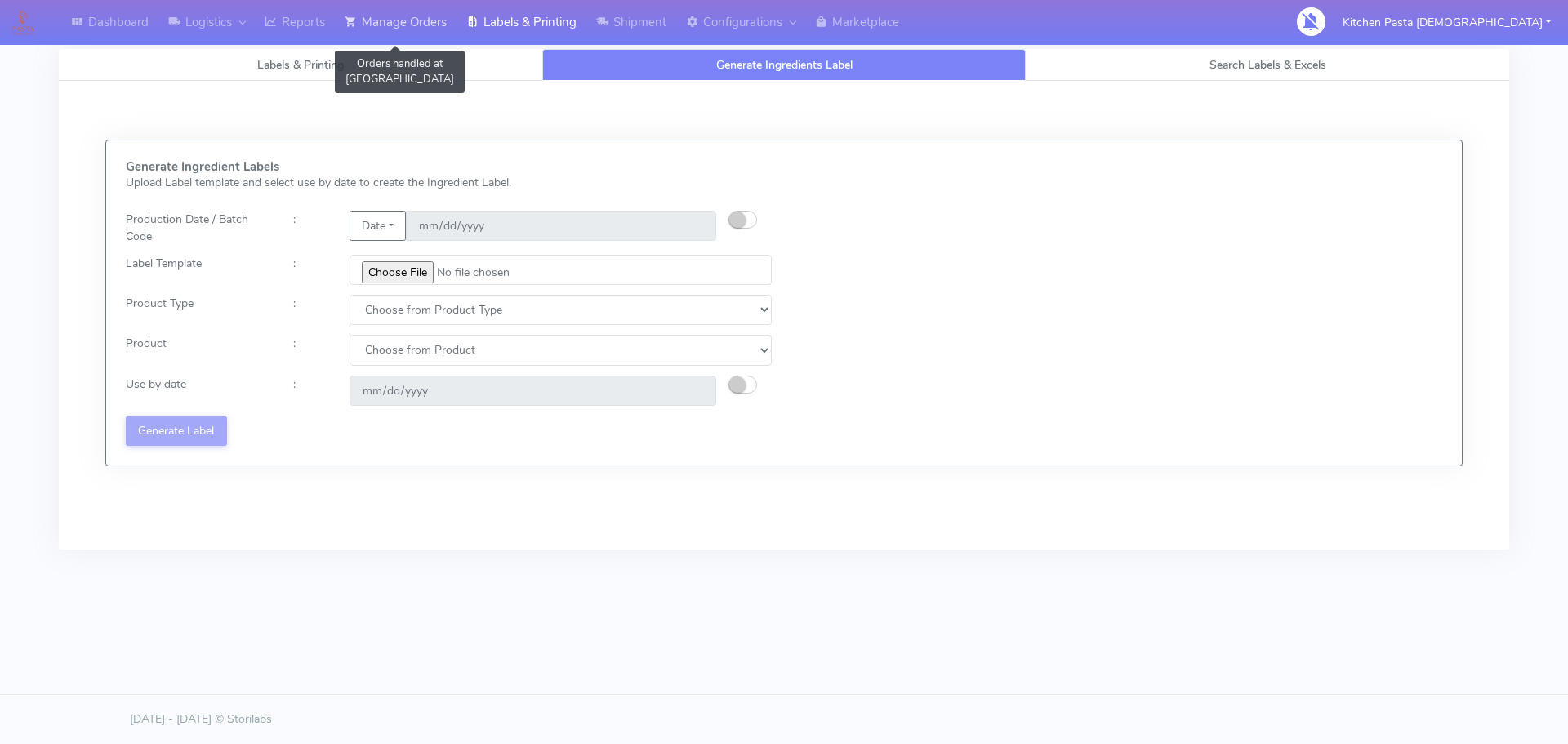
click at [352, 26] on icon at bounding box center [351, 21] width 13 height 17
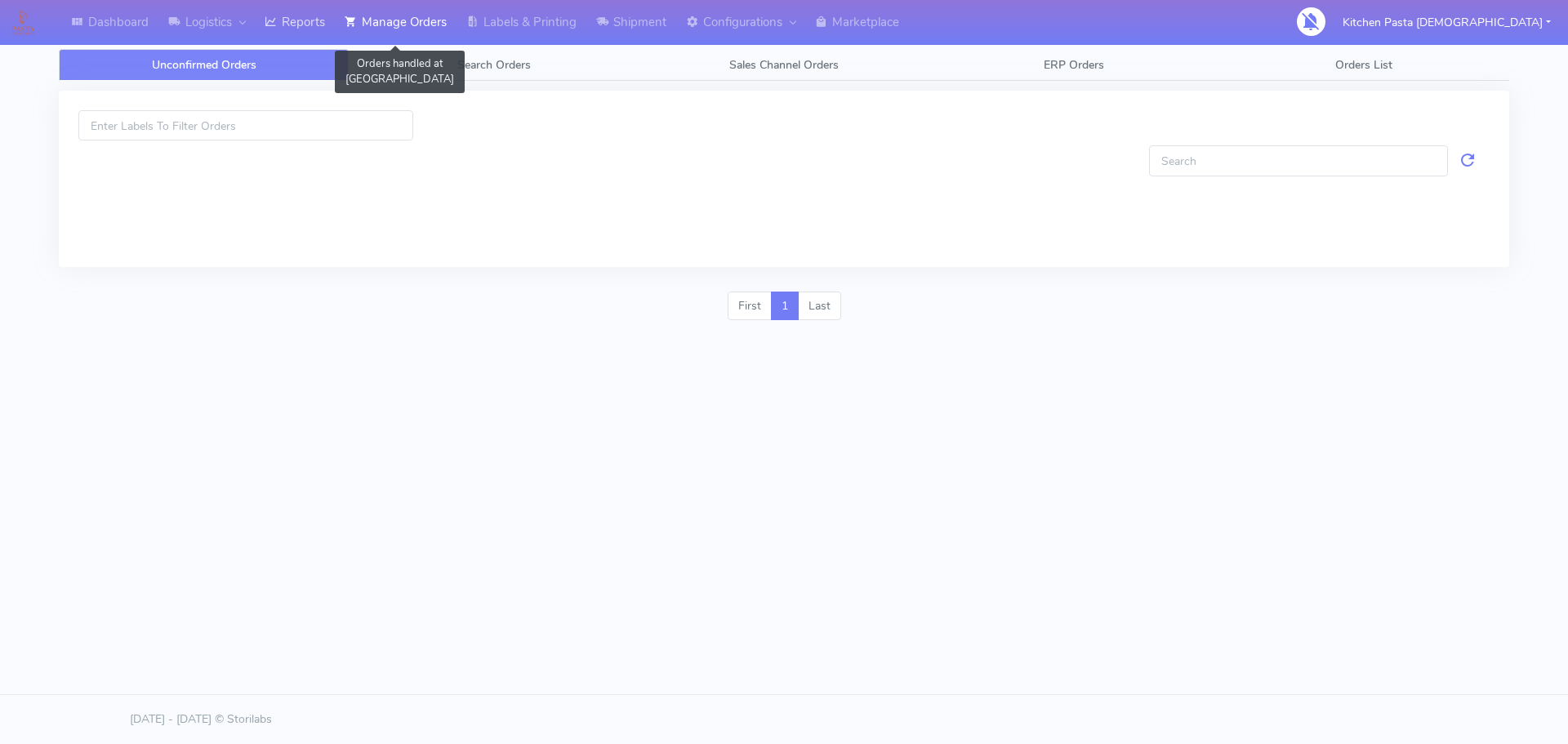
click at [277, 26] on icon at bounding box center [270, 21] width 13 height 17
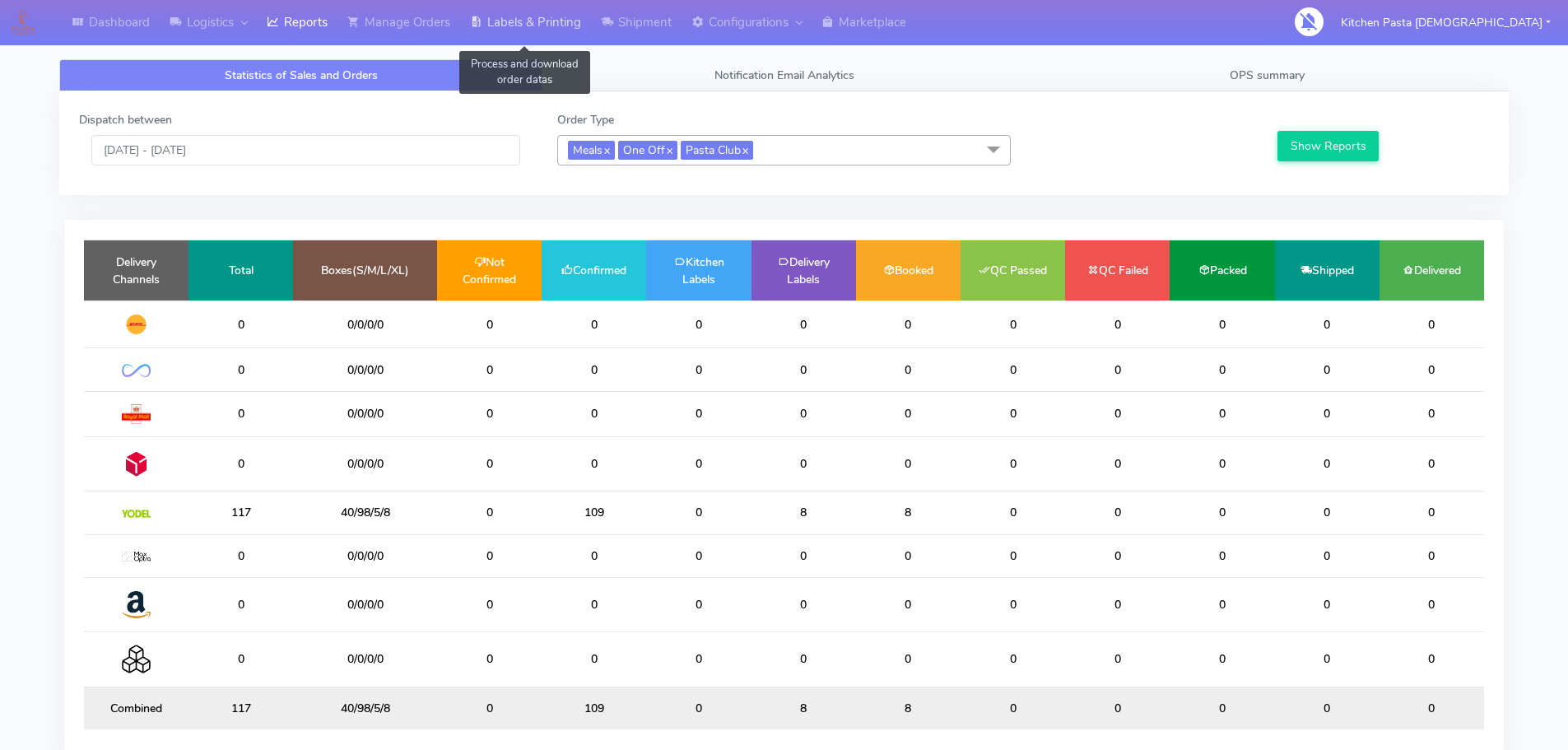
click at [494, 7] on link "Labels & Printing" at bounding box center [526, 23] width 131 height 45
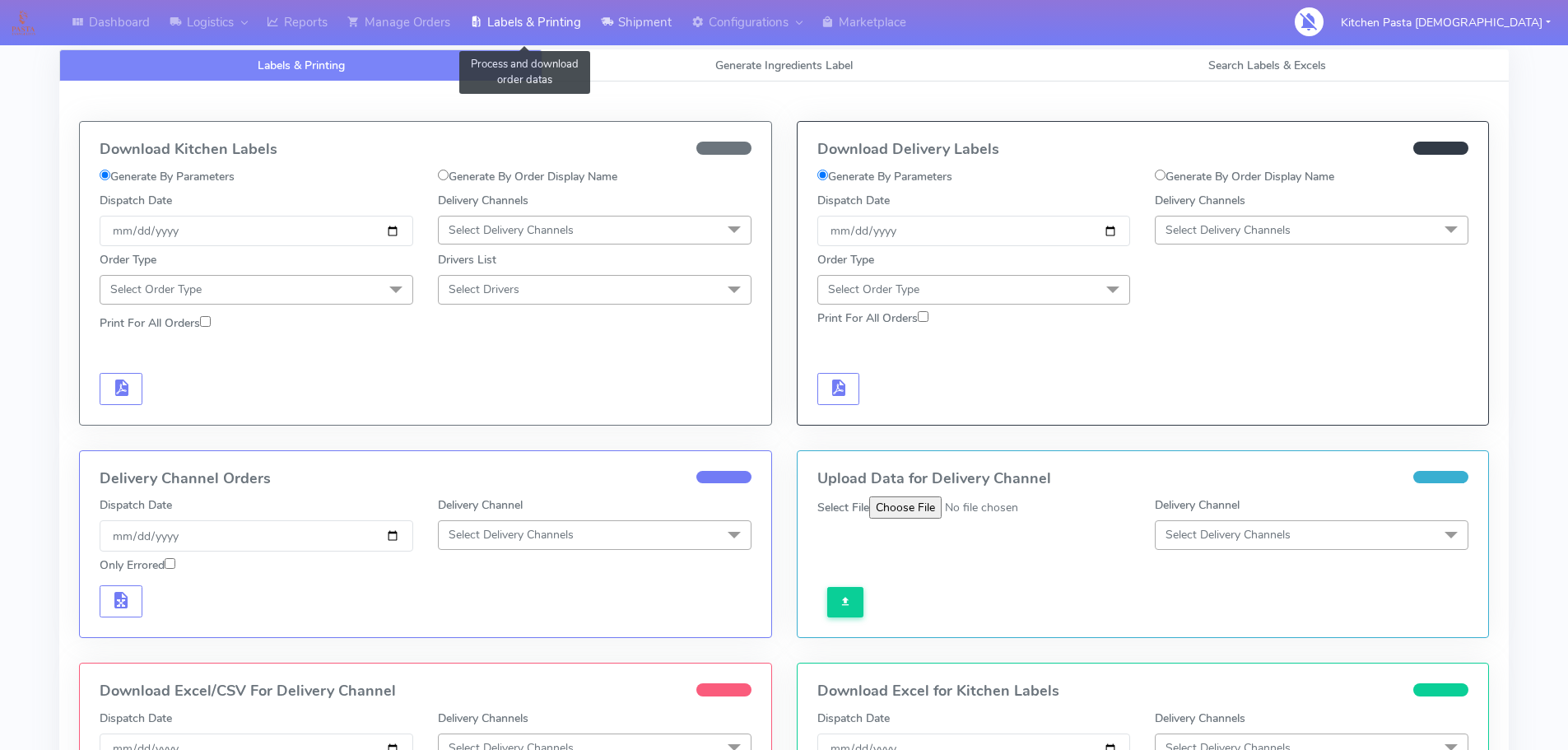
click at [604, 11] on link "Shipment" at bounding box center [636, 23] width 90 height 45
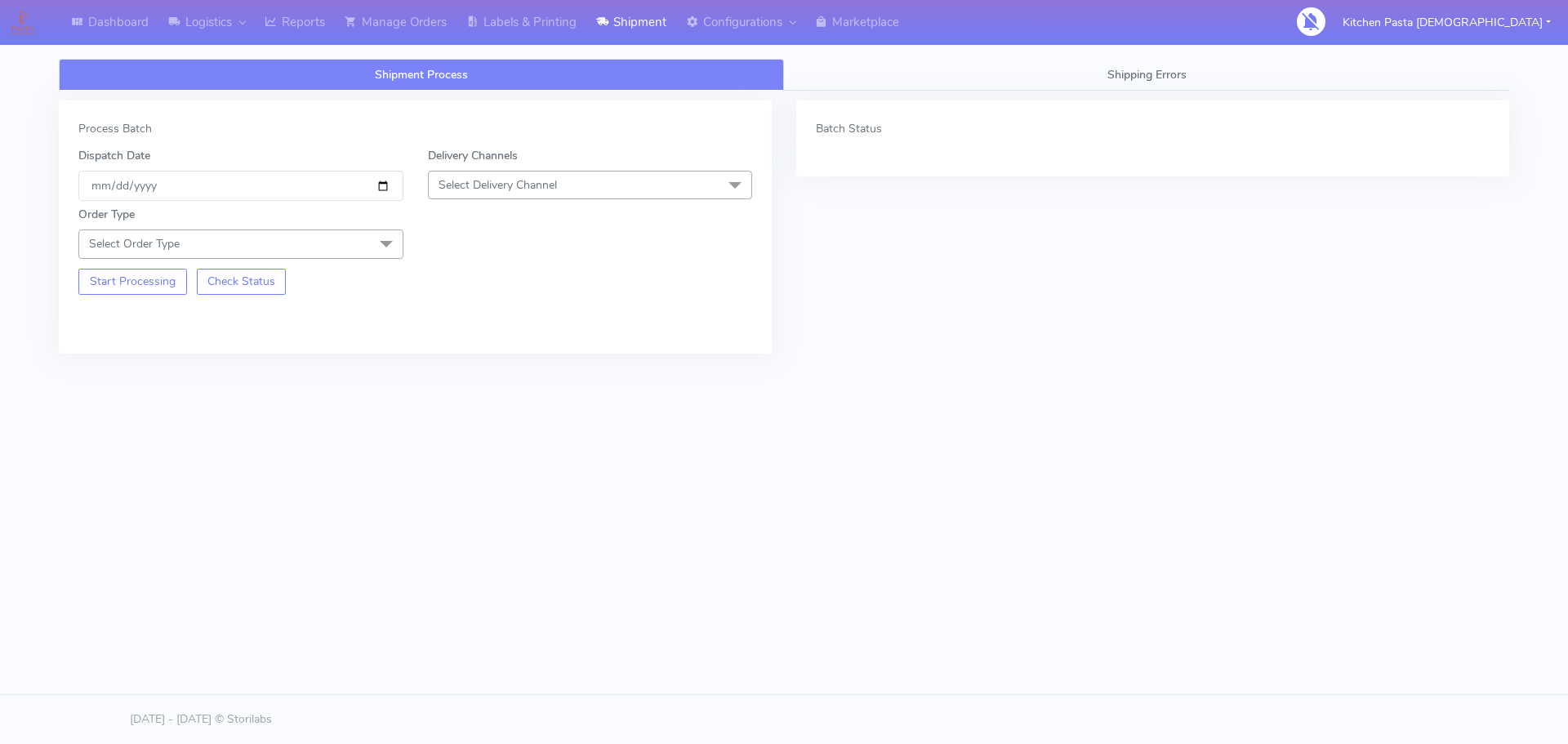
click at [588, 202] on div "Order Type Select Order Type Meal Kit Gift QCOM ATAVI" at bounding box center [415, 229] width 699 height 57
click at [582, 184] on span "Select Delivery Channel" at bounding box center [591, 185] width 325 height 28
click at [492, 361] on div "Yodel" at bounding box center [591, 369] width 307 height 17
click at [382, 259] on div "Start Processing Check Status" at bounding box center [241, 277] width 350 height 36
click at [385, 241] on span at bounding box center [387, 245] width 33 height 31
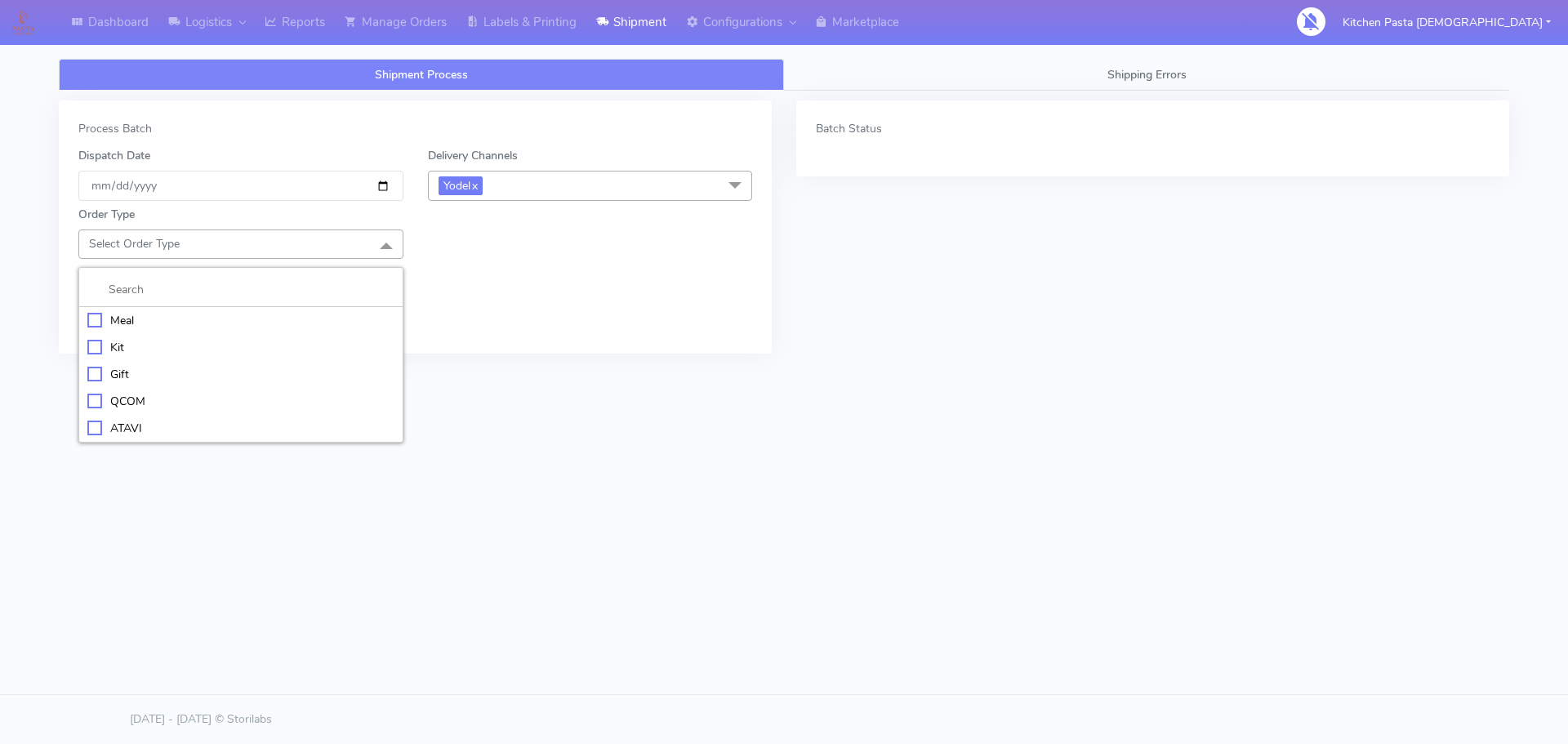
click at [123, 319] on div "Meal" at bounding box center [241, 321] width 307 height 17
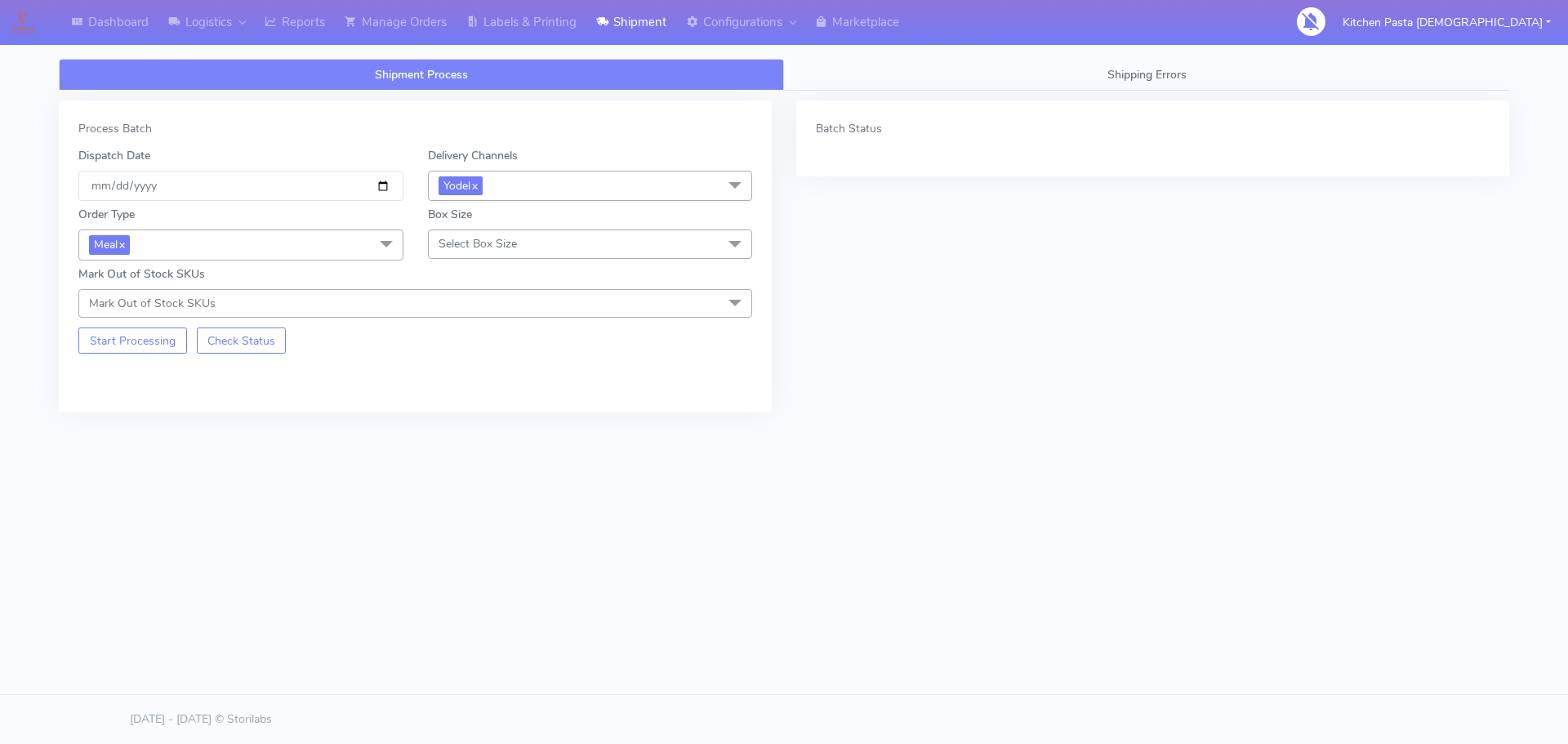
click at [479, 242] on span "Select Box Size" at bounding box center [478, 244] width 79 height 16
click at [469, 403] on div "Large" at bounding box center [591, 401] width 307 height 17
click at [153, 354] on button "Start Processing" at bounding box center [133, 340] width 109 height 26
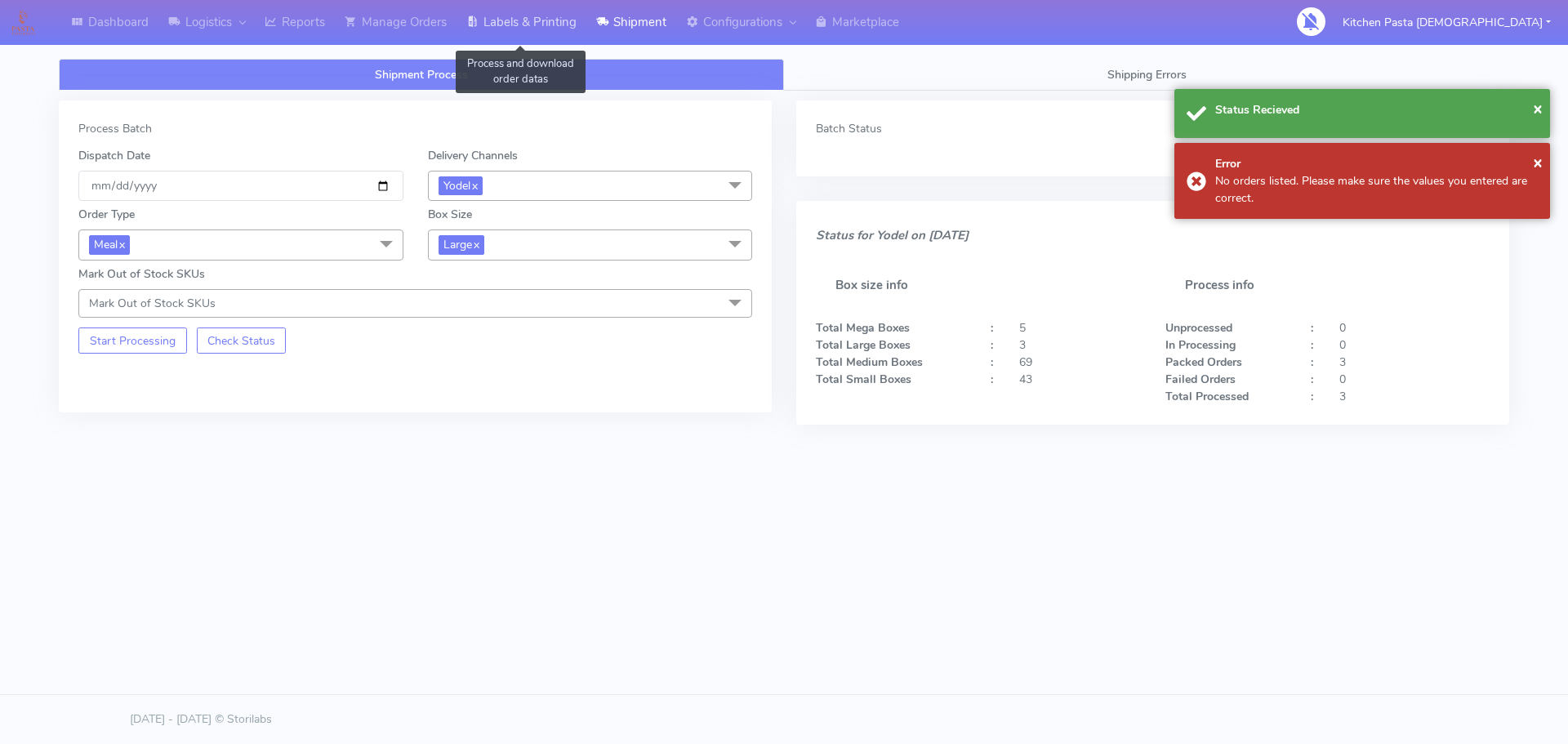
click at [558, 12] on link "Labels & Printing" at bounding box center [522, 22] width 130 height 45
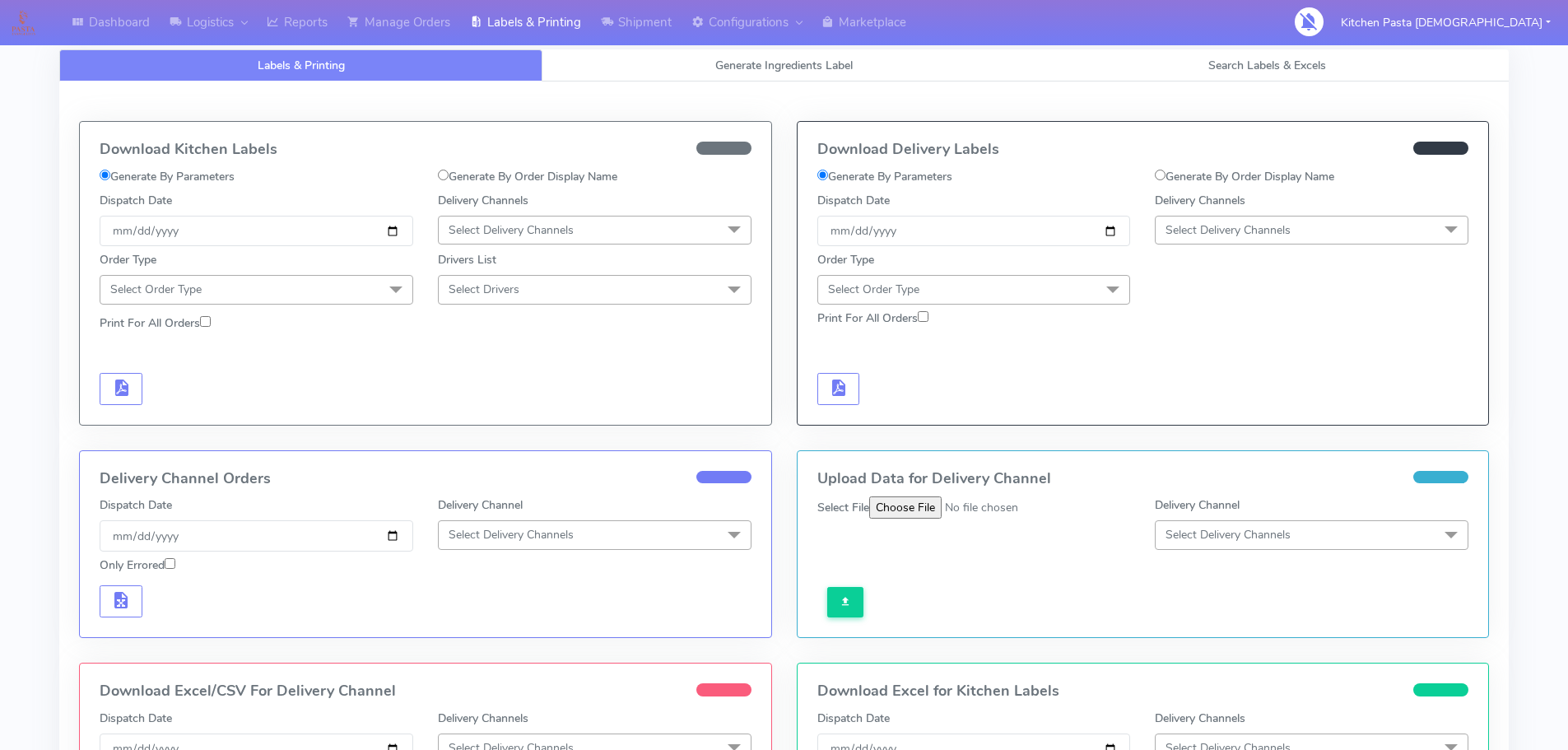
click at [1213, 230] on span "Select Delivery Channels" at bounding box center [1228, 230] width 125 height 16
click at [1194, 411] on div "Yodel" at bounding box center [1312, 415] width 296 height 18
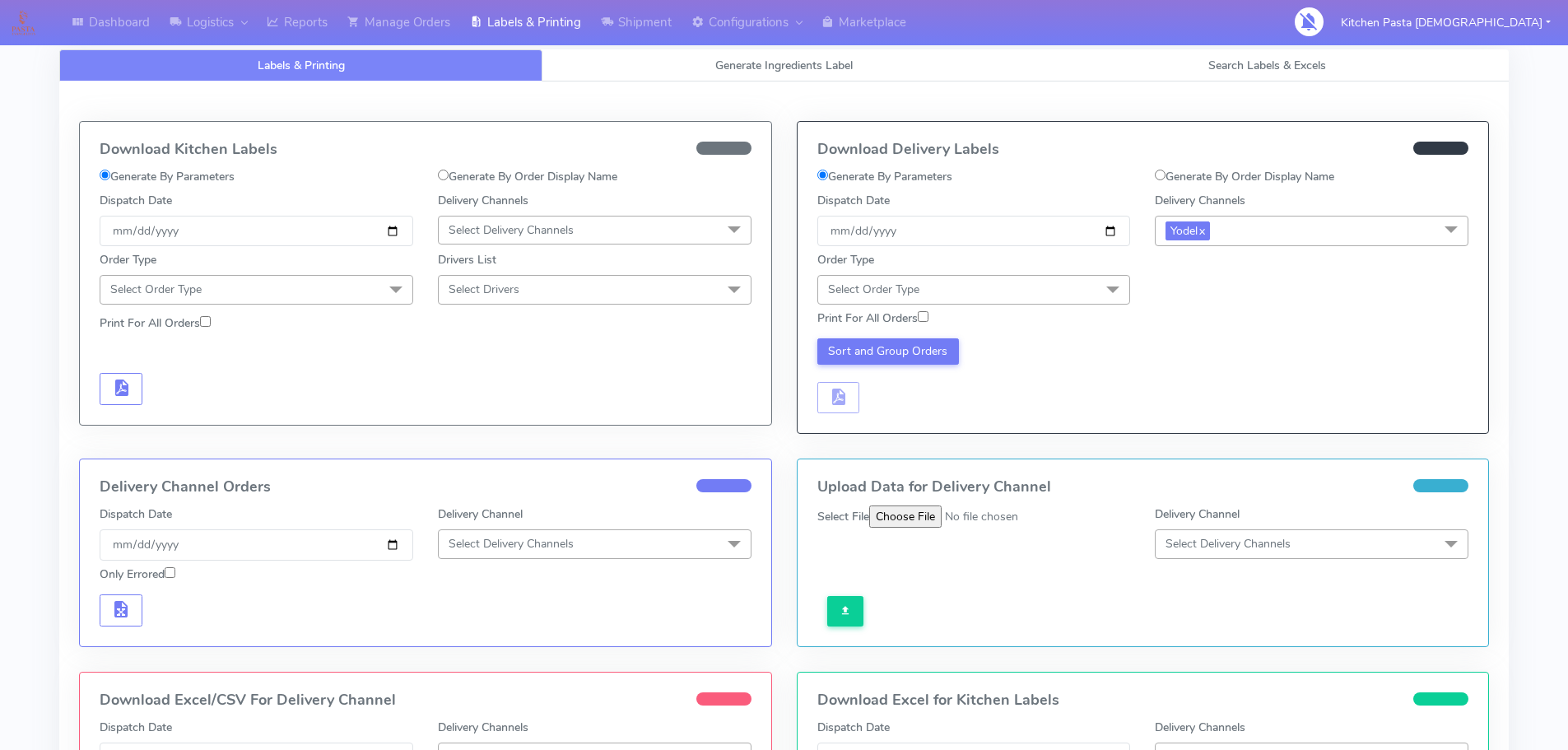
drag, startPoint x: 1092, startPoint y: 288, endPoint x: 945, endPoint y: 396, distance: 182.4
click at [1091, 288] on span "Select Order Type" at bounding box center [974, 289] width 313 height 28
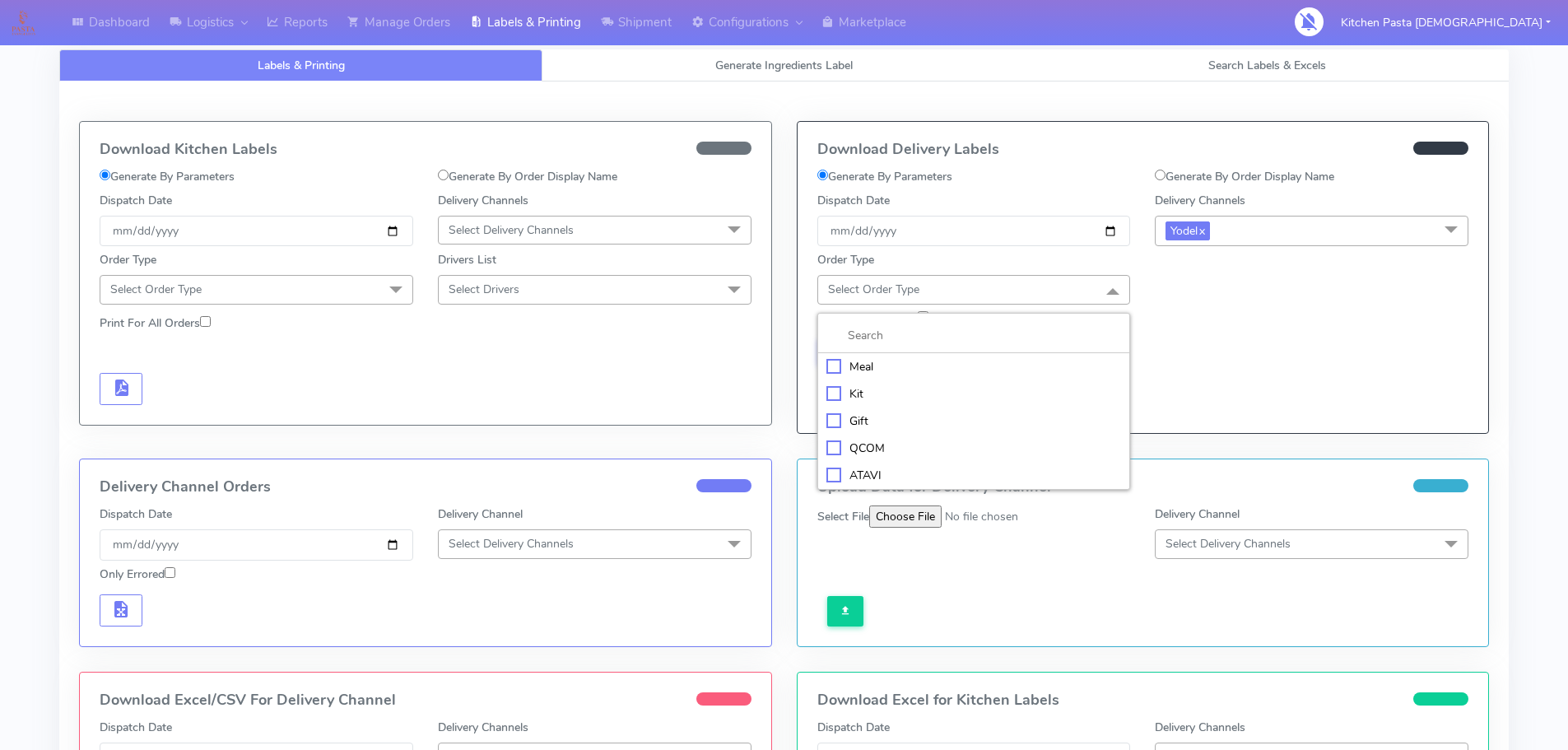
click at [942, 366] on div "Meal" at bounding box center [974, 367] width 296 height 18
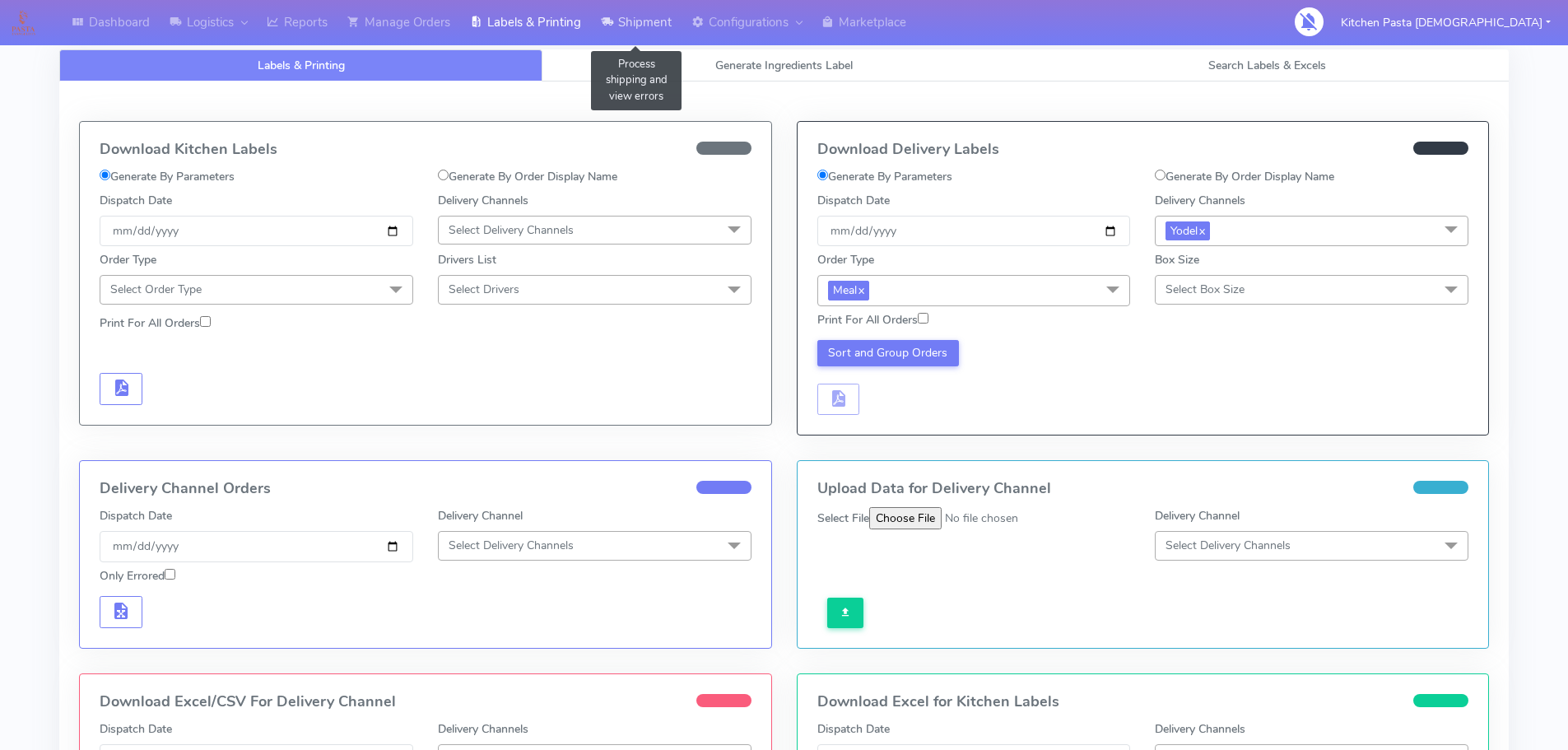
drag, startPoint x: 611, startPoint y: 23, endPoint x: 597, endPoint y: 39, distance: 21.3
click at [612, 23] on icon at bounding box center [607, 22] width 13 height 17
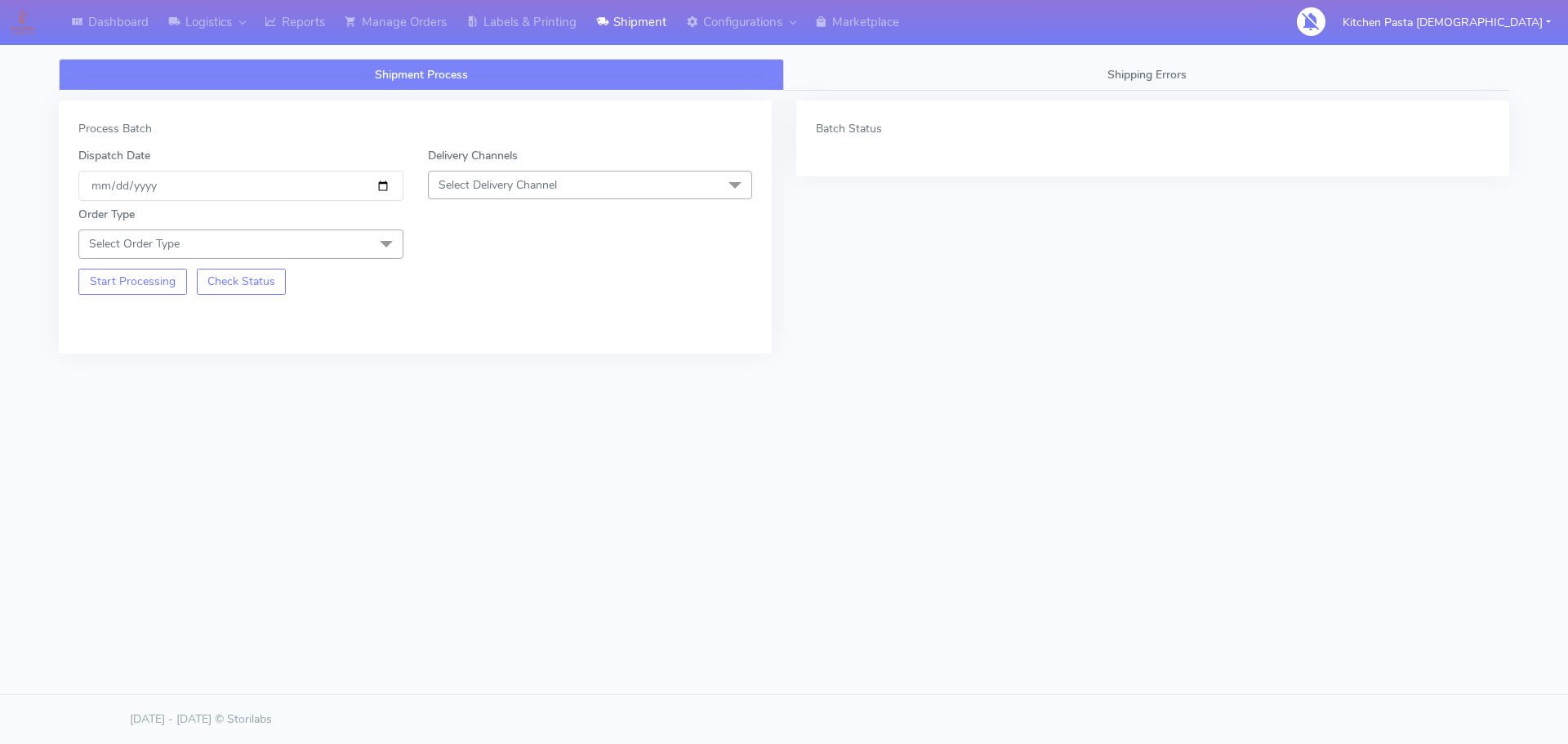
click at [534, 189] on span "Select Delivery Channel" at bounding box center [498, 185] width 119 height 16
click at [450, 367] on div "Yodel" at bounding box center [591, 369] width 307 height 17
click at [270, 233] on span "Select Order Type" at bounding box center [241, 243] width 325 height 28
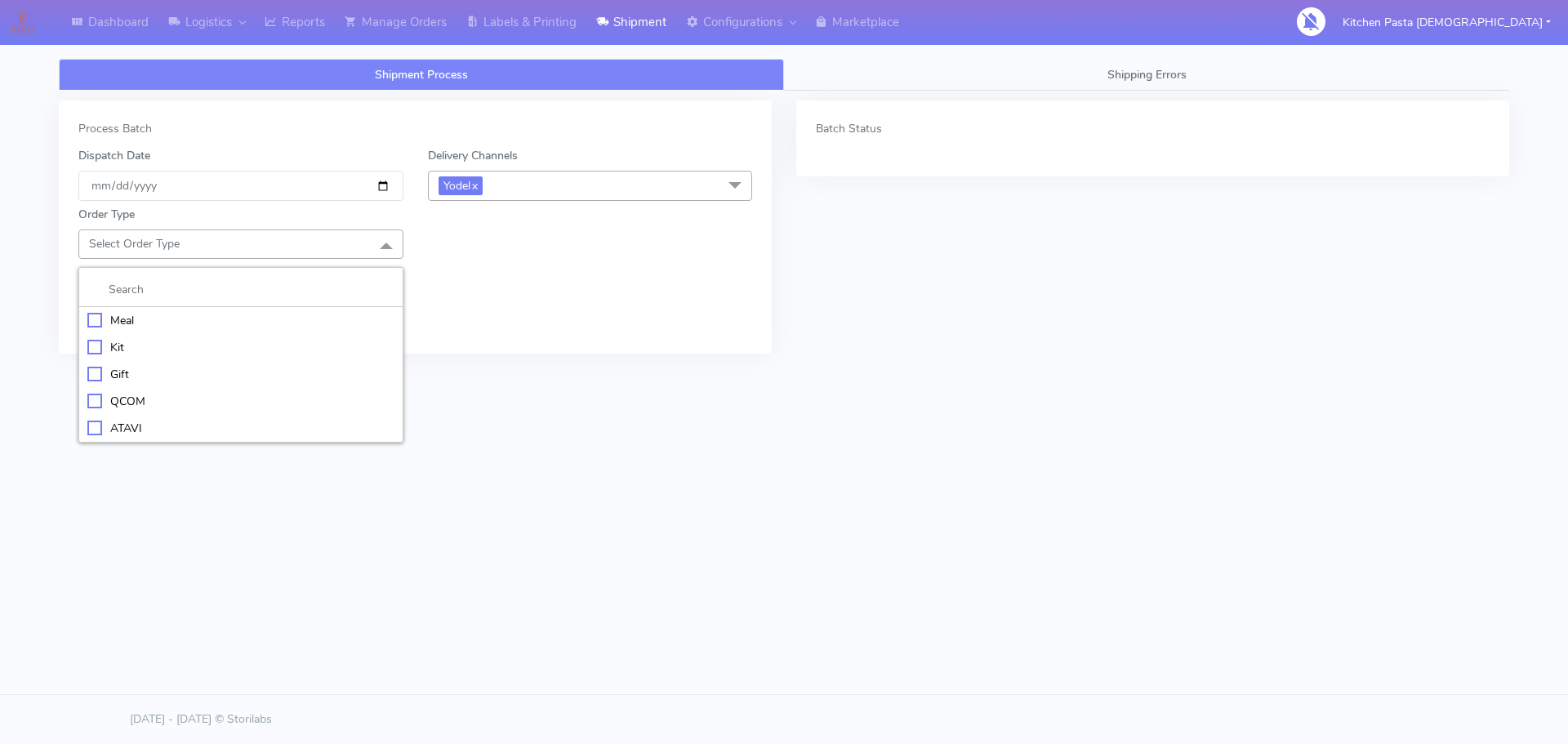
click at [192, 317] on div "Meal" at bounding box center [241, 321] width 307 height 17
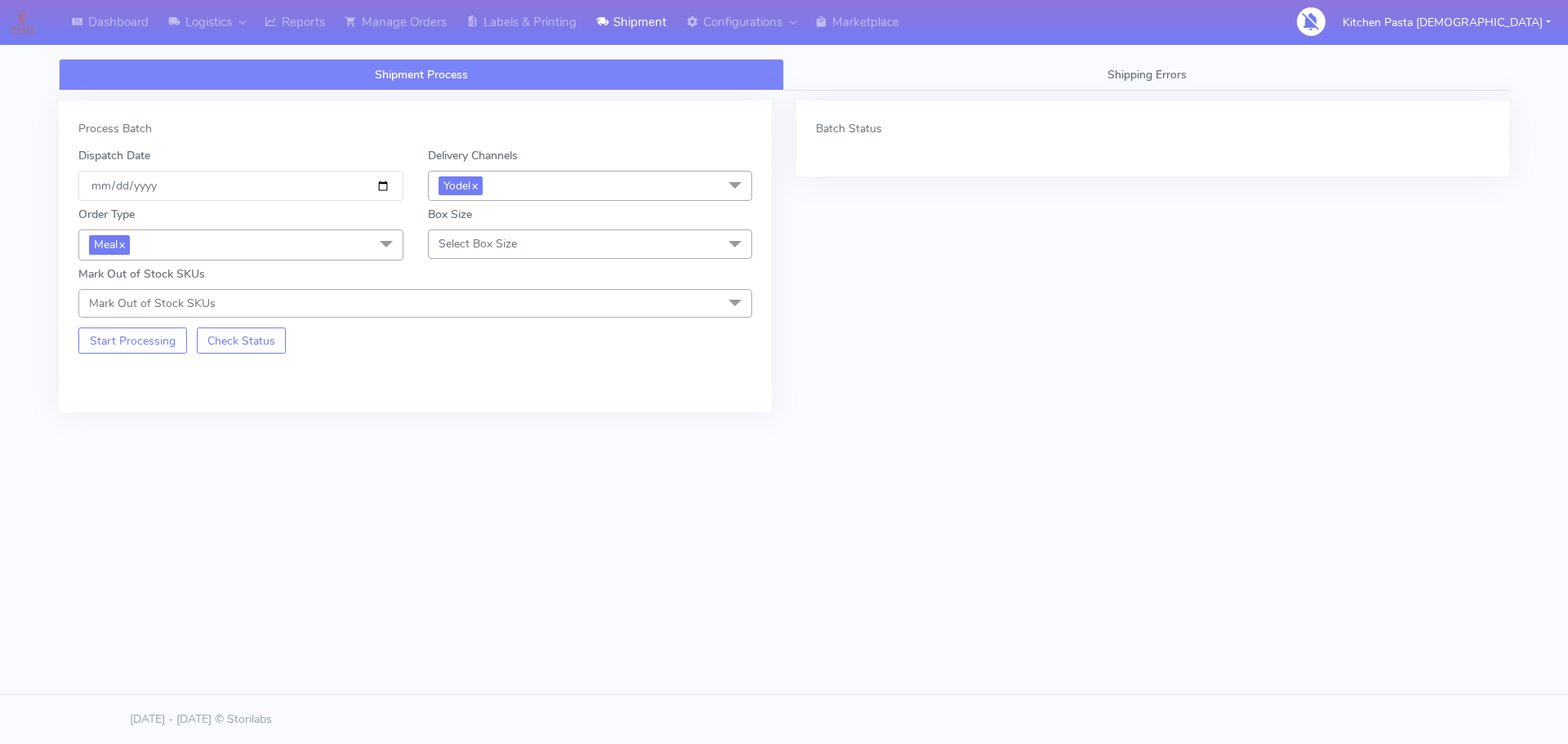
click at [448, 226] on div "Box Size Select Box Size Small Small-PR-1 Medium Large Mega" at bounding box center [591, 232] width 350 height 53
drag, startPoint x: 449, startPoint y: 247, endPoint x: 489, endPoint y: 287, distance: 56.6
click at [449, 247] on span "Select Box Size" at bounding box center [478, 244] width 79 height 16
click at [490, 372] on div "Medium" at bounding box center [591, 375] width 307 height 17
click at [110, 325] on div "Start Processing Check Status" at bounding box center [241, 335] width 350 height 36
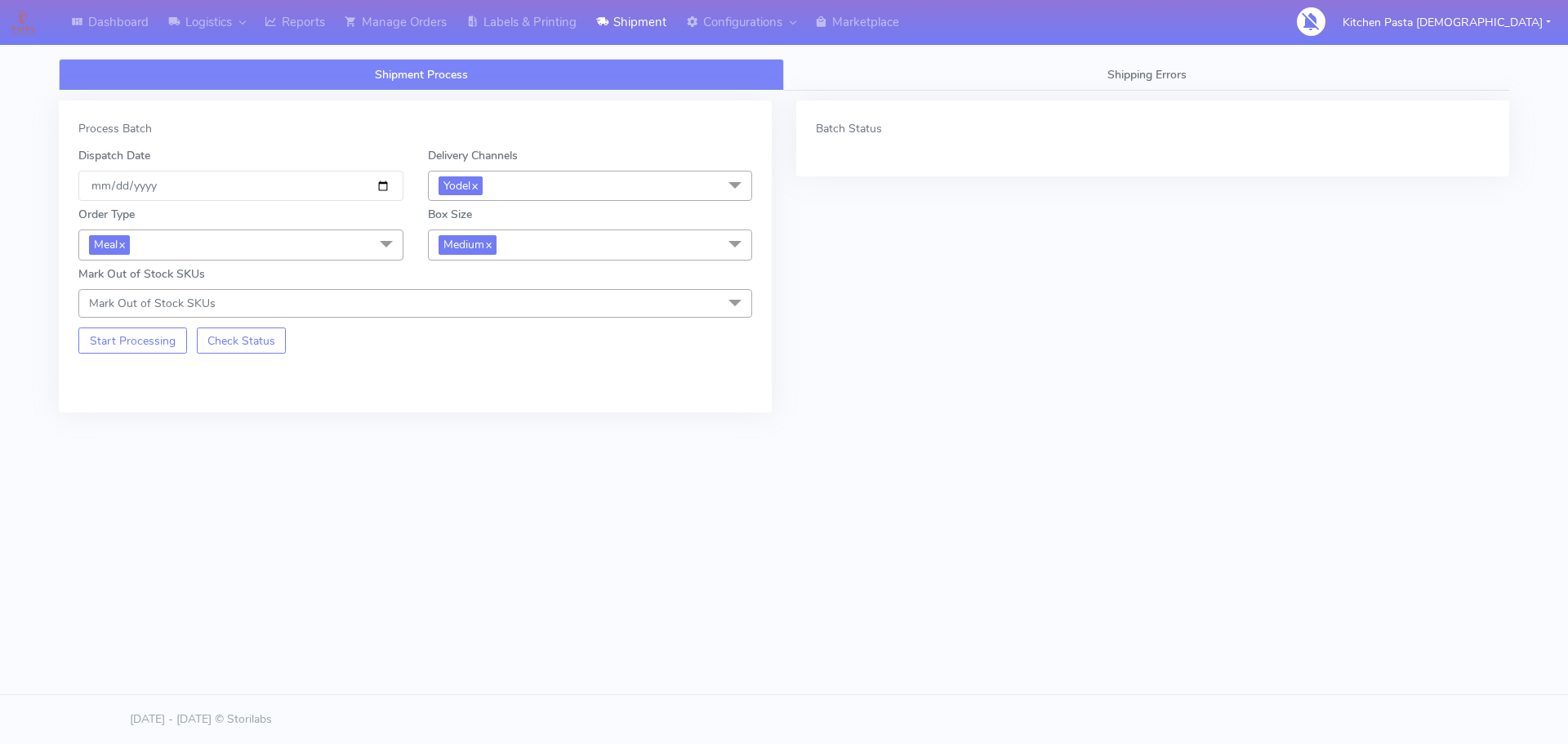
click at [133, 355] on div "Process Batch Dispatch Date 2025-08-10 Delivery Channels Yodel x DHL OnFleet Ro…" at bounding box center [416, 255] width 713 height 312
click at [151, 347] on button "Start Processing" at bounding box center [133, 340] width 109 height 26
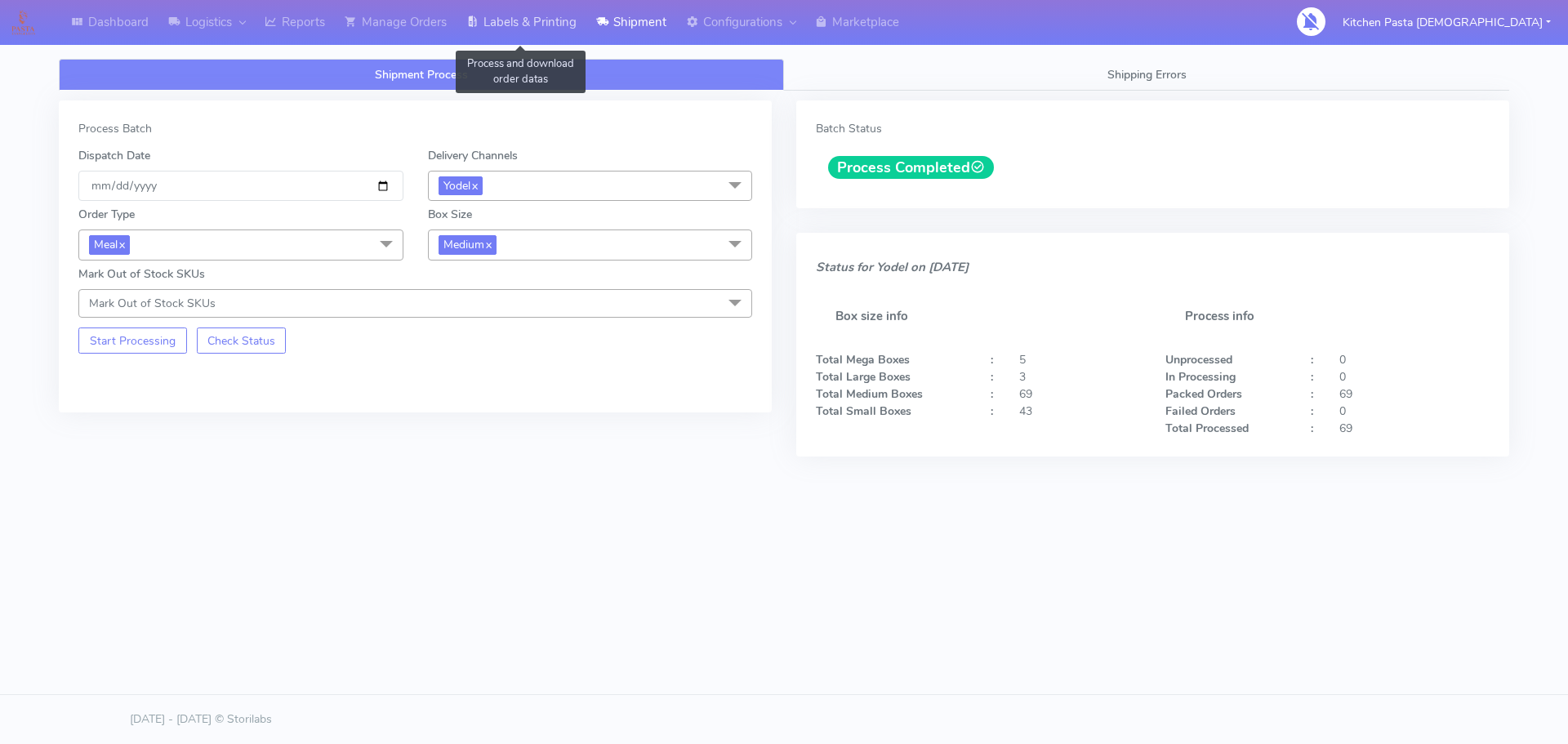
click at [552, 31] on link "Labels & Printing" at bounding box center [522, 22] width 130 height 45
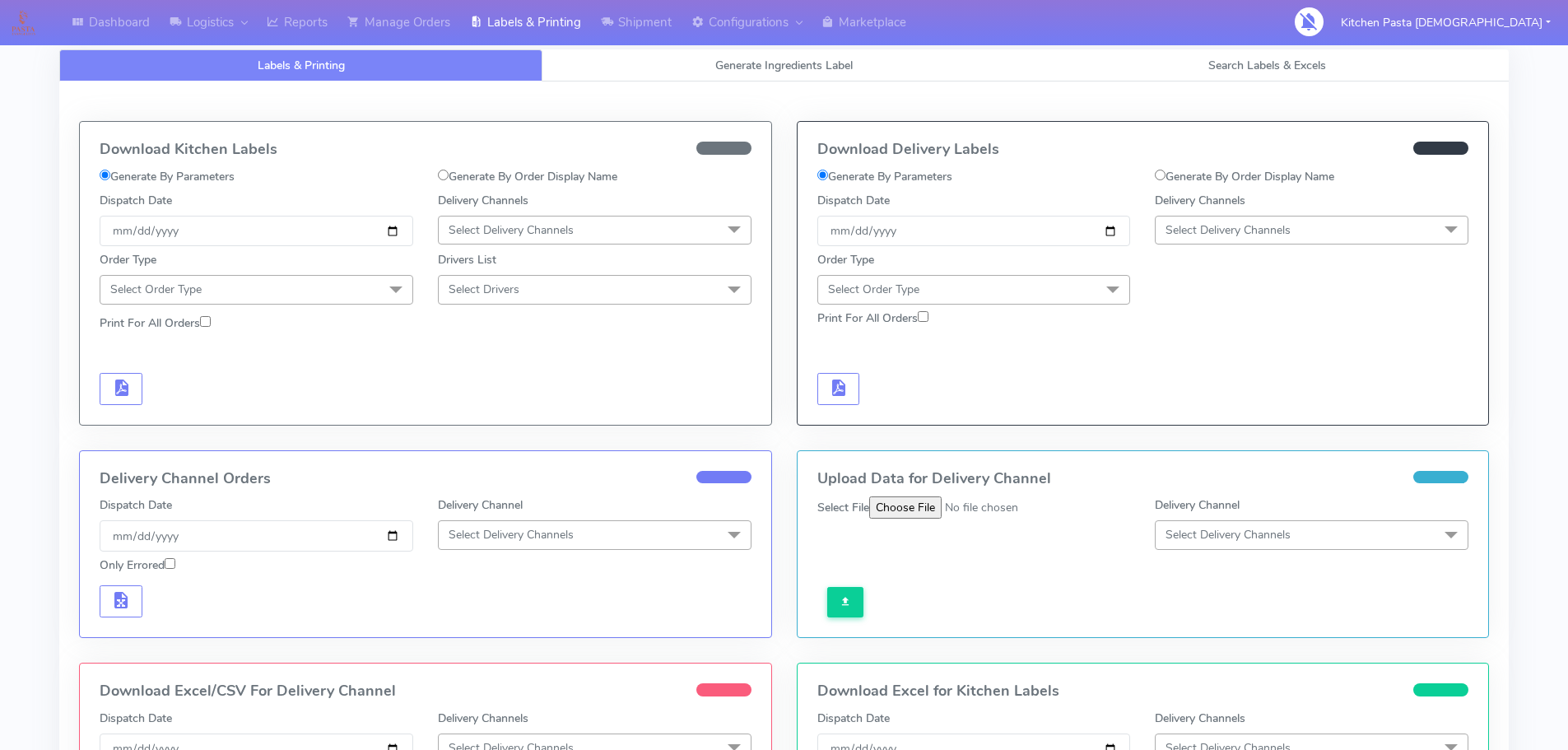
click at [1179, 241] on span "Select Delivery Channels" at bounding box center [1312, 229] width 313 height 28
click at [1197, 423] on div "Yodel" at bounding box center [1312, 415] width 296 height 18
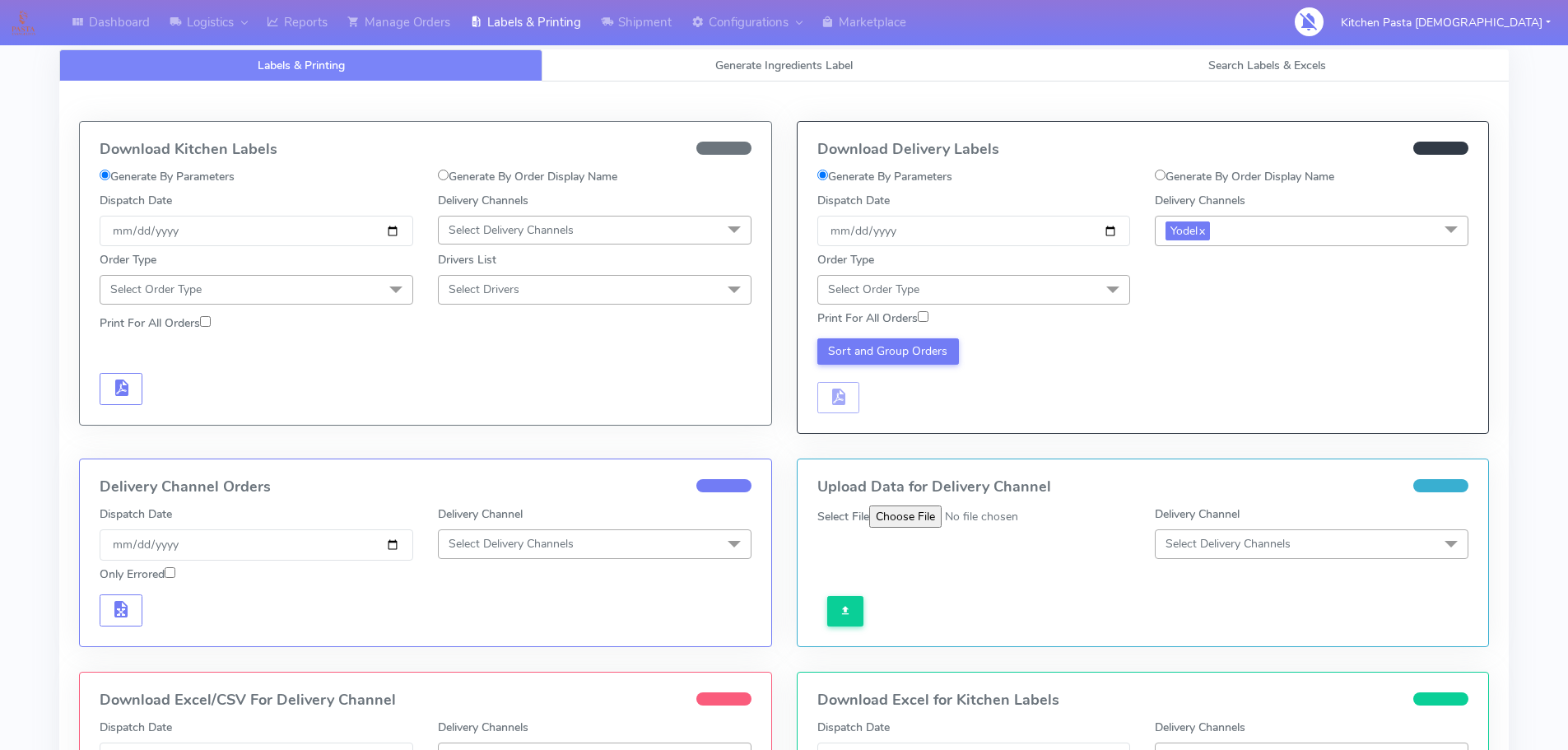
click at [1037, 286] on span "Select Order Type" at bounding box center [974, 289] width 313 height 28
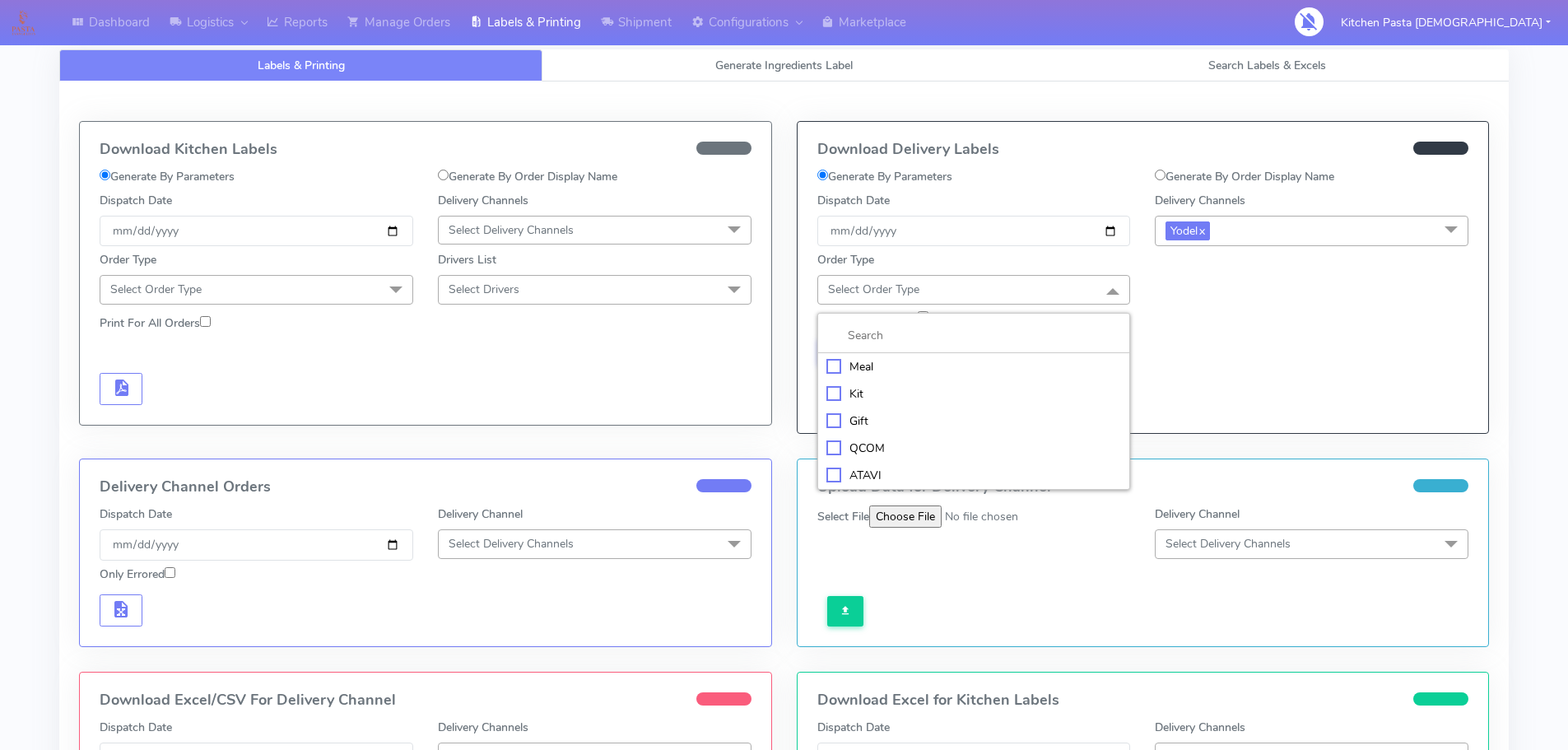
click at [963, 363] on div "Meal" at bounding box center [974, 367] width 296 height 18
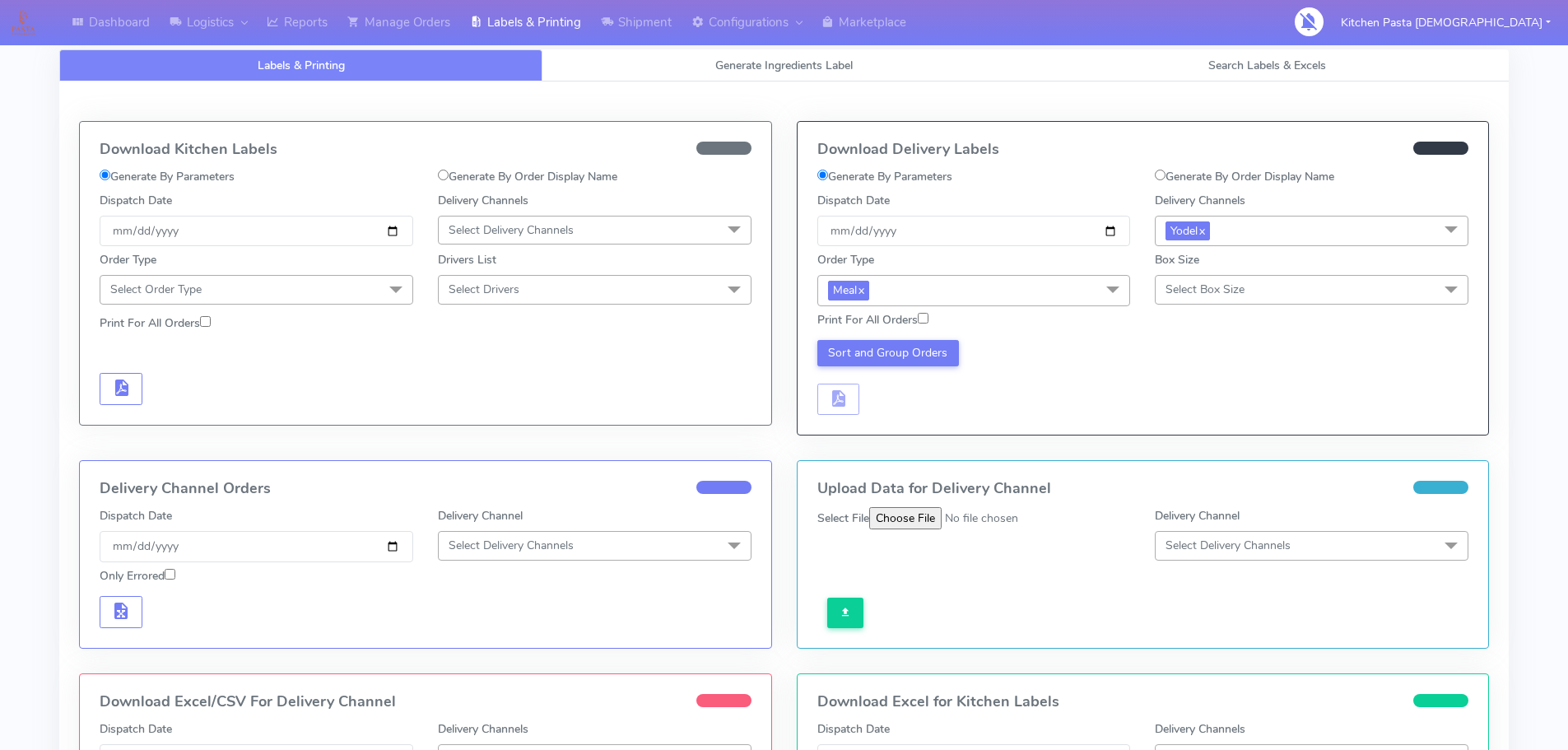
click at [1227, 300] on span "Select Box Size" at bounding box center [1312, 289] width 313 height 28
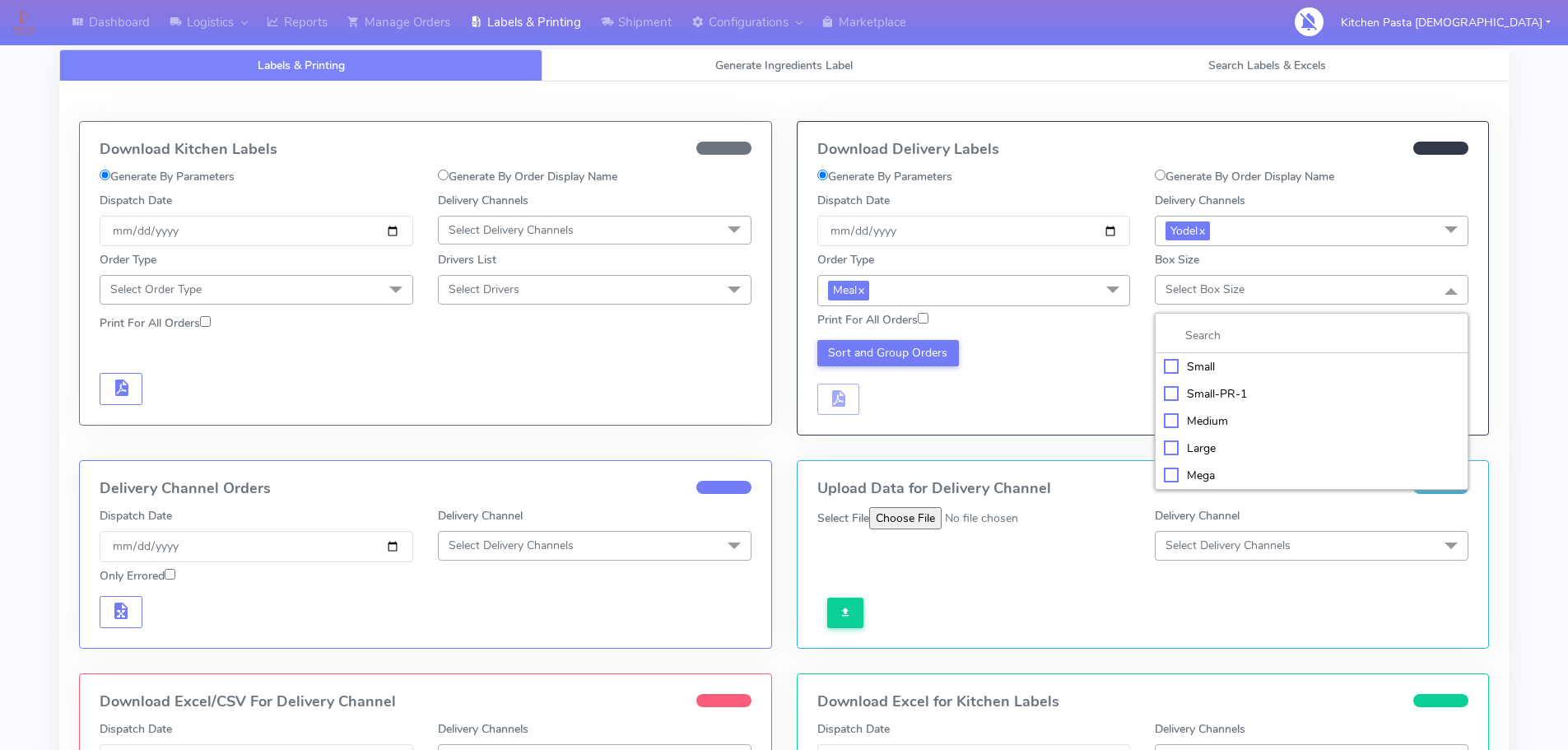
click at [1216, 426] on div "Medium" at bounding box center [1312, 421] width 296 height 18
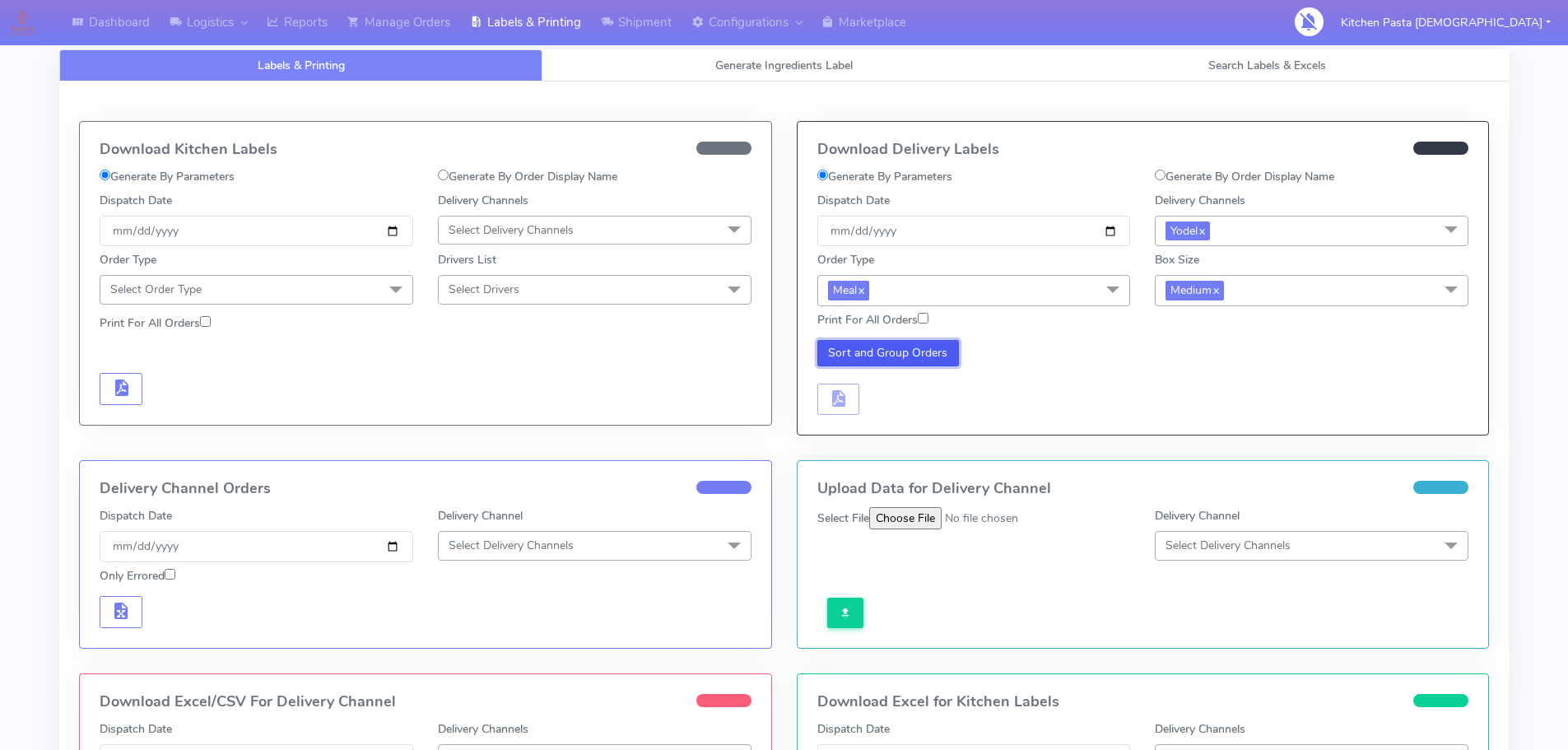
click at [934, 354] on button "Sort and Group Orders" at bounding box center [888, 352] width 142 height 26
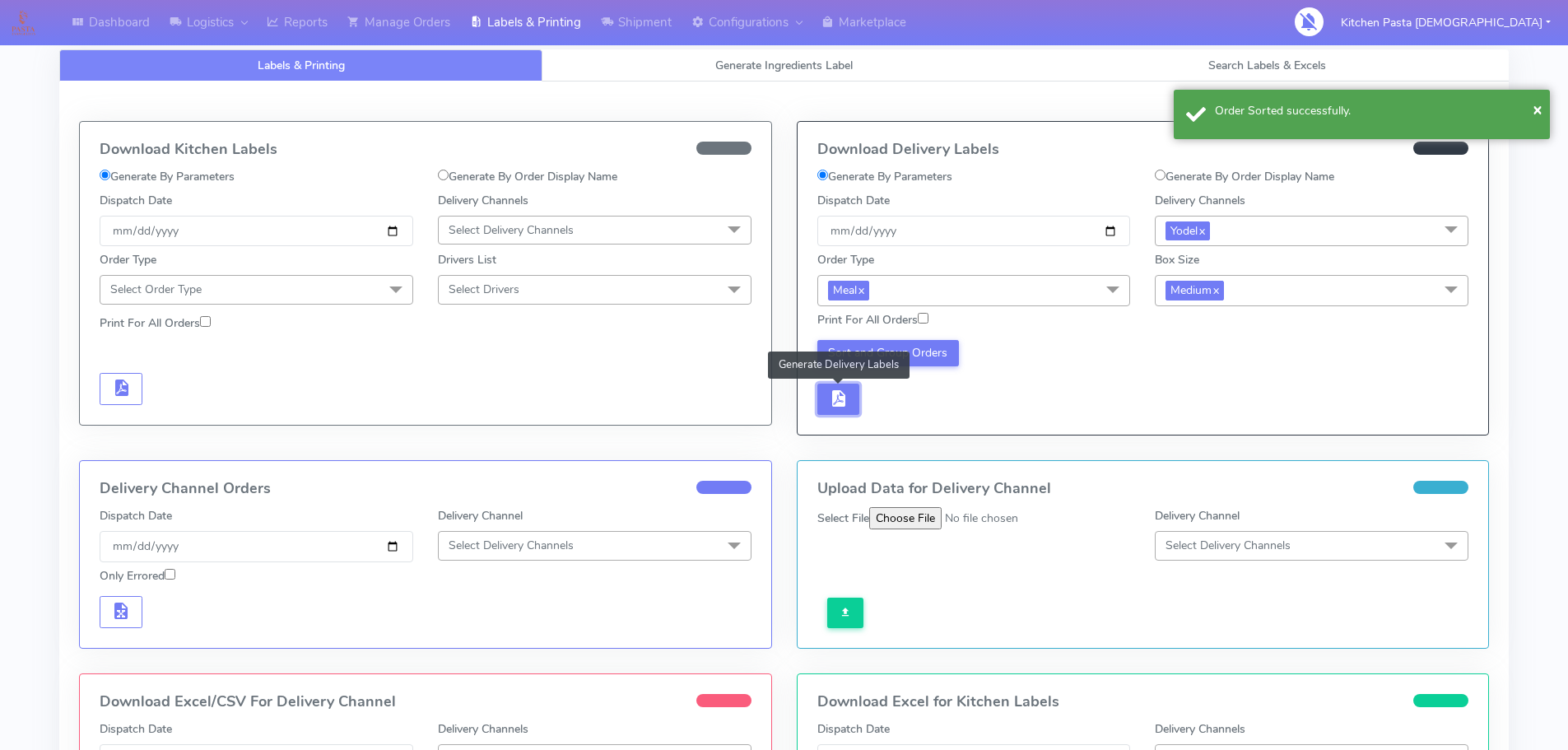
click at [845, 411] on button "button" at bounding box center [839, 399] width 43 height 32
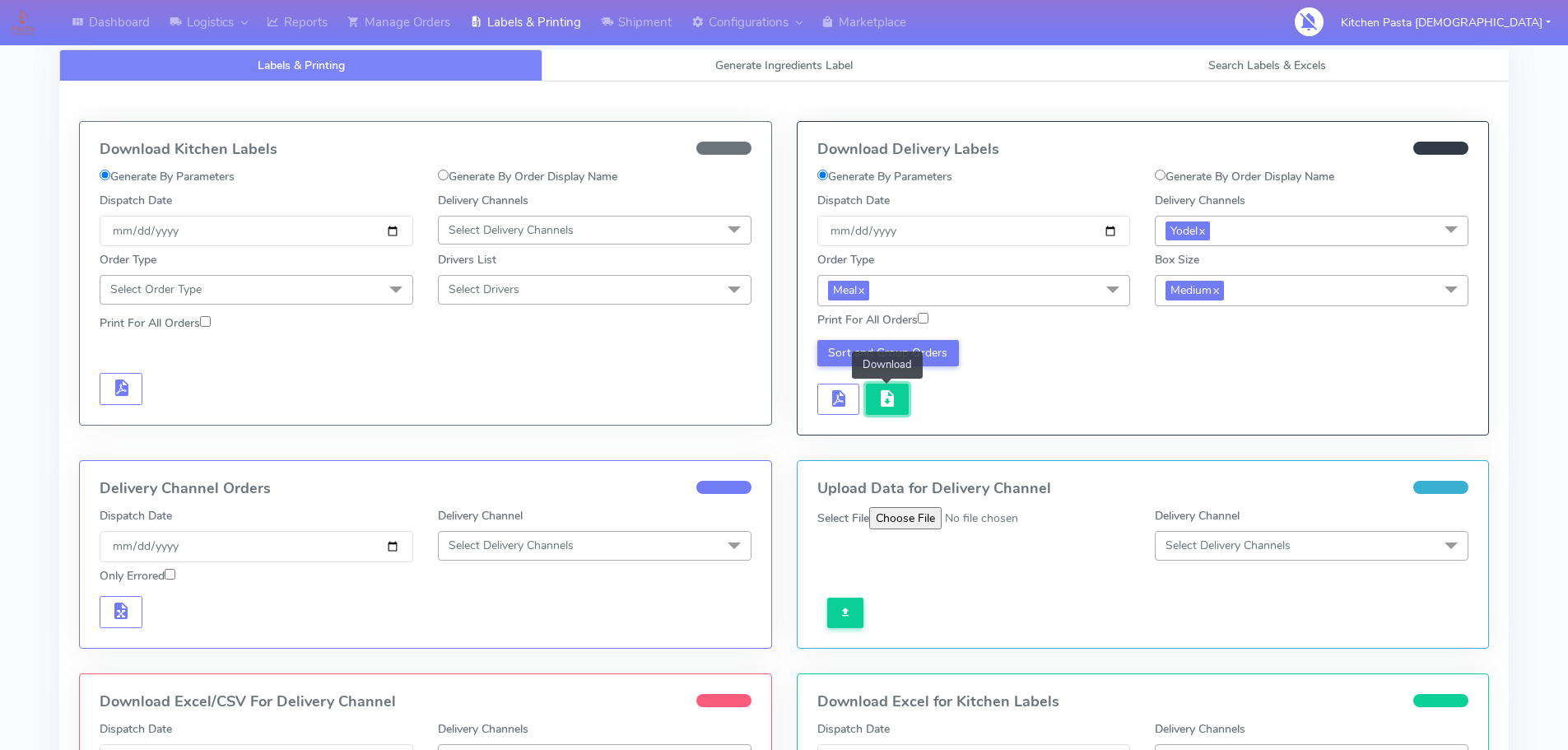
click at [879, 395] on span "button" at bounding box center [887, 402] width 20 height 16
click at [715, 65] on span "Generate Ingredients Label" at bounding box center [784, 66] width 137 height 16
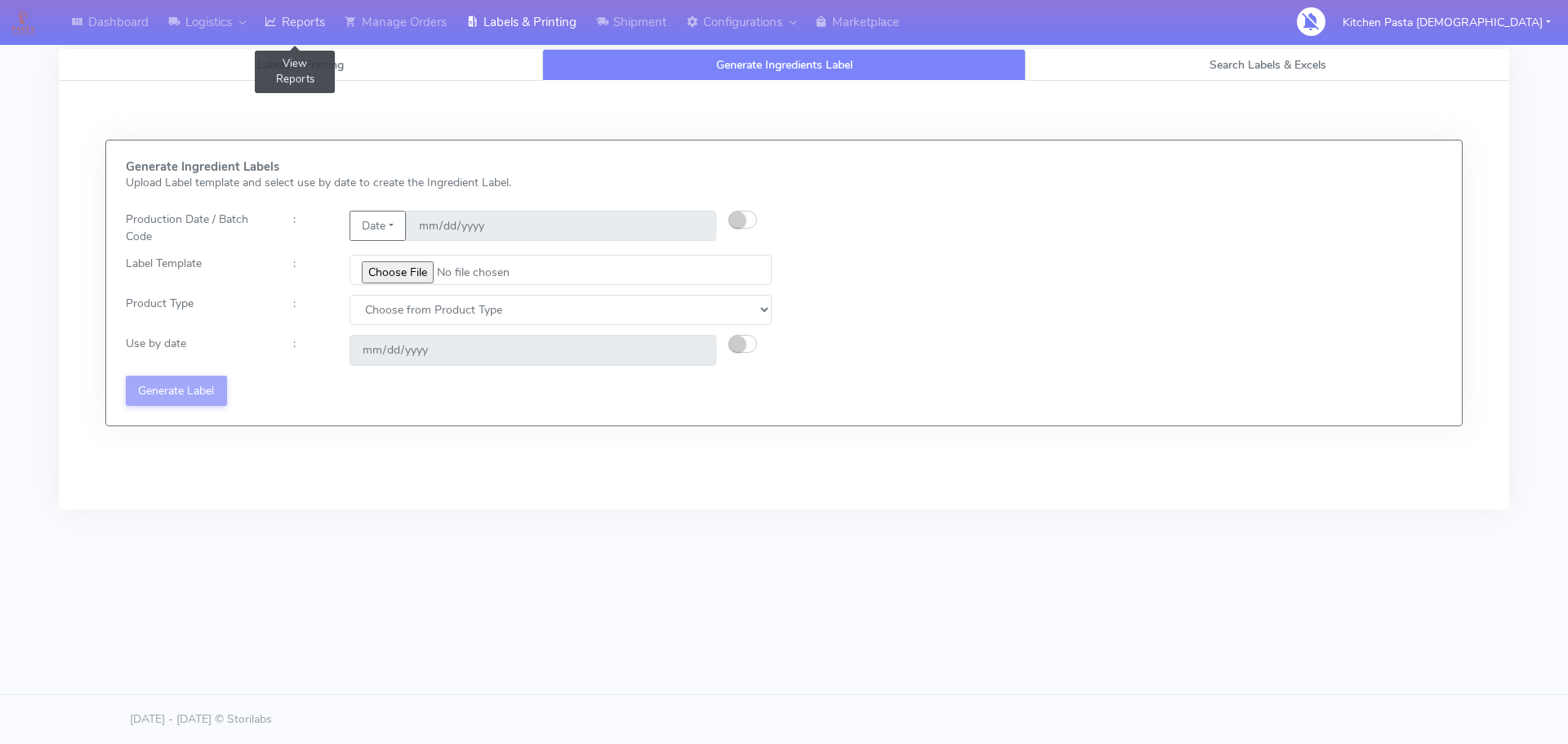
click at [294, 27] on link "Reports" at bounding box center [294, 22] width 80 height 45
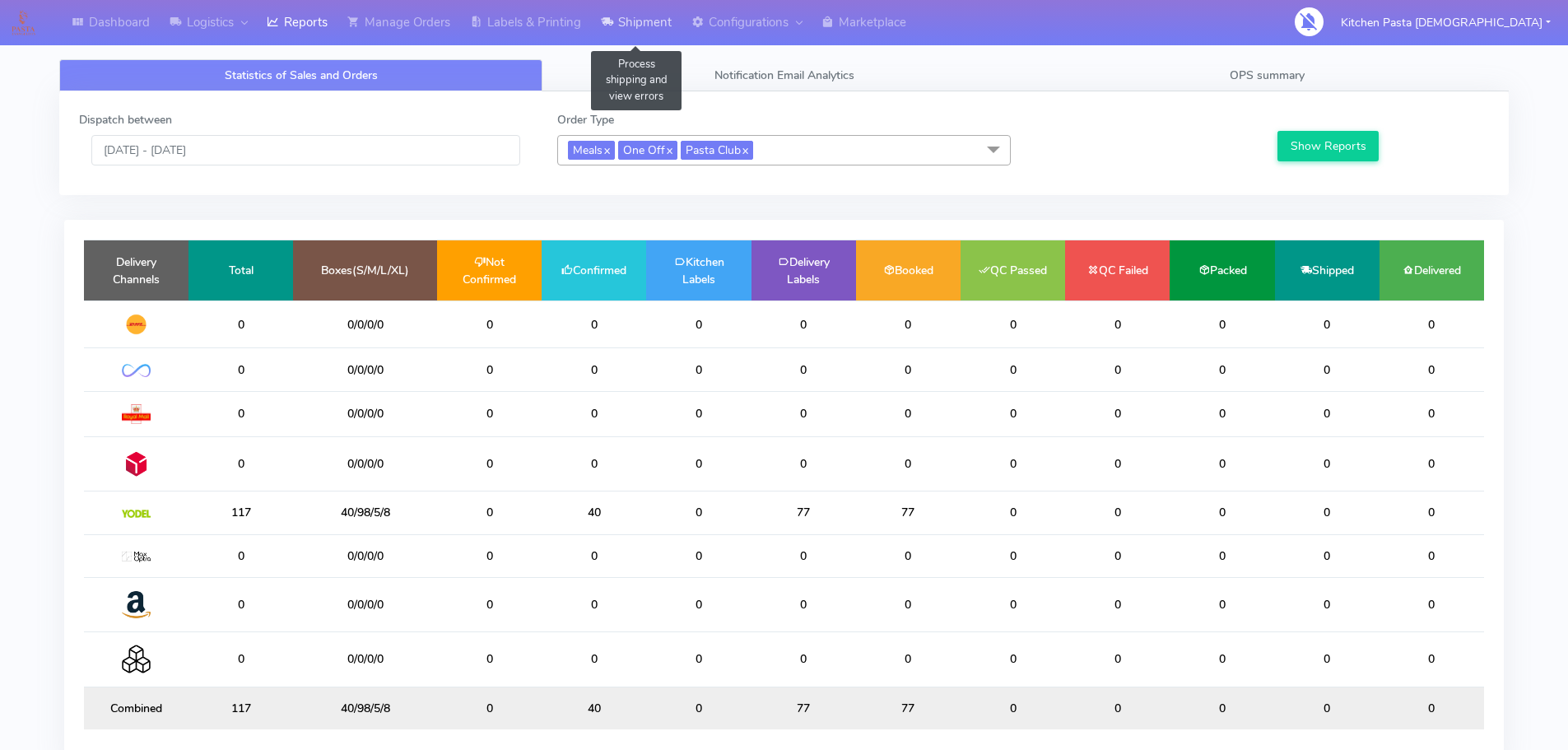
click at [624, 29] on link "Shipment" at bounding box center [636, 23] width 90 height 45
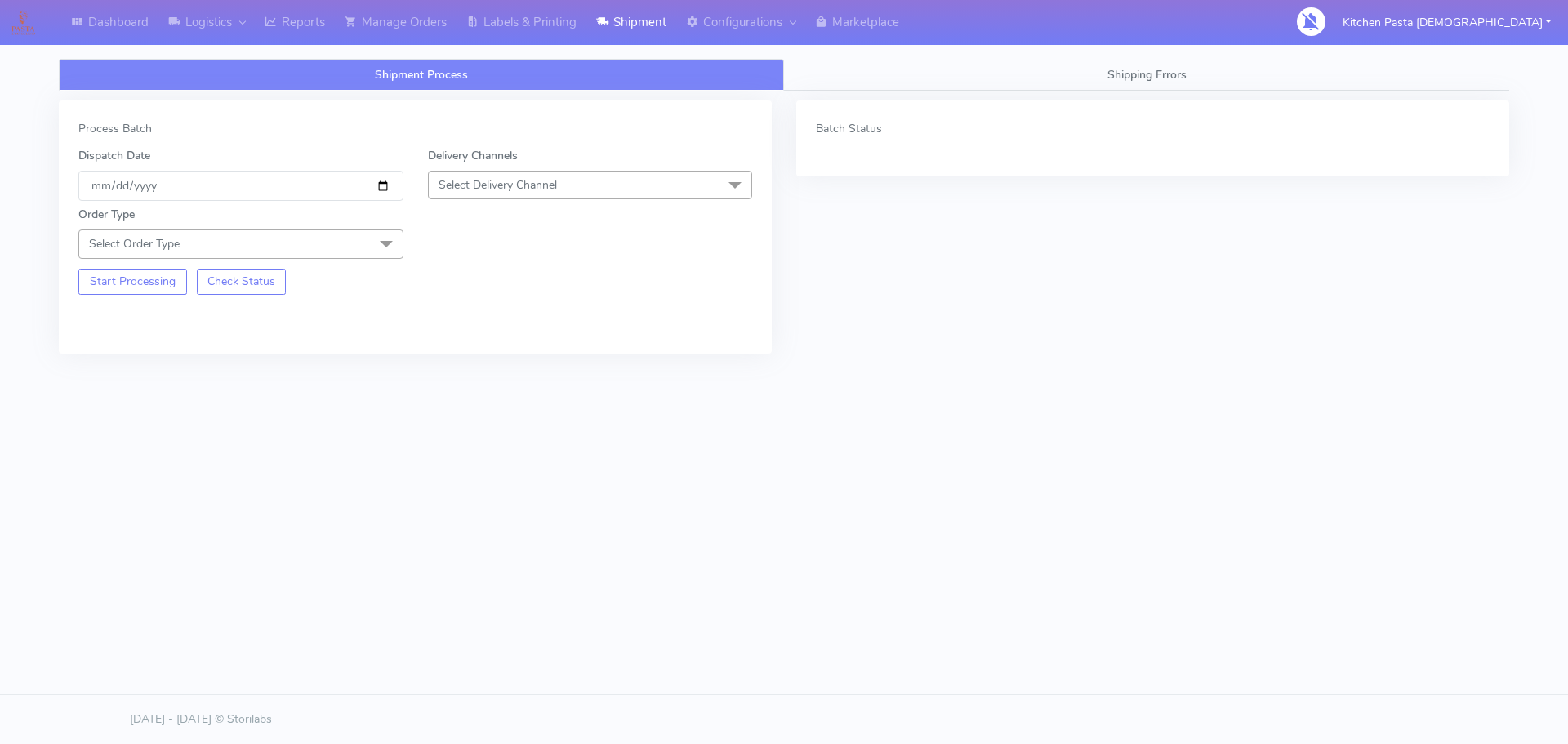
click at [588, 197] on span "Select Delivery Channel" at bounding box center [591, 185] width 325 height 28
click at [510, 363] on div "Yodel" at bounding box center [591, 369] width 307 height 17
drag, startPoint x: 357, startPoint y: 242, endPoint x: 341, endPoint y: 269, distance: 31.4
click at [357, 242] on span "Select Order Type" at bounding box center [241, 243] width 325 height 28
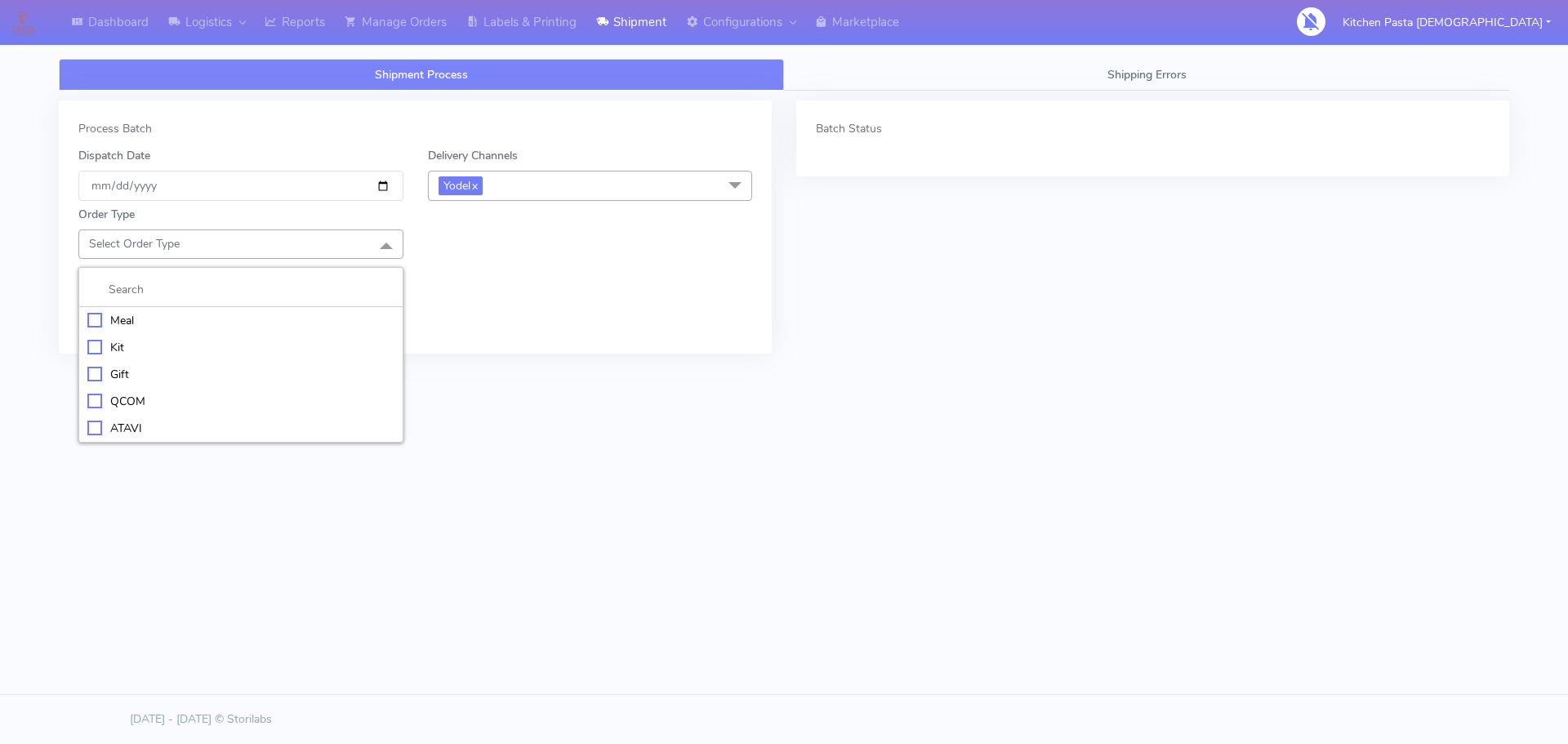
click at [331, 307] on li "Meal" at bounding box center [241, 321] width 324 height 27
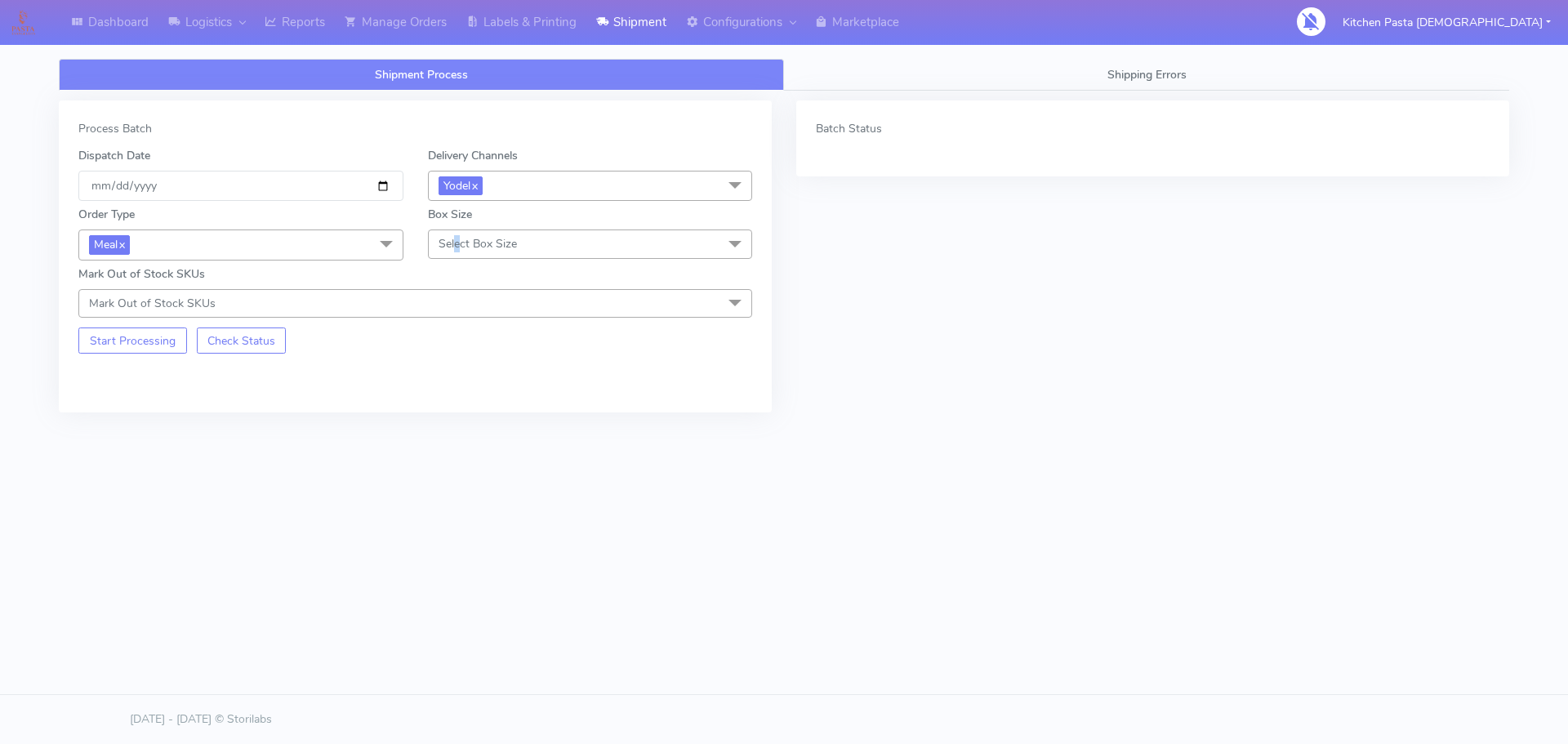
click at [459, 233] on span "Select Box Size" at bounding box center [591, 243] width 325 height 28
click at [499, 327] on div "Small" at bounding box center [591, 321] width 307 height 17
click at [126, 336] on button "Start Processing" at bounding box center [133, 340] width 109 height 26
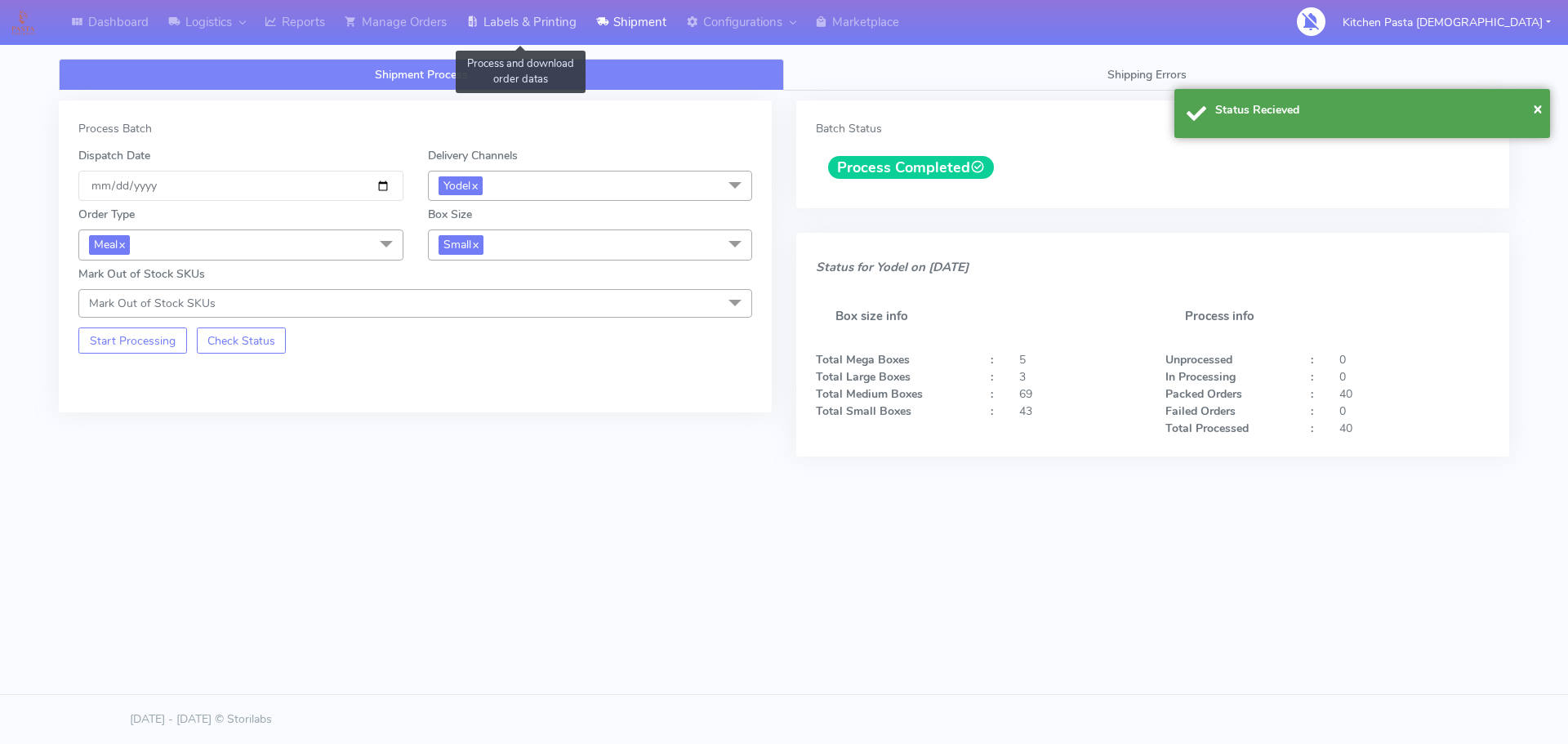
drag, startPoint x: 557, startPoint y: 18, endPoint x: 563, endPoint y: 33, distance: 16.2
click at [556, 19] on link "Labels & Printing" at bounding box center [522, 22] width 130 height 45
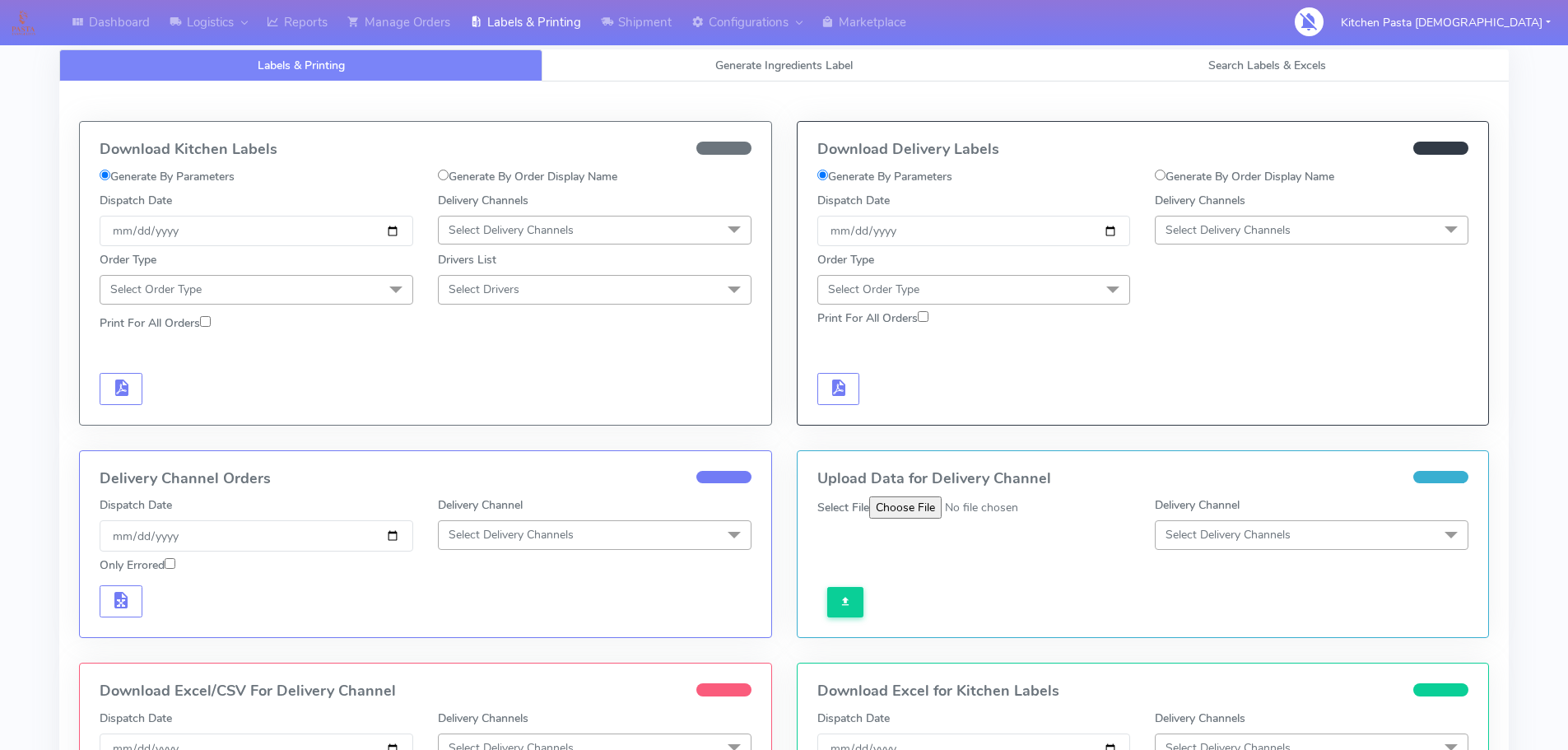
click at [1247, 223] on span "Select Delivery Channels" at bounding box center [1228, 230] width 125 height 16
click at [1202, 422] on div "Yodel" at bounding box center [1312, 415] width 296 height 18
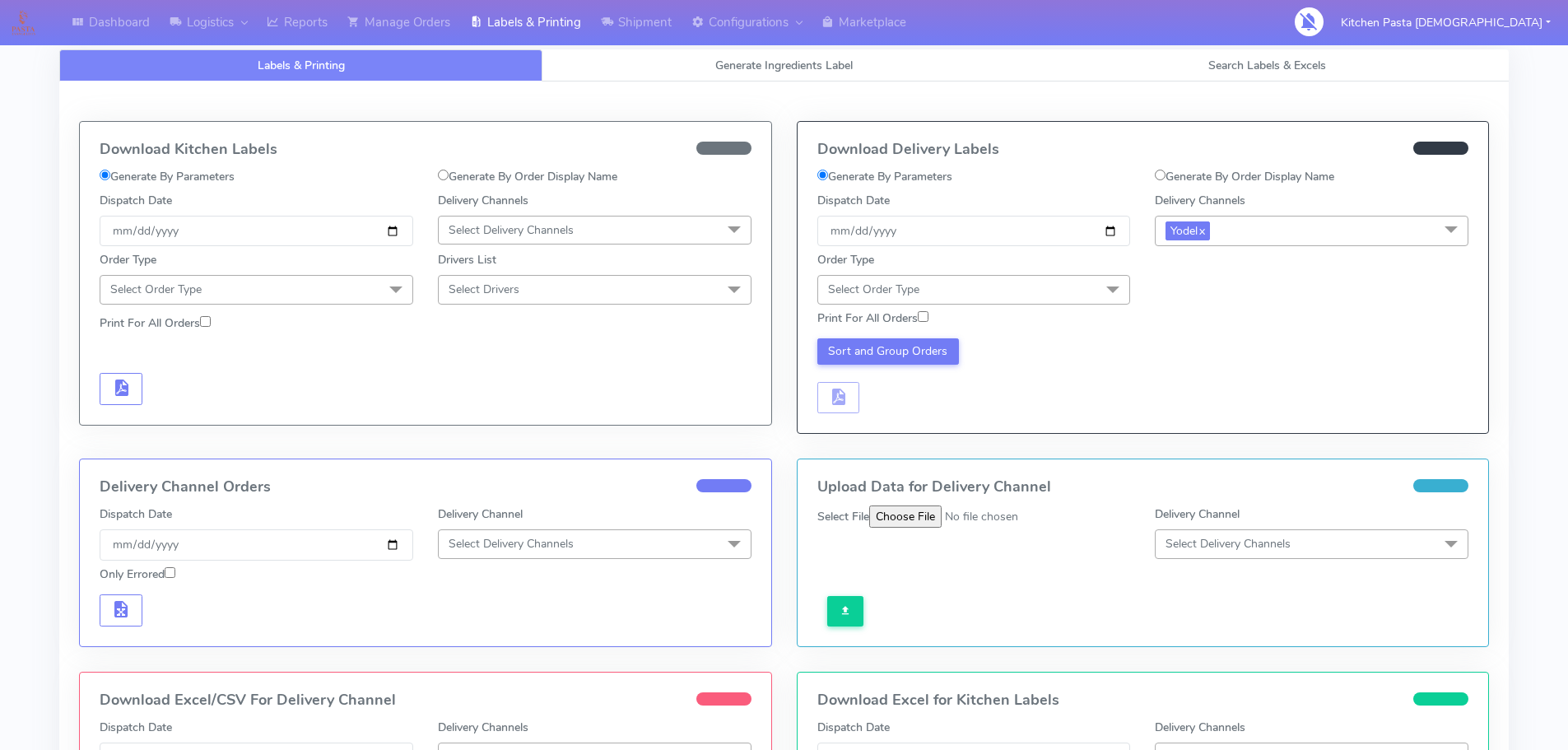
drag, startPoint x: 1094, startPoint y: 293, endPoint x: 1071, endPoint y: 321, distance: 36.2
click at [1087, 298] on span "Select Order Type" at bounding box center [974, 289] width 313 height 28
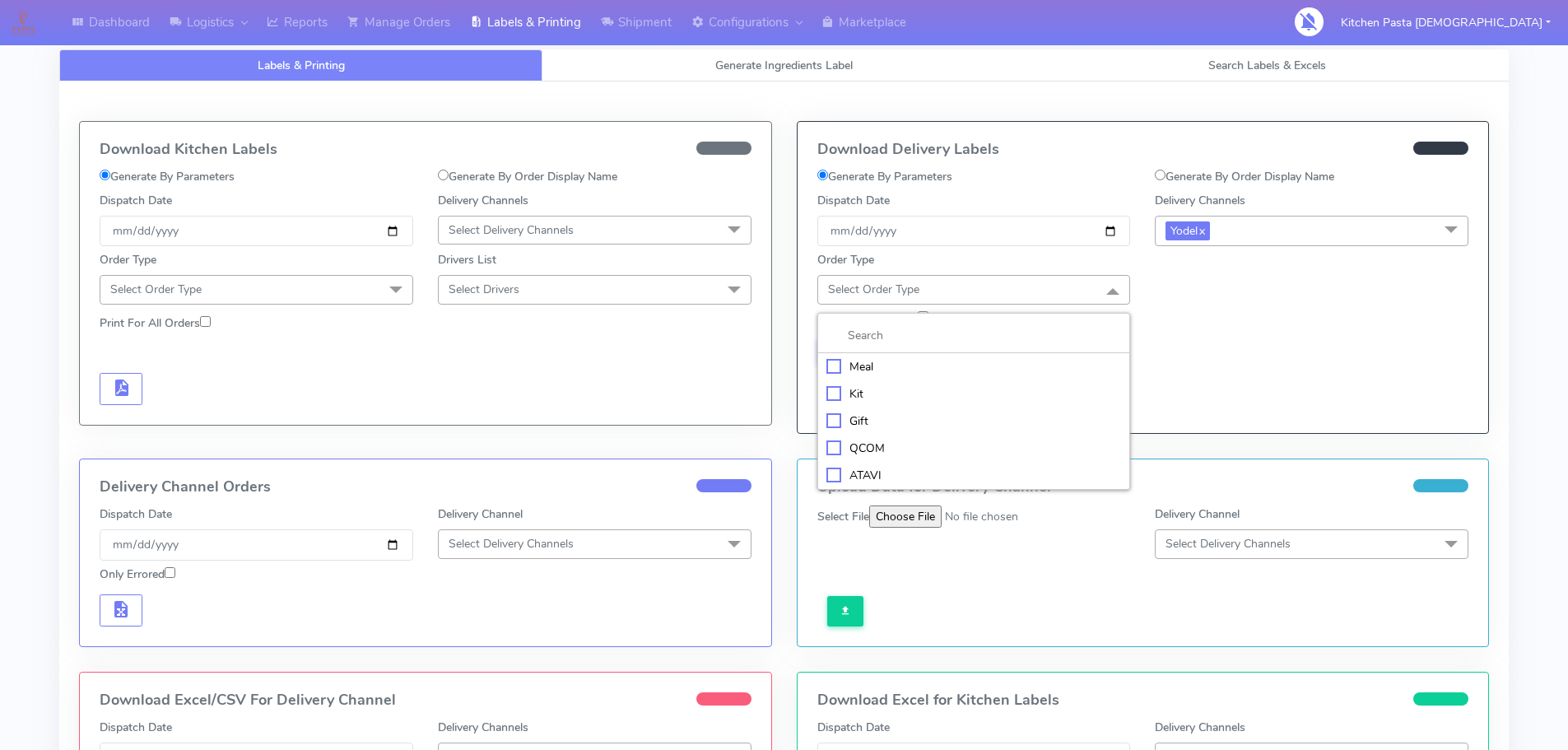
click at [990, 359] on div "Meal" at bounding box center [974, 367] width 296 height 18
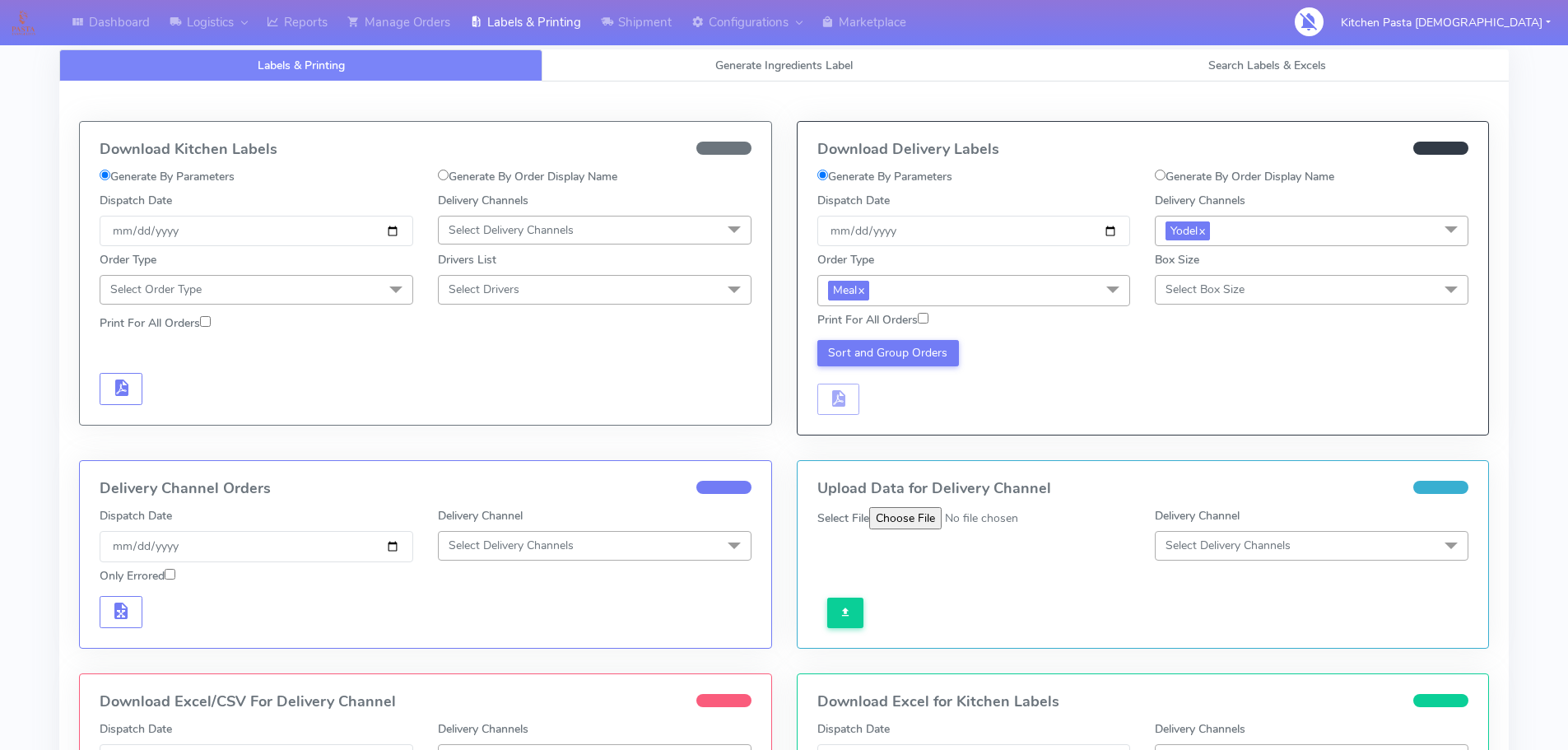
click at [1218, 292] on span "Select Box Size" at bounding box center [1205, 290] width 79 height 16
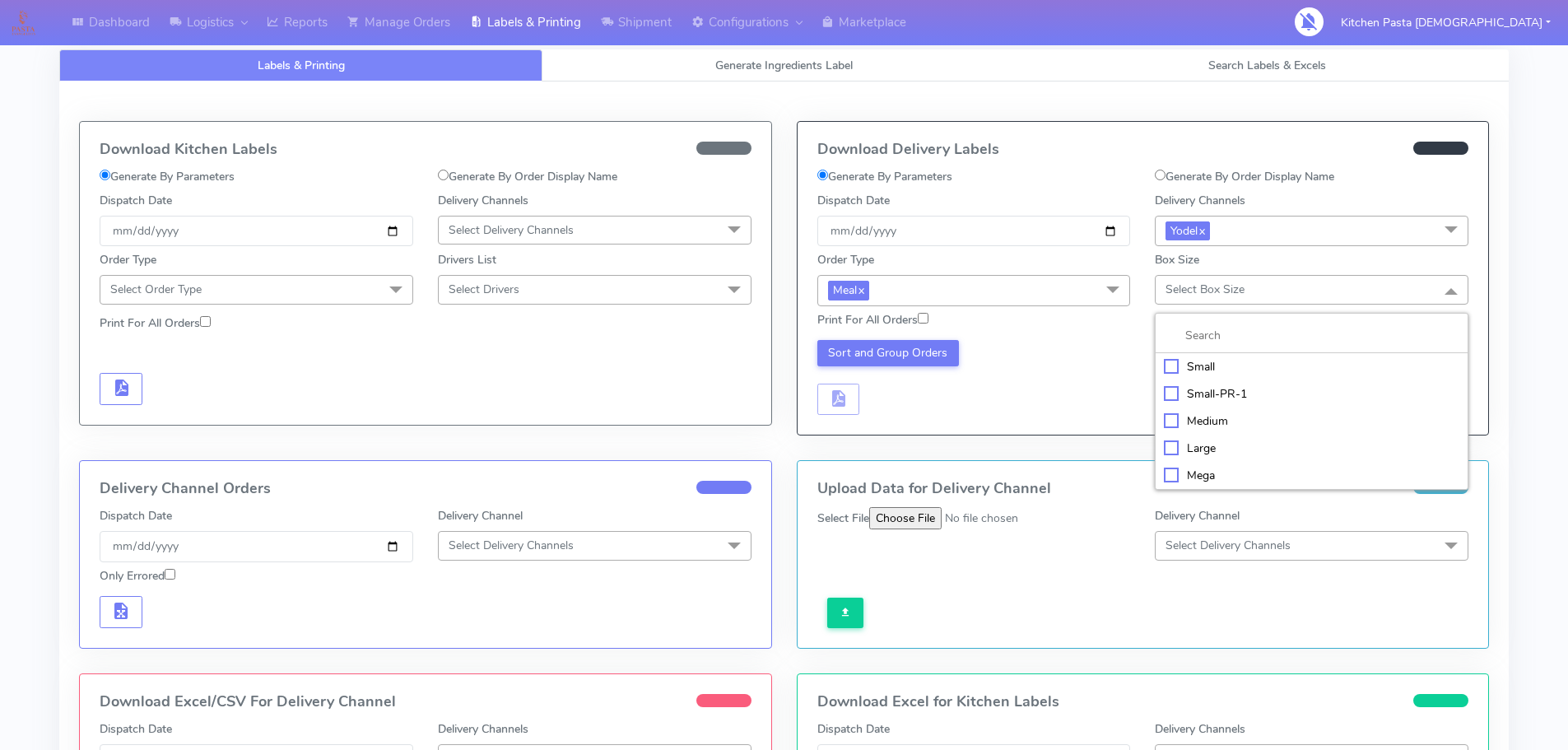
click at [1212, 366] on div "Small" at bounding box center [1312, 367] width 296 height 18
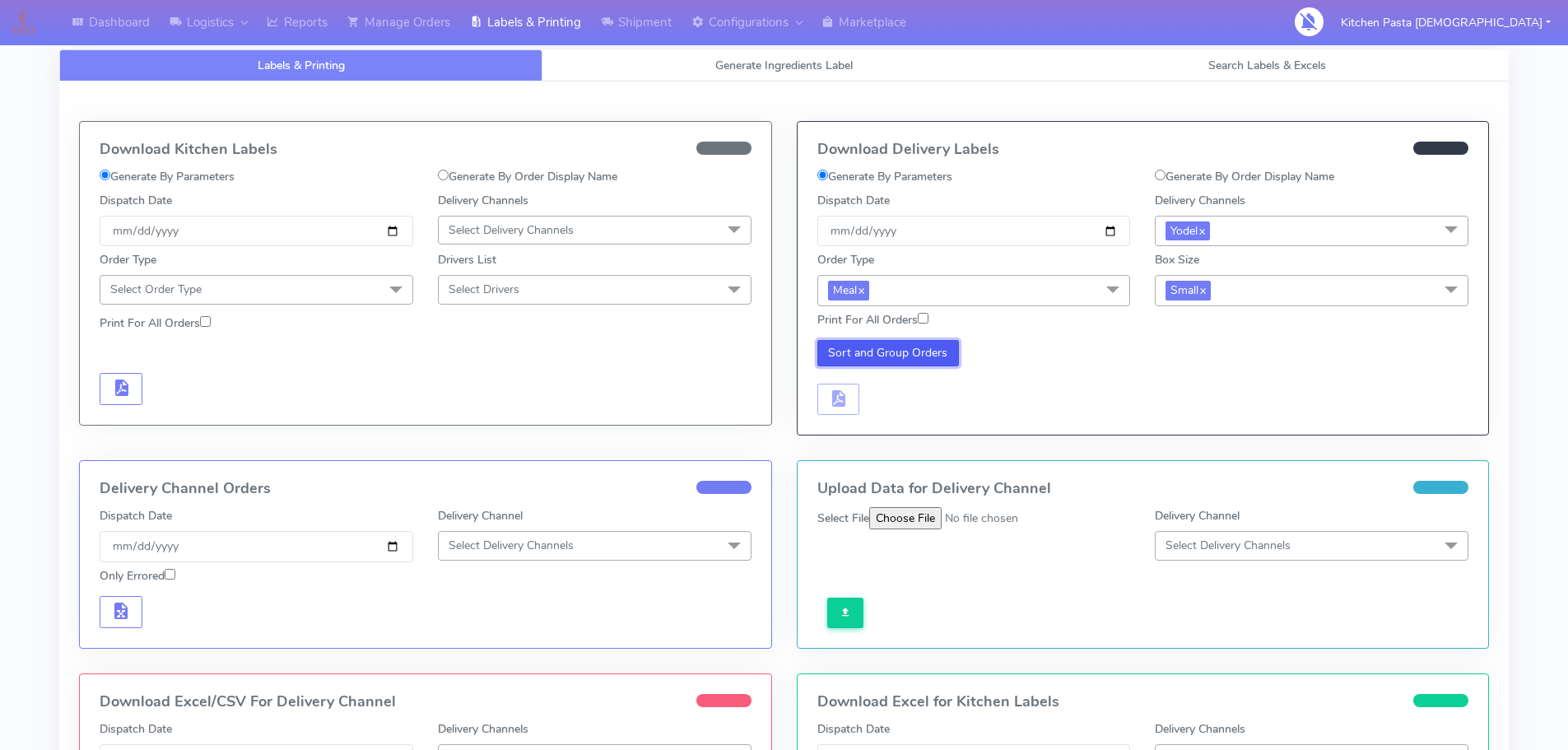
click at [917, 342] on button "Sort and Group Orders" at bounding box center [888, 352] width 142 height 26
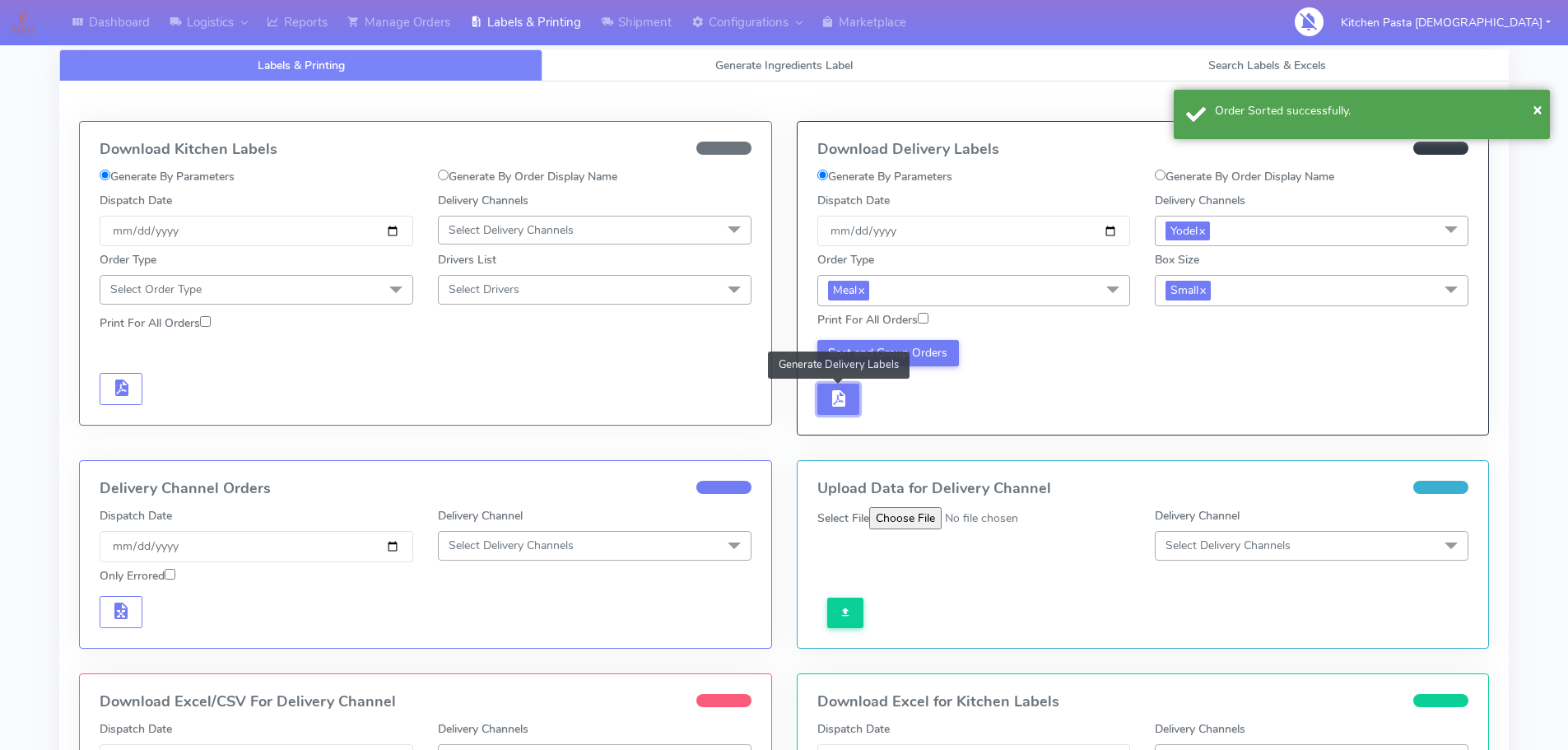
click at [834, 395] on span "button" at bounding box center [838, 402] width 20 height 16
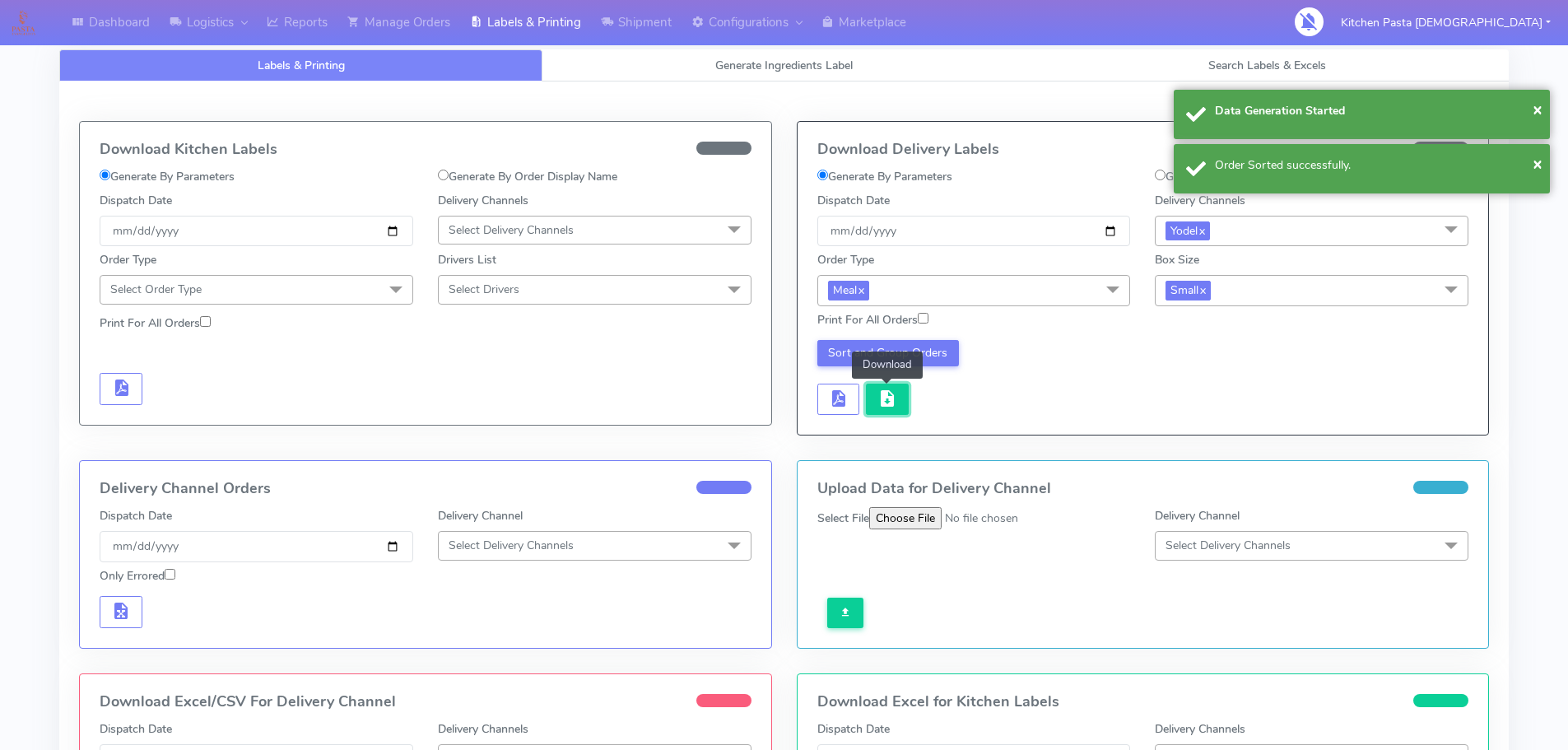
click at [901, 398] on button "button" at bounding box center [888, 399] width 43 height 32
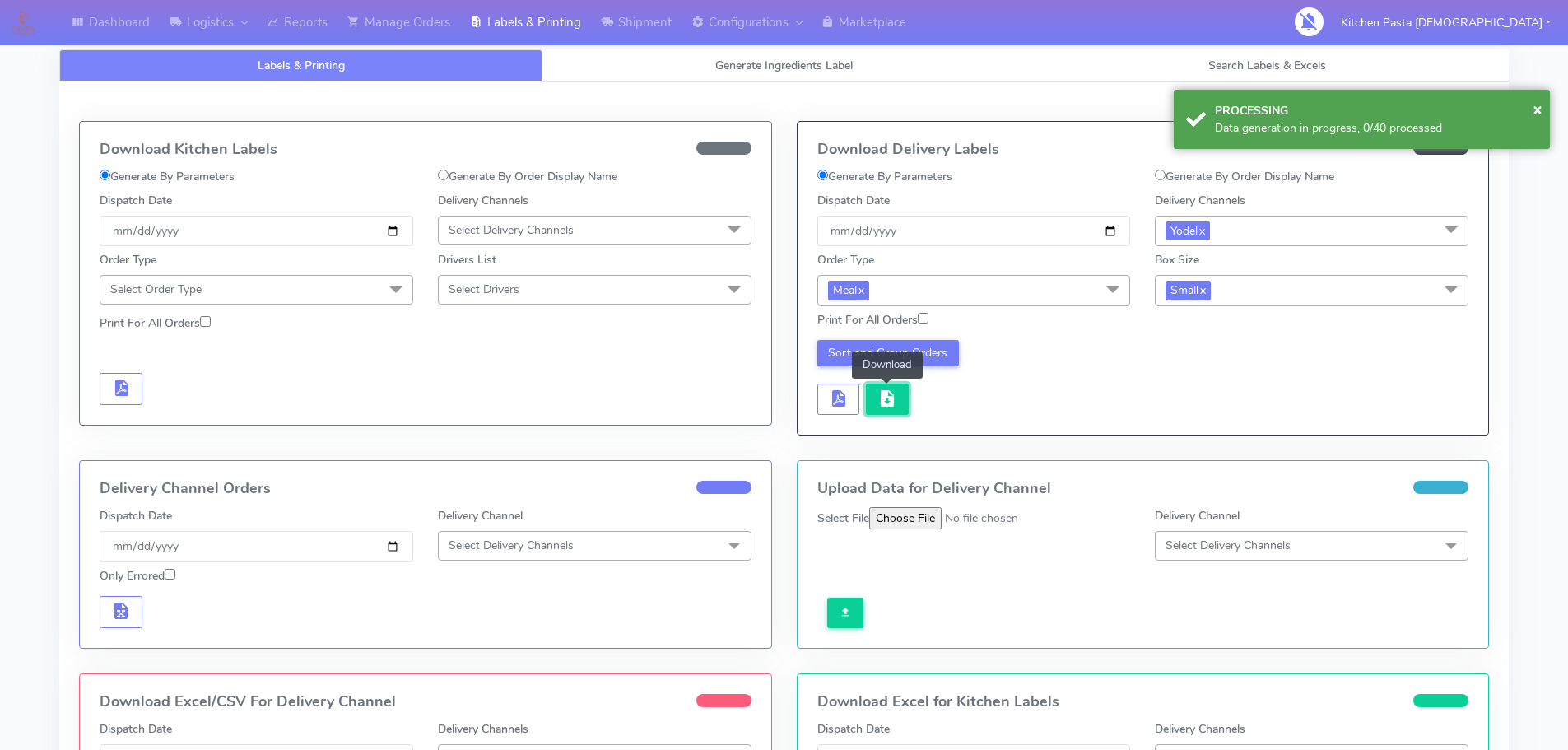
click at [886, 396] on span "button" at bounding box center [887, 402] width 20 height 16
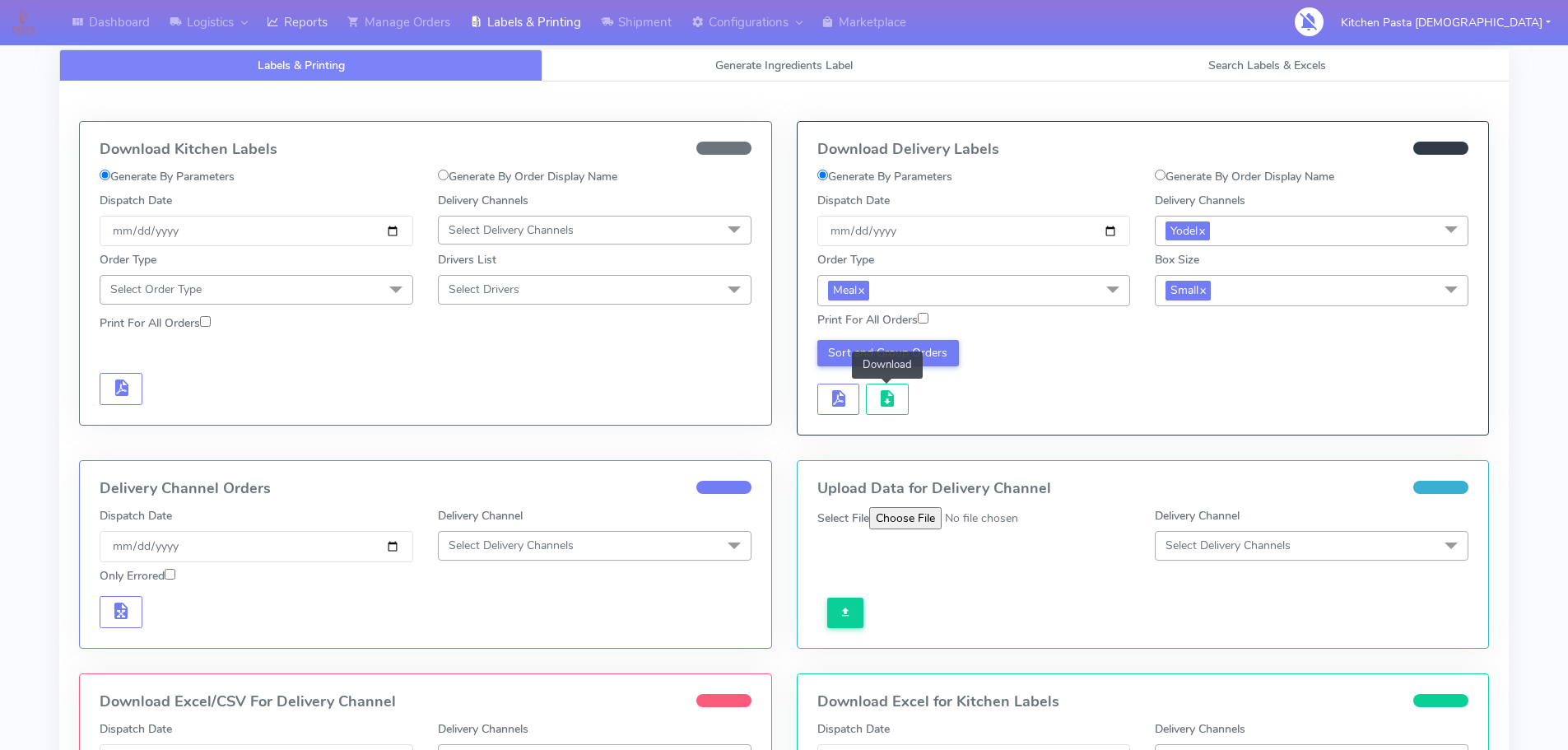
click at [277, 26] on icon at bounding box center [272, 22] width 13 height 17
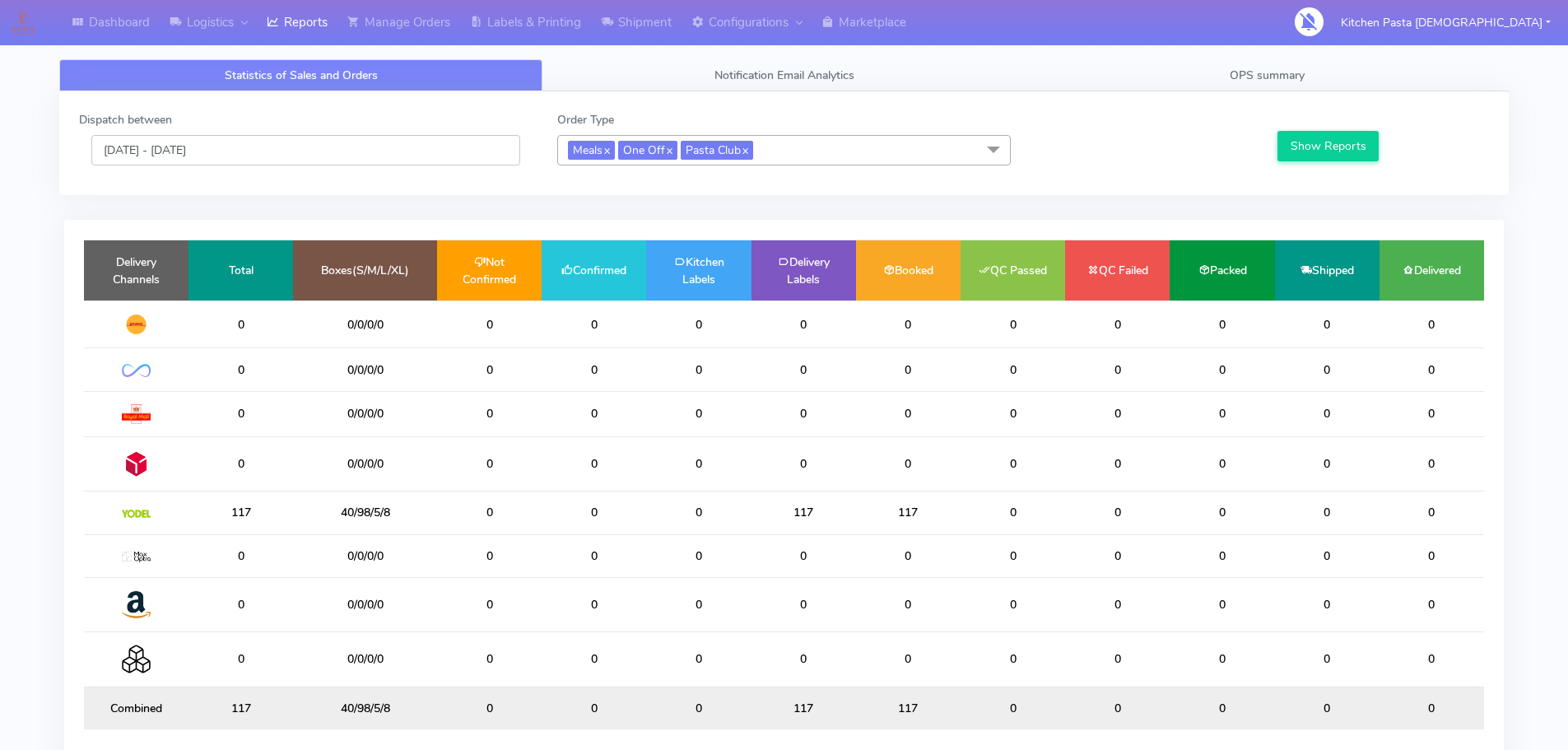
drag, startPoint x: 254, startPoint y: 152, endPoint x: 250, endPoint y: 161, distance: 9.8
click at [254, 152] on input "[DATE] - [DATE]" at bounding box center [305, 150] width 429 height 30
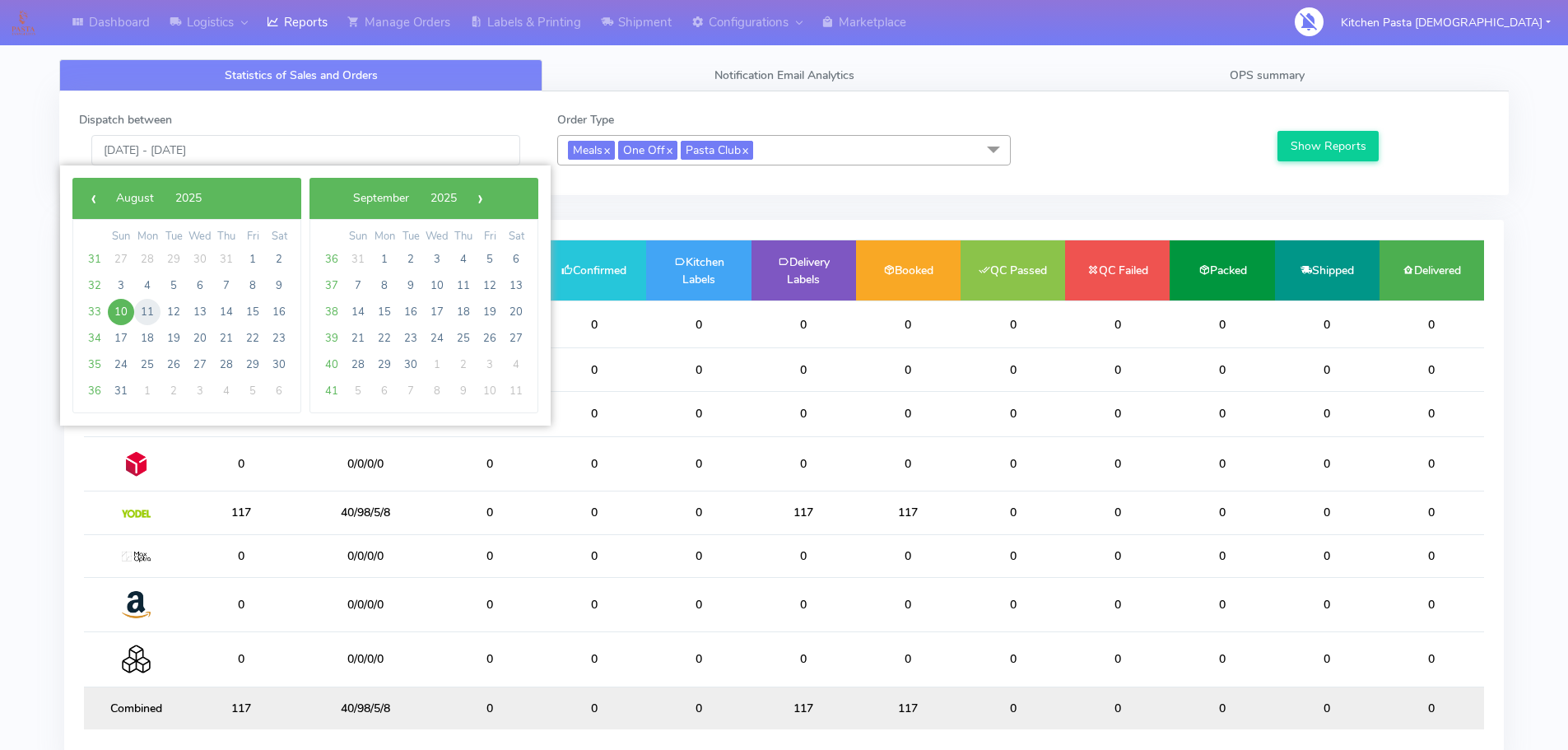
click at [153, 307] on span "11" at bounding box center [147, 311] width 26 height 26
type input "11/08/2025 - 11/08/2025"
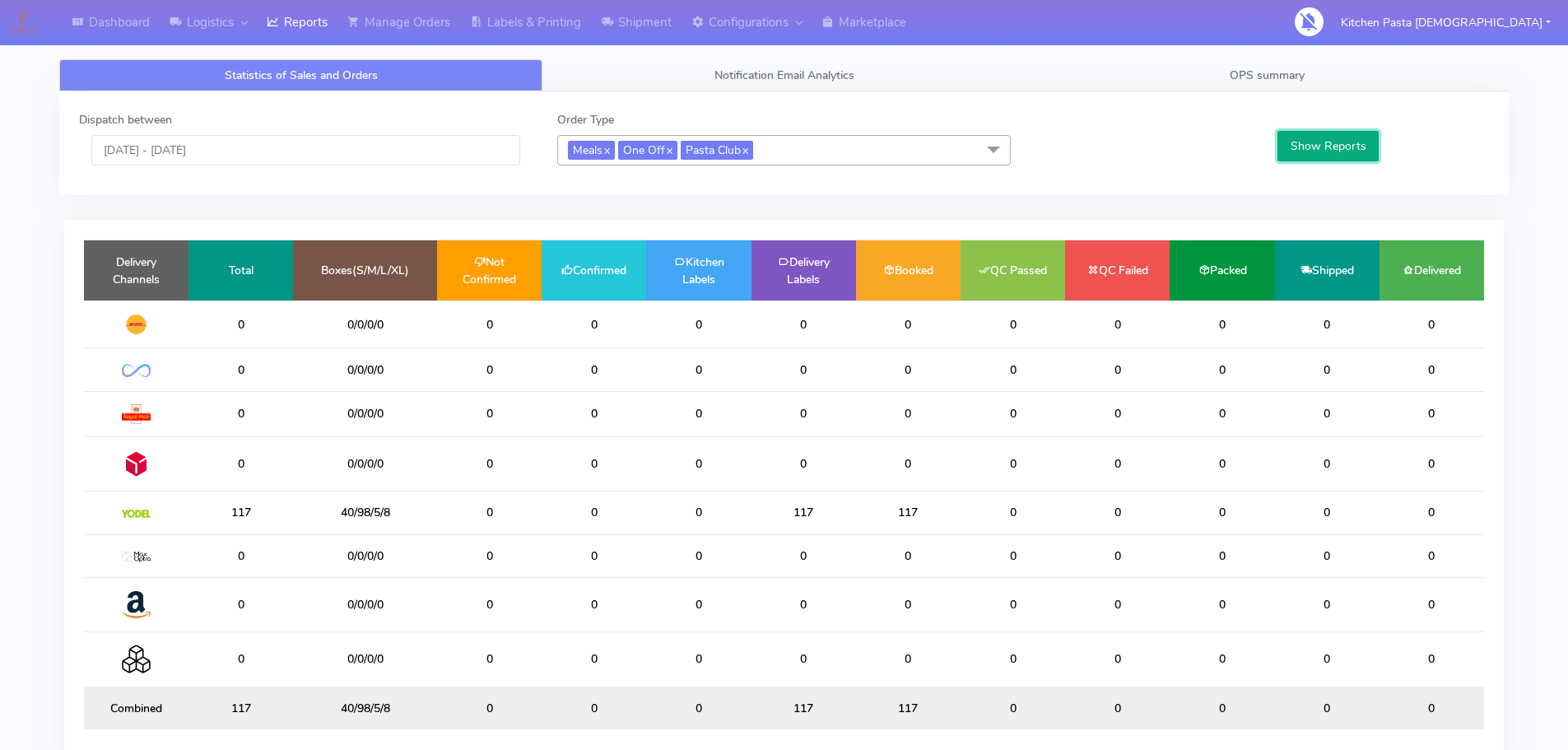
click at [1319, 146] on button "Show Reports" at bounding box center [1327, 146] width 101 height 30
click at [245, 159] on input "[DATE] - [DATE]" at bounding box center [305, 150] width 429 height 30
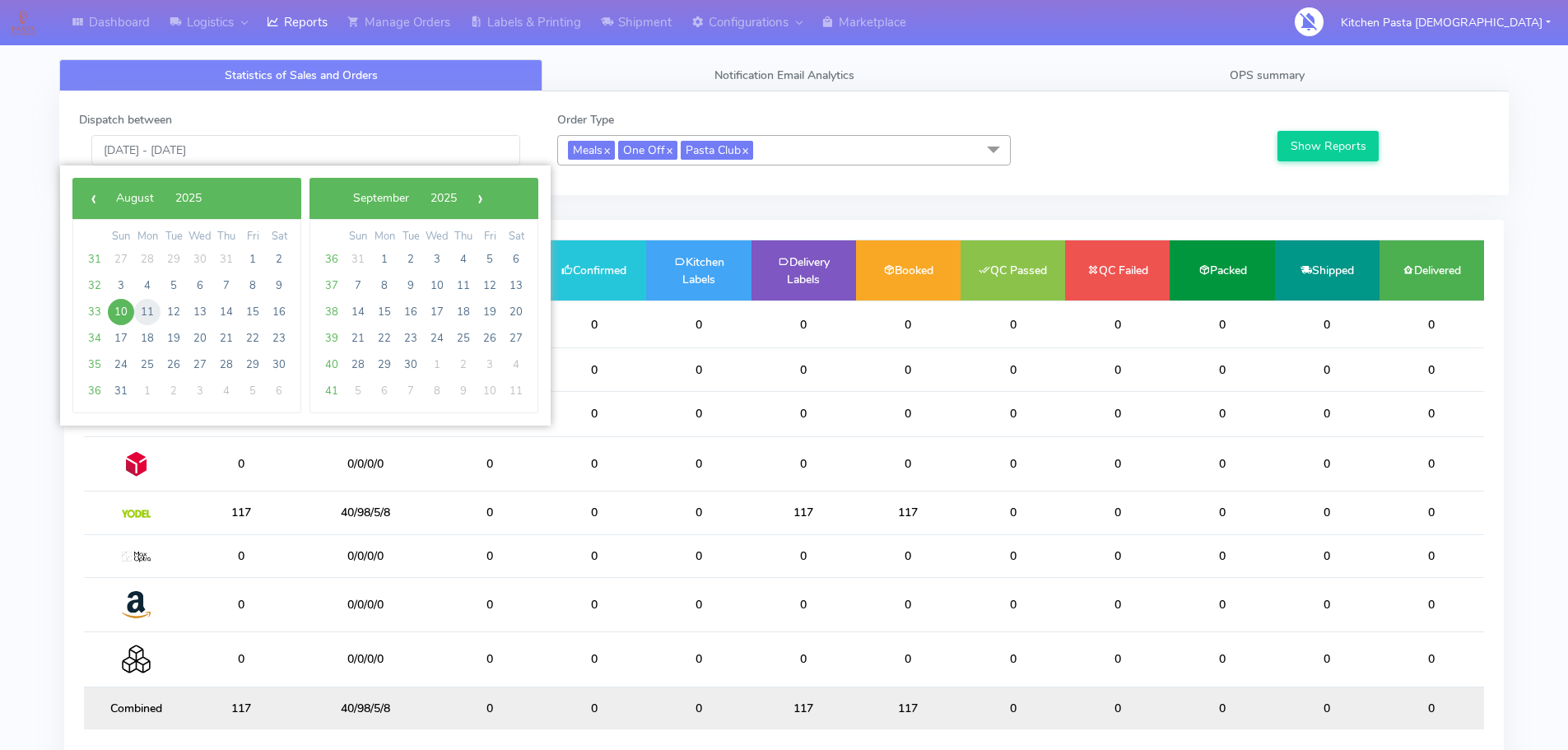
click at [152, 311] on span "11" at bounding box center [147, 311] width 26 height 26
type input "[DATE] - [DATE]"
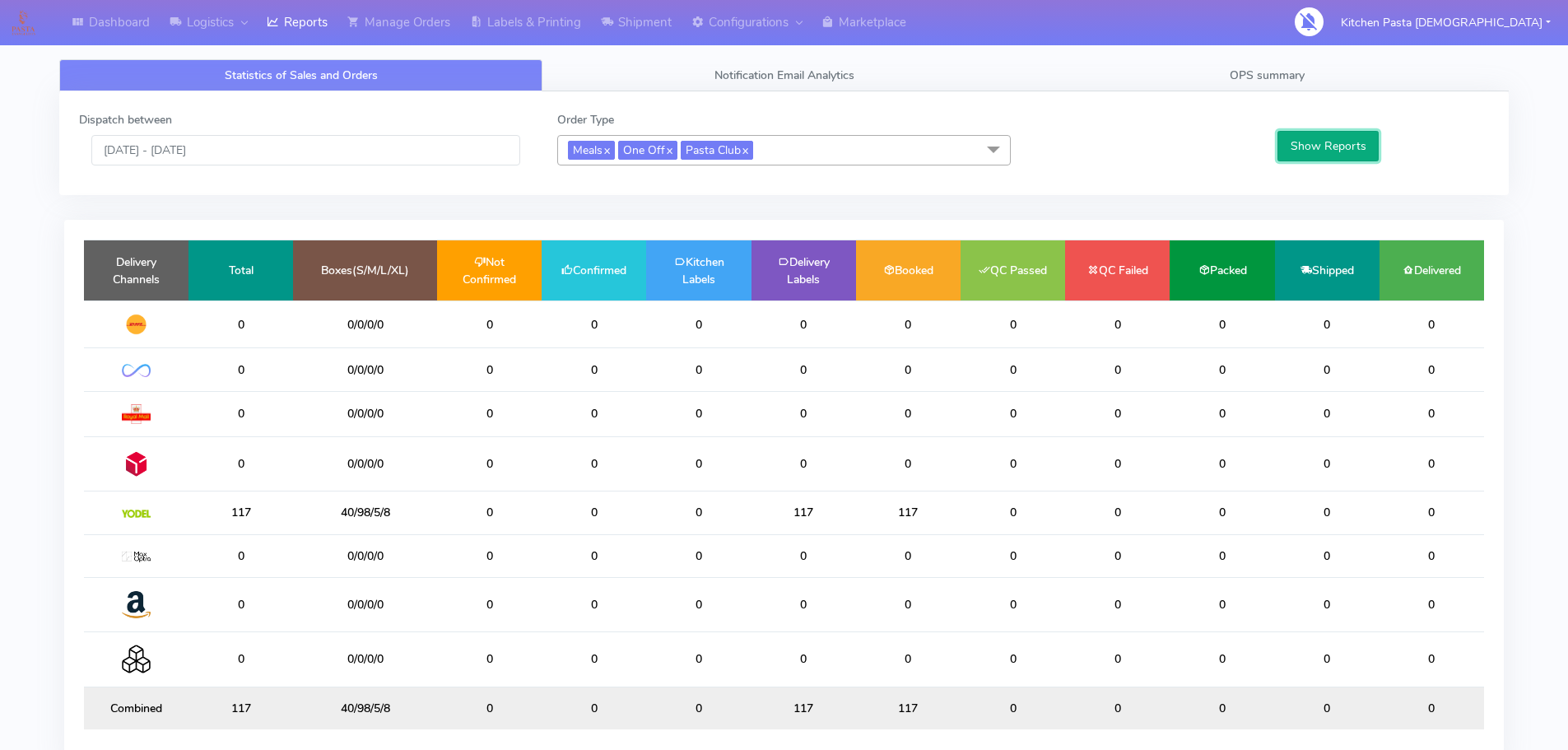
click at [1344, 161] on button "Show Reports" at bounding box center [1327, 146] width 101 height 30
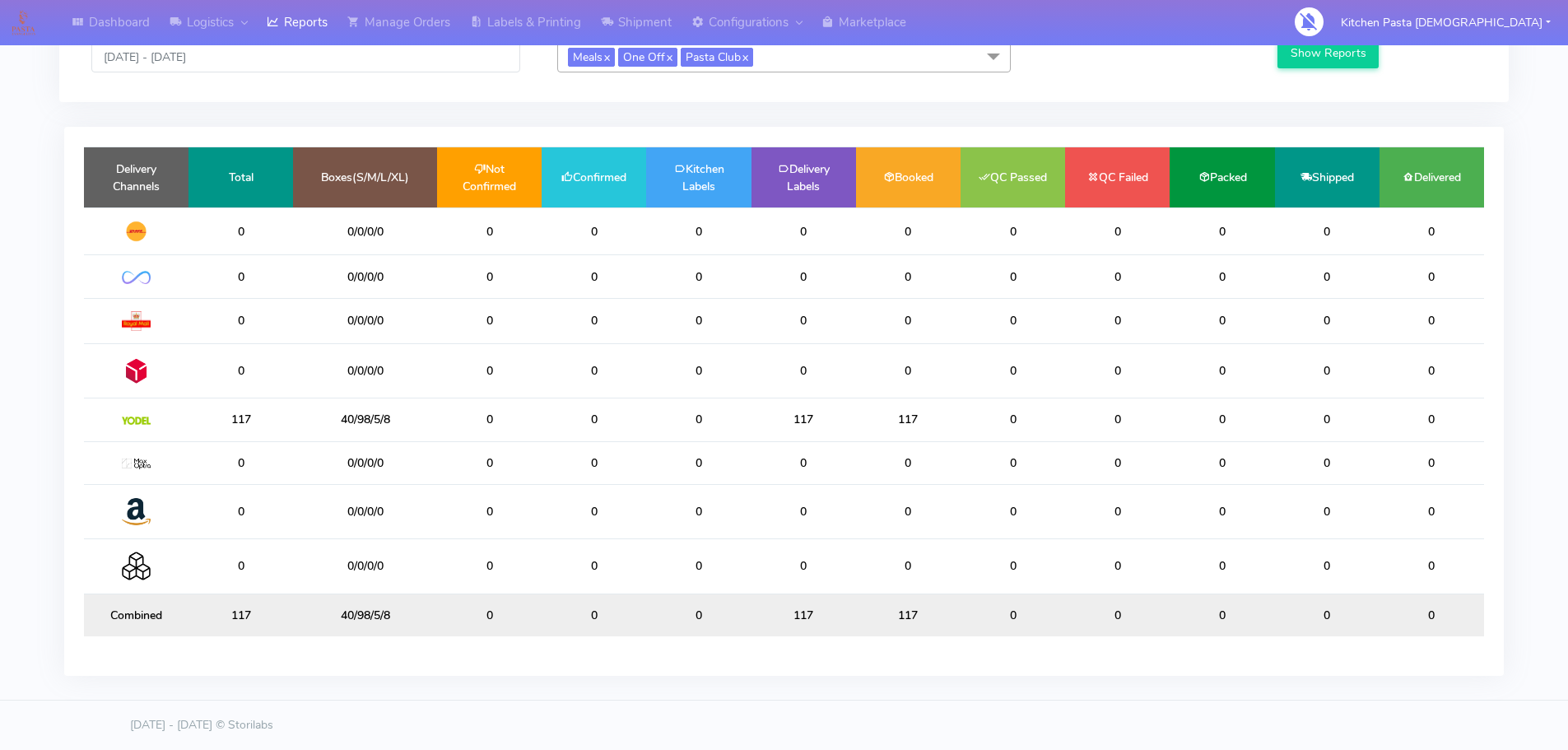
click at [711, 654] on div "Delivery Channels Total Boxes(S/M/L/XL) Not Confirmed Confirmed Kitchen Labels …" at bounding box center [784, 400] width 1440 height 549
